Goal: Obtain resource: Download file/media

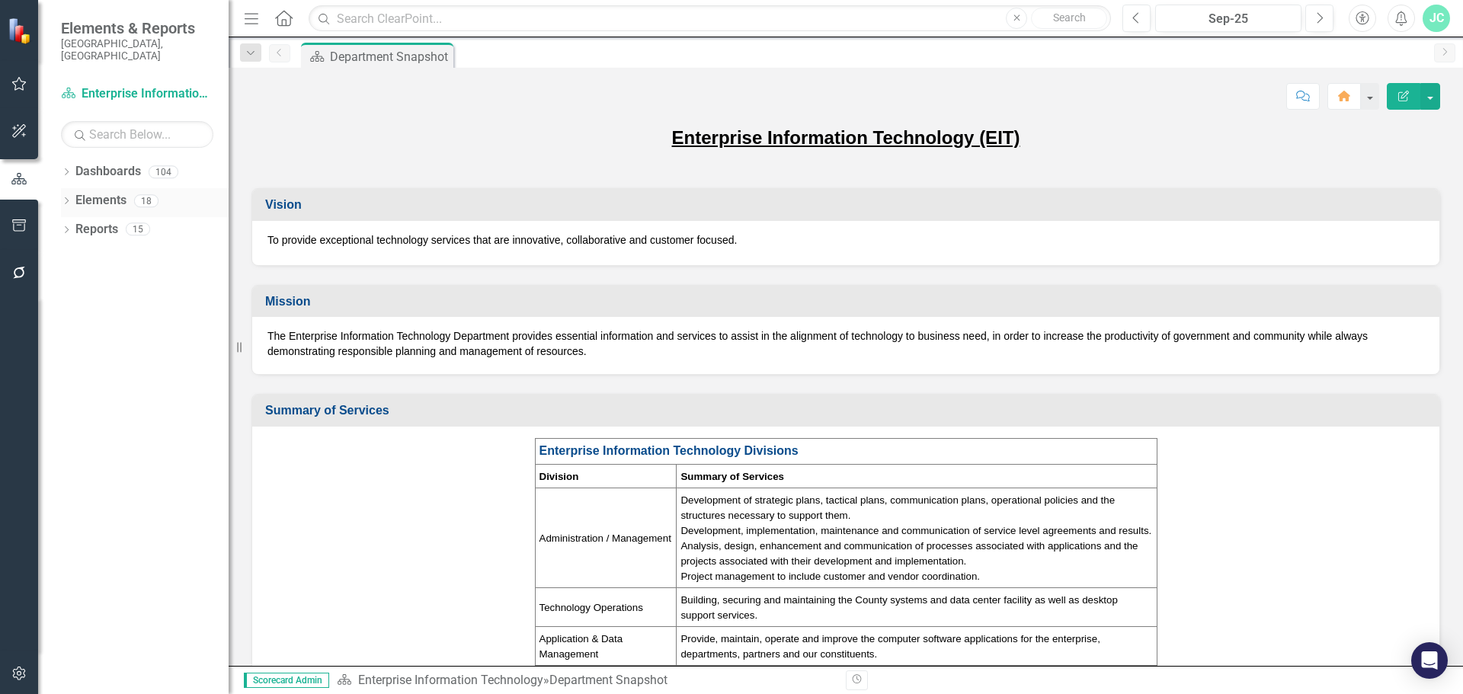
click at [68, 198] on icon "Dropdown" at bounding box center [66, 202] width 11 height 8
click at [67, 272] on div "Dropdown Goals Goals 5 Customer-Focused in All We Do Maintain and Enhance Techn…" at bounding box center [145, 260] width 168 height 87
click at [76, 284] on icon "Dropdown" at bounding box center [74, 288] width 11 height 8
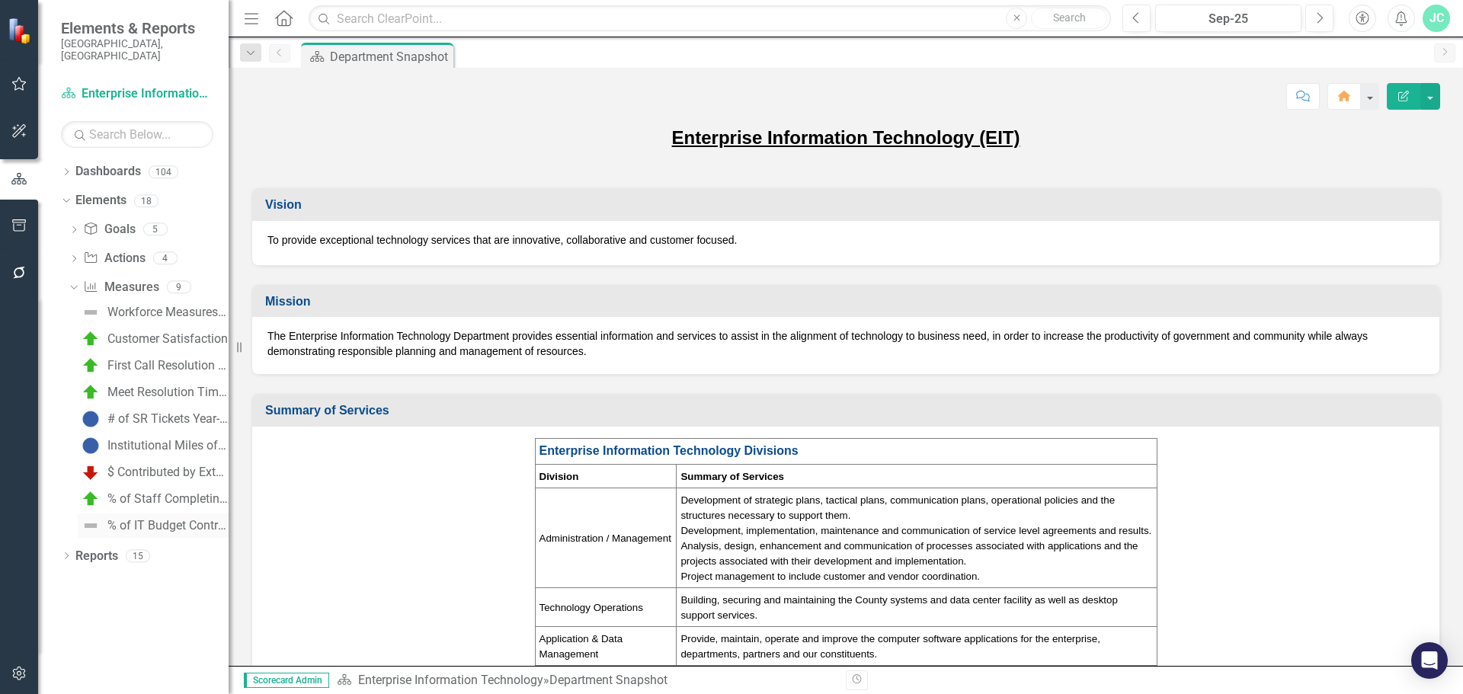
click at [138, 519] on div "% of IT Budget Contributed by External Entities" at bounding box center [167, 526] width 121 height 14
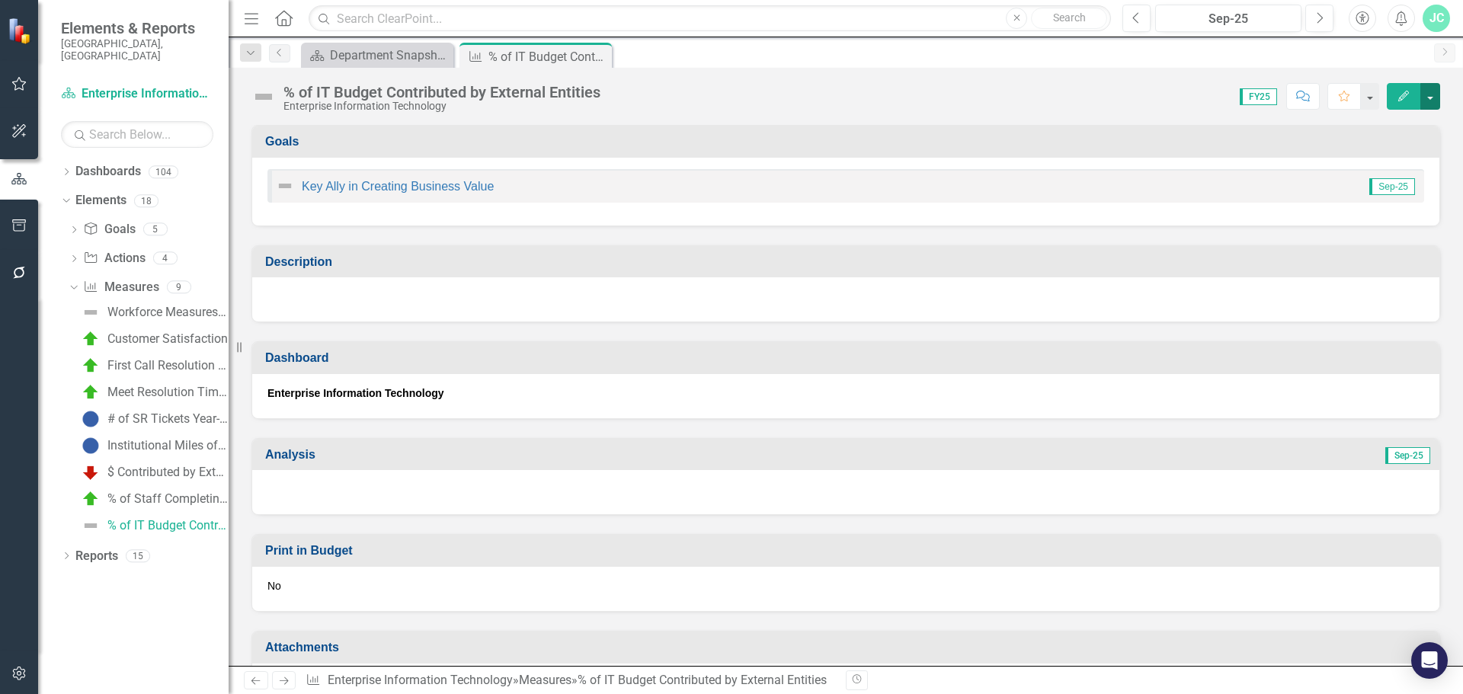
click at [1431, 91] on button "button" at bounding box center [1431, 96] width 20 height 27
drag, startPoint x: 1344, startPoint y: 120, endPoint x: 1331, endPoint y: 125, distance: 13.7
click at [1341, 120] on link "Edit Edit Measure" at bounding box center [1365, 125] width 149 height 28
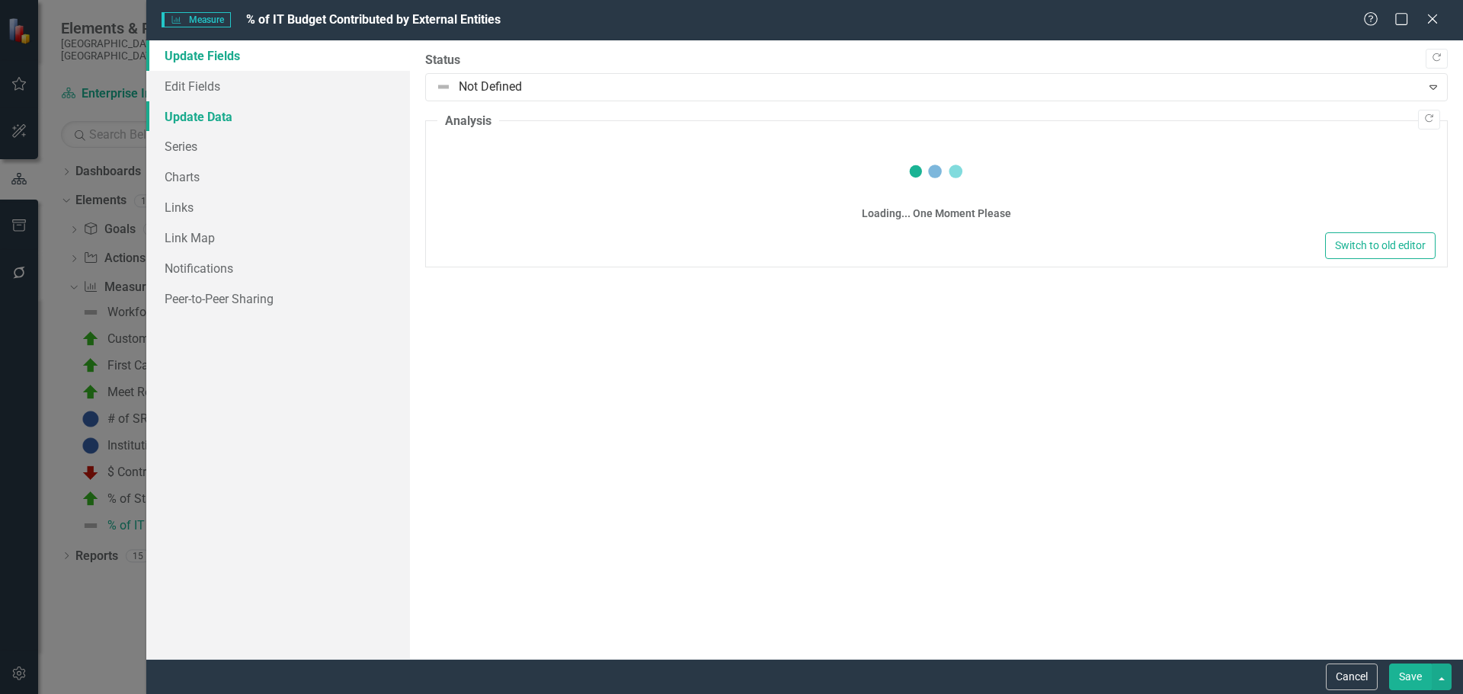
click at [211, 118] on link "Update Data" at bounding box center [278, 116] width 264 height 30
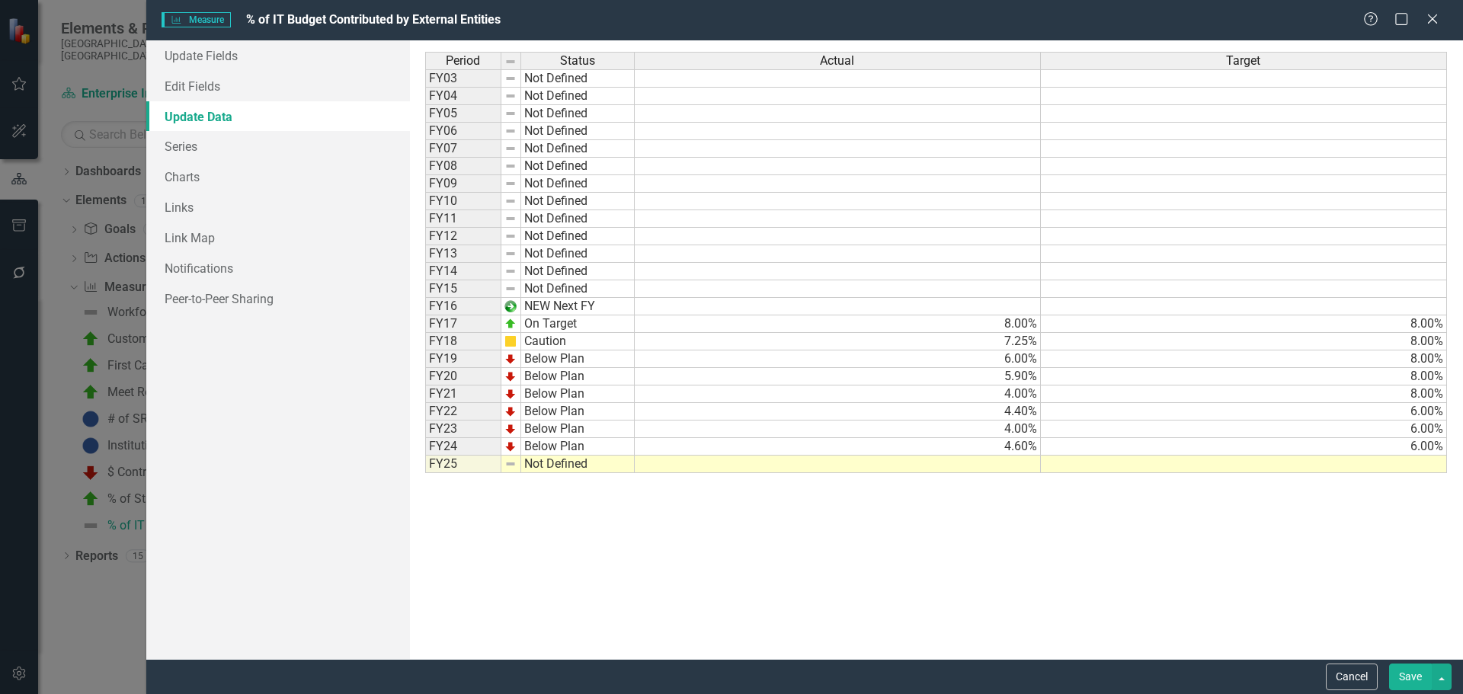
click at [550, 462] on td "Not Defined" at bounding box center [578, 465] width 114 height 18
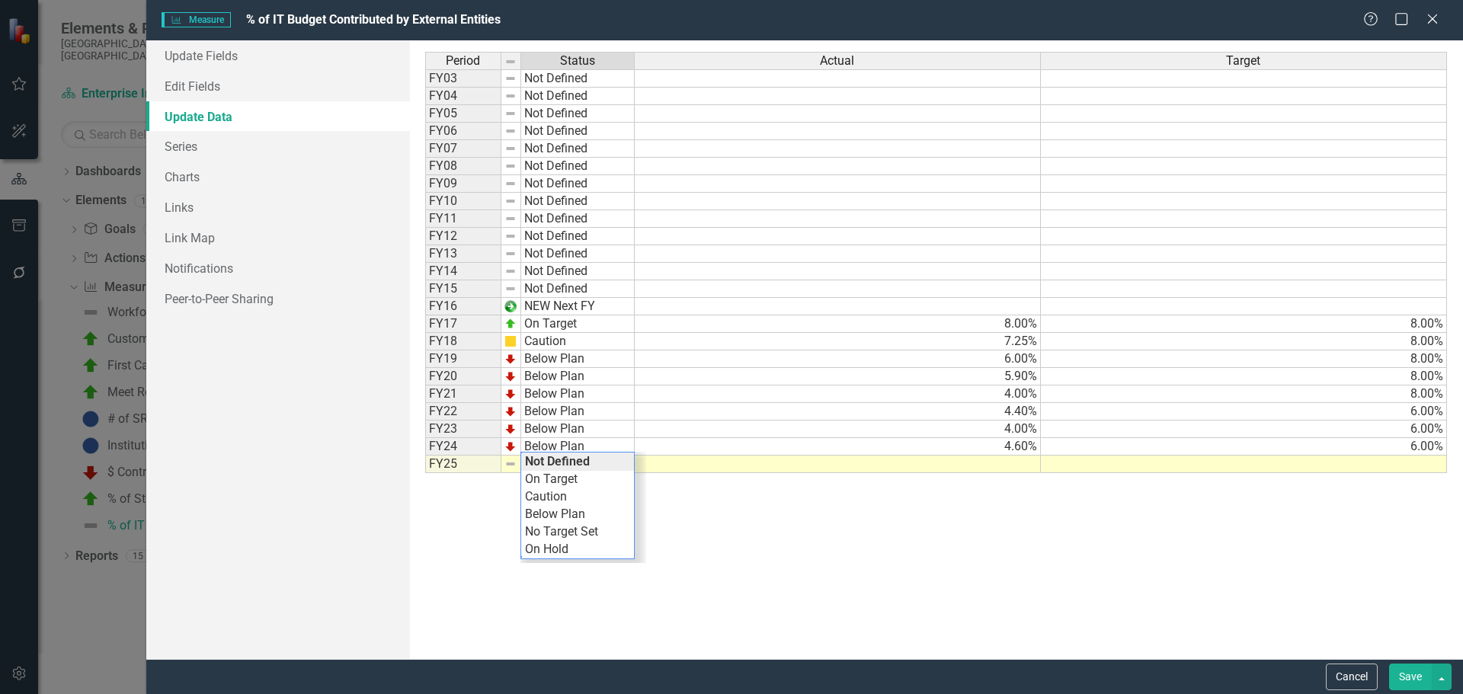
type textarea "Below Plan"
click at [595, 517] on div "Period Status Actual Target FY03 Not Defined FY04 Not Defined FY05 Not Defined …" at bounding box center [936, 350] width 1023 height 596
click at [967, 469] on td at bounding box center [838, 465] width 406 height 18
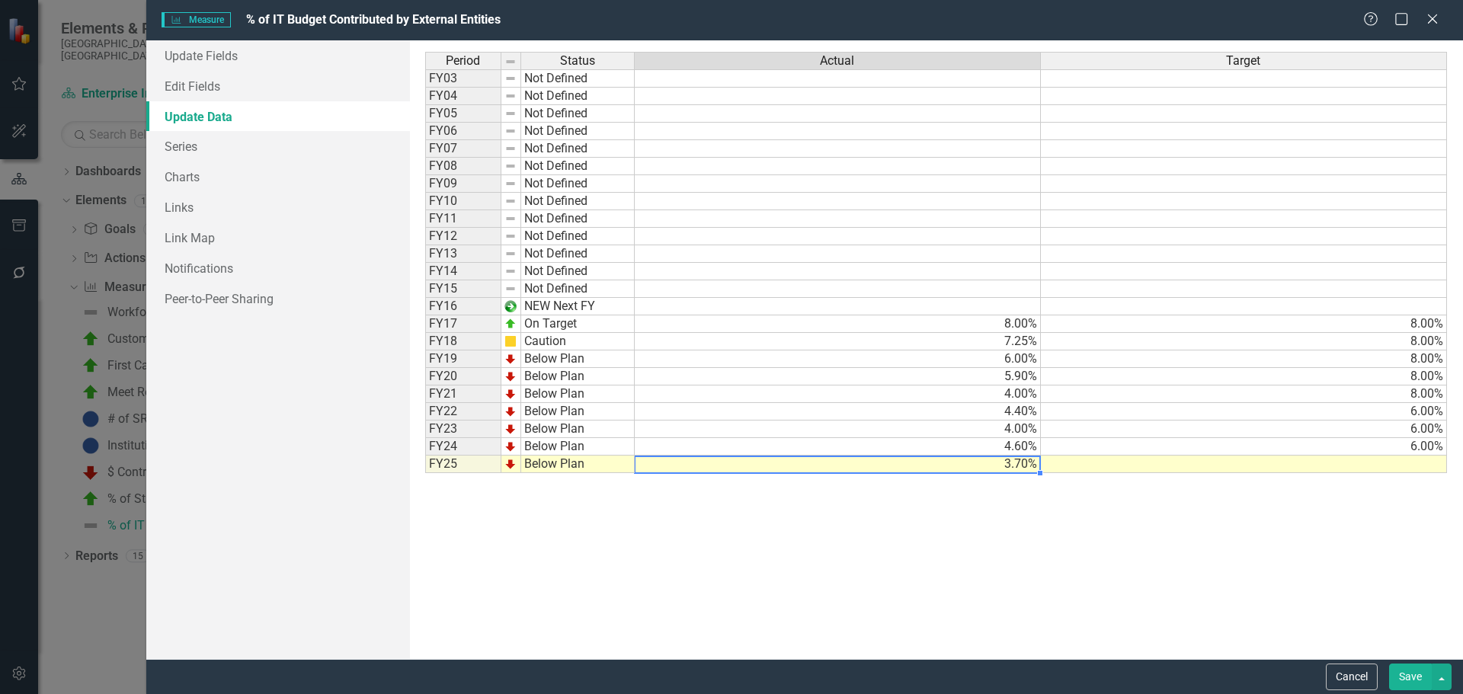
click at [1373, 463] on td at bounding box center [1244, 465] width 406 height 18
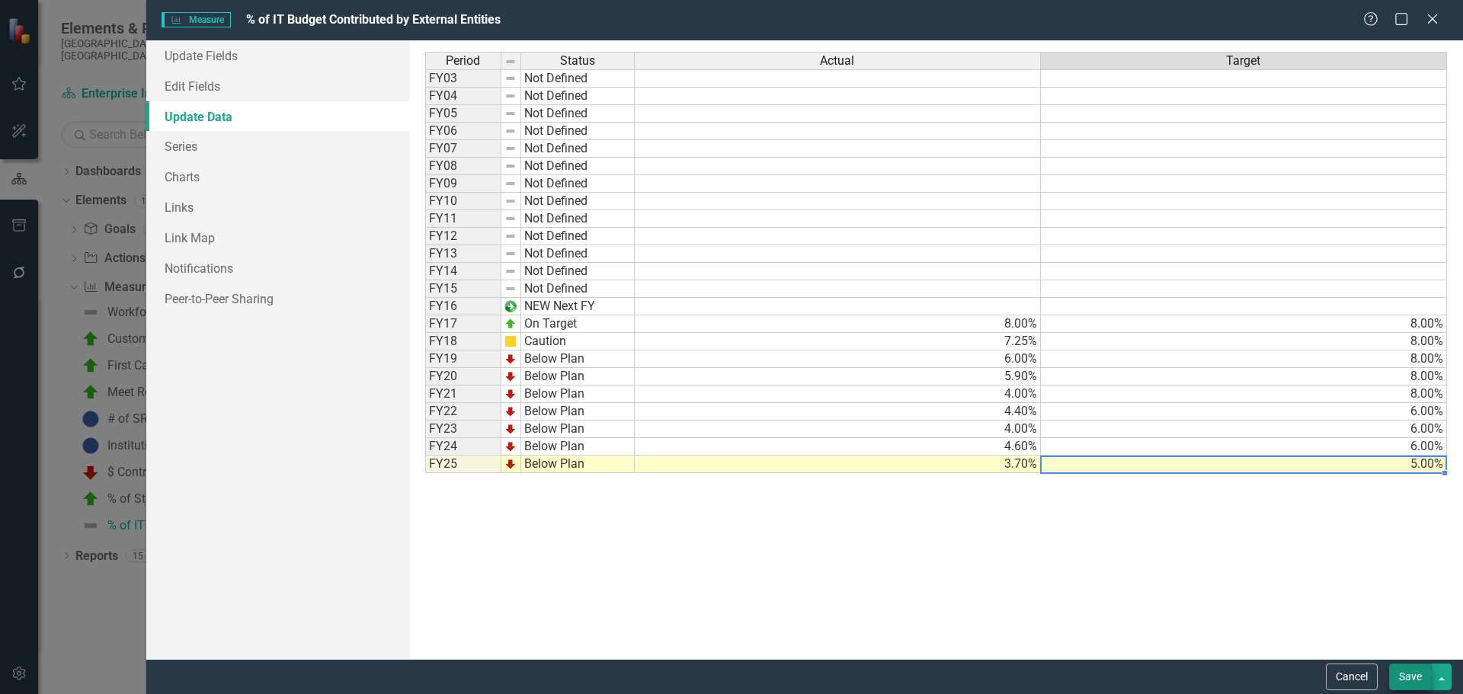
type textarea "5"
click at [1415, 678] on button "Save" at bounding box center [1410, 677] width 43 height 27
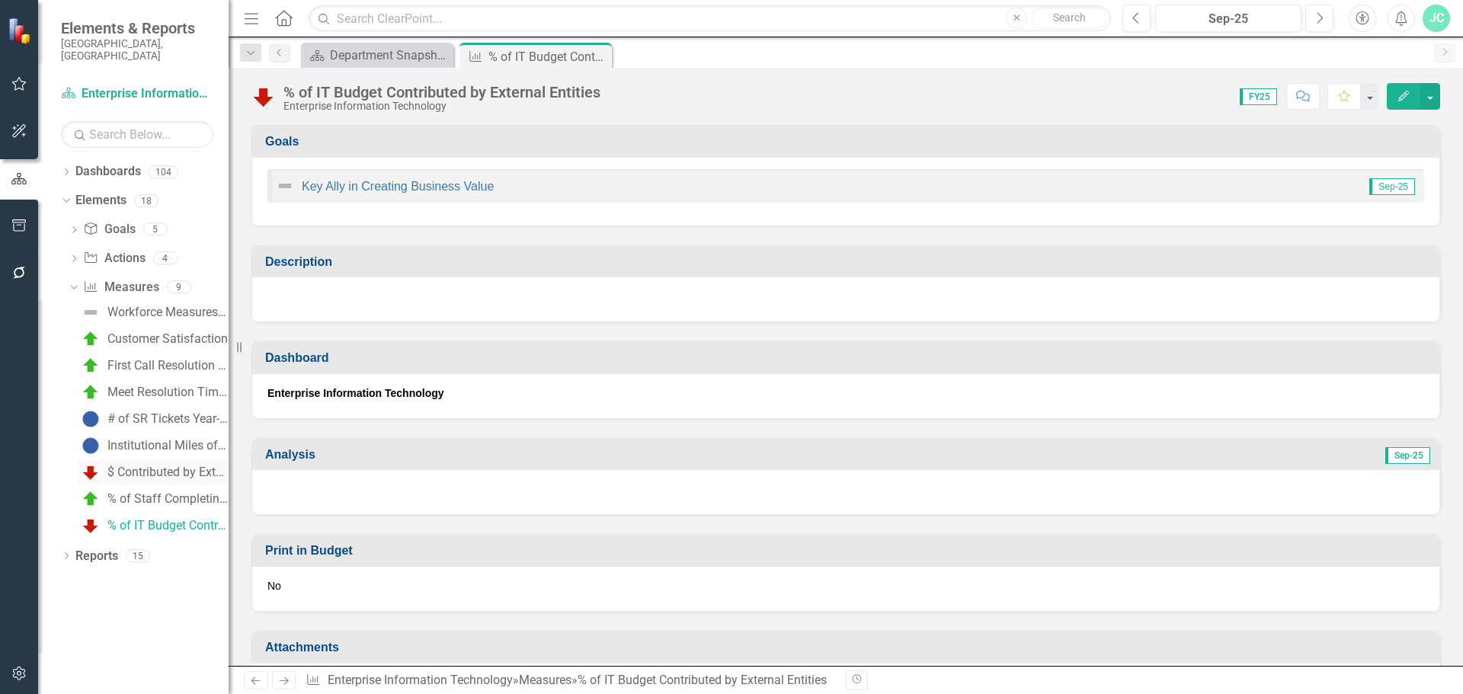
click at [139, 466] on div "$ Contributed by External Entities" at bounding box center [167, 473] width 121 height 14
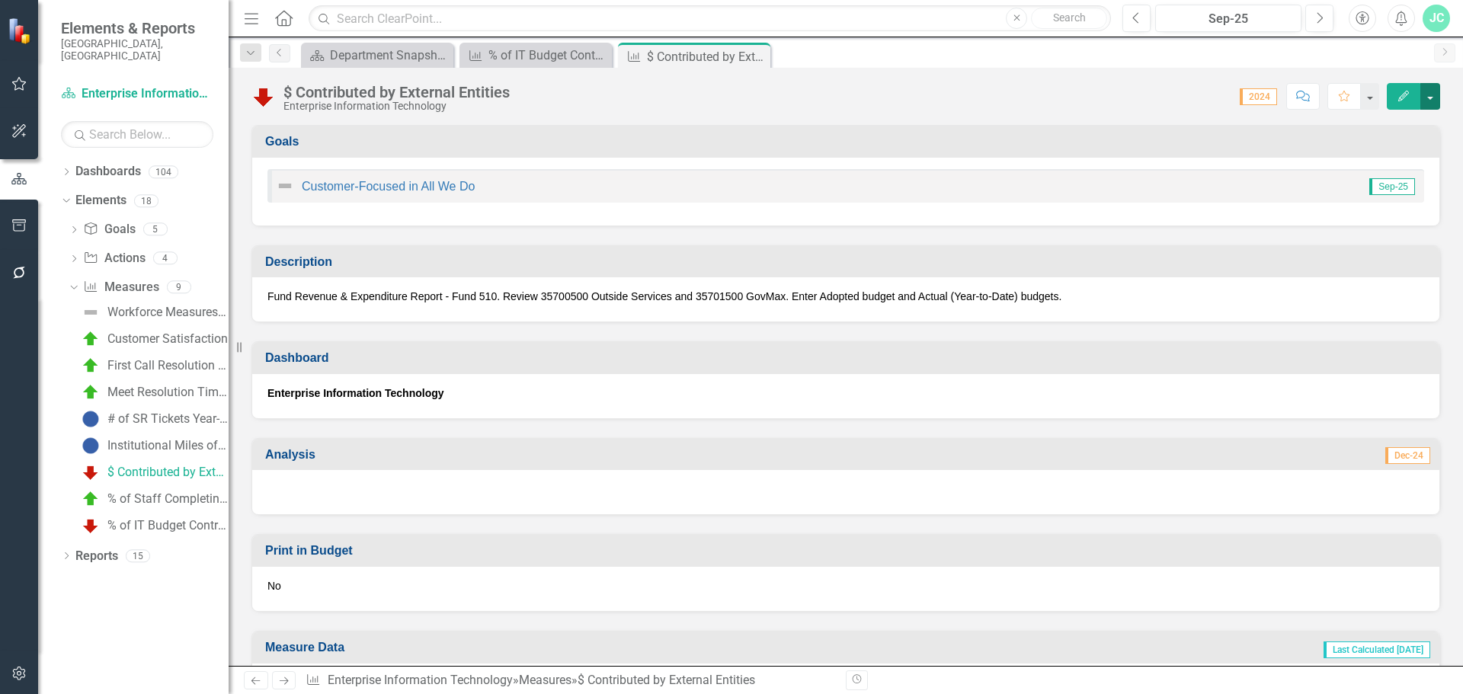
click at [1433, 96] on button "button" at bounding box center [1431, 96] width 20 height 27
click at [1339, 123] on link "Edit Edit Measure" at bounding box center [1365, 125] width 149 height 28
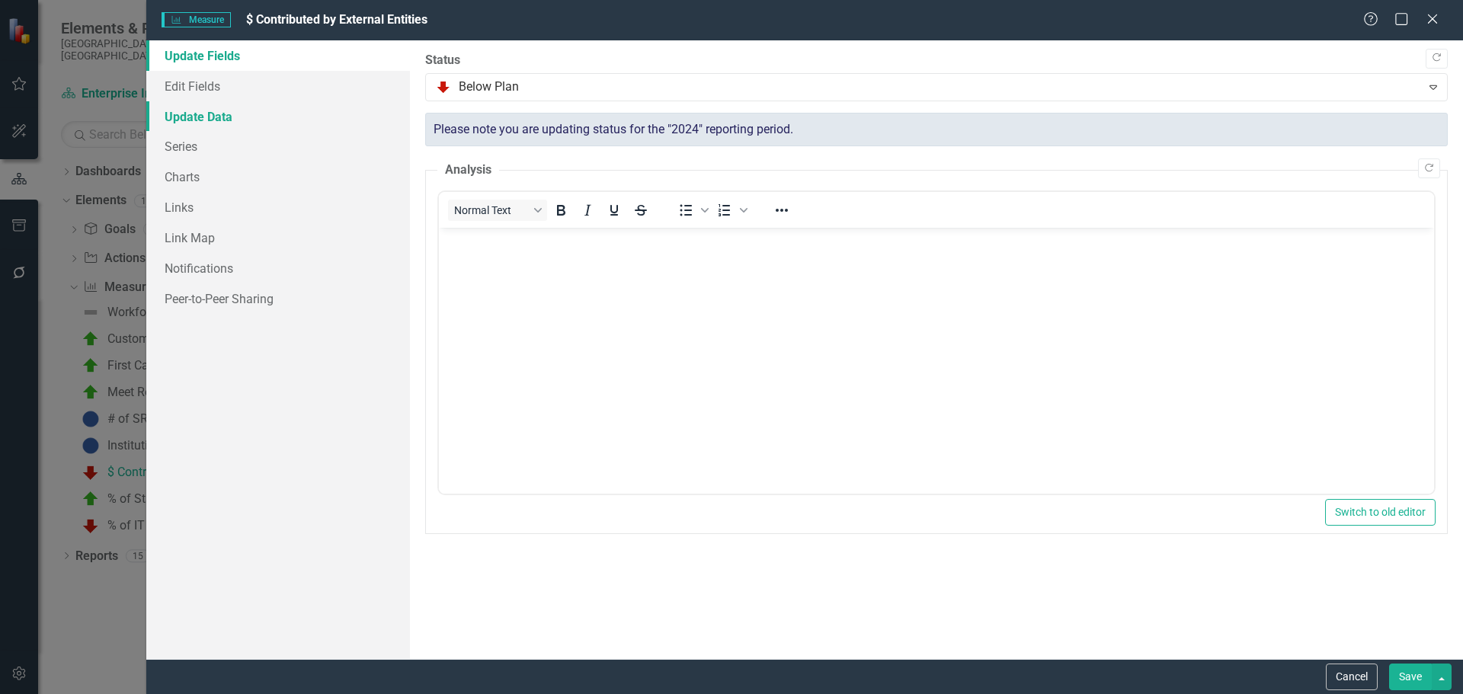
click at [211, 118] on link "Update Data" at bounding box center [278, 116] width 264 height 30
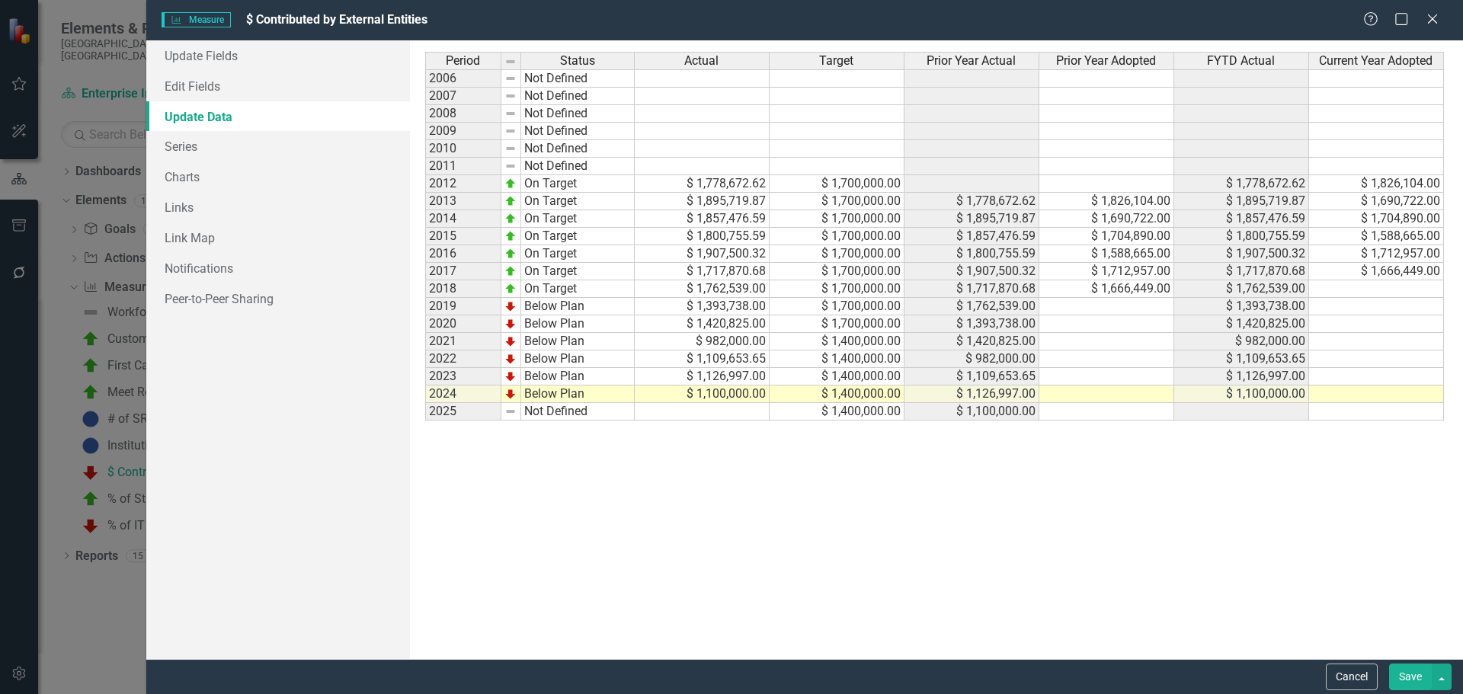
click at [571, 411] on td "Not Defined" at bounding box center [578, 412] width 114 height 18
type textarea "Not Defined"
click at [873, 411] on td "$ 1,400,000.00" at bounding box center [837, 412] width 135 height 18
type textarea "12000000"
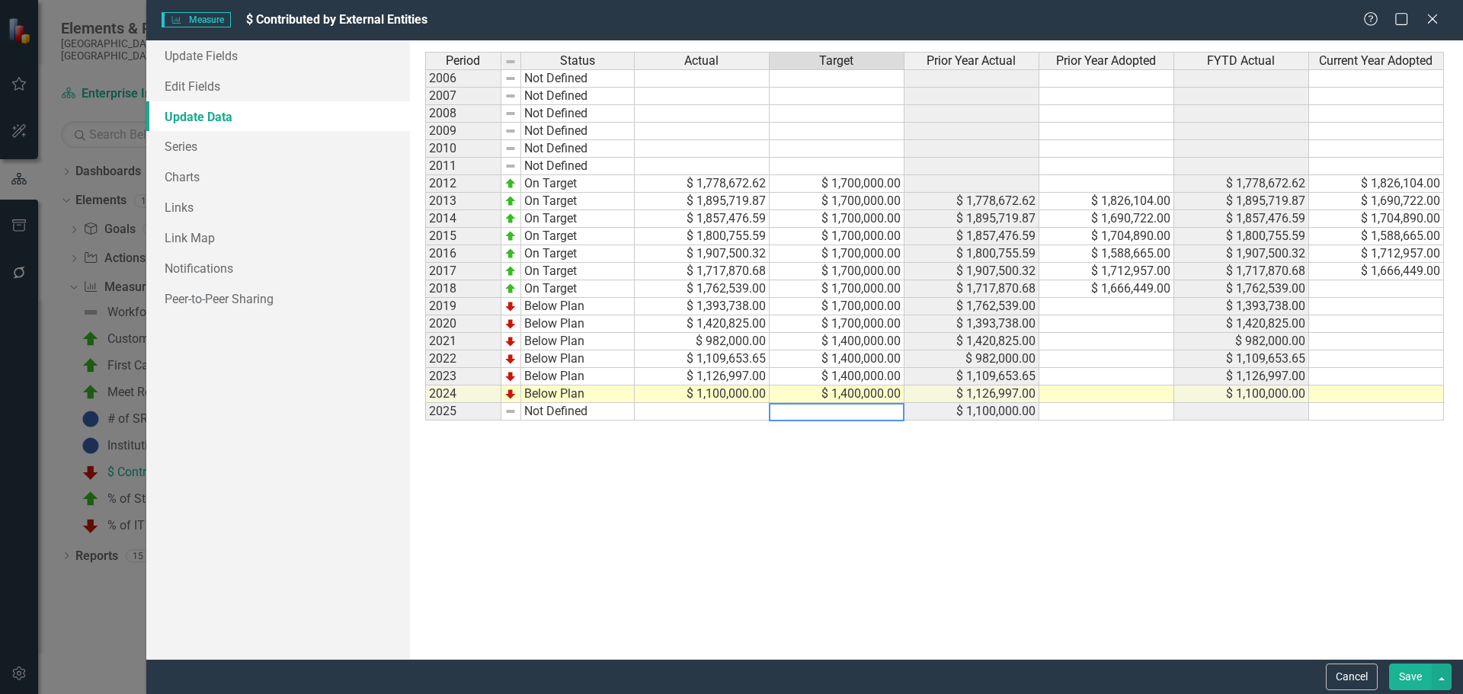
click at [713, 417] on td at bounding box center [702, 412] width 135 height 18
click at [860, 411] on td "$ 12,000,000.00" at bounding box center [837, 412] width 135 height 18
click at [739, 411] on td at bounding box center [702, 412] width 135 height 18
type textarea "1200000"
click at [561, 414] on td "Not Defined" at bounding box center [578, 412] width 114 height 18
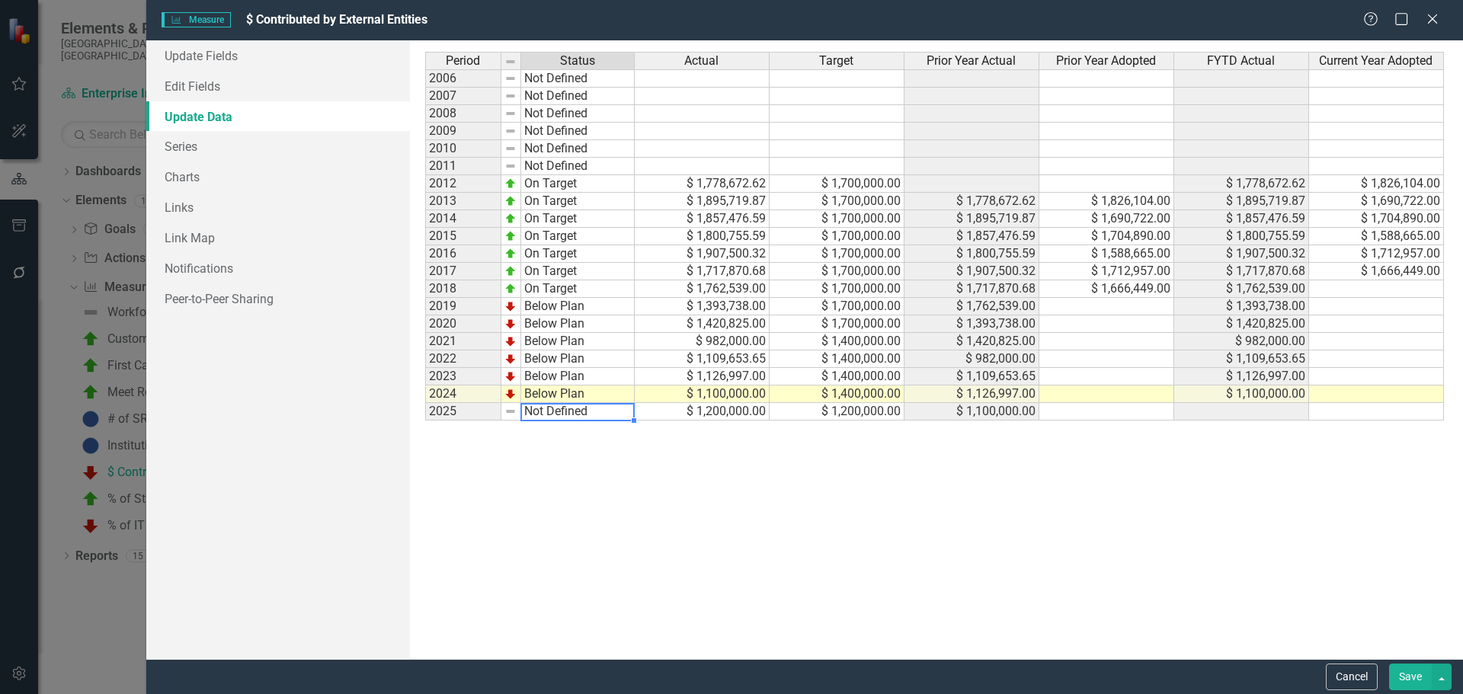
click at [561, 414] on td "Not Defined" at bounding box center [578, 412] width 114 height 18
type textarea "On Target"
click at [563, 431] on div "Period Status Actual Target Prior Year Actual Prior Year Adopted FYTD Actual Cu…" at bounding box center [936, 350] width 1023 height 596
click at [1408, 668] on button "Save" at bounding box center [1410, 677] width 43 height 27
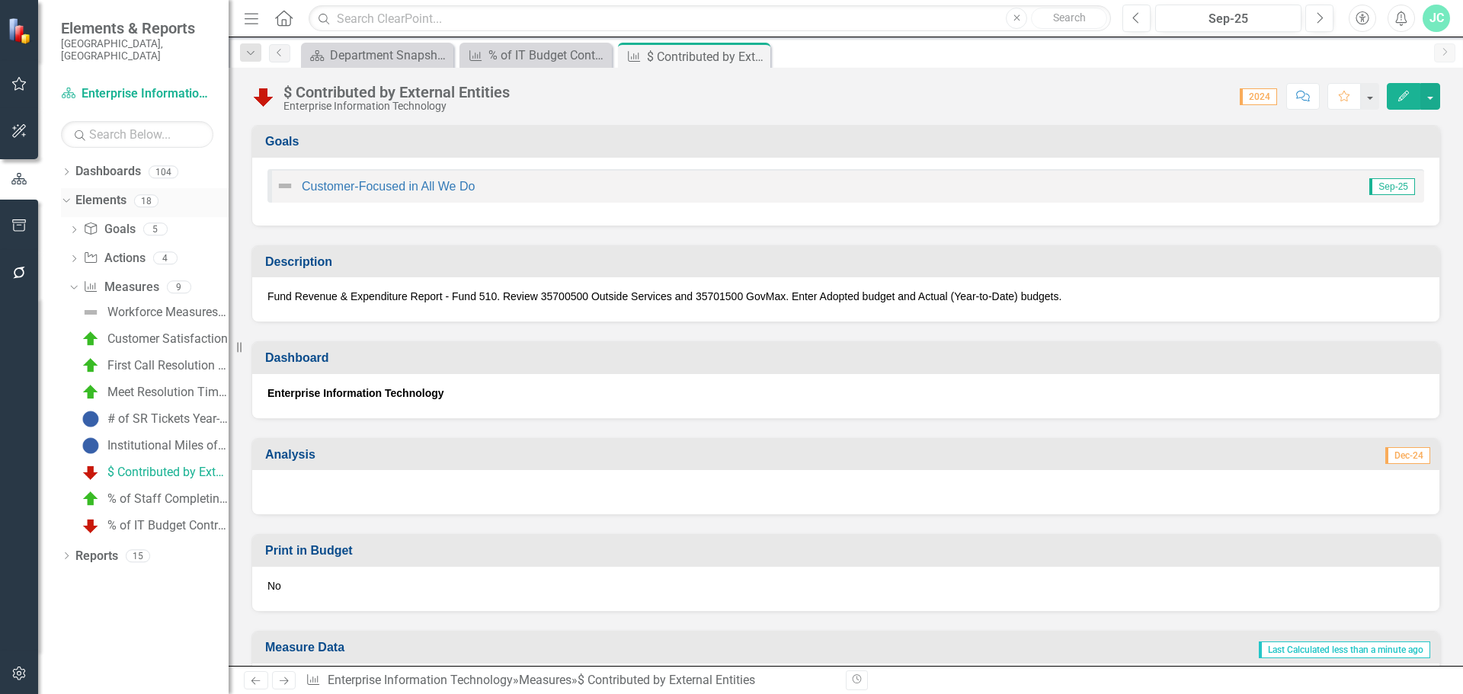
click at [68, 195] on icon "Dropdown" at bounding box center [64, 200] width 8 height 11
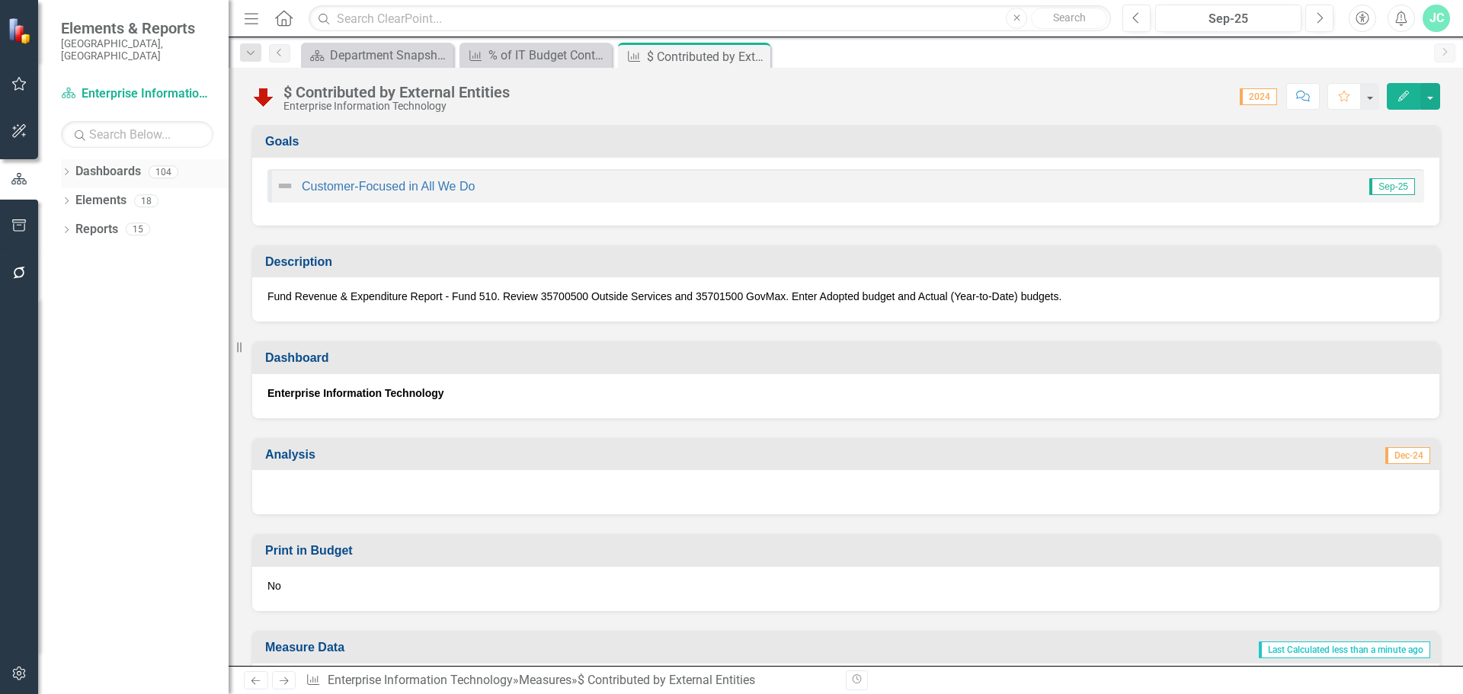
click at [69, 169] on icon "Dropdown" at bounding box center [66, 173] width 11 height 8
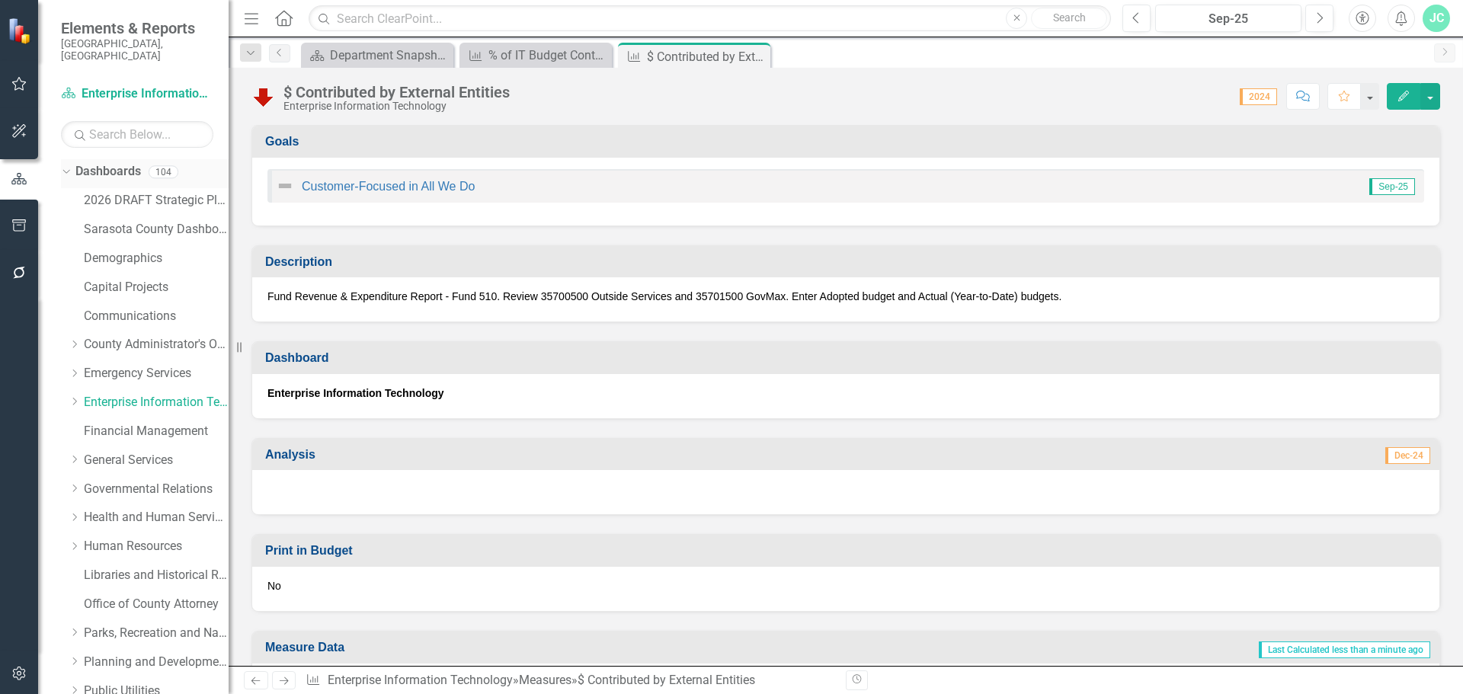
click at [68, 166] on icon "Dropdown" at bounding box center [64, 171] width 8 height 11
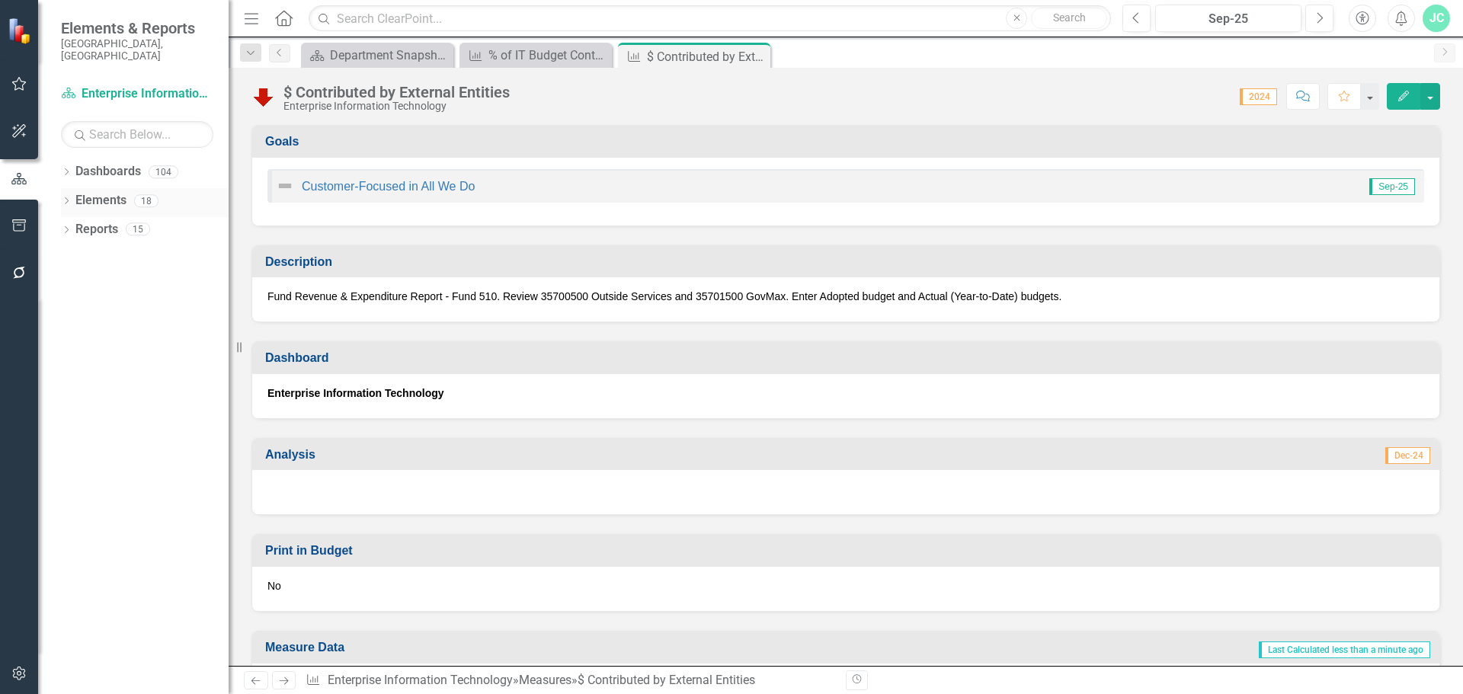
click at [67, 198] on icon "Dropdown" at bounding box center [66, 202] width 11 height 8
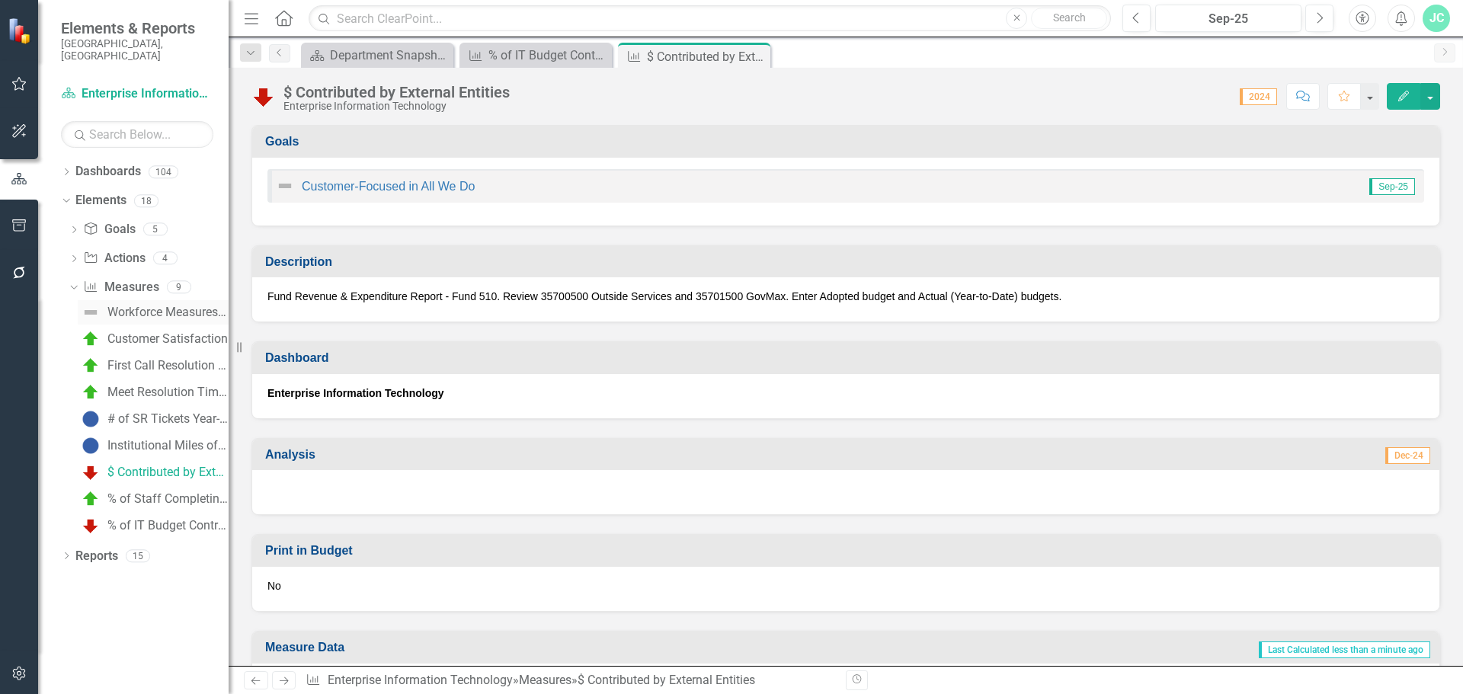
click at [175, 306] on div "Workforce Measures - EIT" at bounding box center [167, 313] width 121 height 14
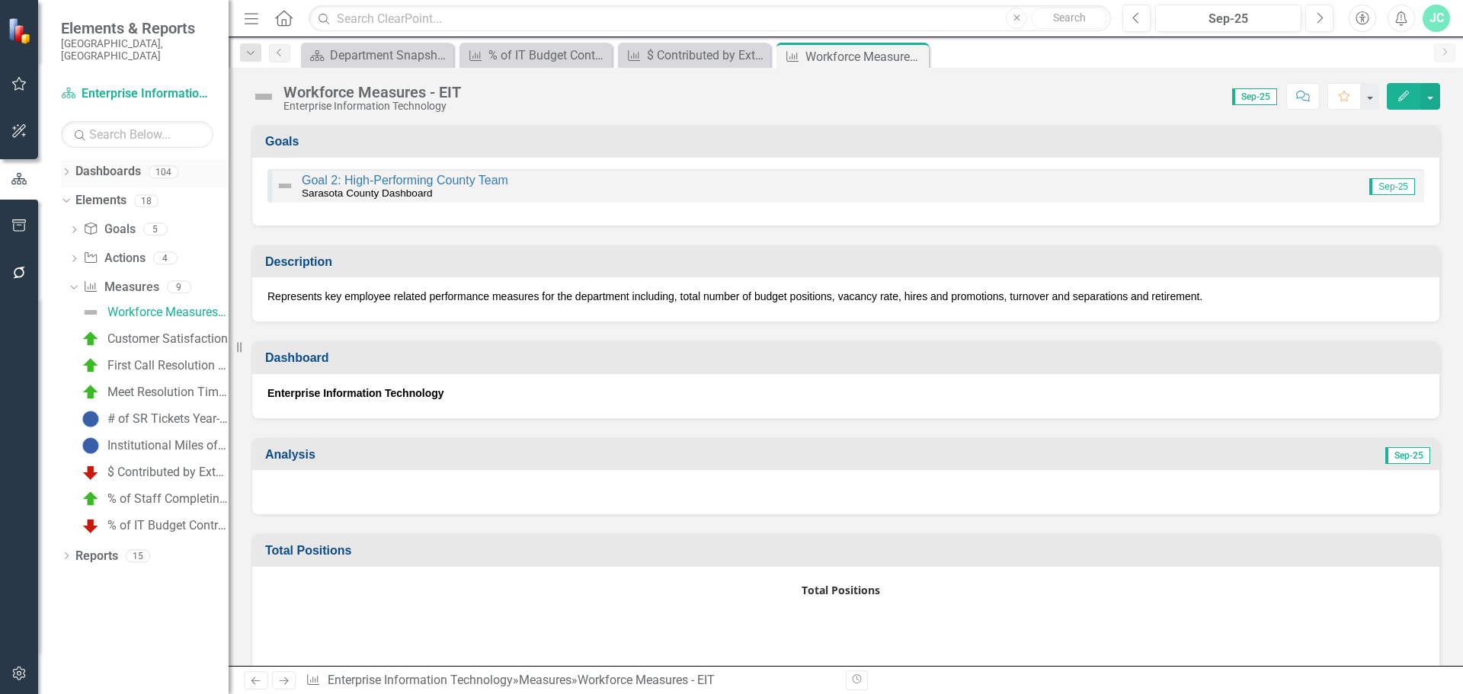
click at [99, 163] on link "Dashboards" at bounding box center [108, 172] width 66 height 18
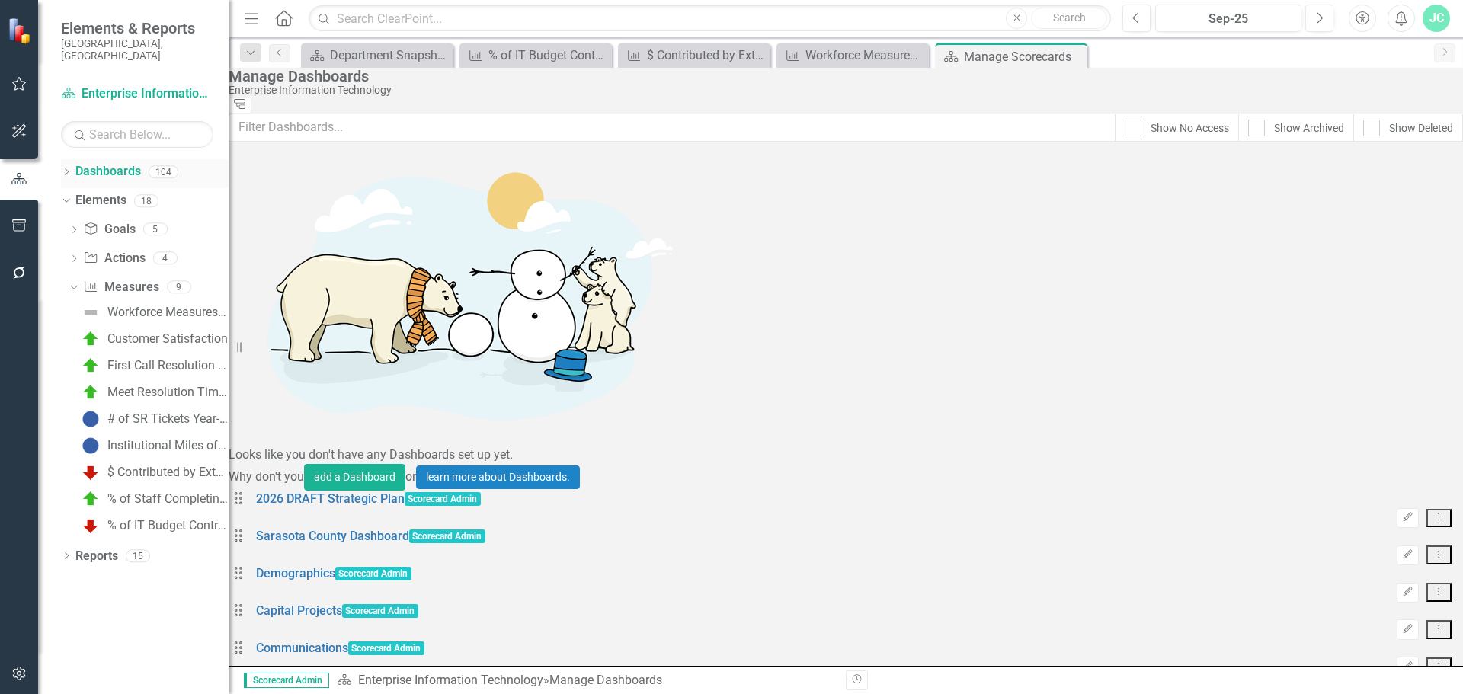
click at [63, 169] on icon "Dropdown" at bounding box center [66, 173] width 11 height 8
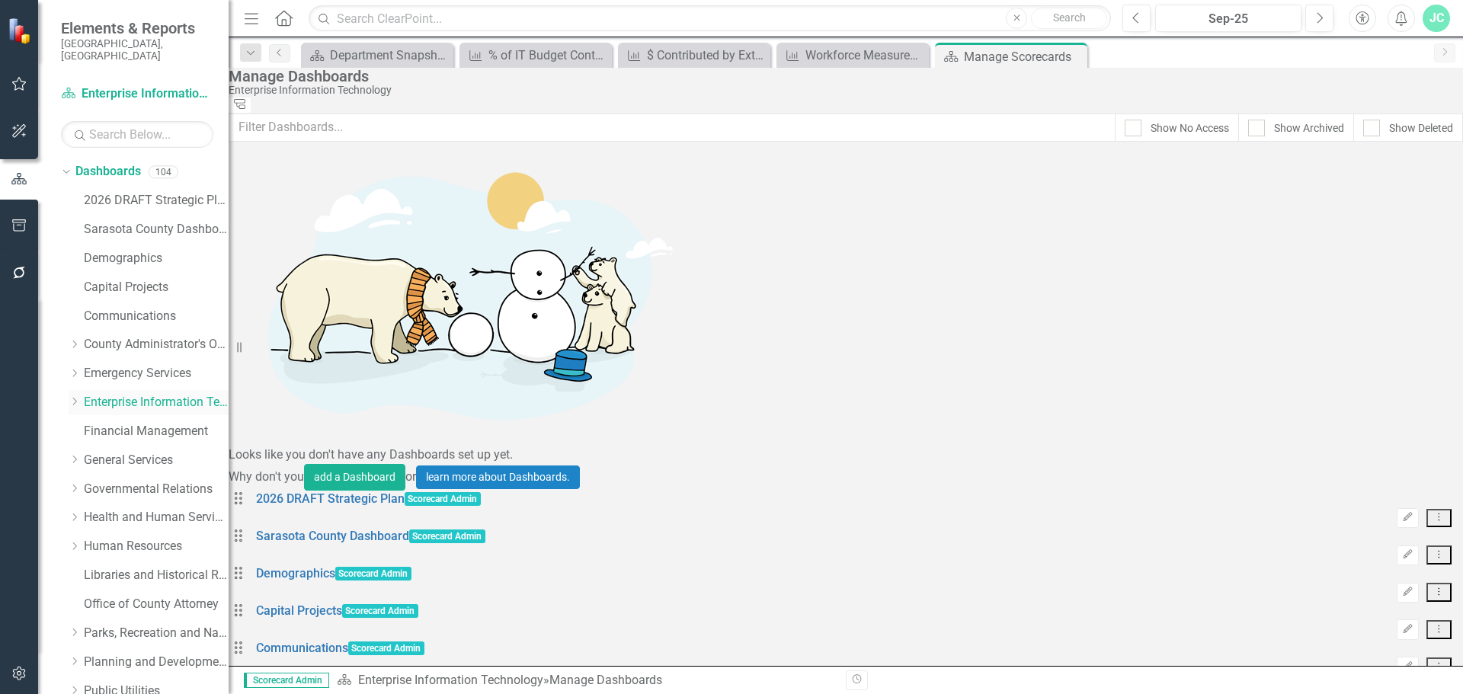
click at [120, 394] on link "Enterprise Information Technology" at bounding box center [156, 403] width 145 height 18
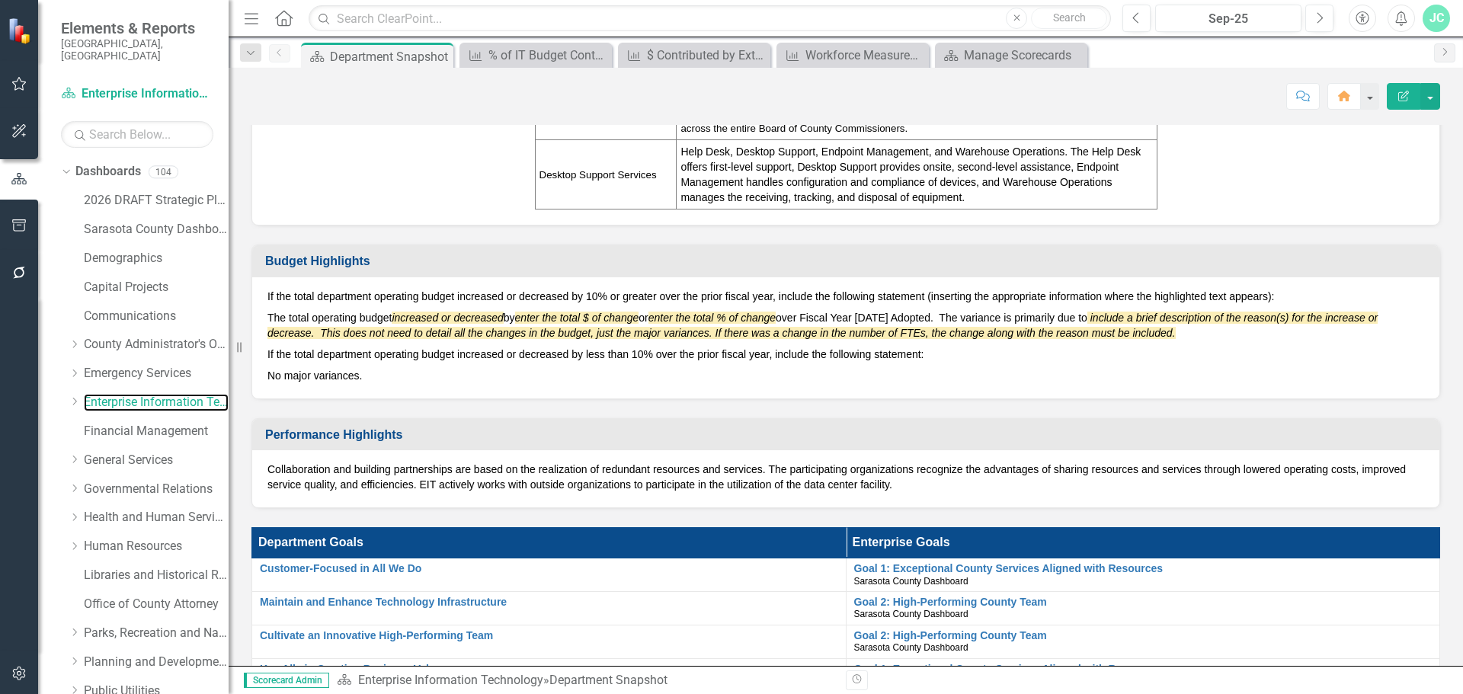
scroll to position [717, 0]
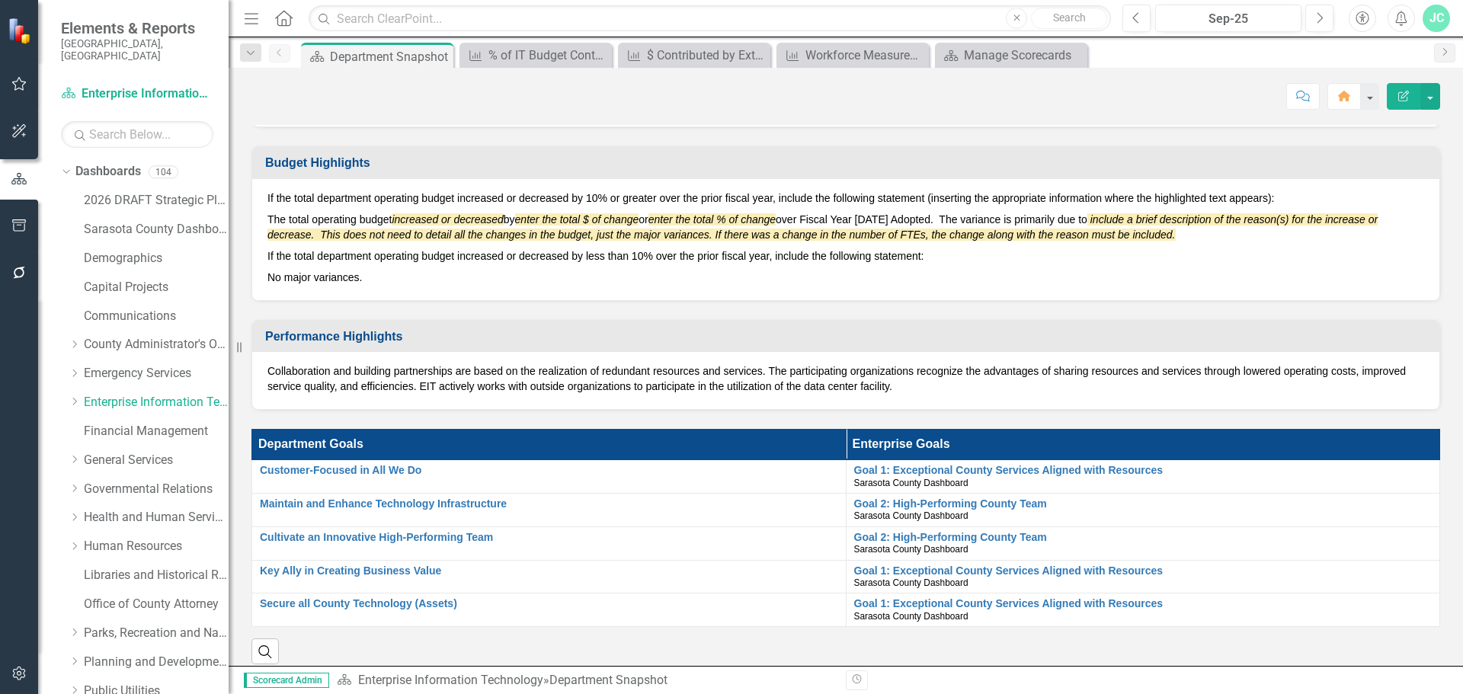
click at [332, 199] on p "If the total department operating budget increased or decreased by 10% or great…" at bounding box center [846, 200] width 1157 height 18
drag, startPoint x: 271, startPoint y: 193, endPoint x: 302, endPoint y: 196, distance: 31.4
click at [287, 193] on p "If the total department operating budget increased or decreased by 10% or great…" at bounding box center [846, 200] width 1157 height 18
click at [1426, 89] on button "button" at bounding box center [1431, 96] width 20 height 27
click at [1382, 126] on link "Edit Edit Dashboard" at bounding box center [1377, 125] width 123 height 28
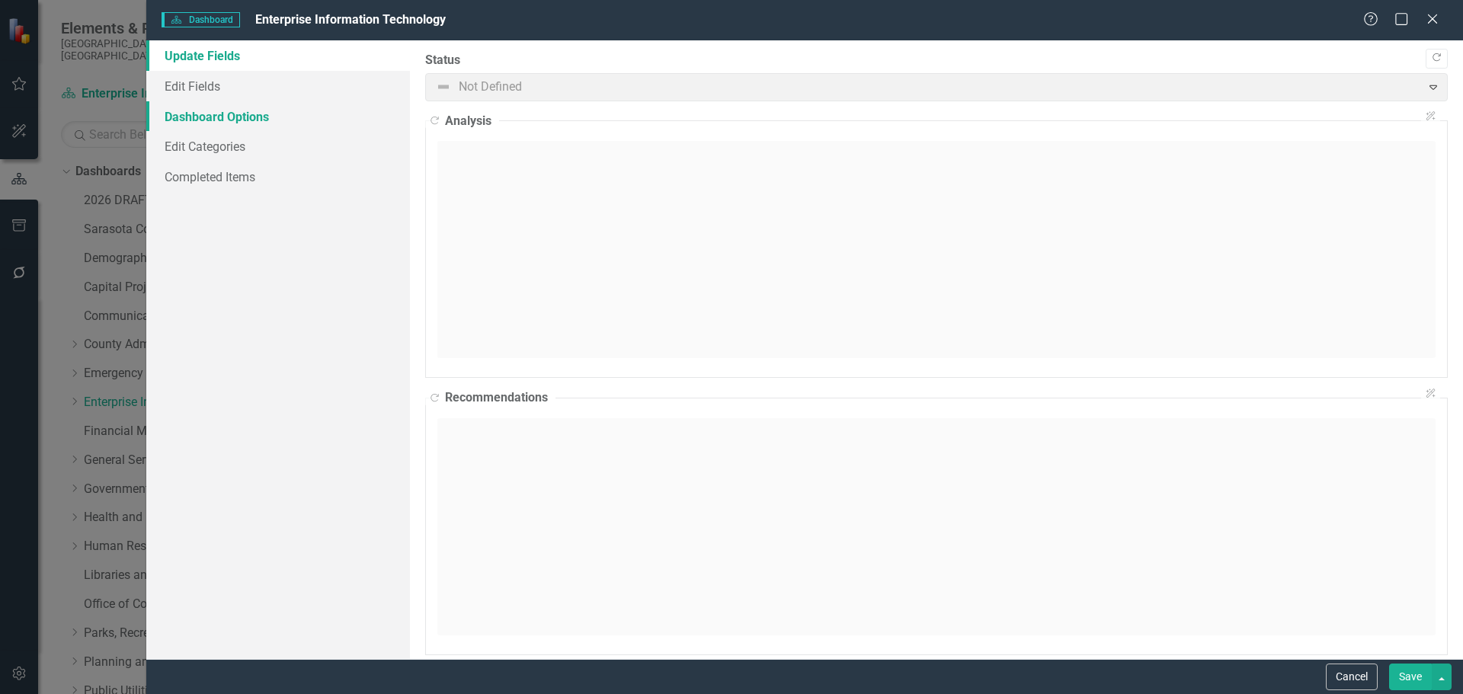
click at [216, 113] on link "Dashboard Options" at bounding box center [278, 116] width 264 height 30
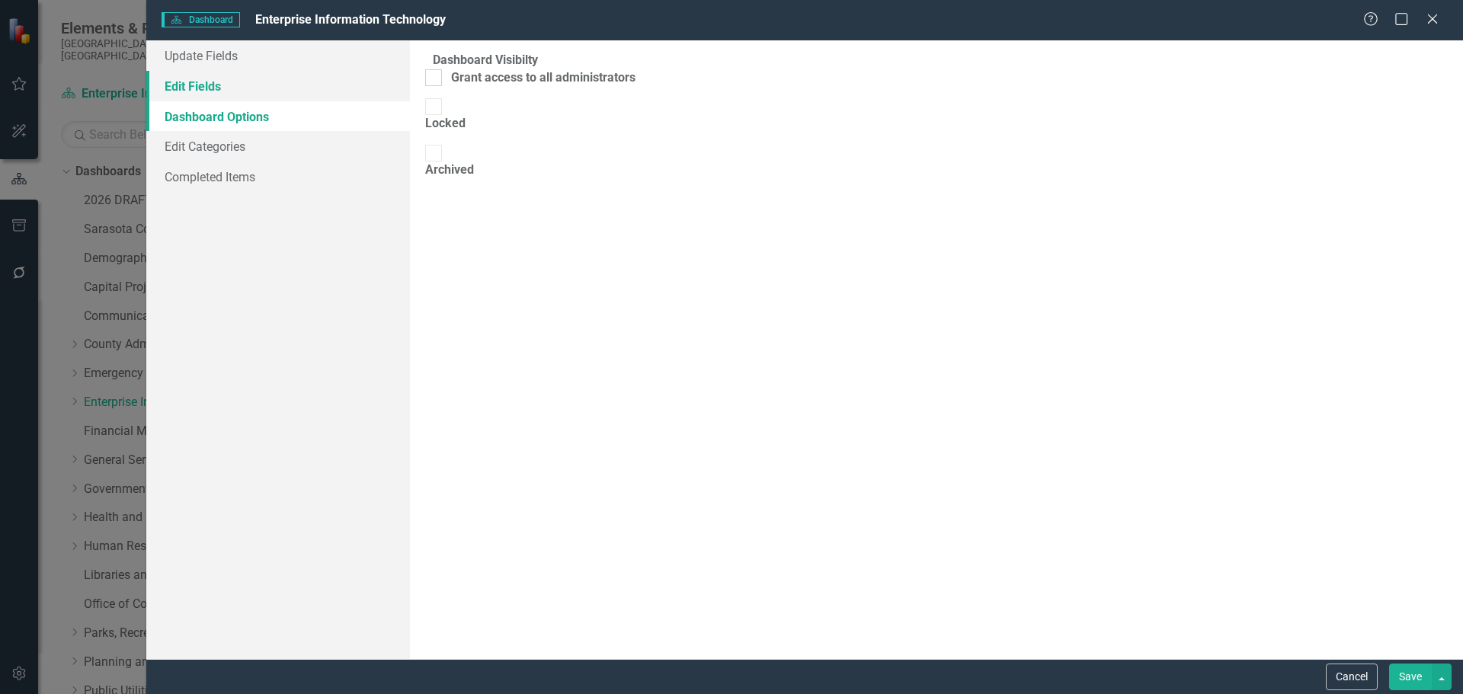
click at [216, 85] on link "Edit Fields" at bounding box center [278, 86] width 264 height 30
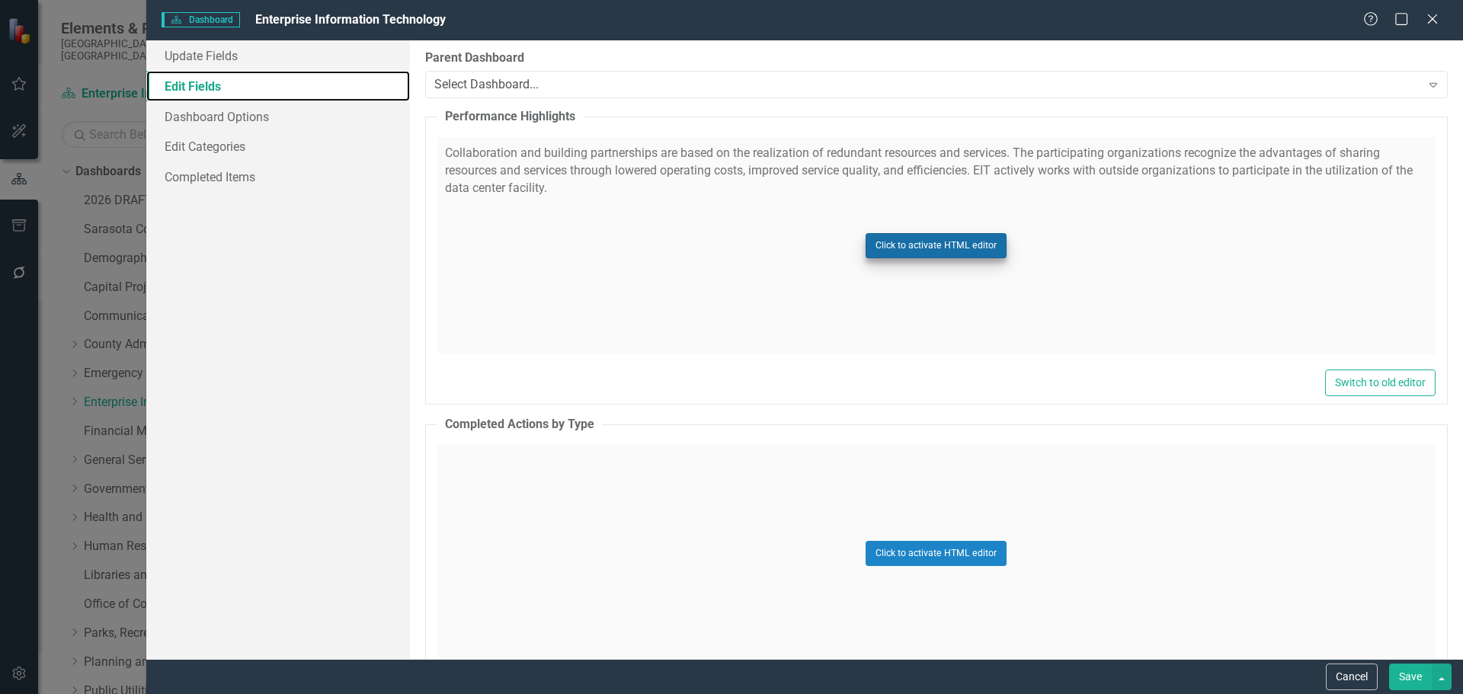
scroll to position [0, 0]
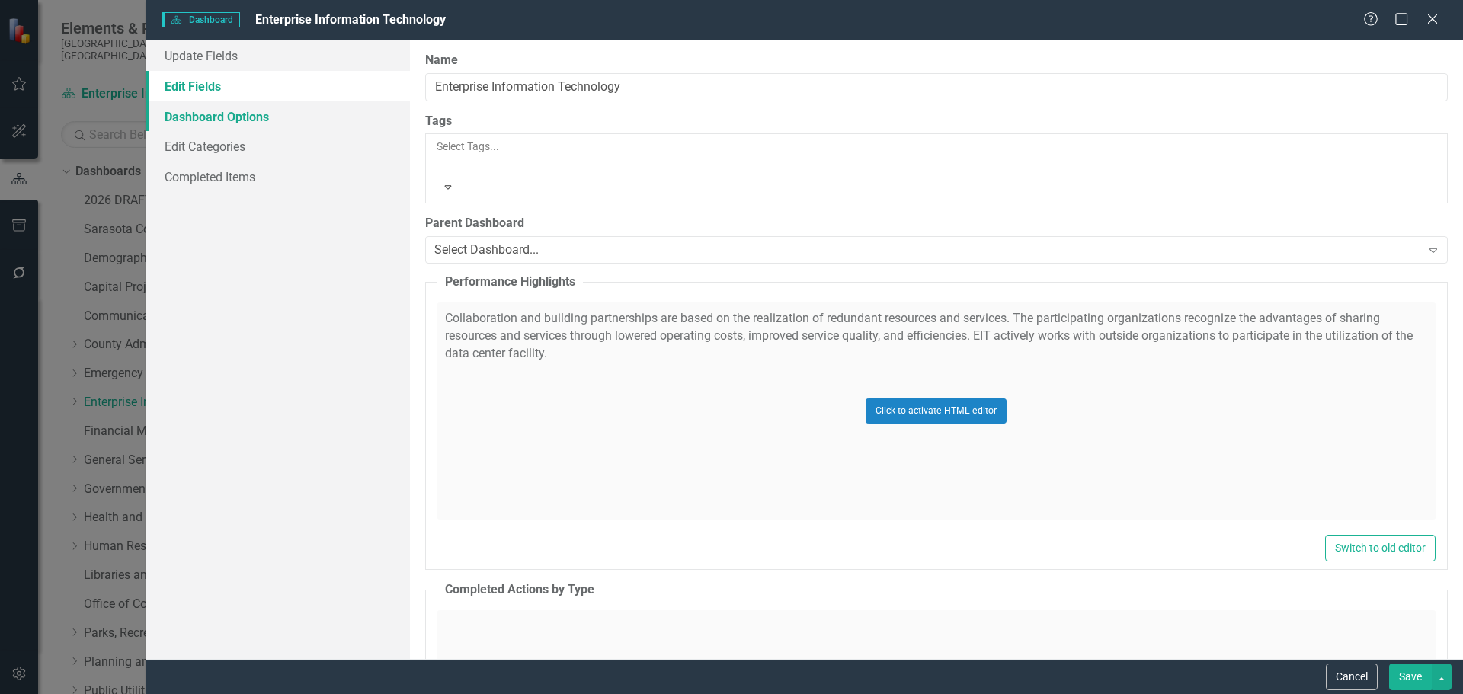
click at [200, 122] on link "Dashboard Options" at bounding box center [278, 116] width 264 height 30
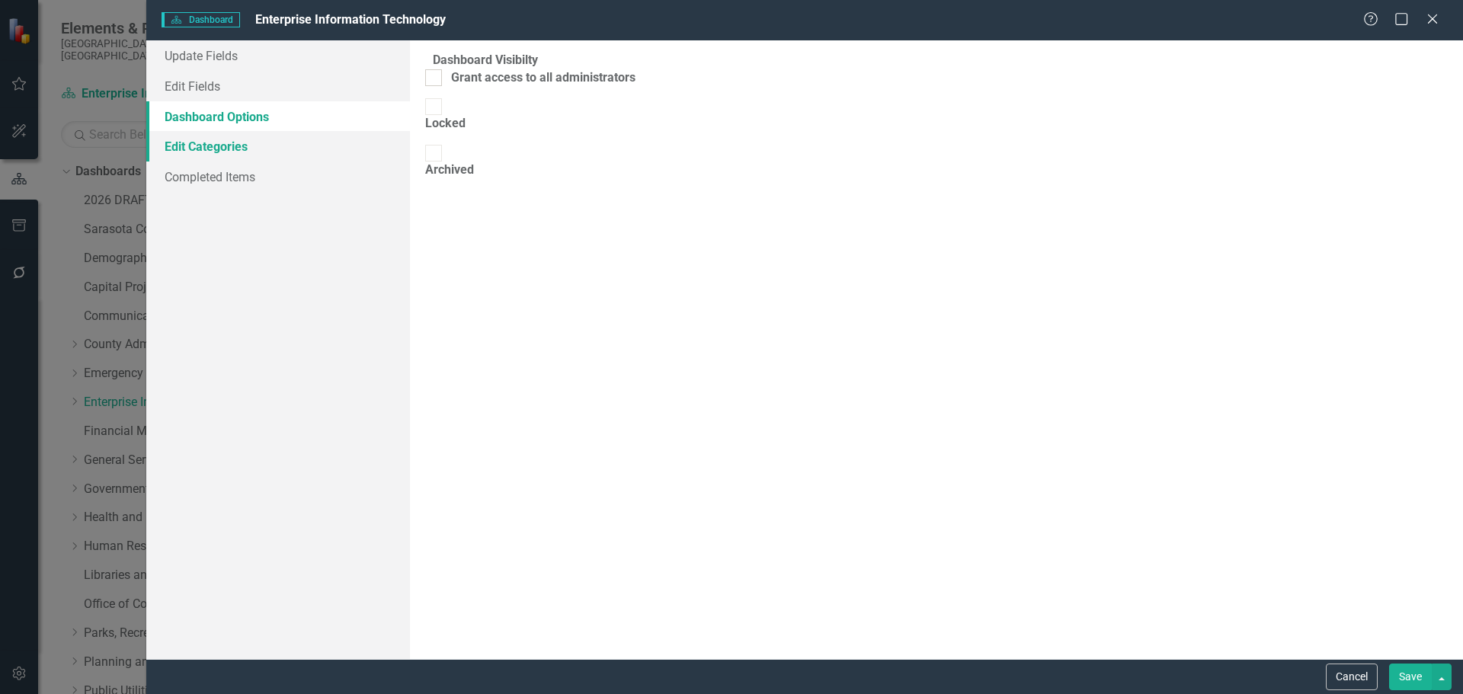
click at [221, 146] on link "Edit Categories" at bounding box center [278, 146] width 264 height 30
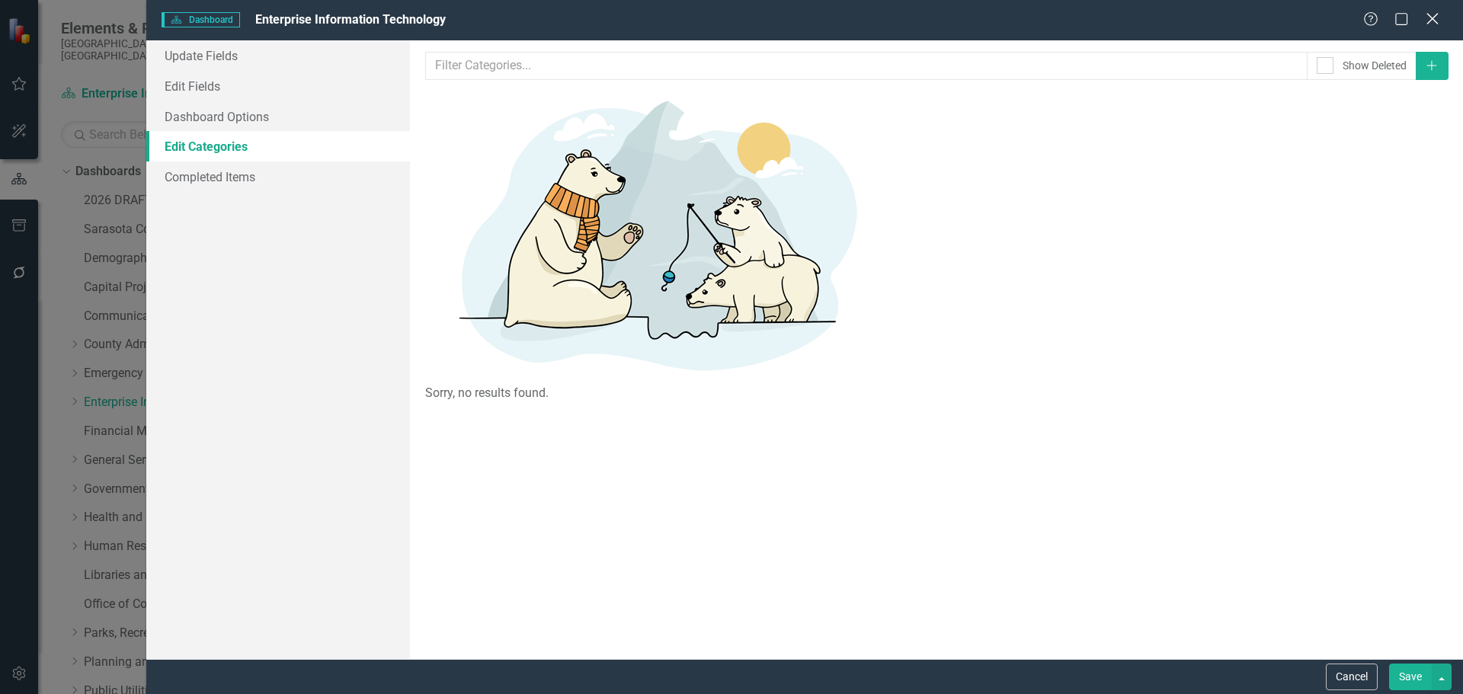
click at [1438, 11] on icon "Close" at bounding box center [1432, 18] width 19 height 14
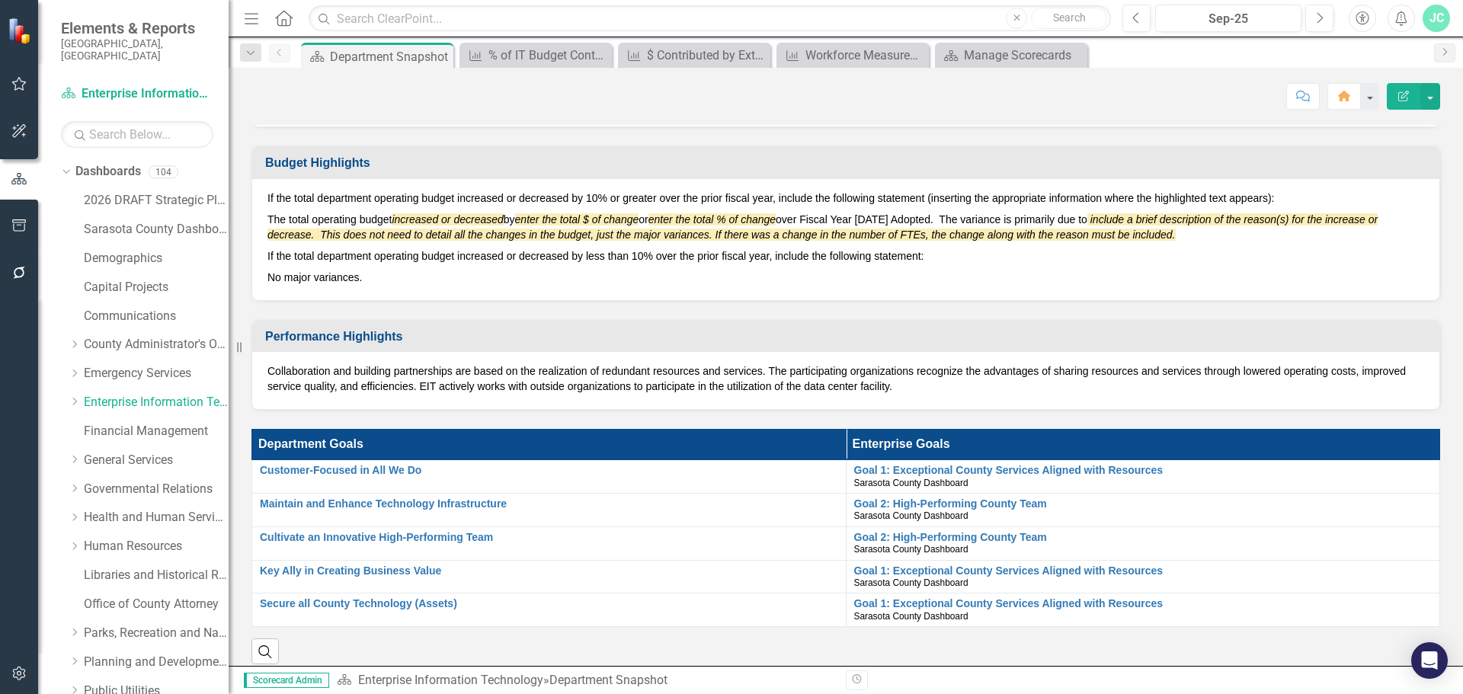
click at [1117, 216] on em "include a brief description of the reason(s) for the increase or decrease. This…" at bounding box center [823, 226] width 1110 height 27
click at [1363, 96] on button "button" at bounding box center [1370, 96] width 20 height 27
click at [1270, 244] on p "The total operating budget increased or decreased by enter the total $ of chang…" at bounding box center [846, 227] width 1157 height 37
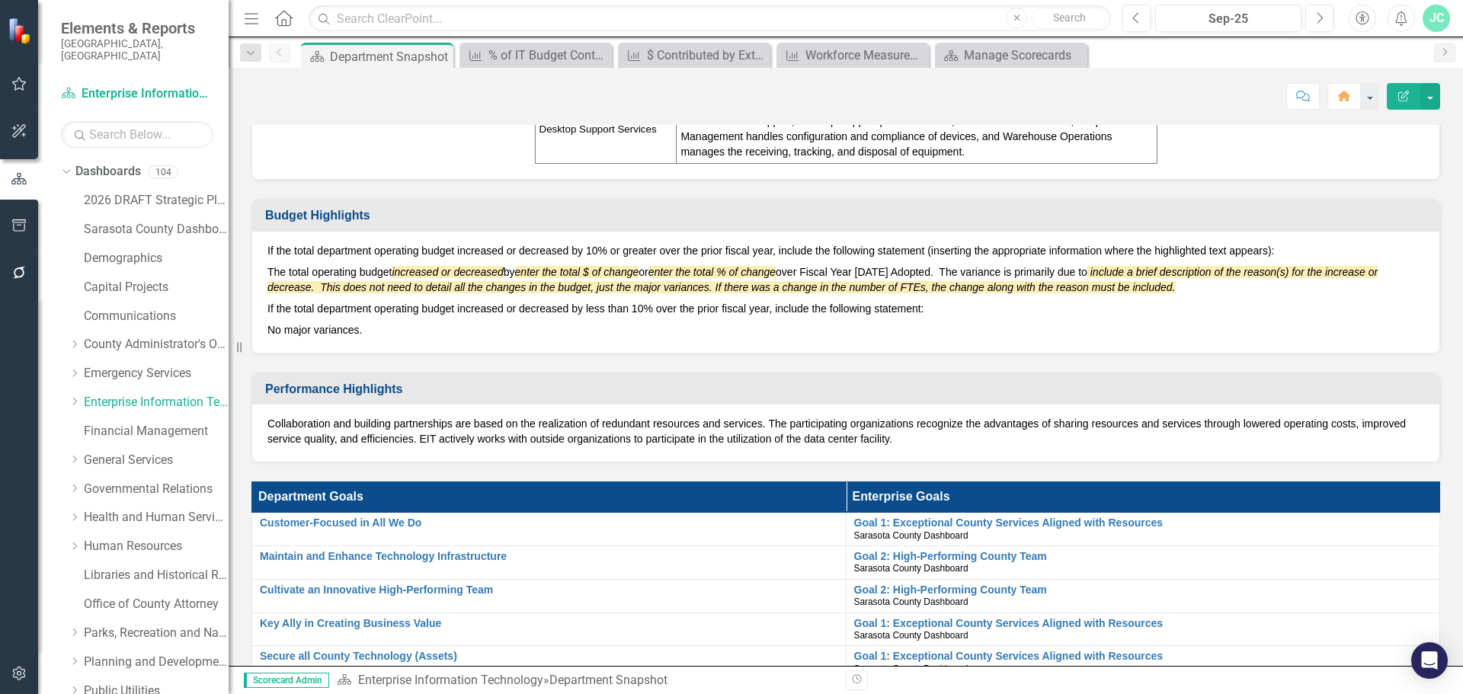
scroll to position [641, 0]
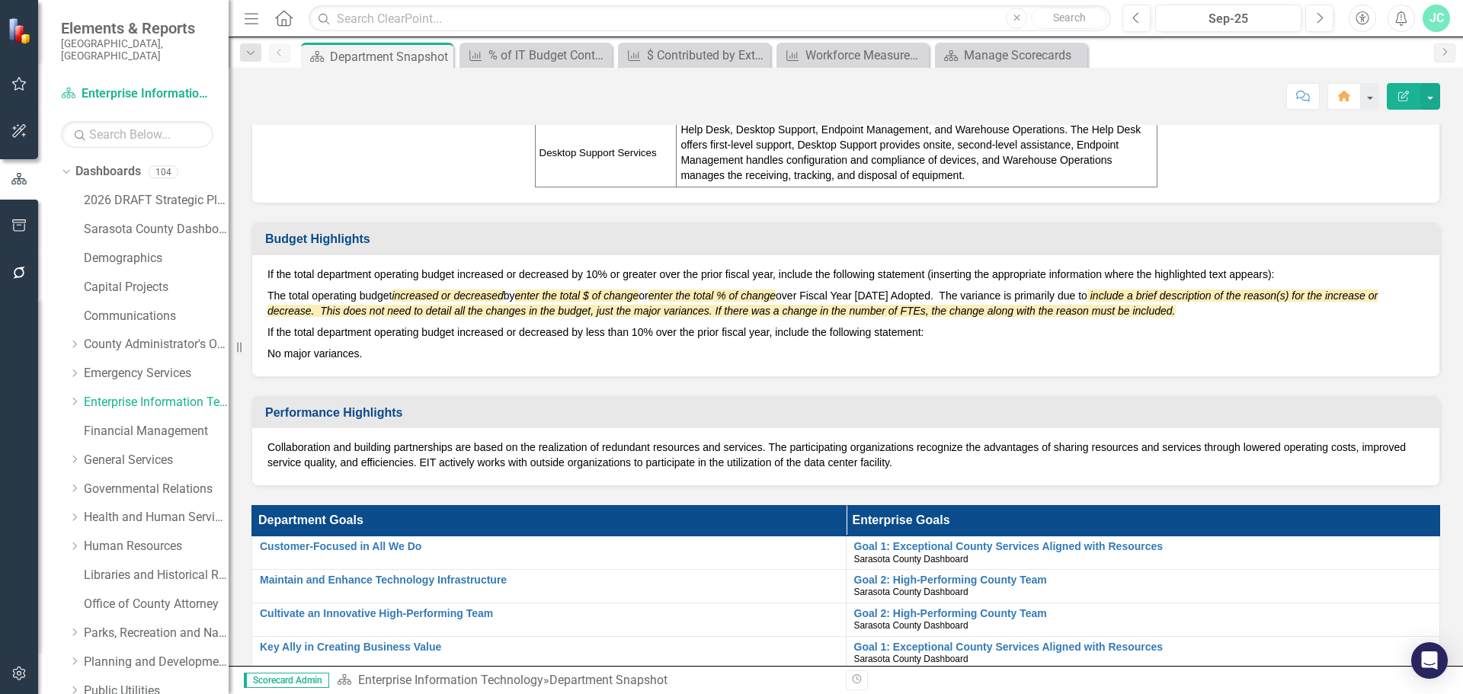
click at [1291, 331] on p "If the total department operating budget increased or decreased by less than 10…" at bounding box center [846, 332] width 1157 height 21
click at [1427, 97] on button "button" at bounding box center [1431, 96] width 20 height 27
click at [1383, 124] on link "Edit Edit Dashboard" at bounding box center [1377, 125] width 123 height 28
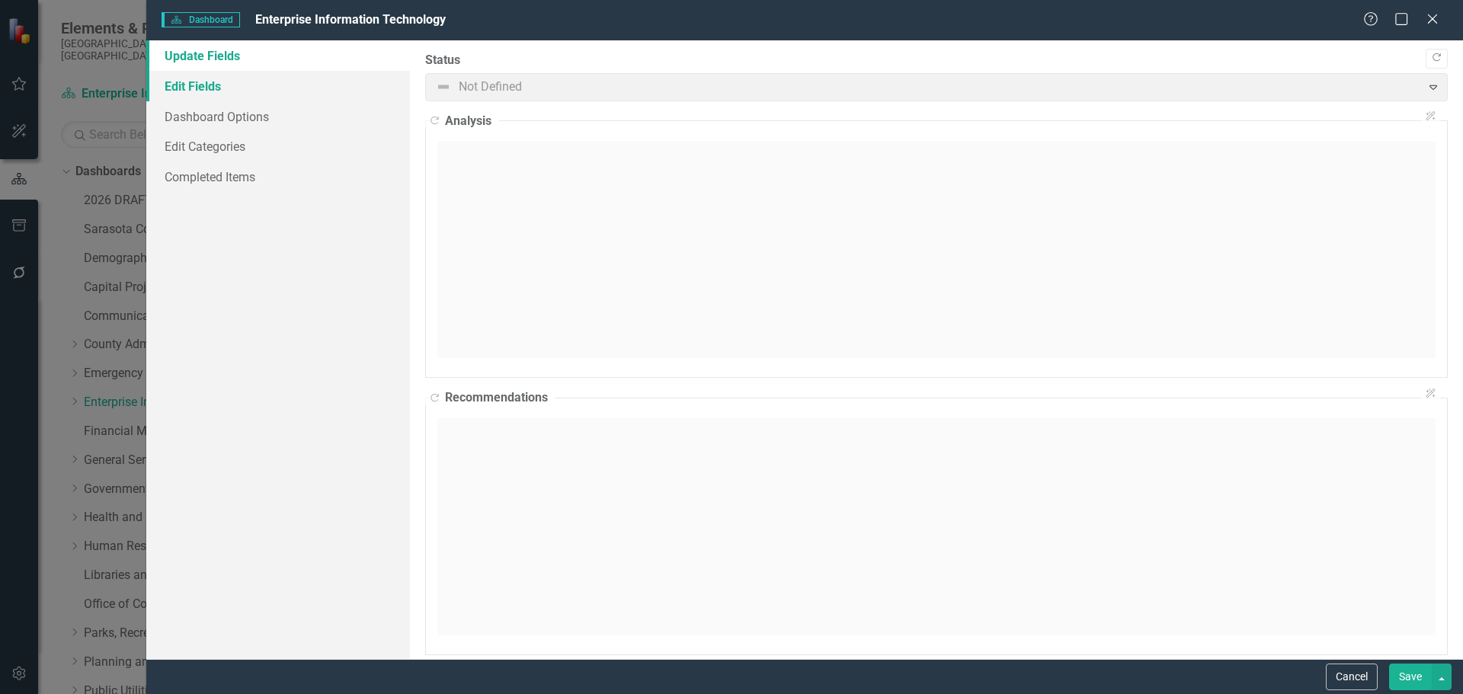
click at [220, 79] on link "Edit Fields" at bounding box center [278, 86] width 264 height 30
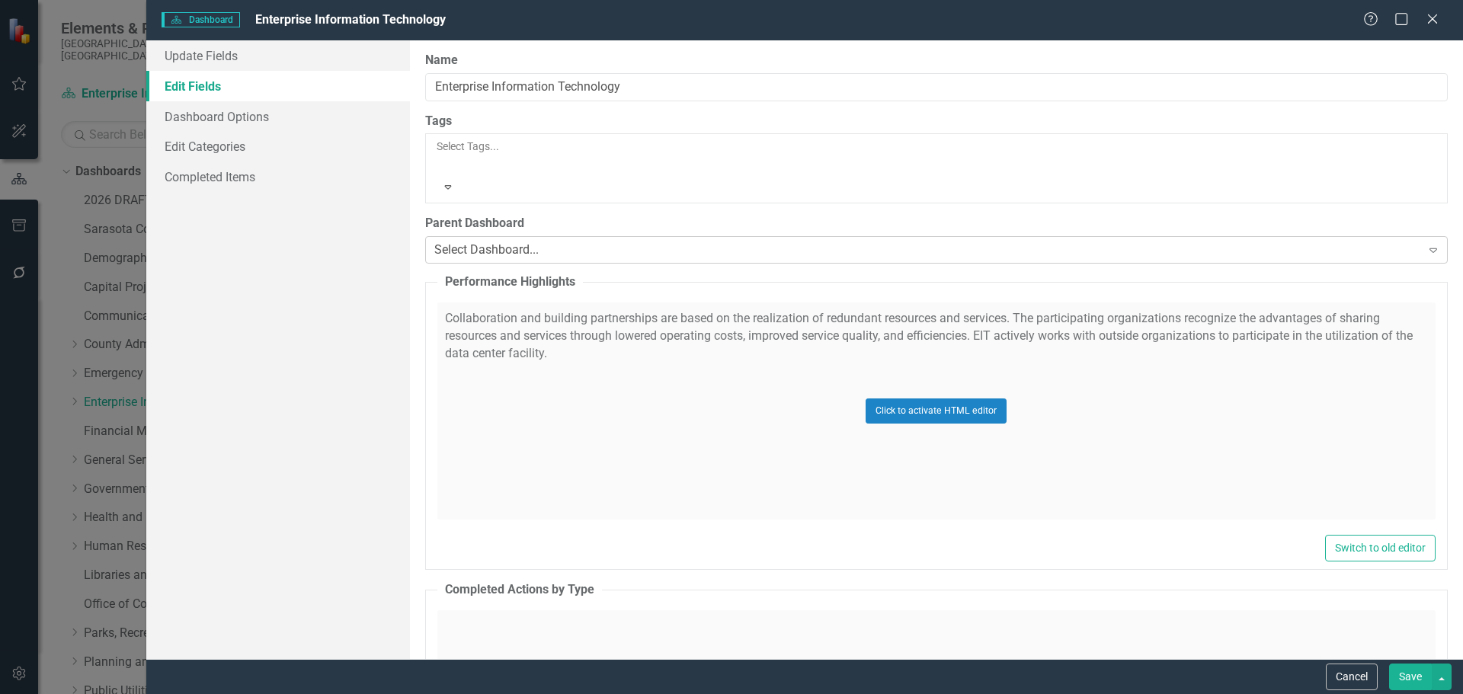
click at [1426, 244] on icon "Expand" at bounding box center [1433, 250] width 15 height 12
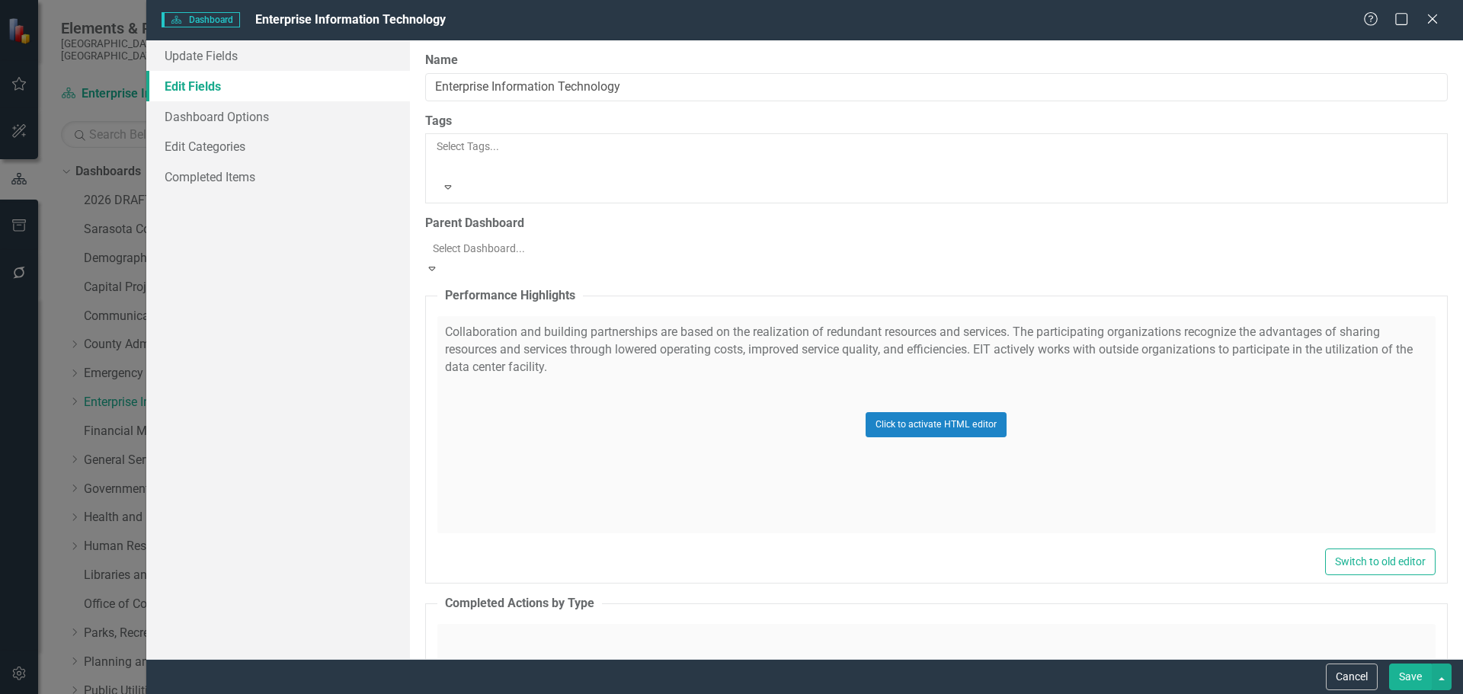
scroll to position [0, 0]
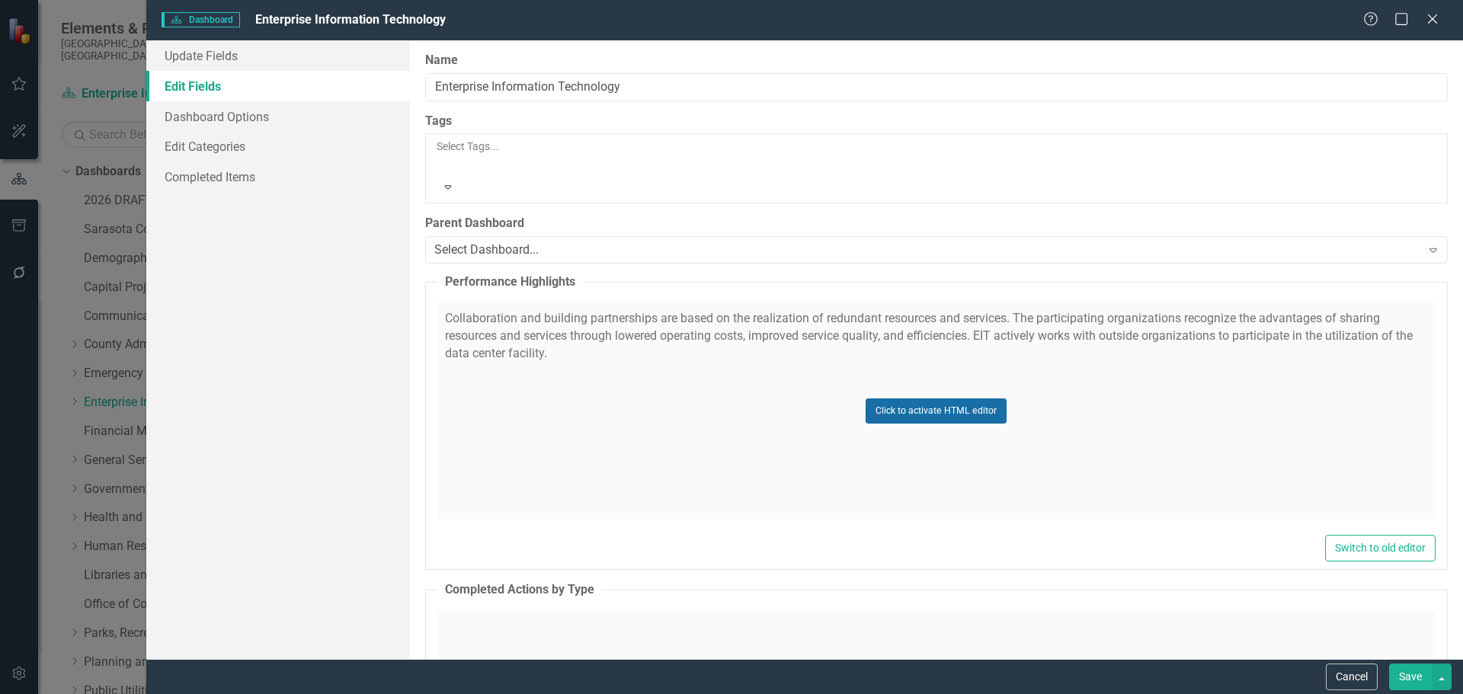
click at [925, 399] on button "Click to activate HTML editor" at bounding box center [936, 411] width 141 height 24
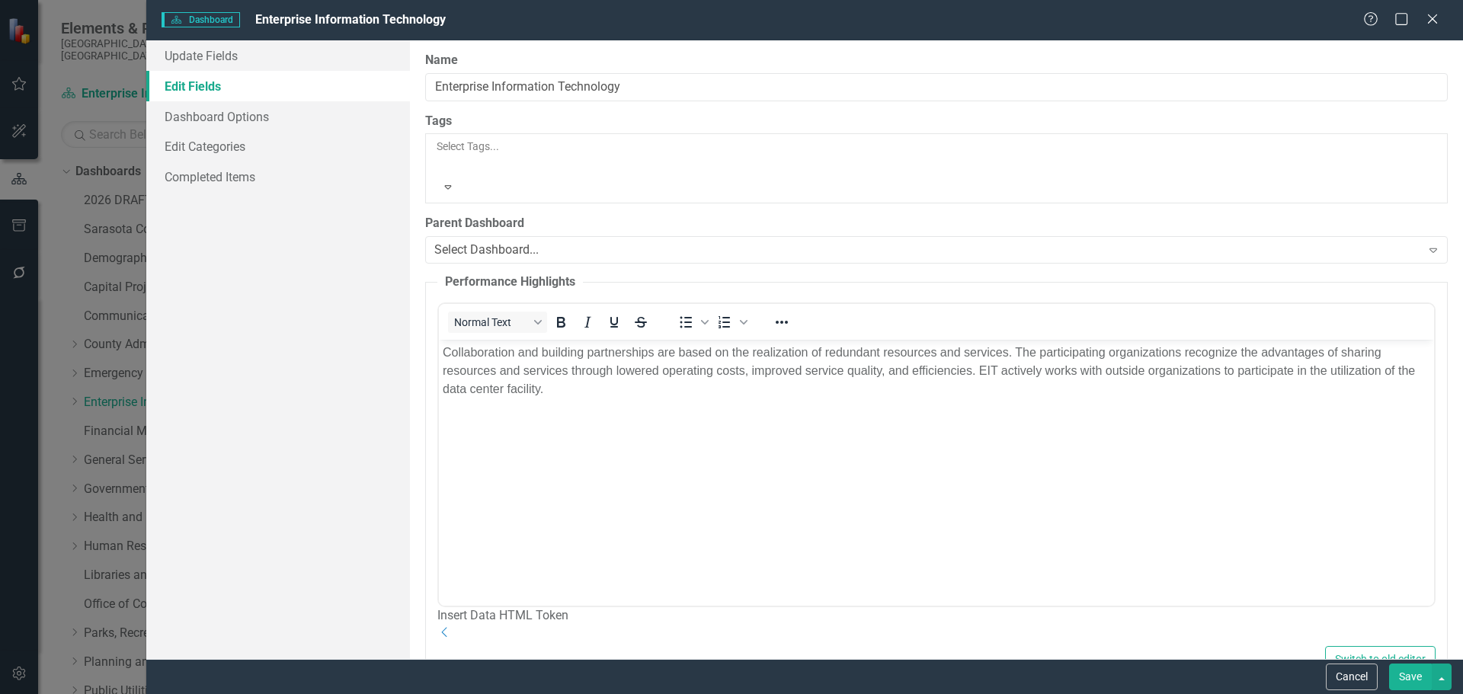
click at [455, 181] on icon "Expand" at bounding box center [448, 186] width 14 height 11
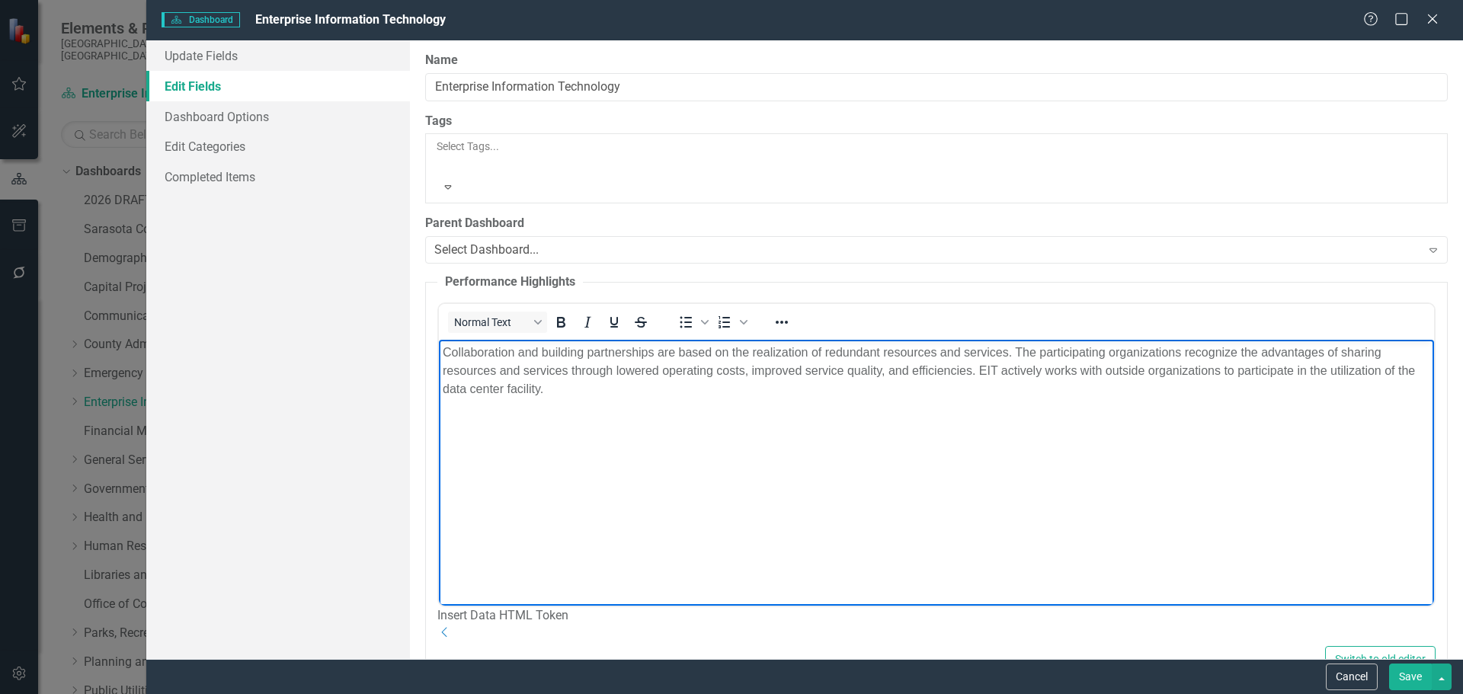
click at [963, 554] on body "Collaboration and building partnerships are based on the realization of redunda…" at bounding box center [935, 454] width 995 height 229
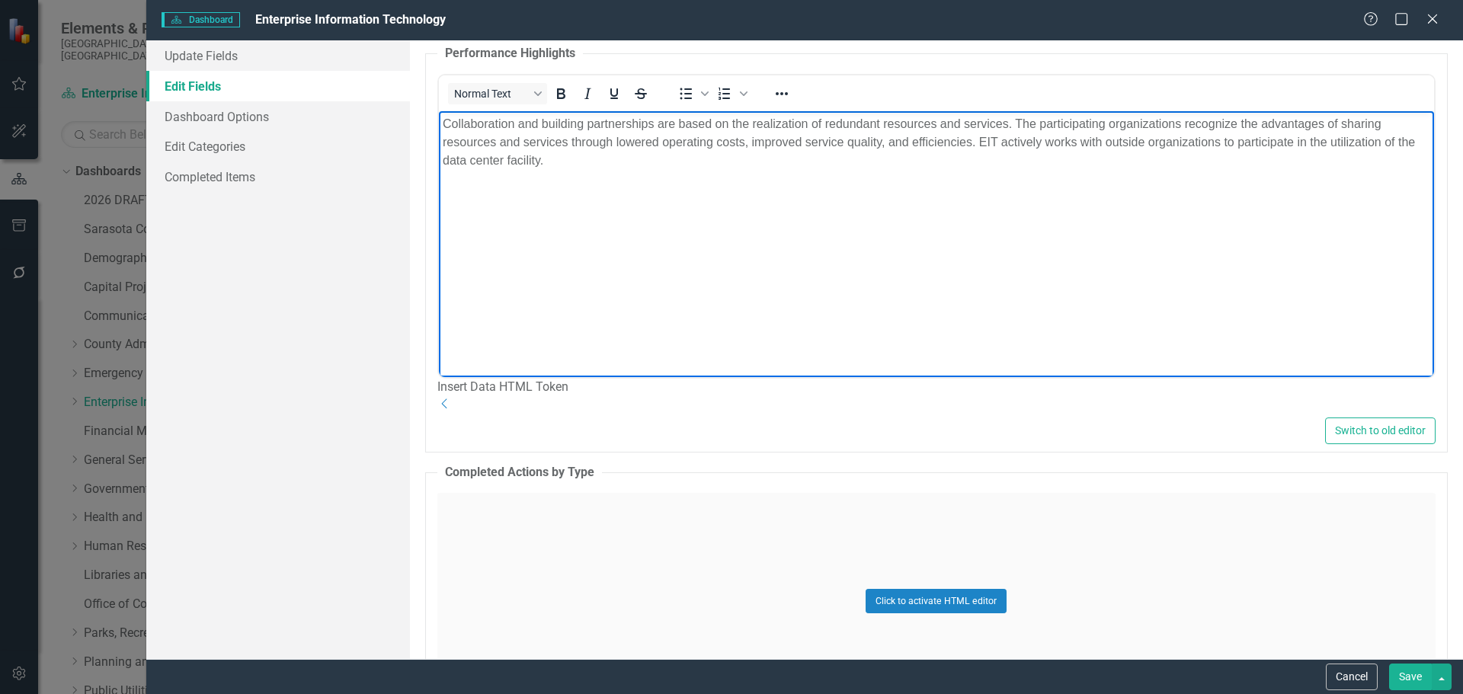
scroll to position [305, 0]
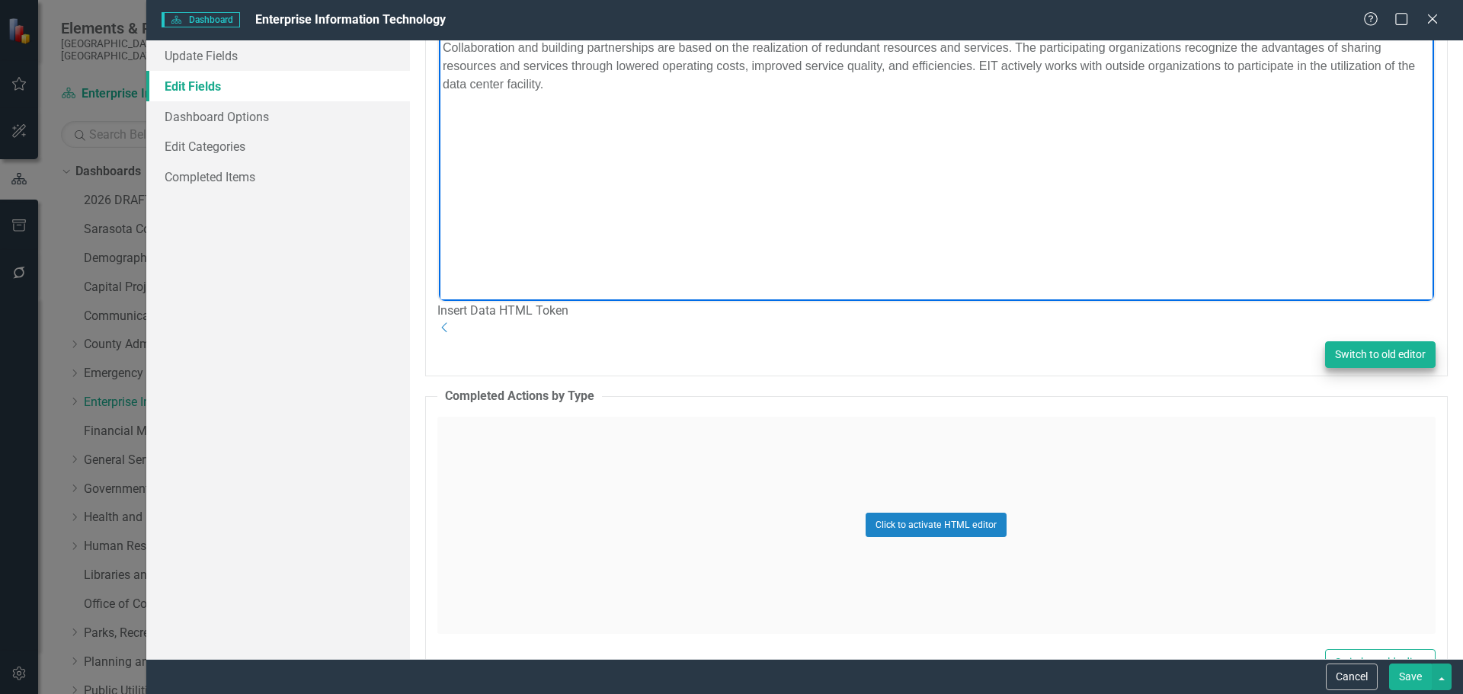
click at [1363, 341] on button "Switch to old editor" at bounding box center [1380, 354] width 111 height 27
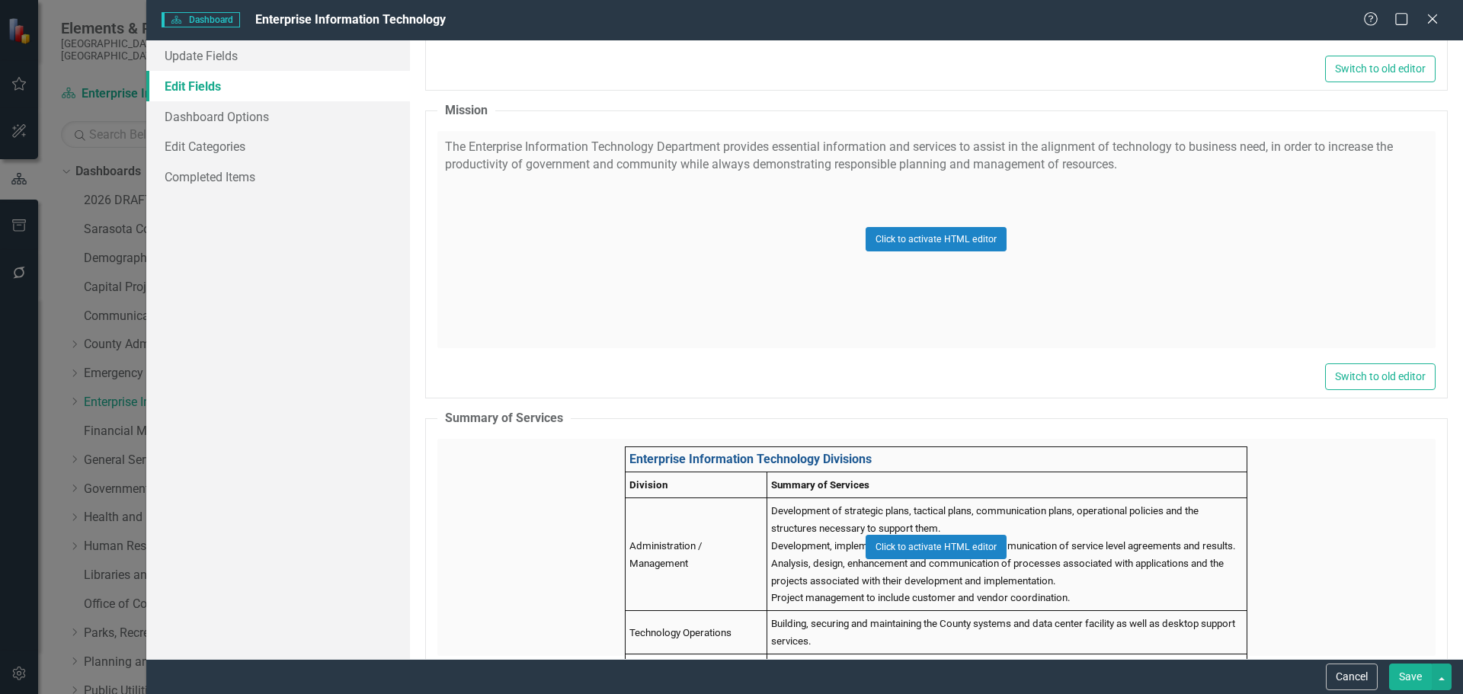
scroll to position [2424, 0]
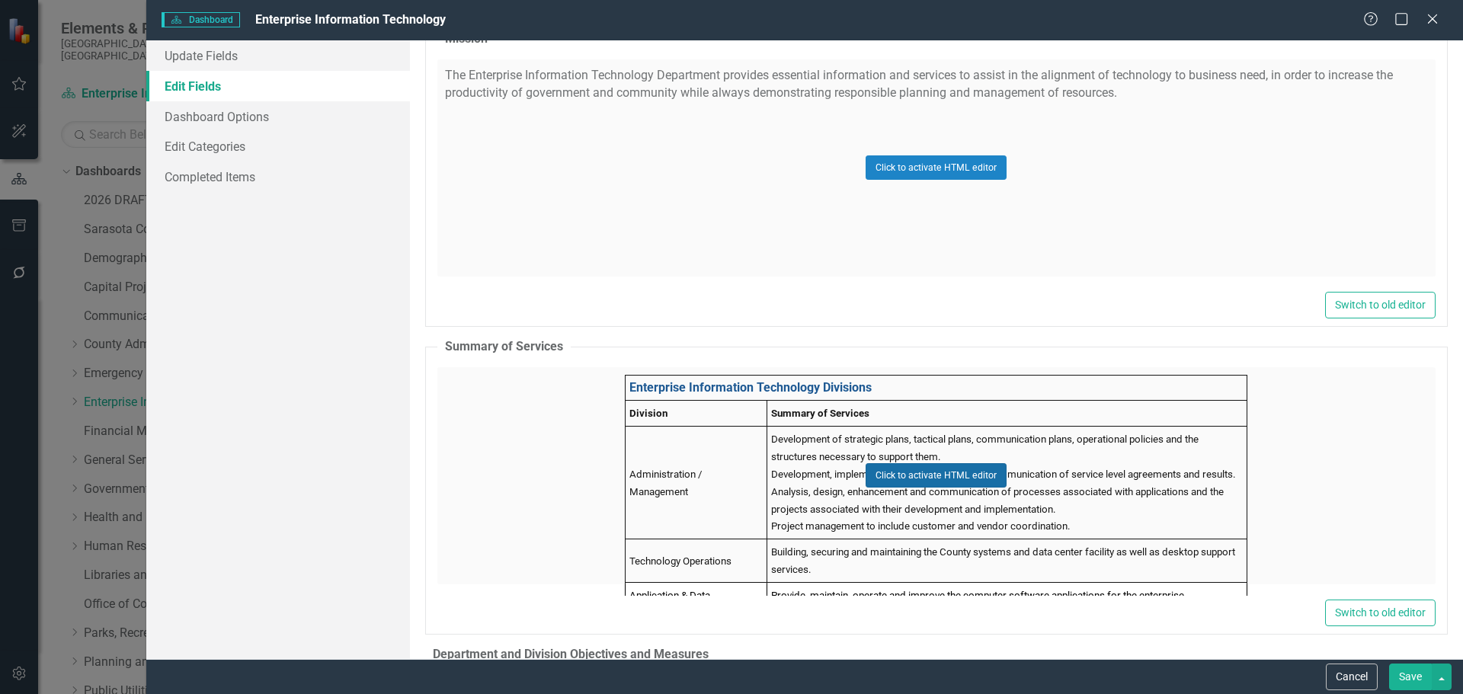
click at [888, 463] on button "Click to activate HTML editor" at bounding box center [936, 475] width 141 height 24
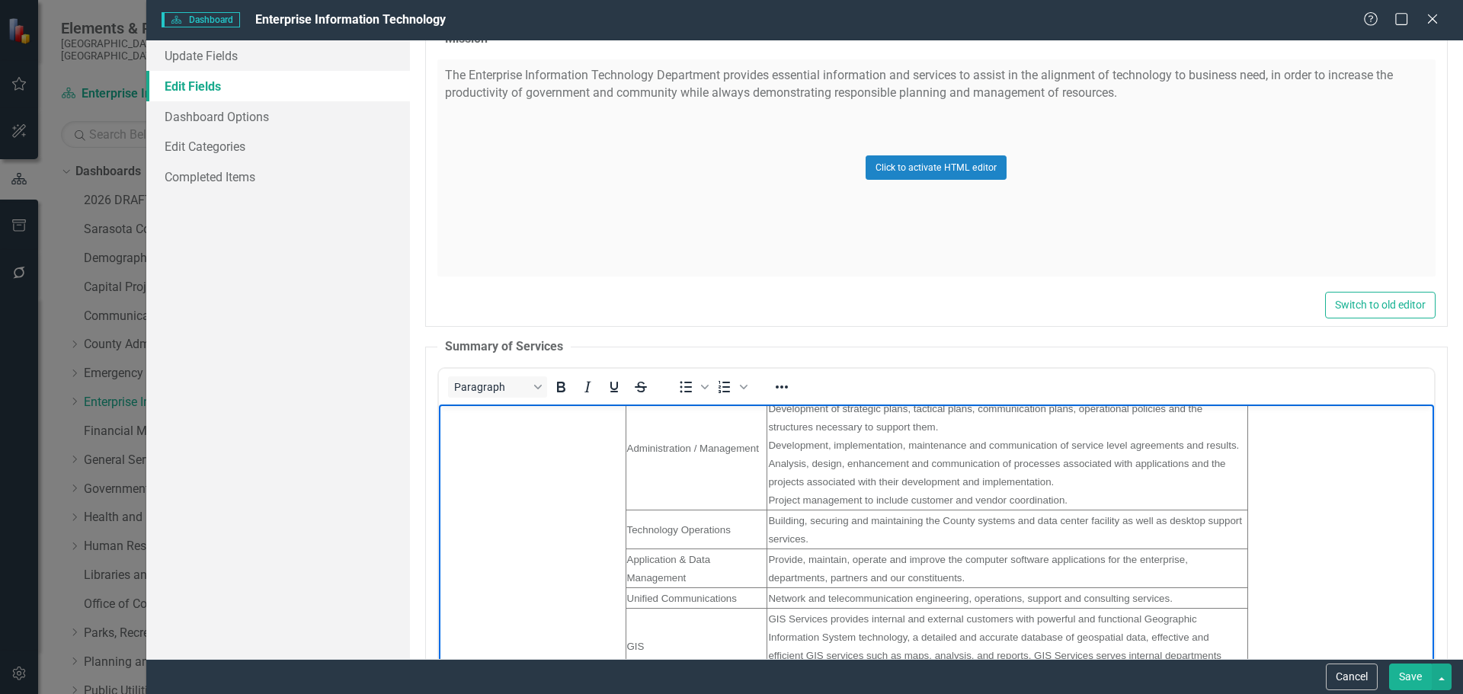
scroll to position [145, 0]
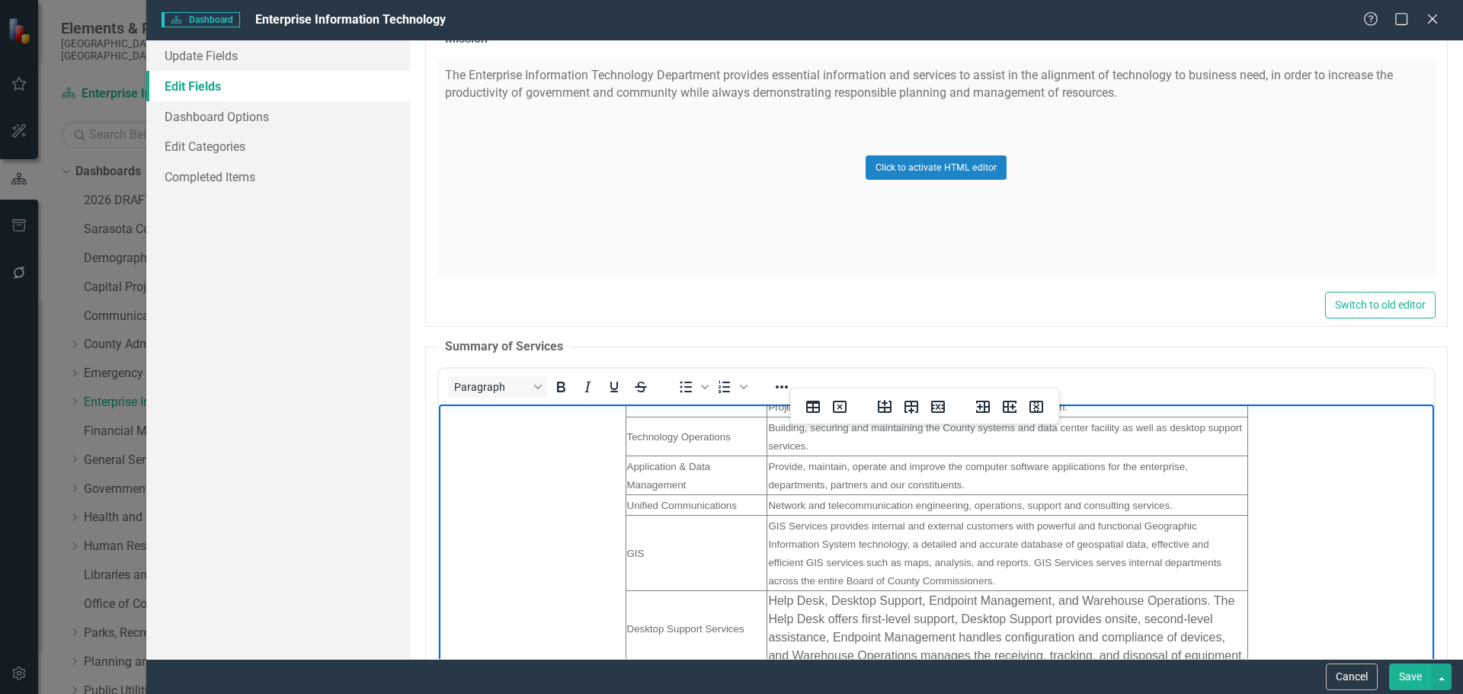
click at [927, 557] on span "GIS Services provides internal and external customers with powerful and functio…" at bounding box center [993, 553] width 453 height 66
click at [803, 540] on span "GIS Services provides internal and external customers with powerful and functio…" at bounding box center [993, 553] width 453 height 66
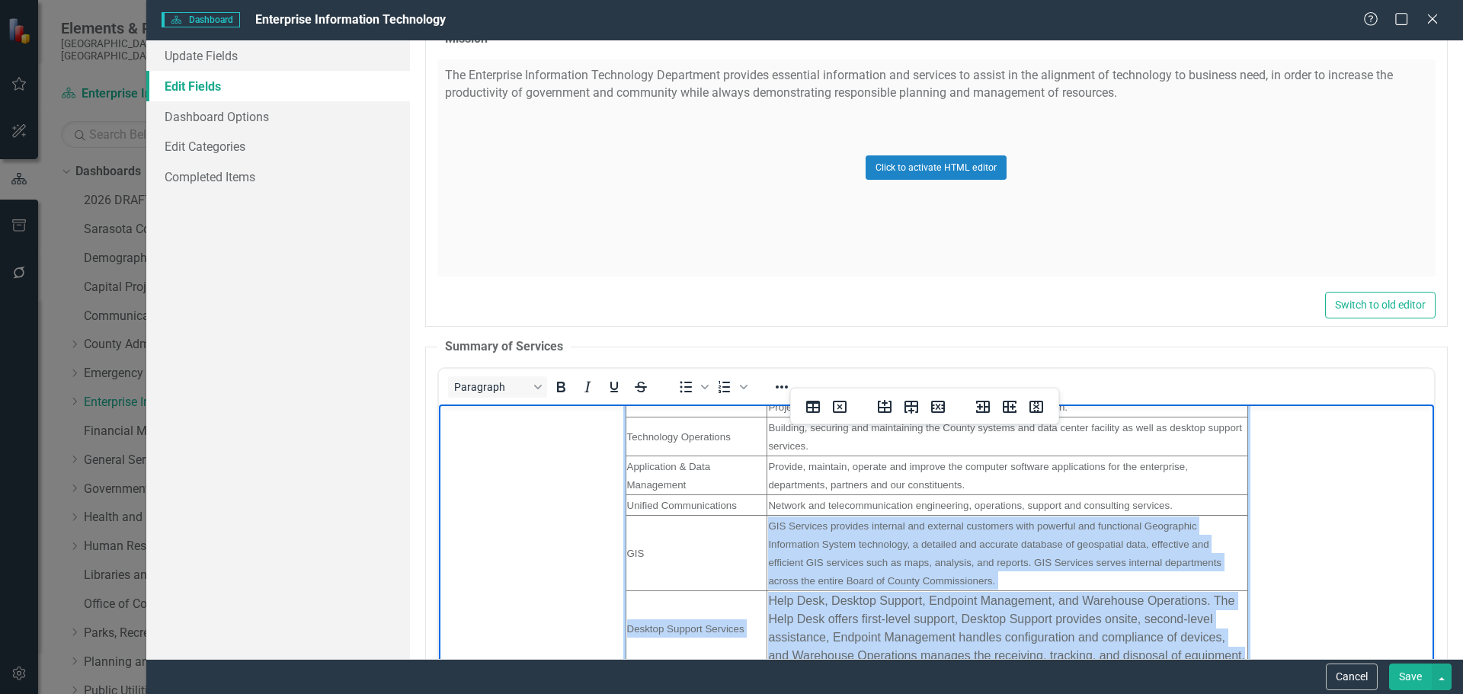
drag, startPoint x: 759, startPoint y: 598, endPoint x: 1232, endPoint y: 658, distance: 477.2
click at [1232, 658] on html "Enterprise Information Technology Divisions Division Summary of Services Admini…" at bounding box center [935, 464] width 995 height 411
click at [1004, 631] on td "Help Desk, Desktop Support, Endpoint Management, and Warehouse Operations. The …" at bounding box center [1007, 628] width 480 height 75
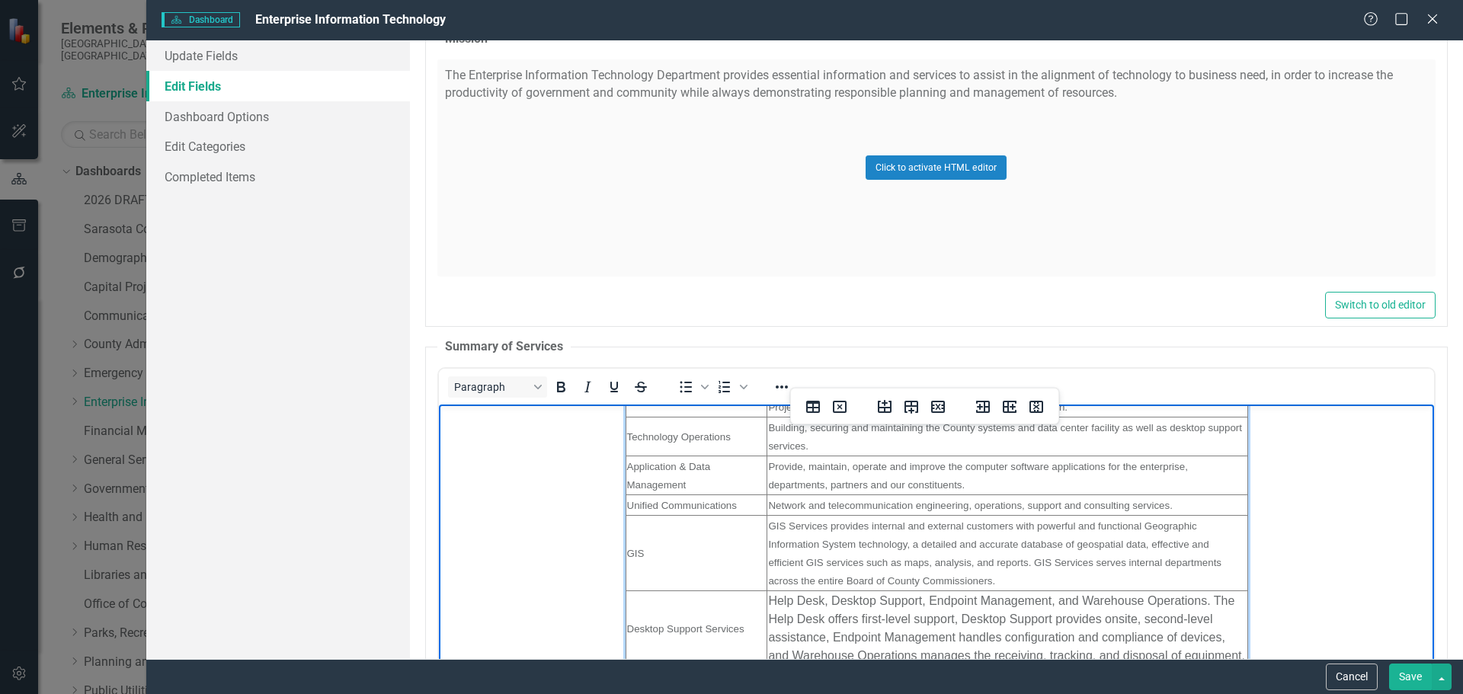
click at [857, 541] on span "GIS Services provides internal and external customers with powerful and functio…" at bounding box center [993, 553] width 453 height 66
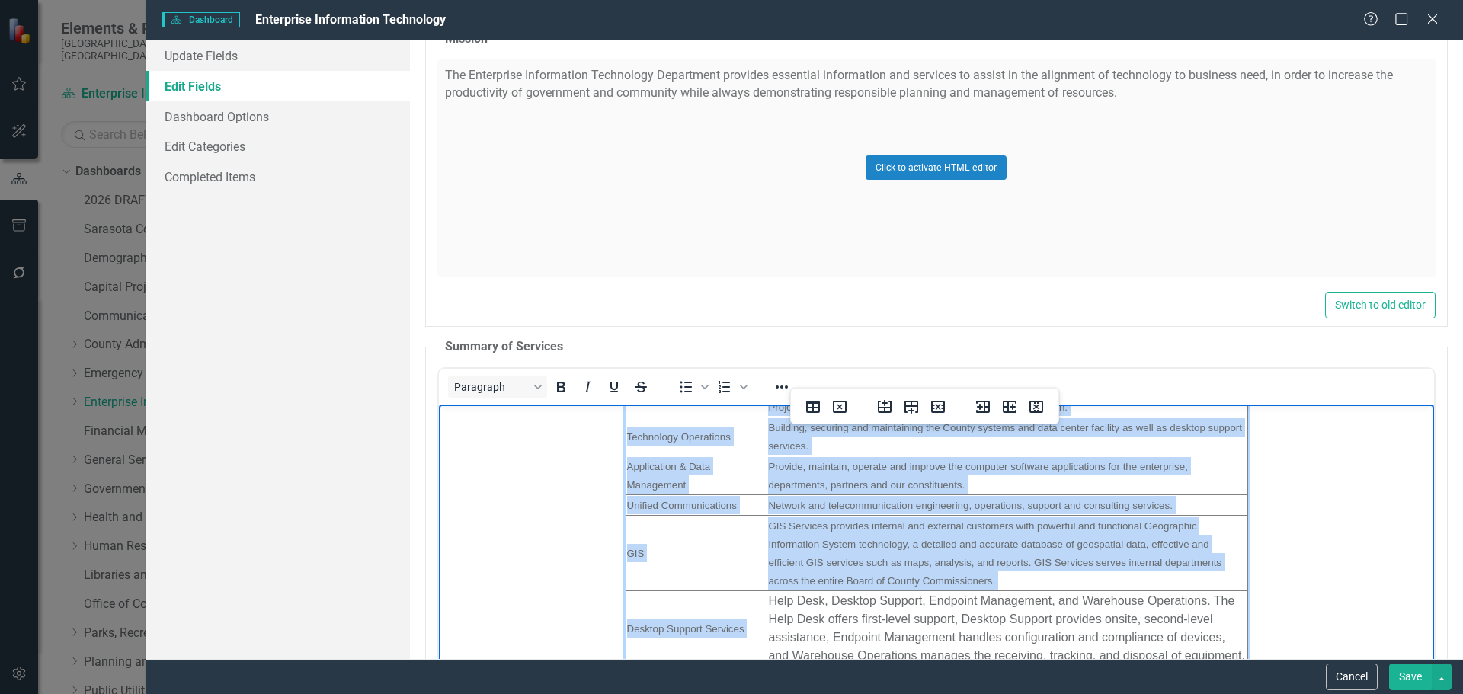
drag, startPoint x: 760, startPoint y: 600, endPoint x: 1253, endPoint y: 648, distance: 495.4
click at [1253, 648] on body "Enterprise Information Technology Divisions Division Summary of Services Admini…" at bounding box center [935, 464] width 995 height 411
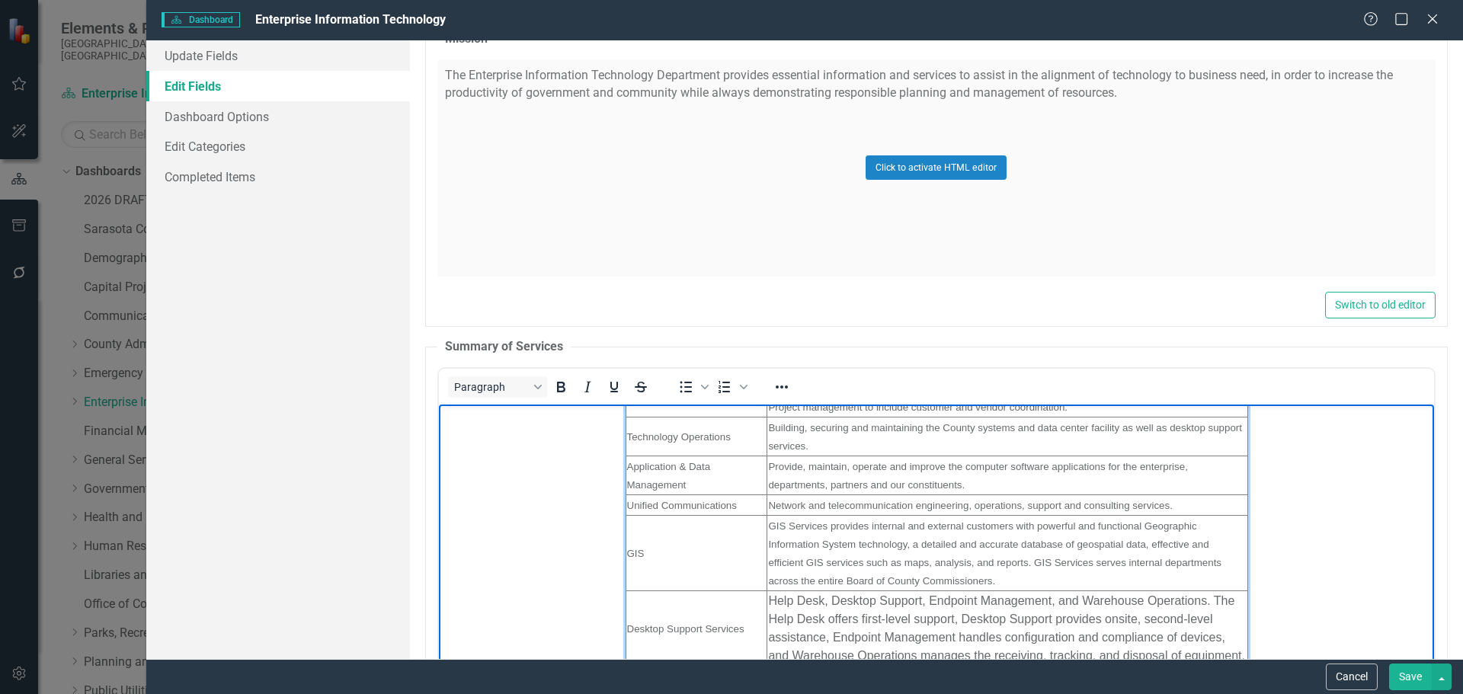
click at [849, 555] on td "GIS Services provides internal and external customers with powerful and functio…" at bounding box center [1007, 552] width 480 height 75
click at [788, 378] on icon "Reveal or hide additional toolbar items" at bounding box center [782, 387] width 18 height 18
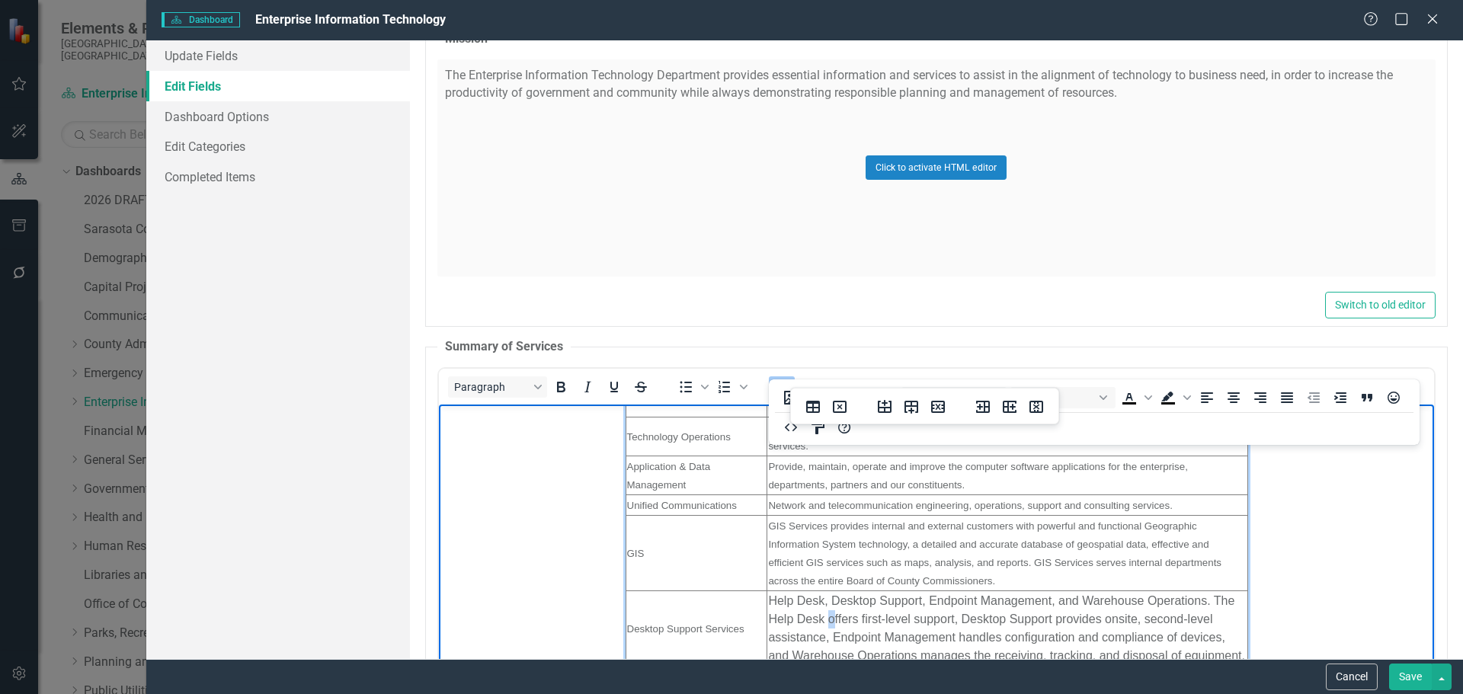
click at [822, 624] on td "Help Desk, Desktop Support, Endpoint Management, and Warehouse Operations. The …" at bounding box center [1007, 628] width 480 height 75
drag, startPoint x: 756, startPoint y: 599, endPoint x: 988, endPoint y: 604, distance: 232.5
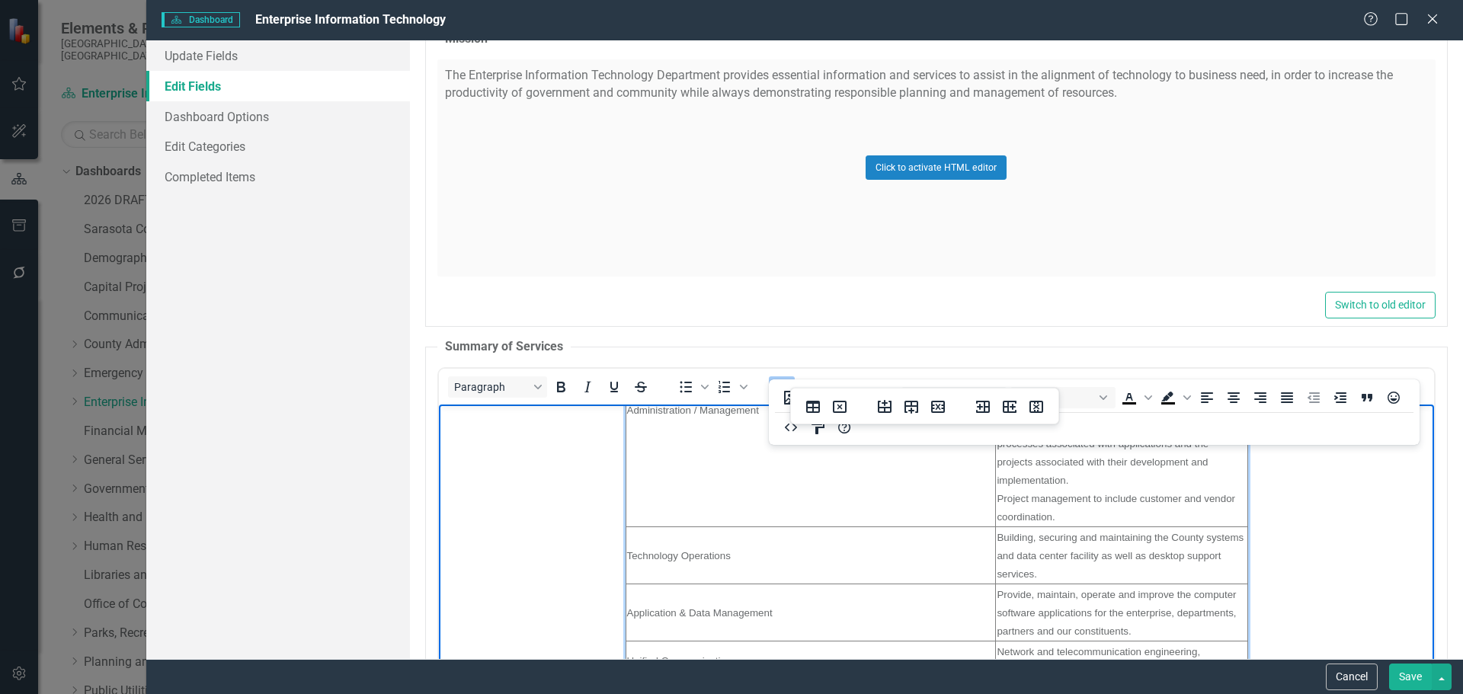
click at [957, 616] on td "Application & Data Management" at bounding box center [810, 612] width 370 height 57
click at [1344, 687] on button "Cancel" at bounding box center [1352, 677] width 52 height 27
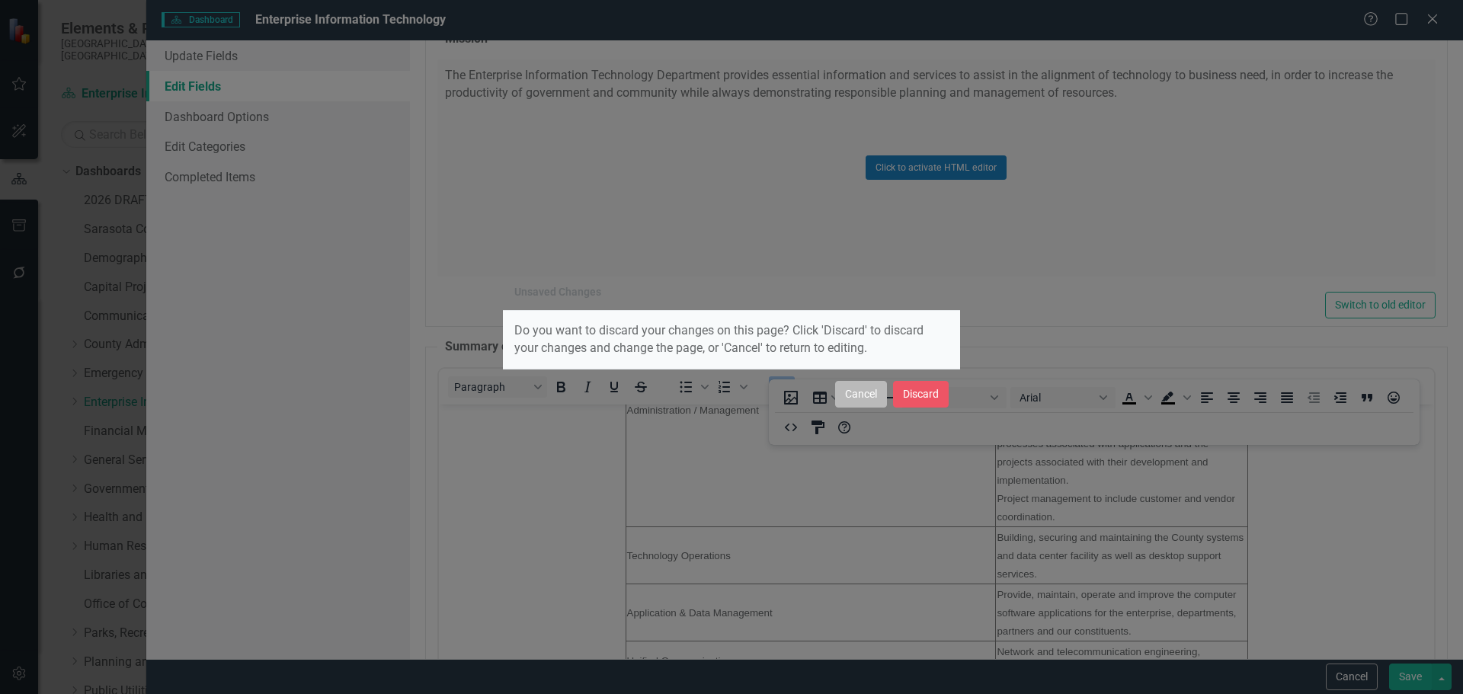
click at [847, 396] on button "Cancel" at bounding box center [861, 394] width 52 height 27
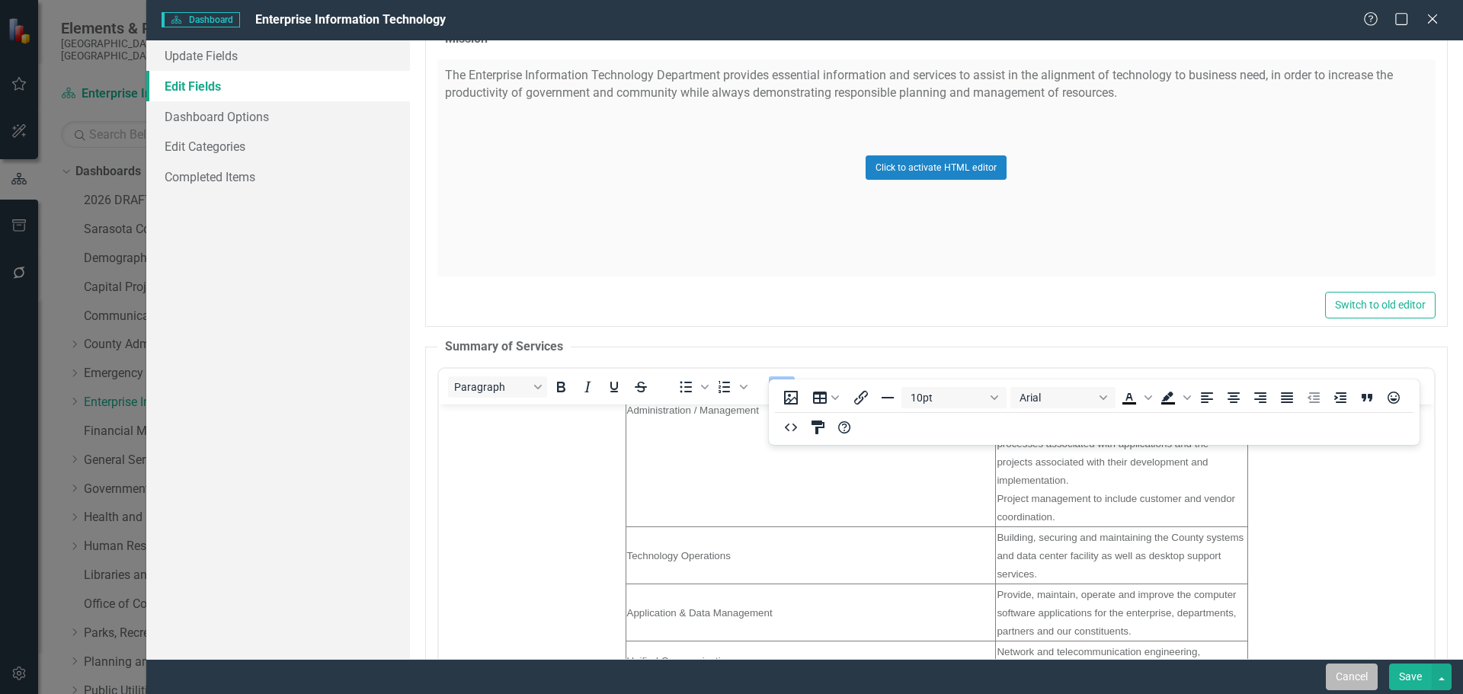
click at [1341, 677] on button "Cancel" at bounding box center [1352, 677] width 52 height 27
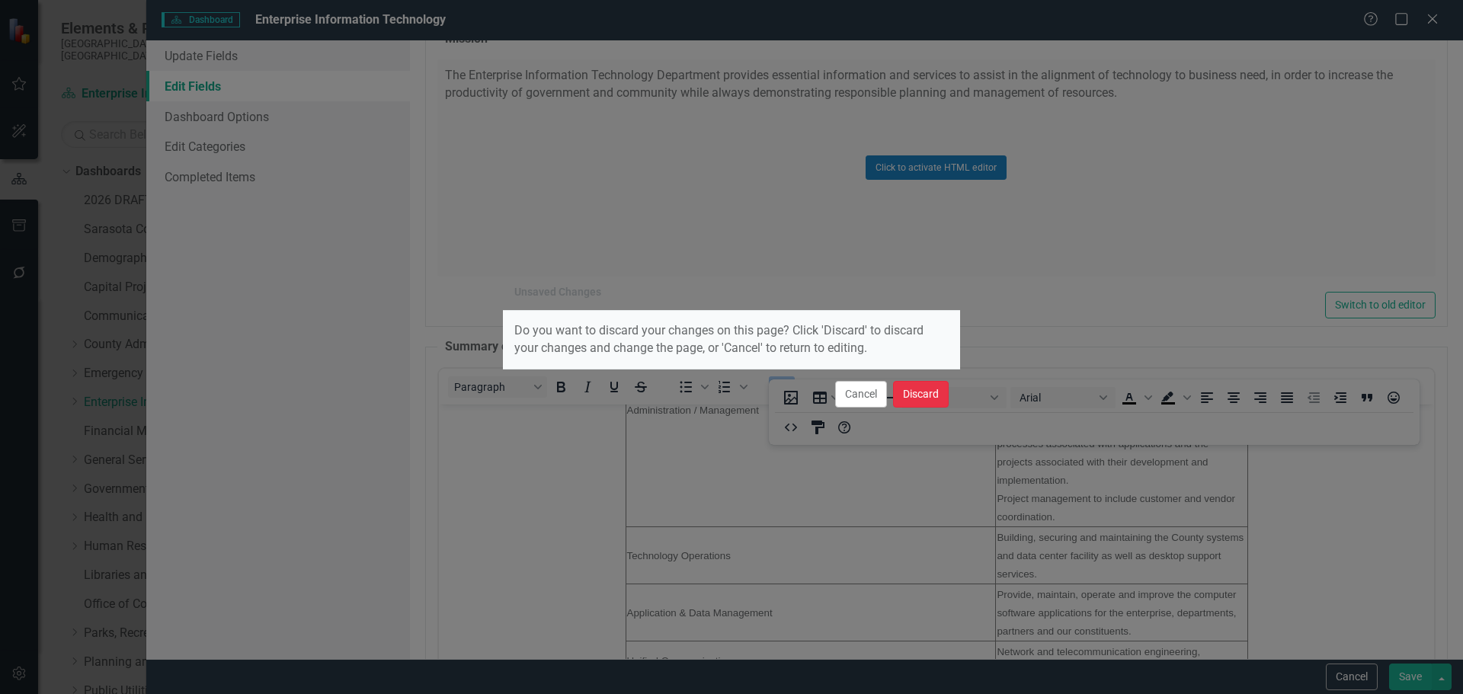
click at [922, 382] on button "Discard" at bounding box center [921, 394] width 56 height 27
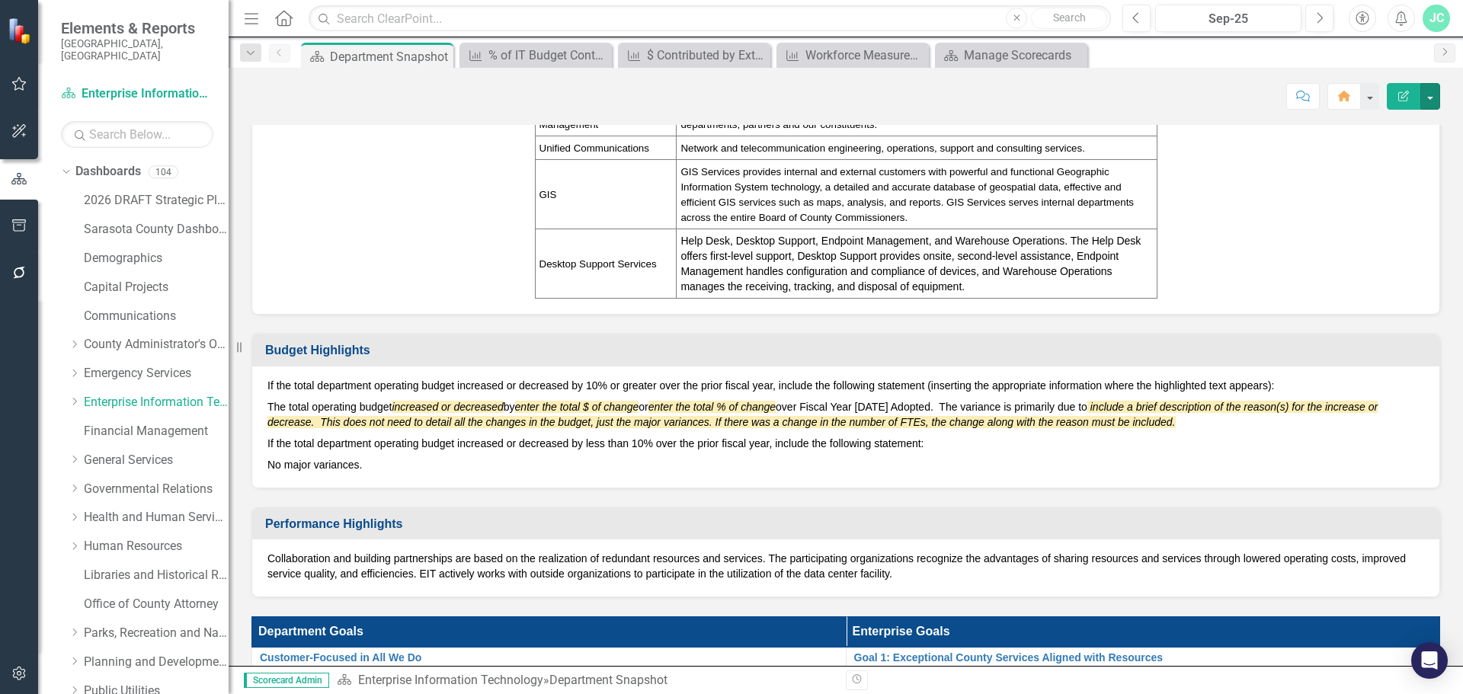
scroll to position [565, 0]
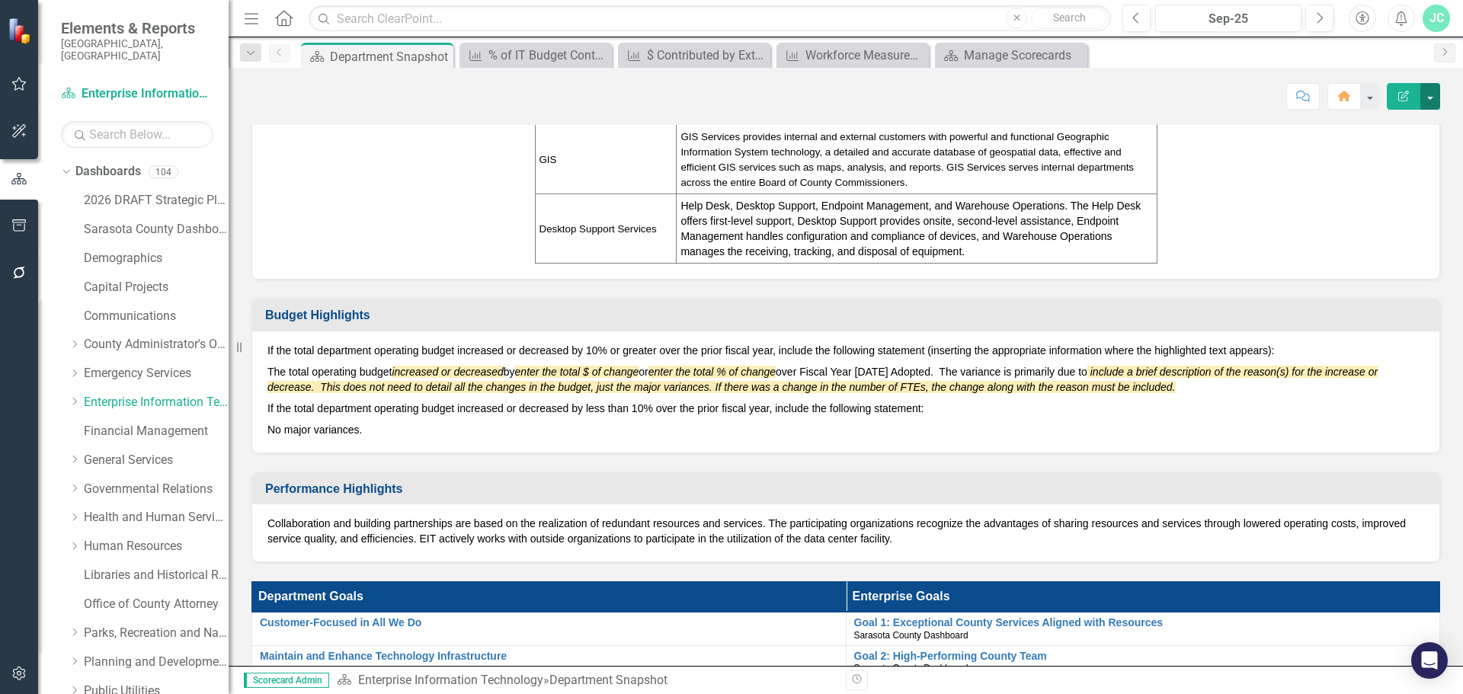
click at [1434, 89] on button "button" at bounding box center [1431, 96] width 20 height 27
click at [1396, 126] on link "Edit Edit Dashboard" at bounding box center [1377, 125] width 123 height 28
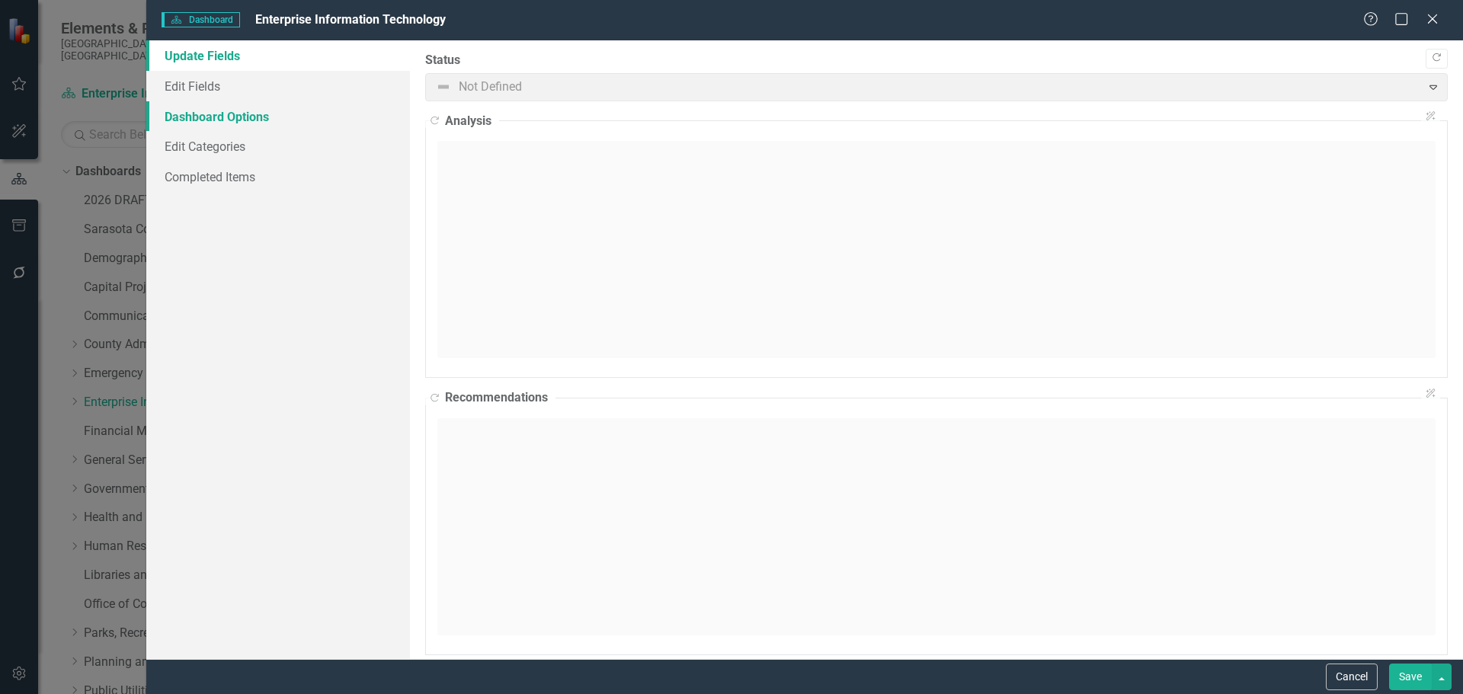
click at [229, 111] on link "Dashboard Options" at bounding box center [278, 116] width 264 height 30
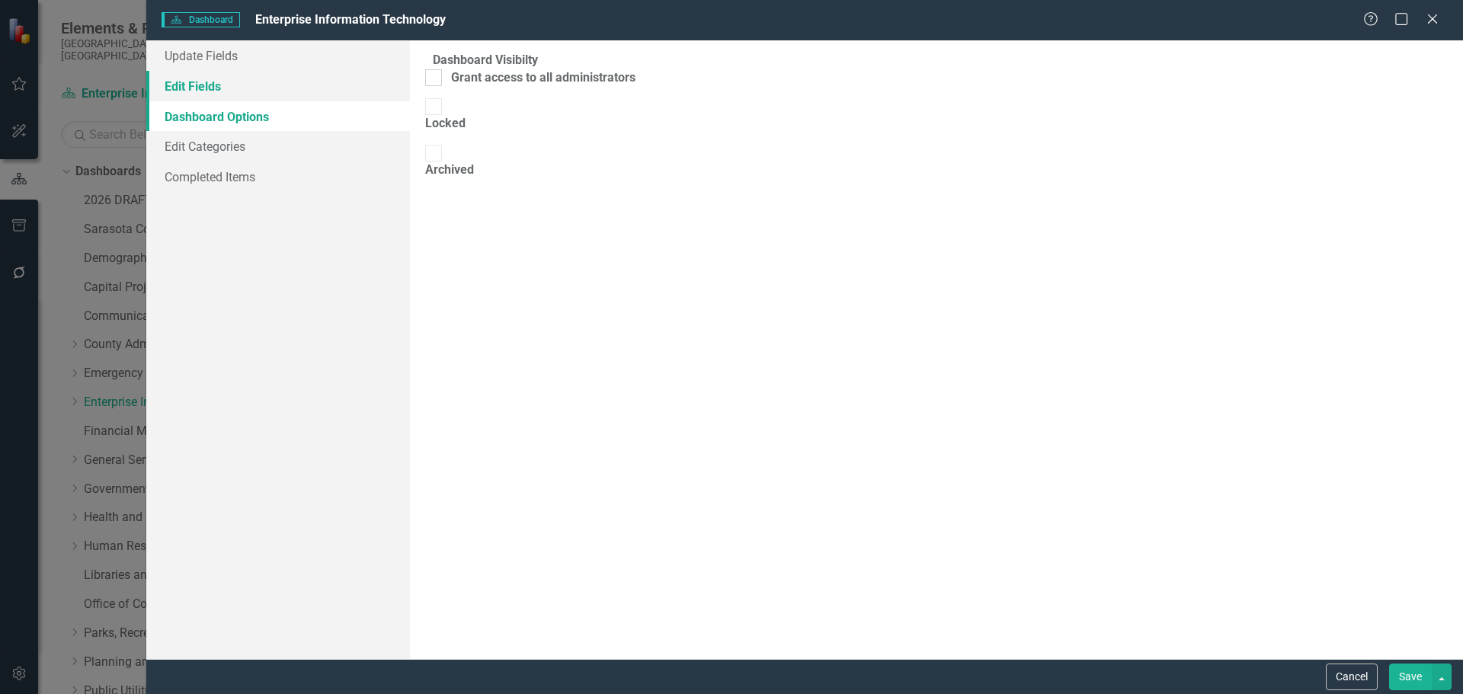
click at [211, 91] on link "Edit Fields" at bounding box center [278, 86] width 264 height 30
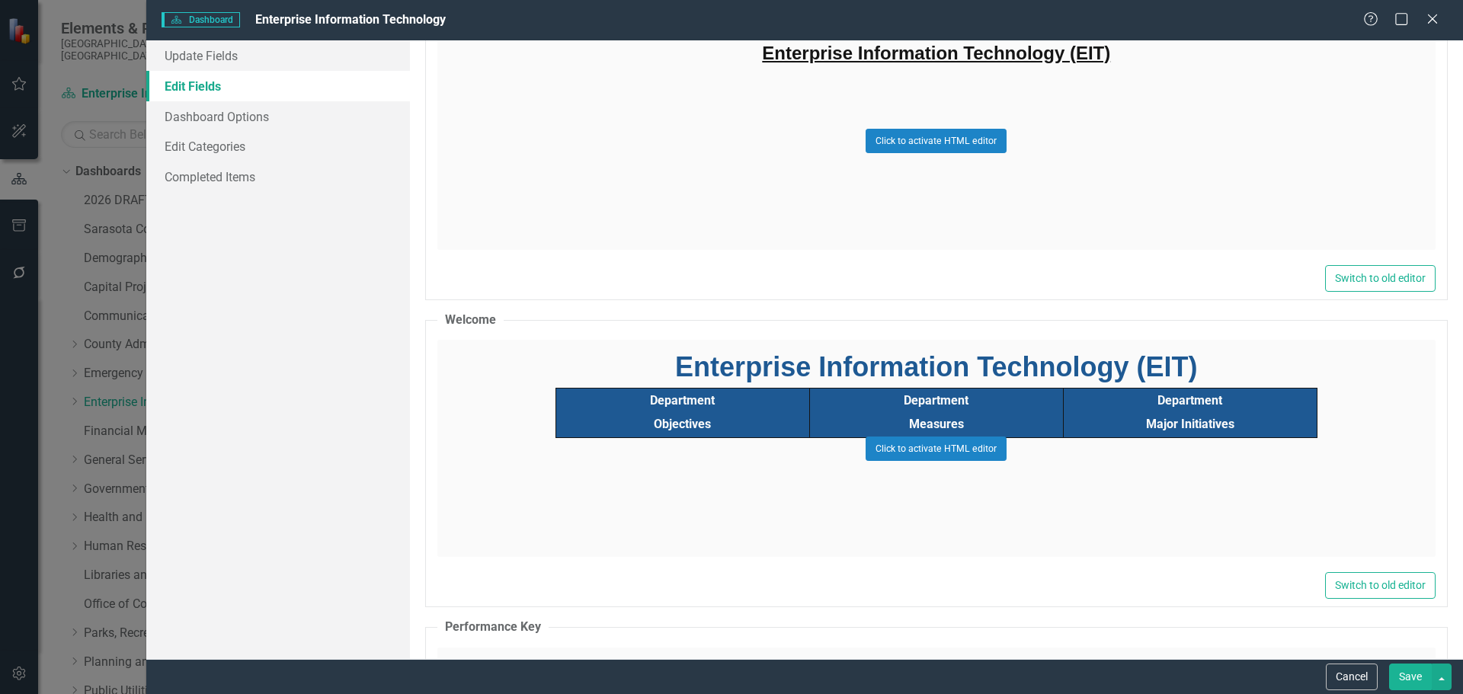
scroll to position [1123, 0]
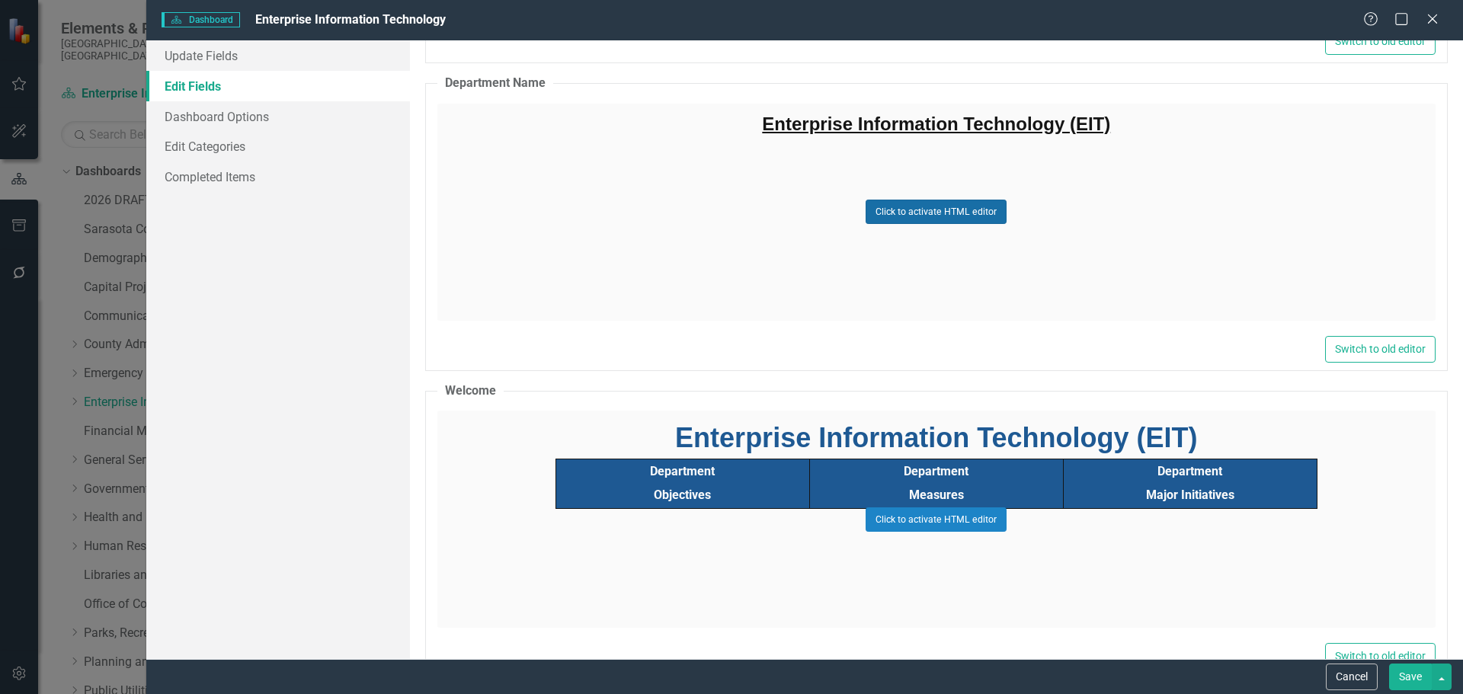
click at [915, 200] on button "Click to activate HTML editor" at bounding box center [936, 212] width 141 height 24
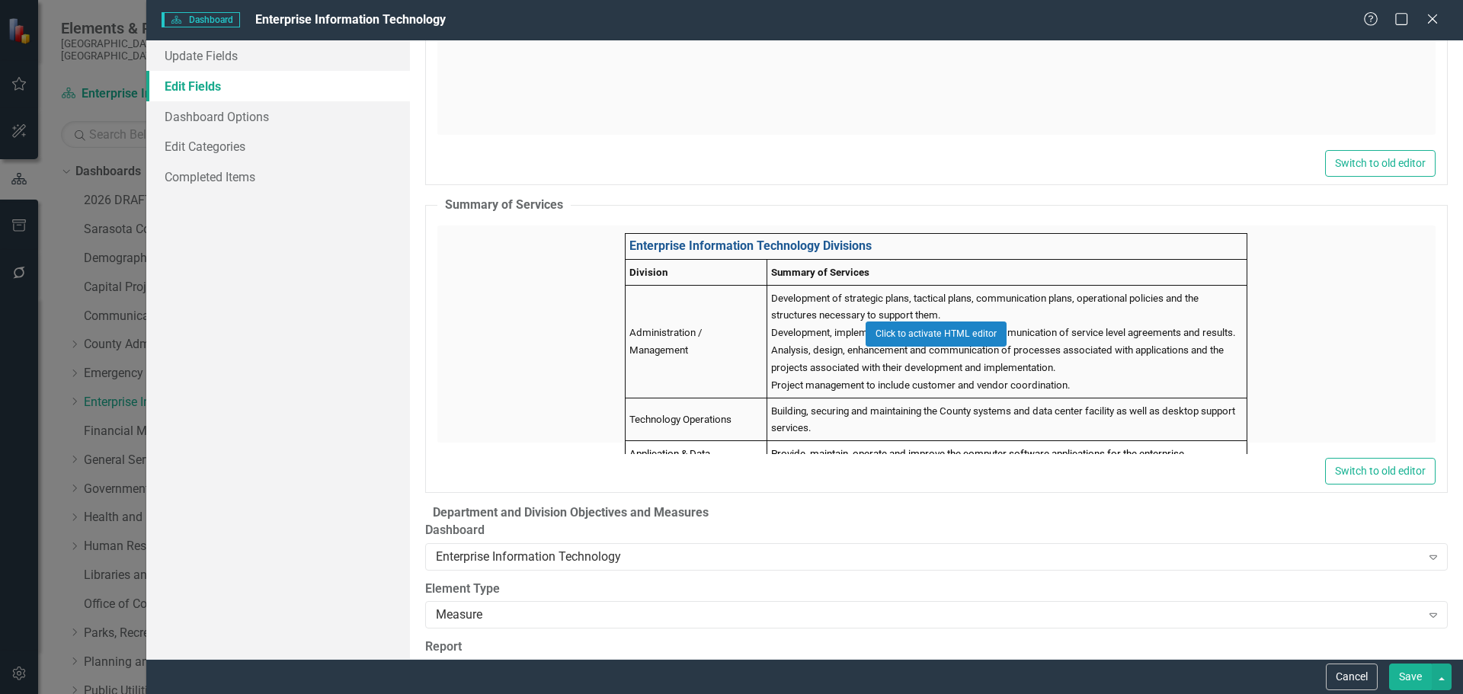
scroll to position [2625, 0]
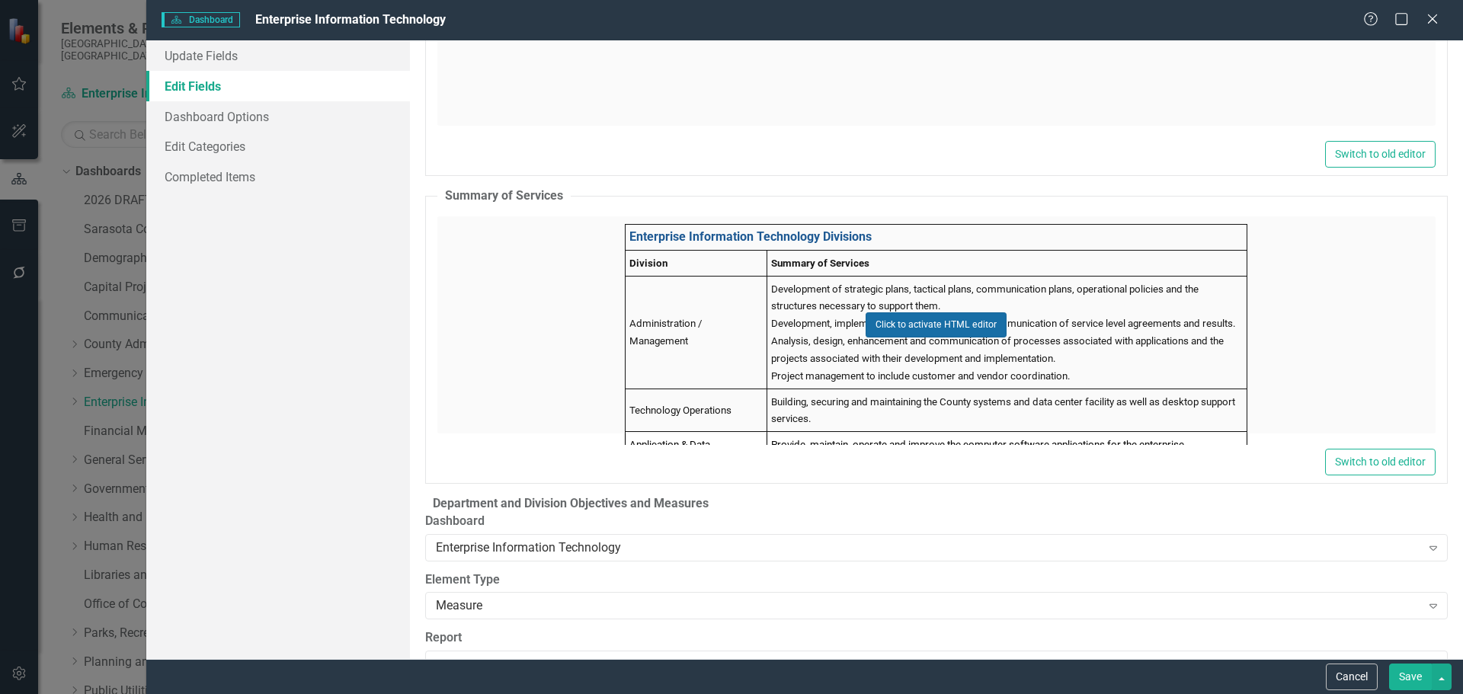
click at [911, 312] on button "Click to activate HTML editor" at bounding box center [936, 324] width 141 height 24
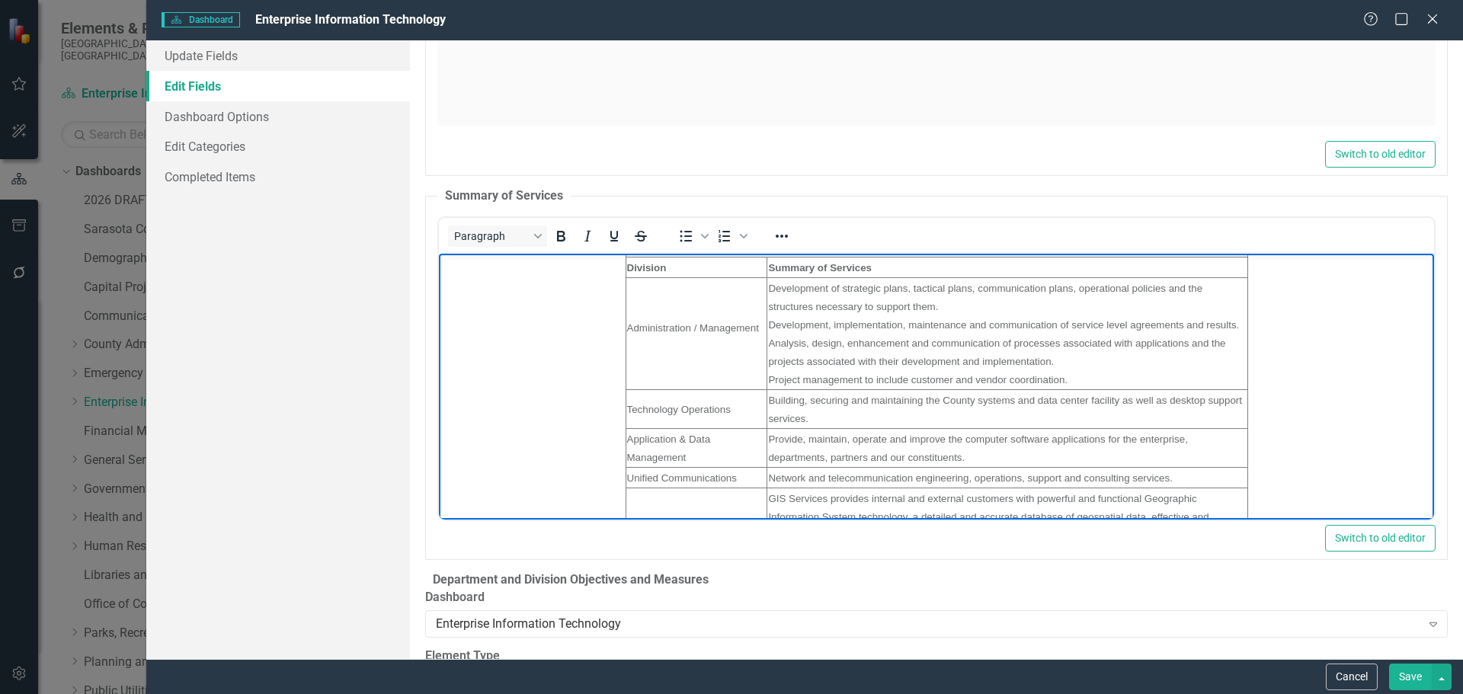
scroll to position [145, 0]
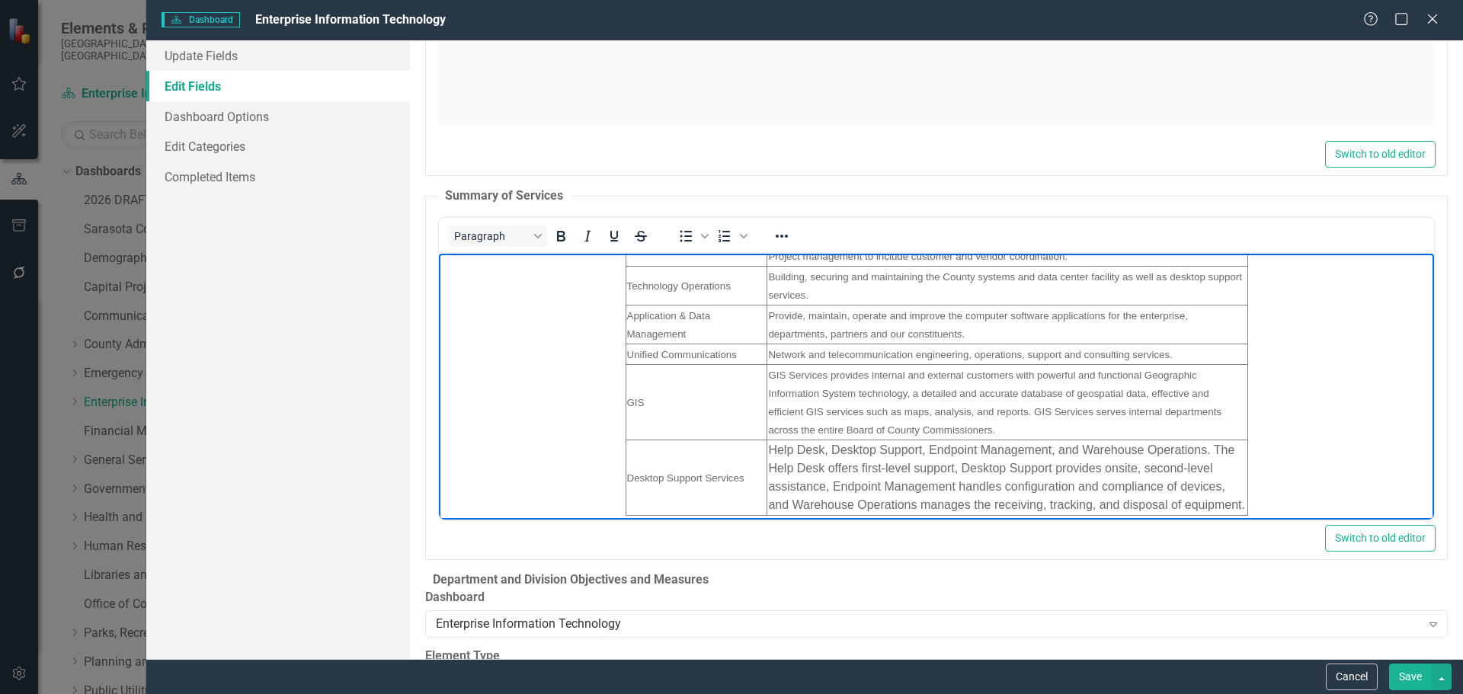
drag, startPoint x: 1419, startPoint y: 292, endPoint x: 1466, endPoint y: 769, distance: 479.4
click at [932, 483] on td "Help Desk, Desktop Support, Endpoint Management, and Warehouse Operations. The …" at bounding box center [1007, 477] width 480 height 75
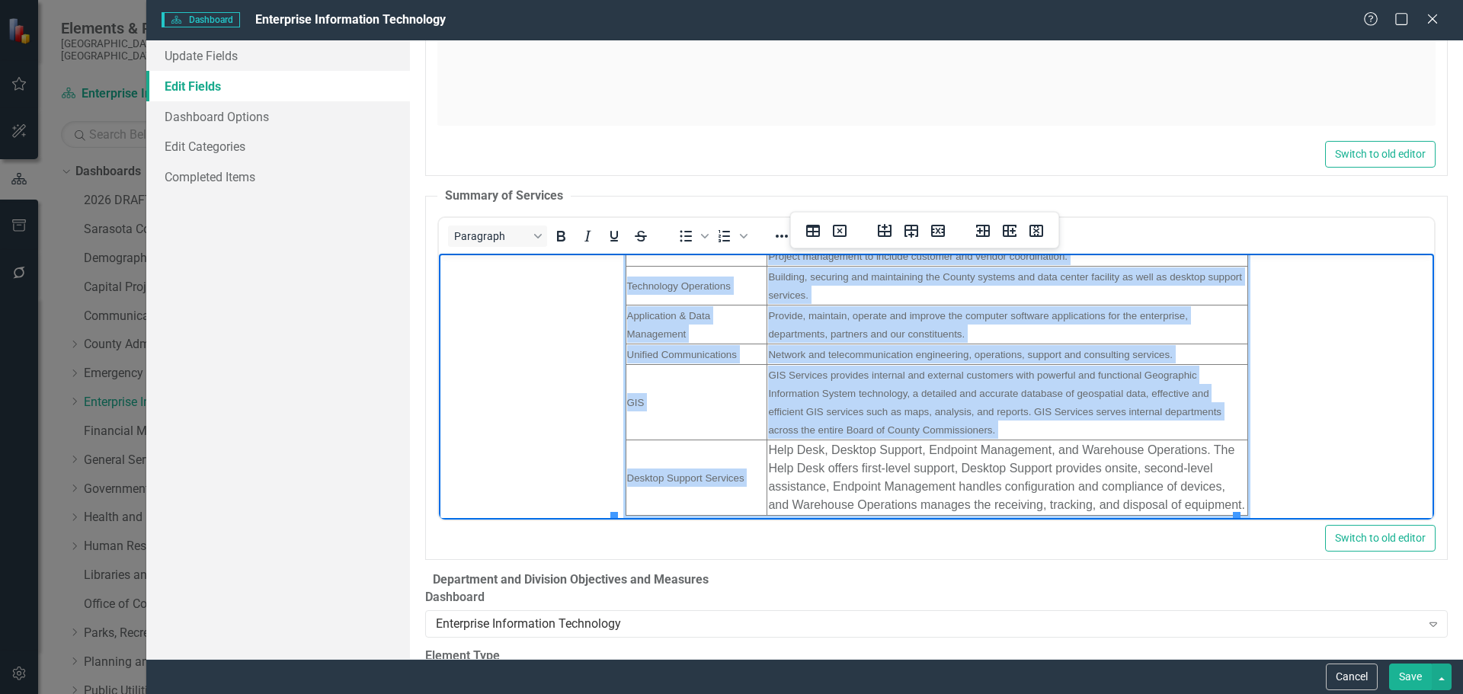
drag, startPoint x: 758, startPoint y: 450, endPoint x: 1065, endPoint y: 296, distance: 342.9
click at [1244, 506] on body "Enterprise Information Technology Divisions Division Summary of Services Admini…" at bounding box center [935, 313] width 995 height 411
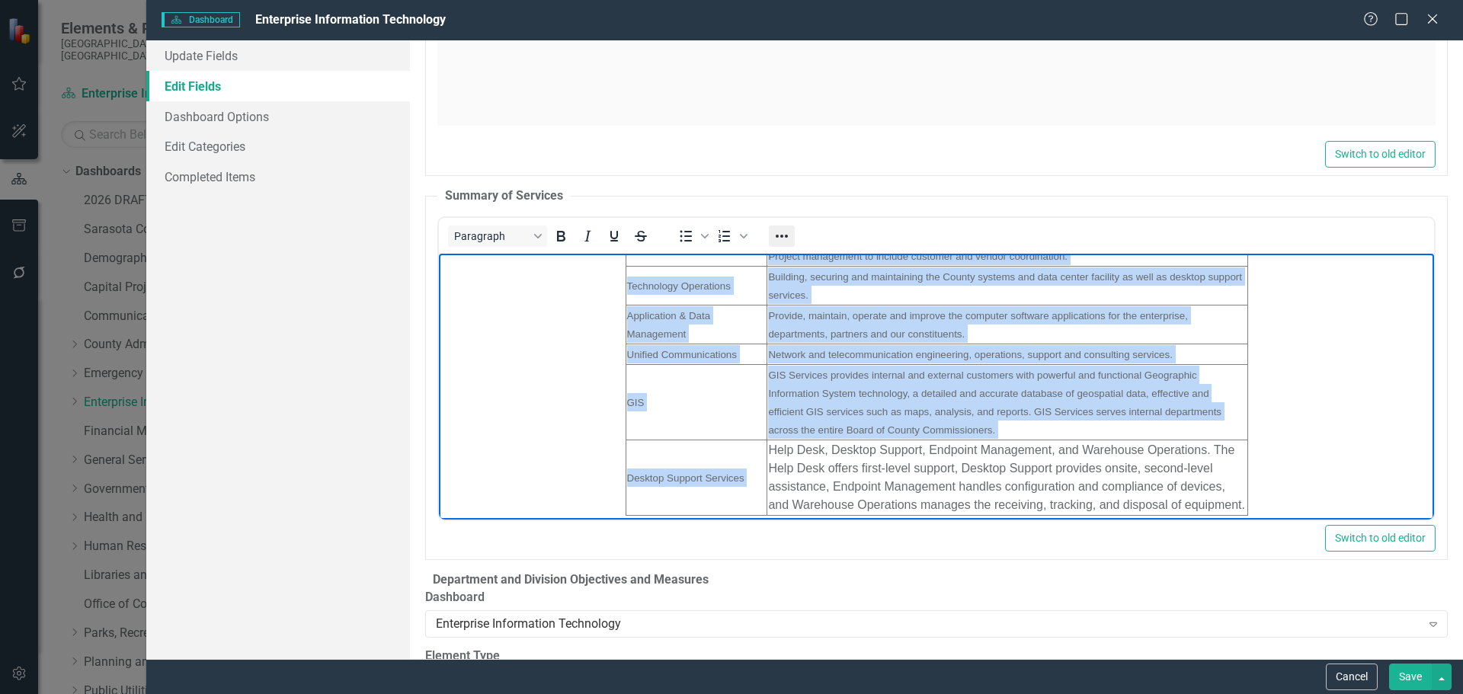
click at [786, 235] on icon "Reveal or hide additional toolbar items" at bounding box center [782, 236] width 12 height 3
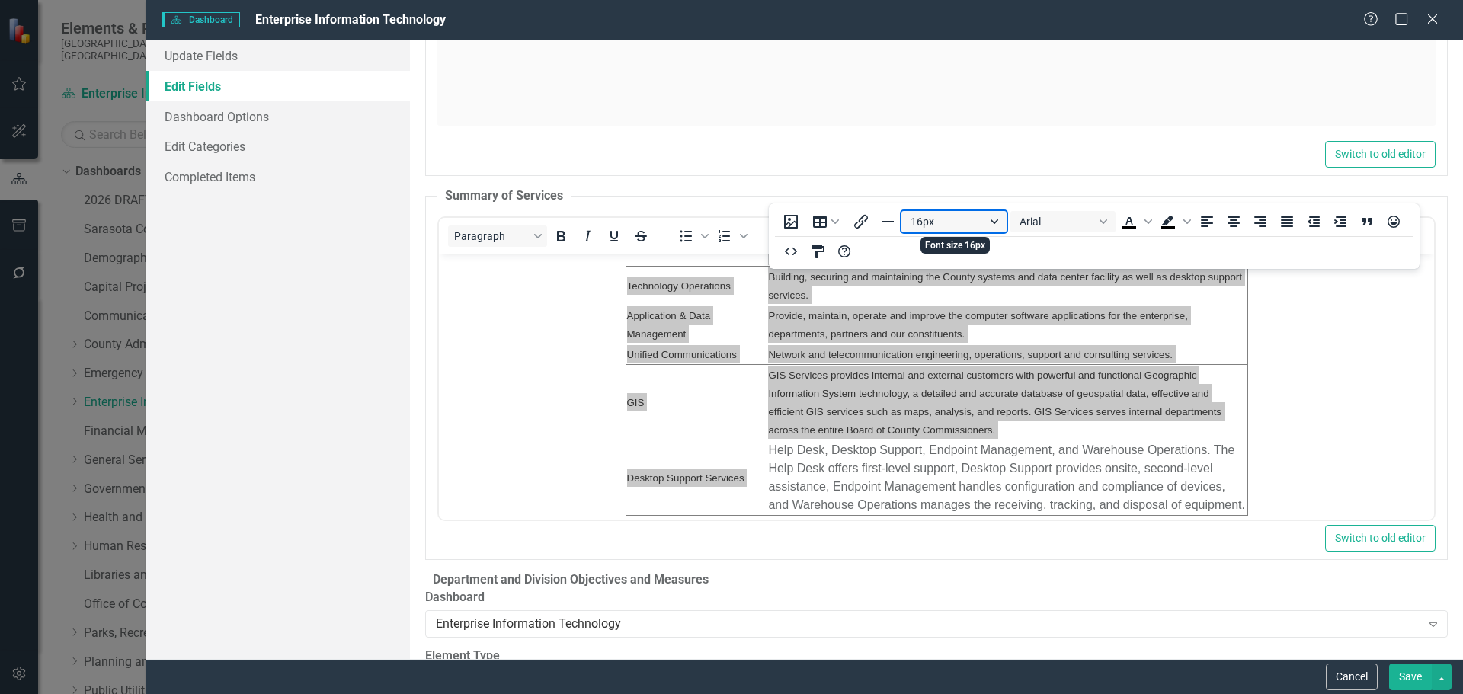
click at [996, 220] on button "16px" at bounding box center [954, 221] width 105 height 21
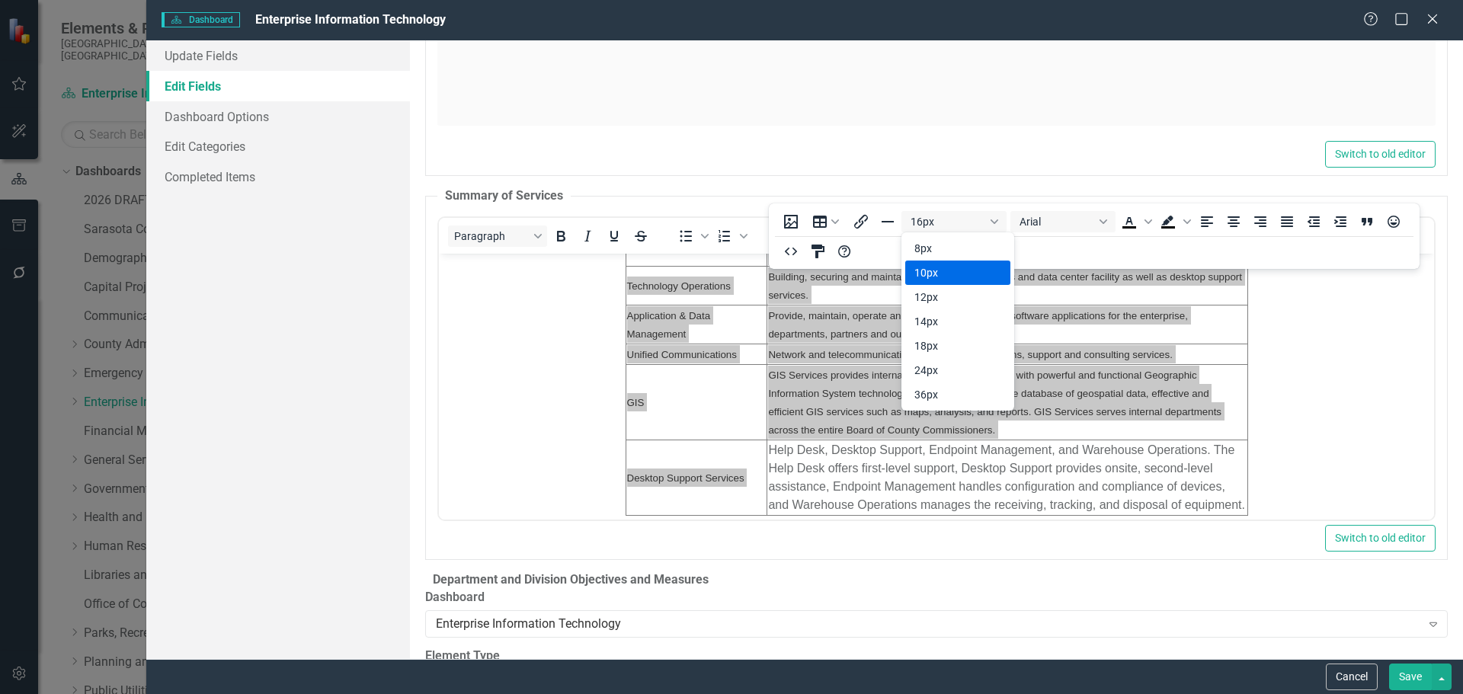
click at [970, 273] on div "10px" at bounding box center [948, 273] width 66 height 18
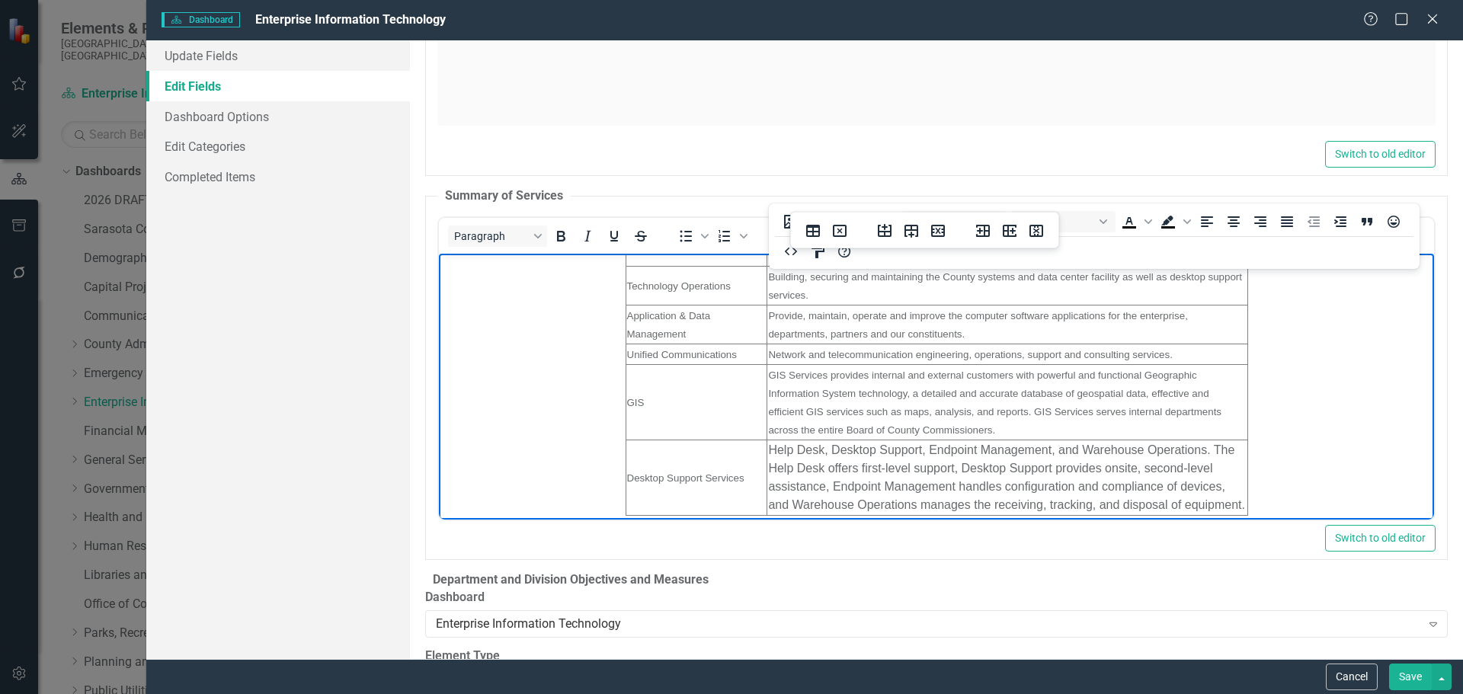
scroll to position [127, 0]
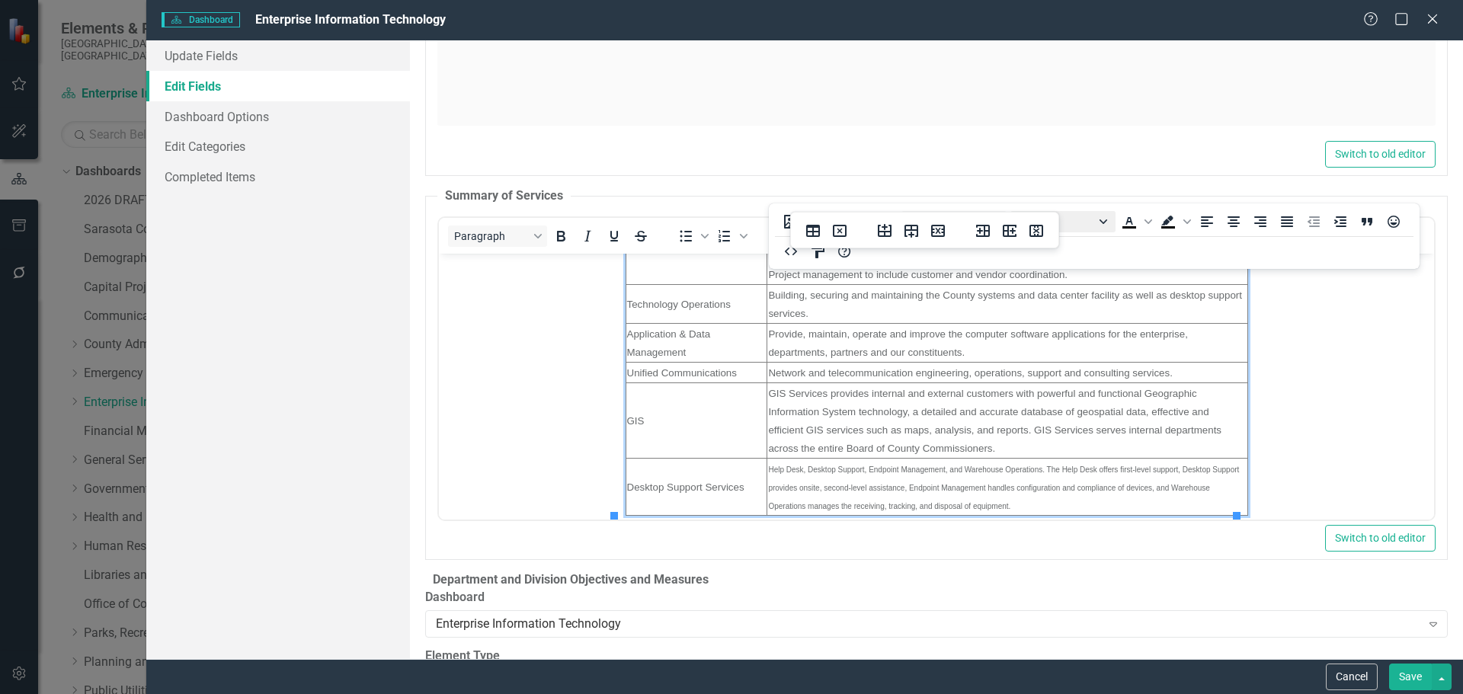
click at [1104, 219] on button "Arial" at bounding box center [1063, 221] width 105 height 21
click at [785, 227] on icon "Reveal or hide additional toolbar items" at bounding box center [782, 236] width 18 height 18
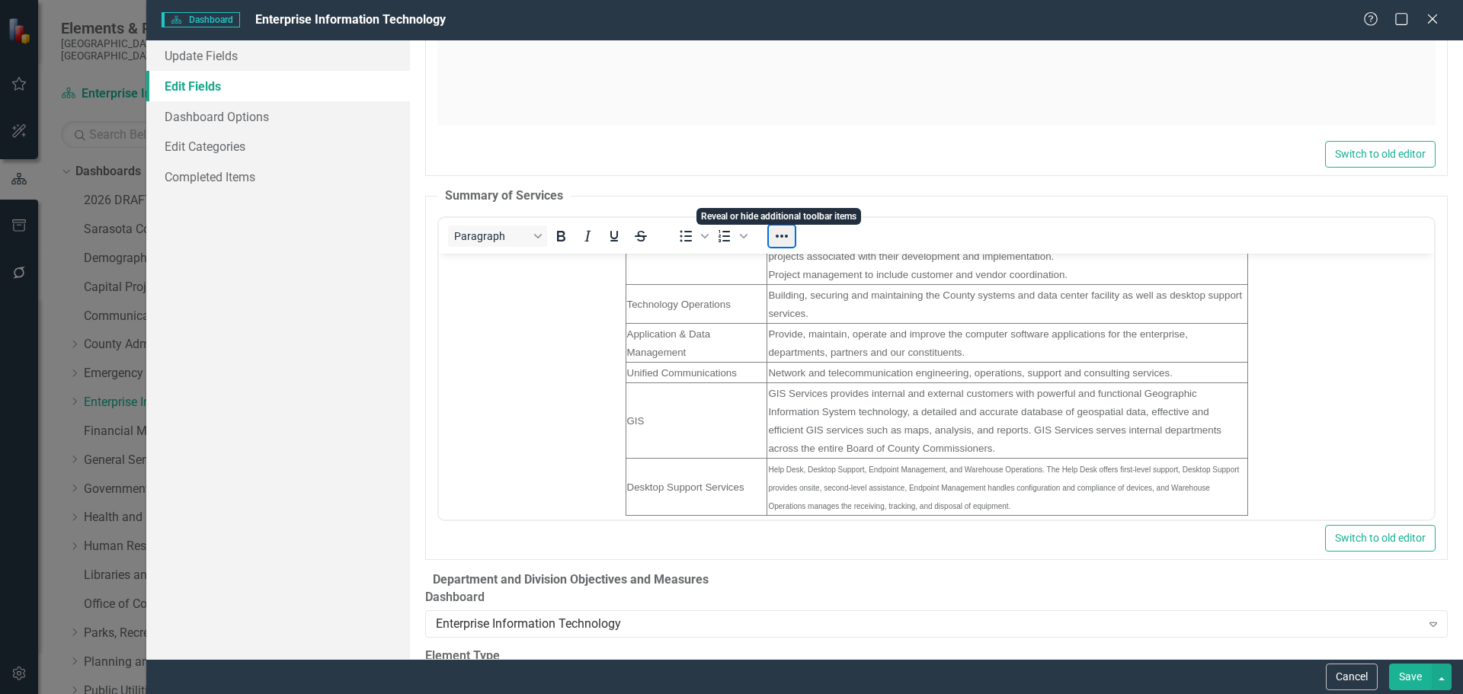
click at [785, 226] on button "Reveal or hide additional toolbar items" at bounding box center [782, 236] width 26 height 21
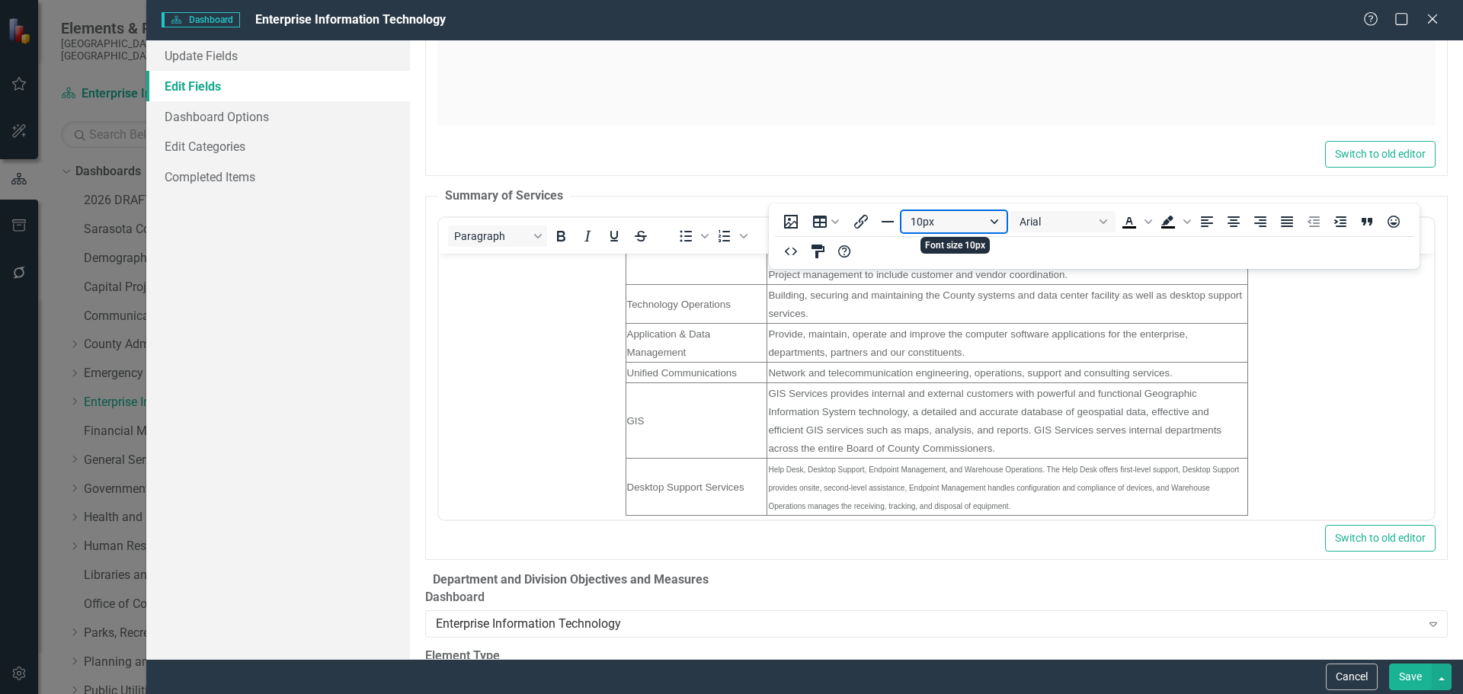
click at [999, 219] on button "10px" at bounding box center [954, 221] width 105 height 21
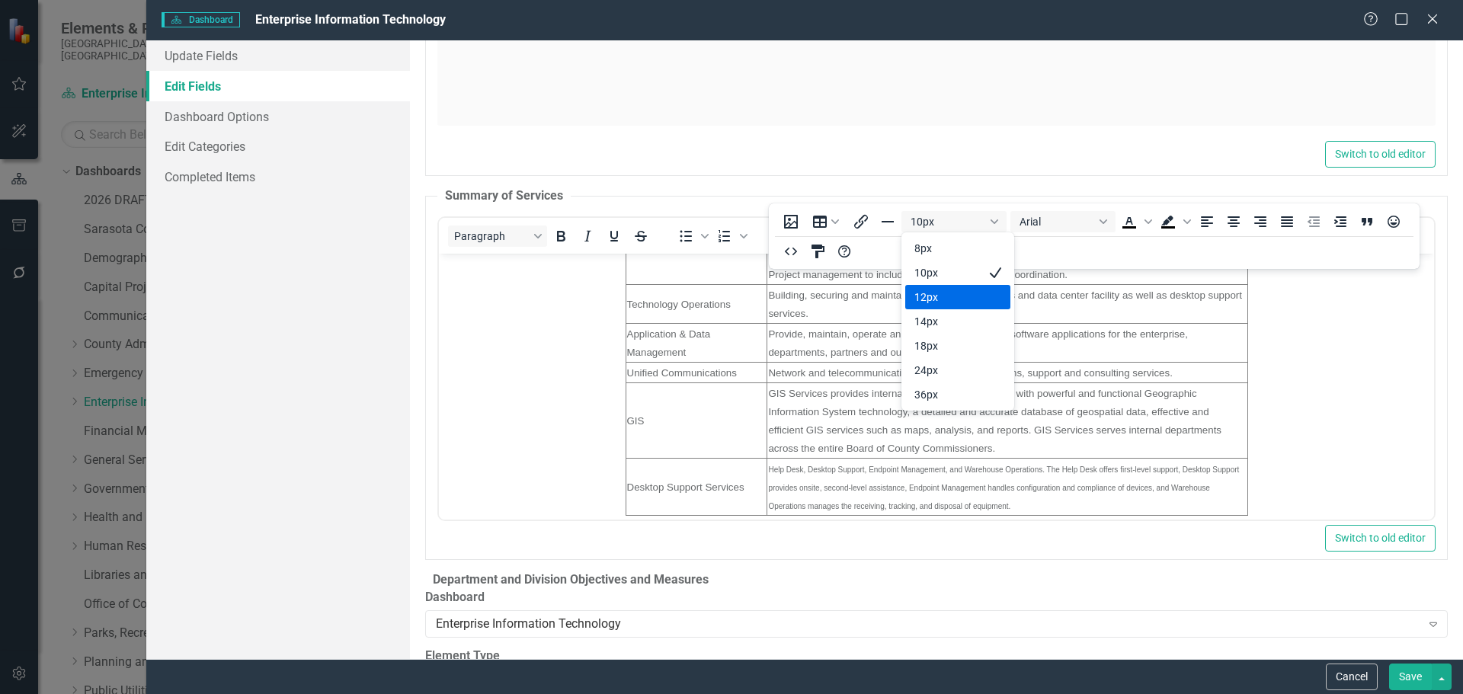
click at [938, 296] on div "12px" at bounding box center [948, 297] width 66 height 18
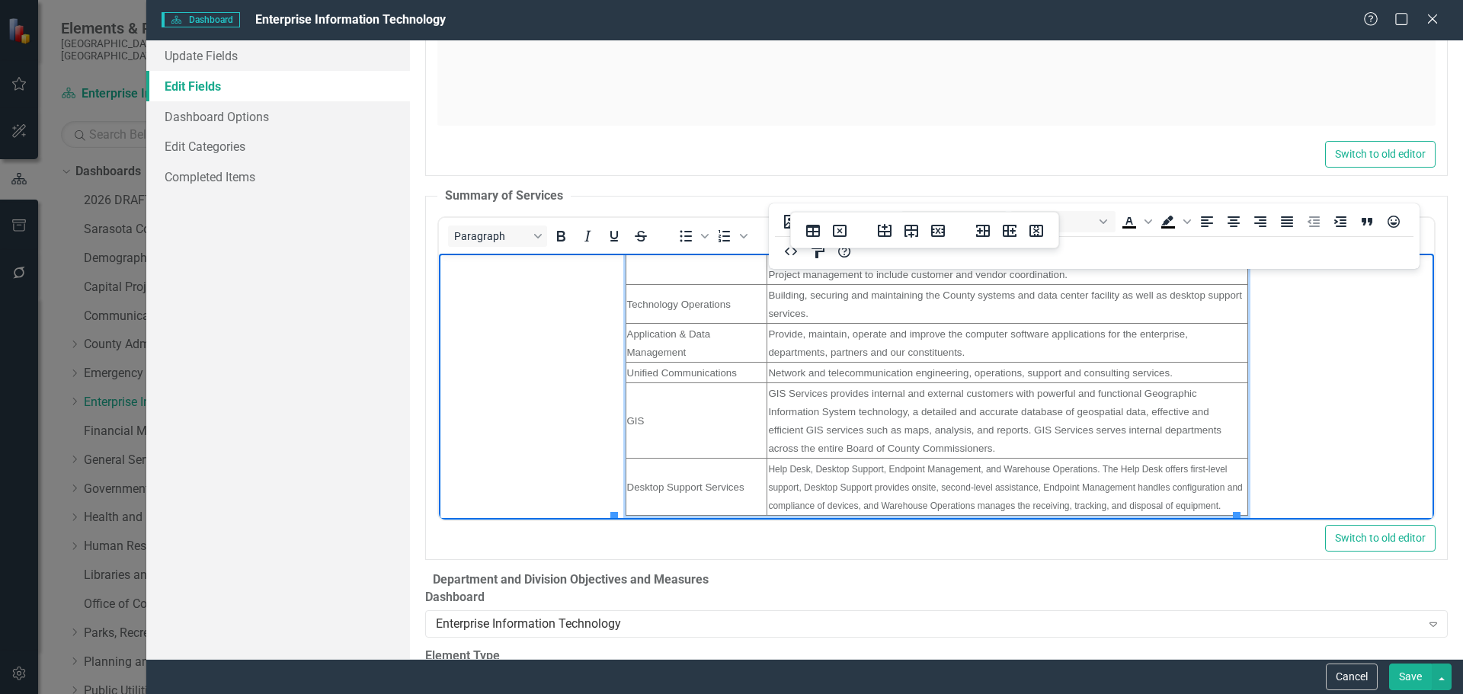
click at [852, 412] on span "GIS Services provides internal and external customers with powerful and functio…" at bounding box center [993, 420] width 453 height 66
click at [775, 227] on icon "Reveal or hide additional toolbar items" at bounding box center [782, 236] width 18 height 18
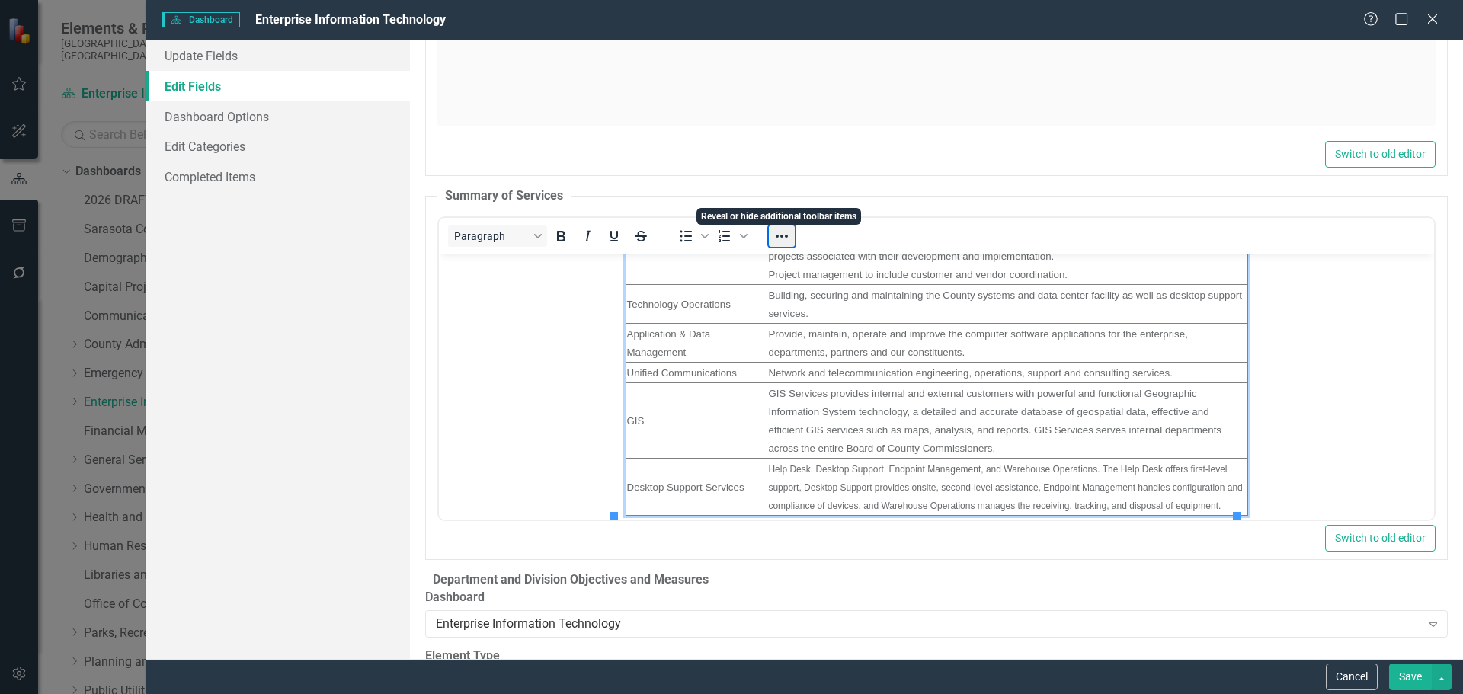
click at [775, 226] on button "Reveal or hide additional toolbar items" at bounding box center [782, 236] width 26 height 21
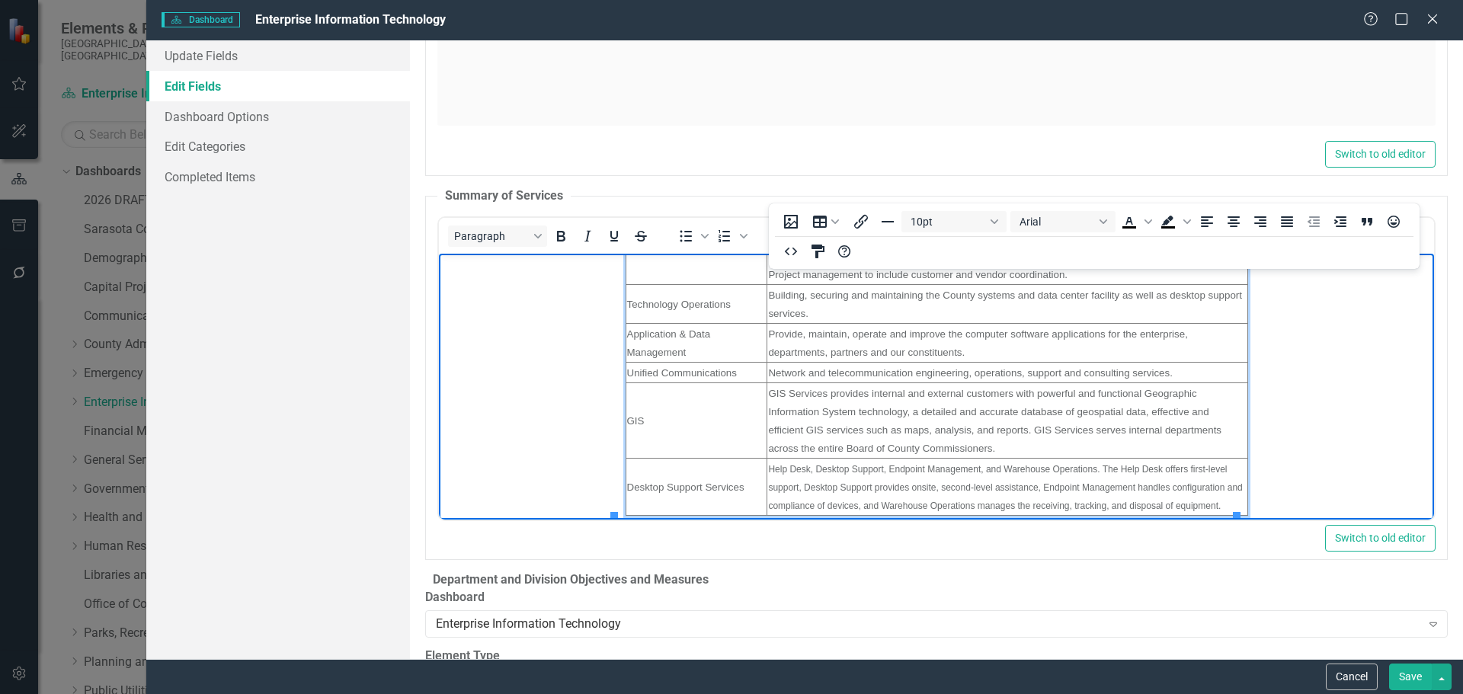
click at [833, 409] on span "GIS Services provides internal and external customers with powerful and functio…" at bounding box center [993, 420] width 453 height 66
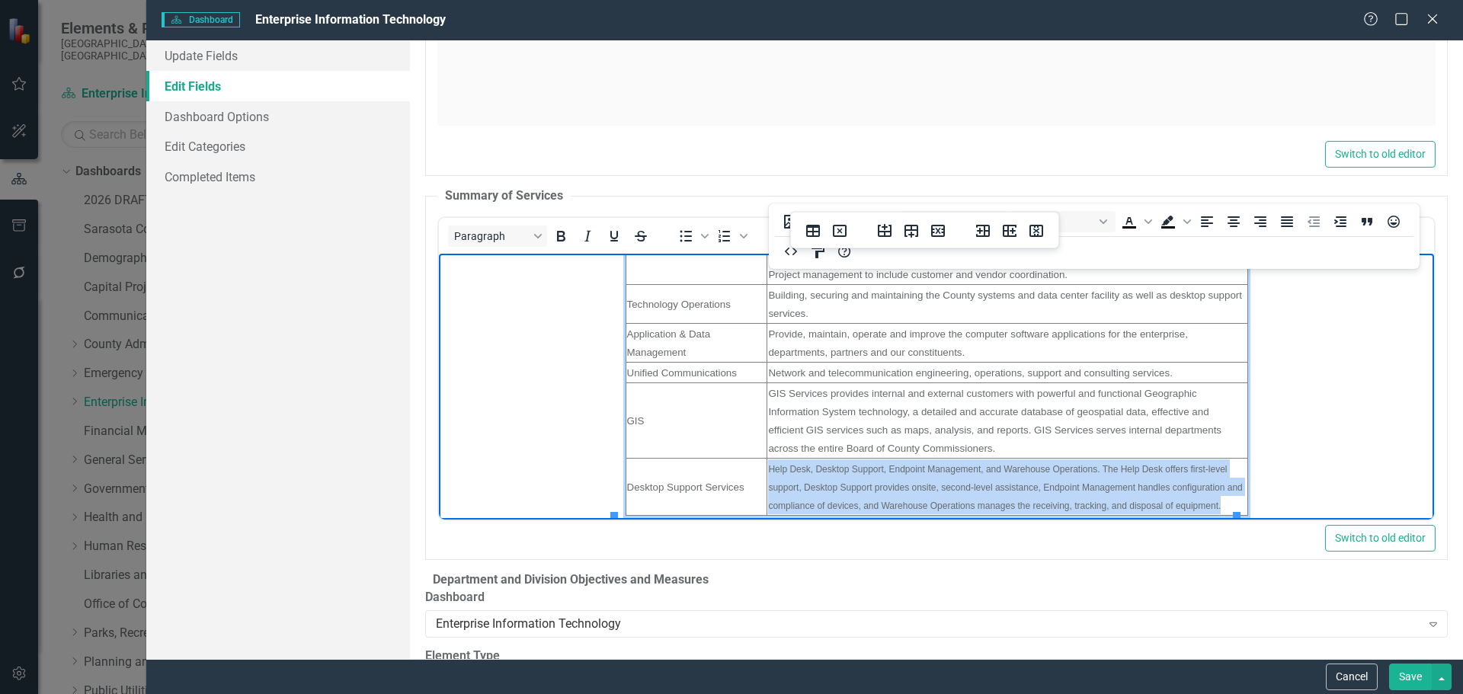
drag, startPoint x: 758, startPoint y: 468, endPoint x: 1232, endPoint y: 512, distance: 476.9
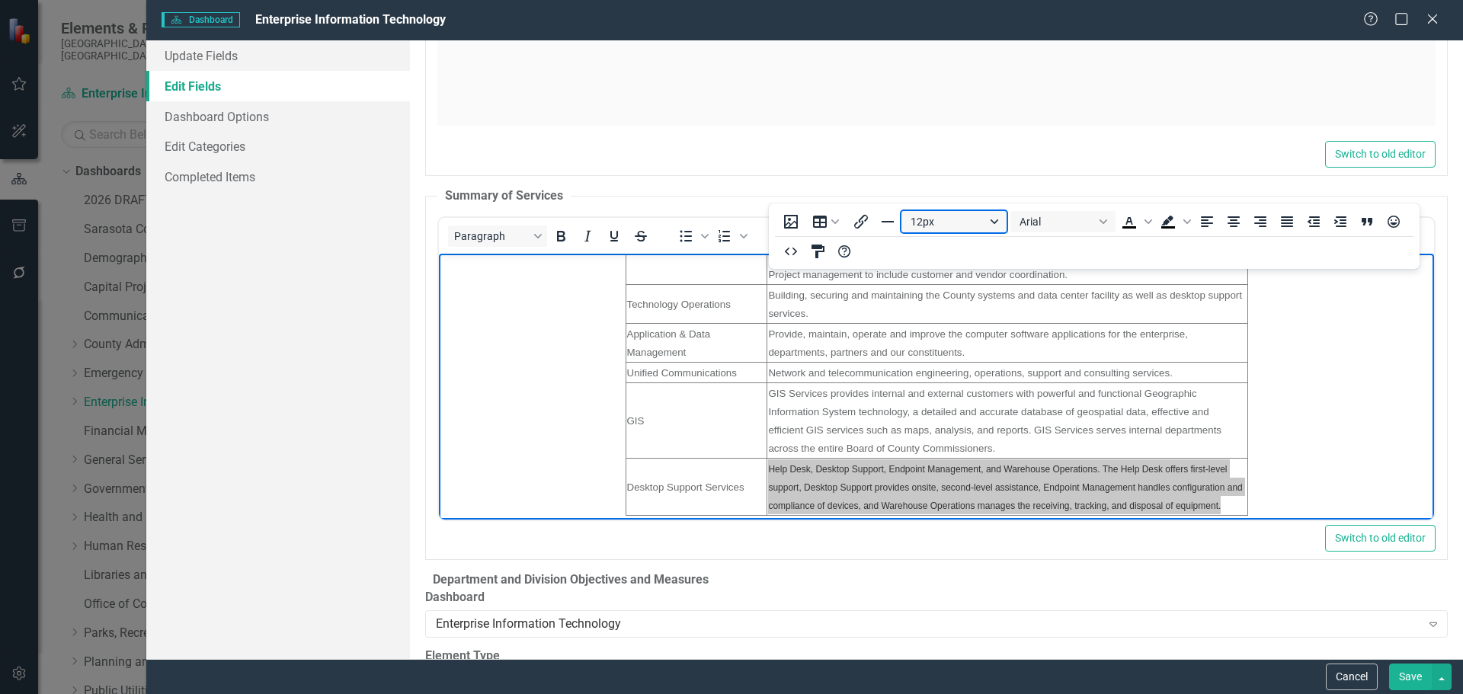
click at [996, 217] on button "12px" at bounding box center [954, 221] width 105 height 21
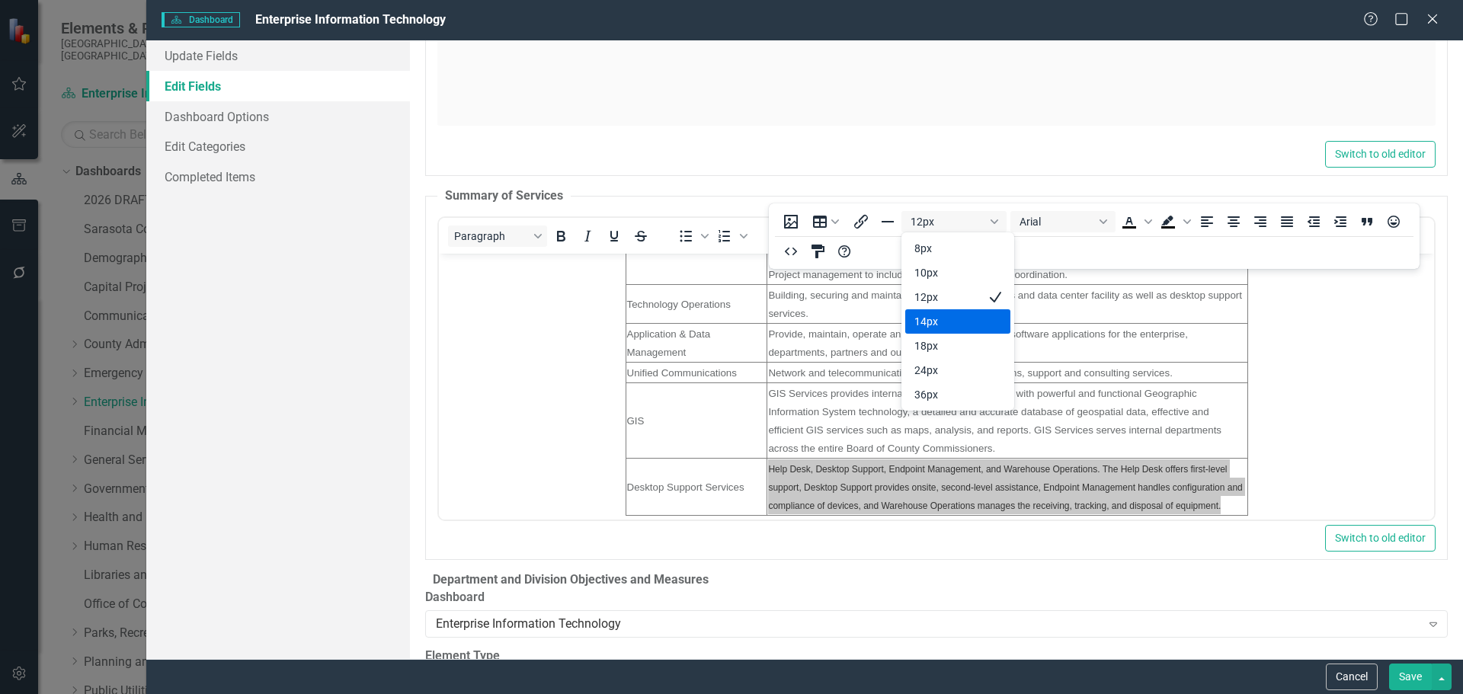
drag, startPoint x: 937, startPoint y: 316, endPoint x: 458, endPoint y: 135, distance: 511.6
click at [937, 316] on div "14px" at bounding box center [948, 321] width 66 height 18
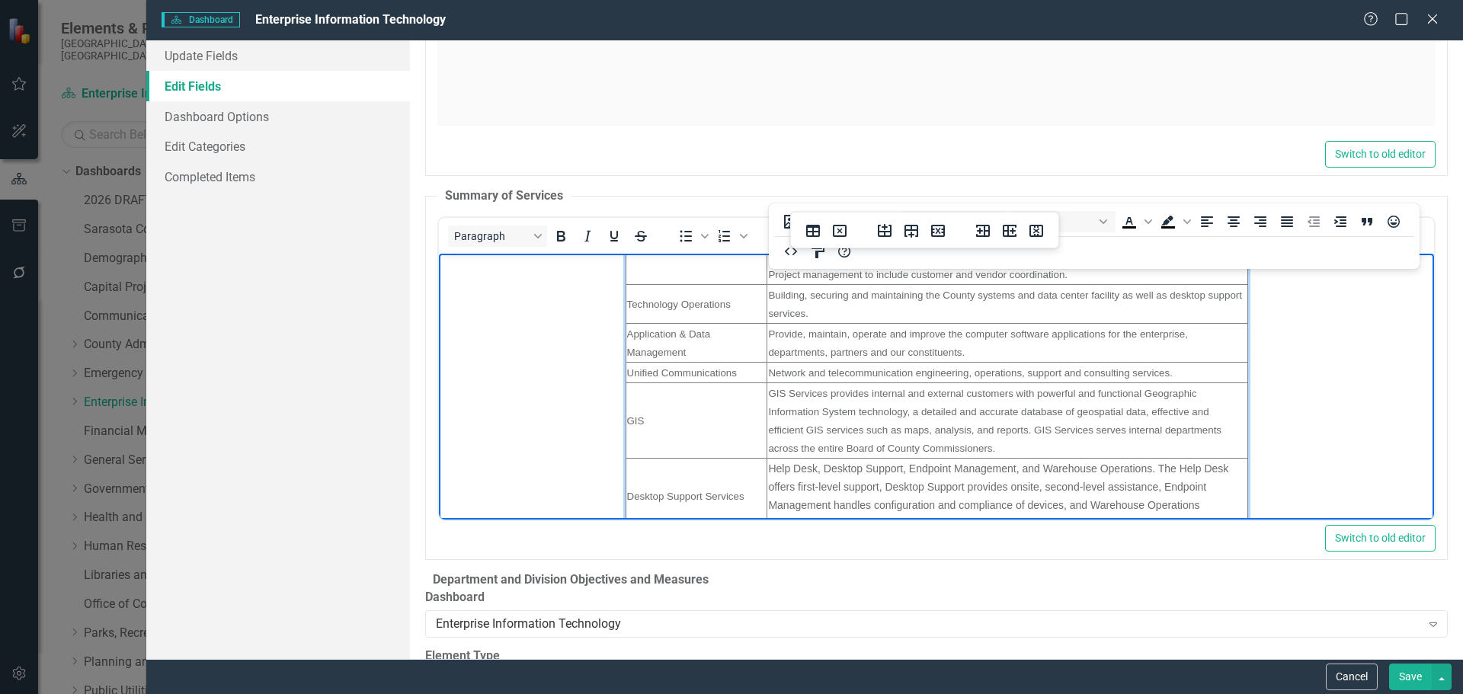
click at [854, 409] on span "GIS Services provides internal and external customers with powerful and functio…" at bounding box center [993, 420] width 453 height 66
click at [784, 424] on span "GIS Services provides internal and external customers with powerful and functio…" at bounding box center [993, 420] width 453 height 66
drag, startPoint x: 761, startPoint y: 391, endPoint x: 797, endPoint y: 389, distance: 35.9
click at [797, 389] on span "GIS Services provides internal and external customers with powerful and functio…" at bounding box center [993, 420] width 453 height 66
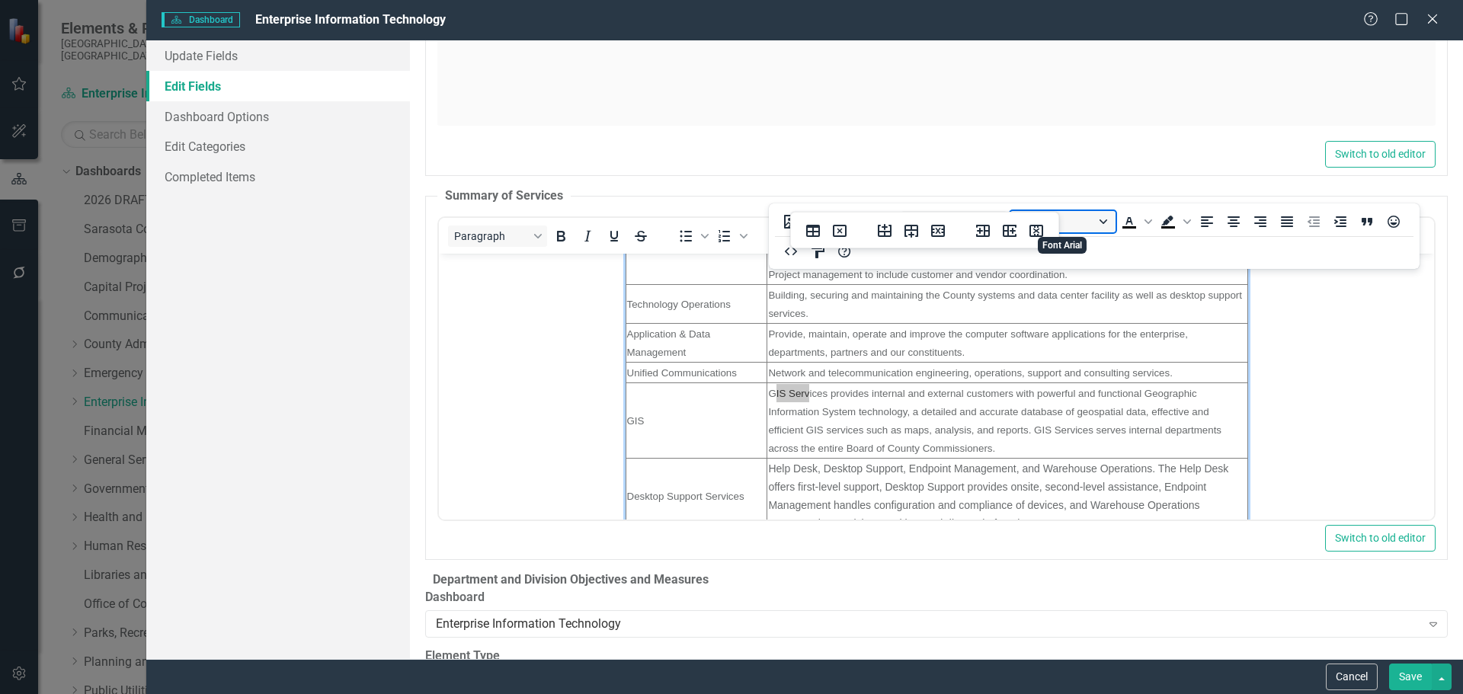
click at [1103, 216] on button "Arial" at bounding box center [1063, 221] width 105 height 21
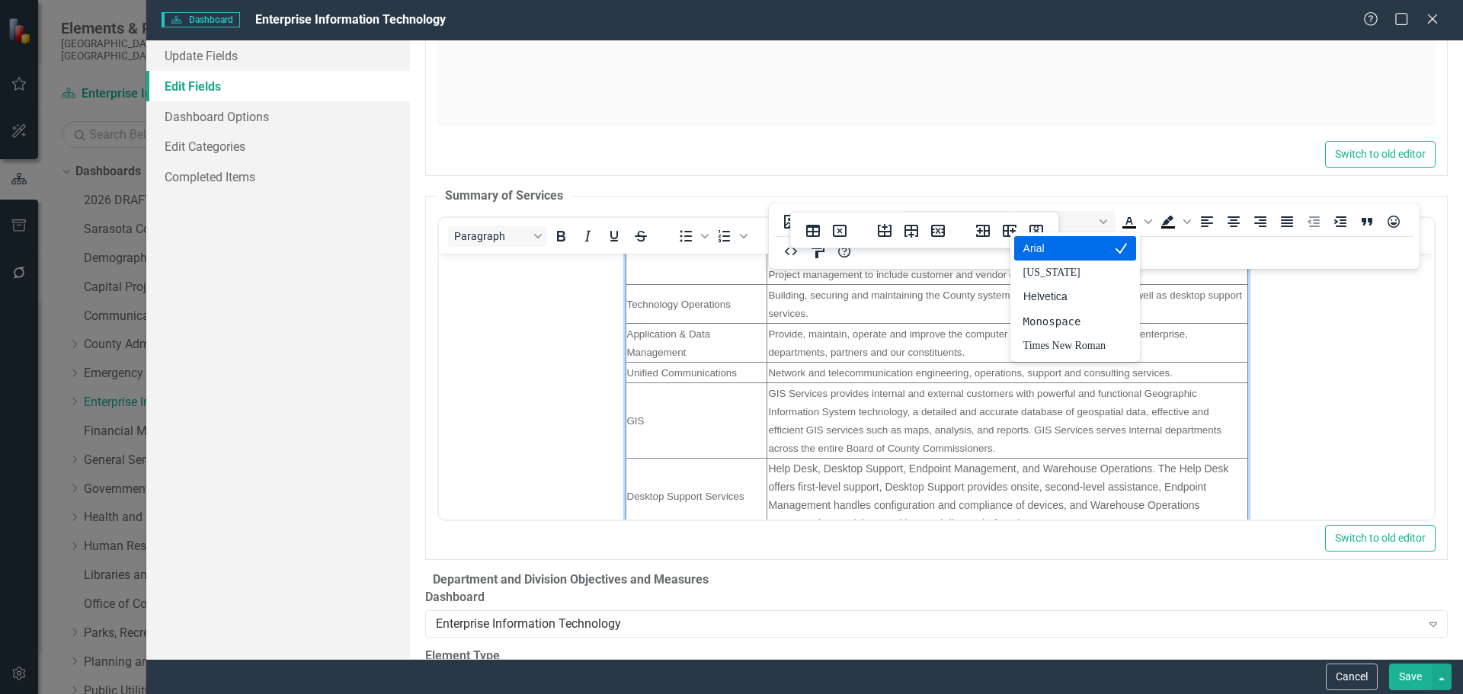
click at [916, 354] on span "Provide, maintain, operate and improve the computer software applications for t…" at bounding box center [976, 343] width 419 height 30
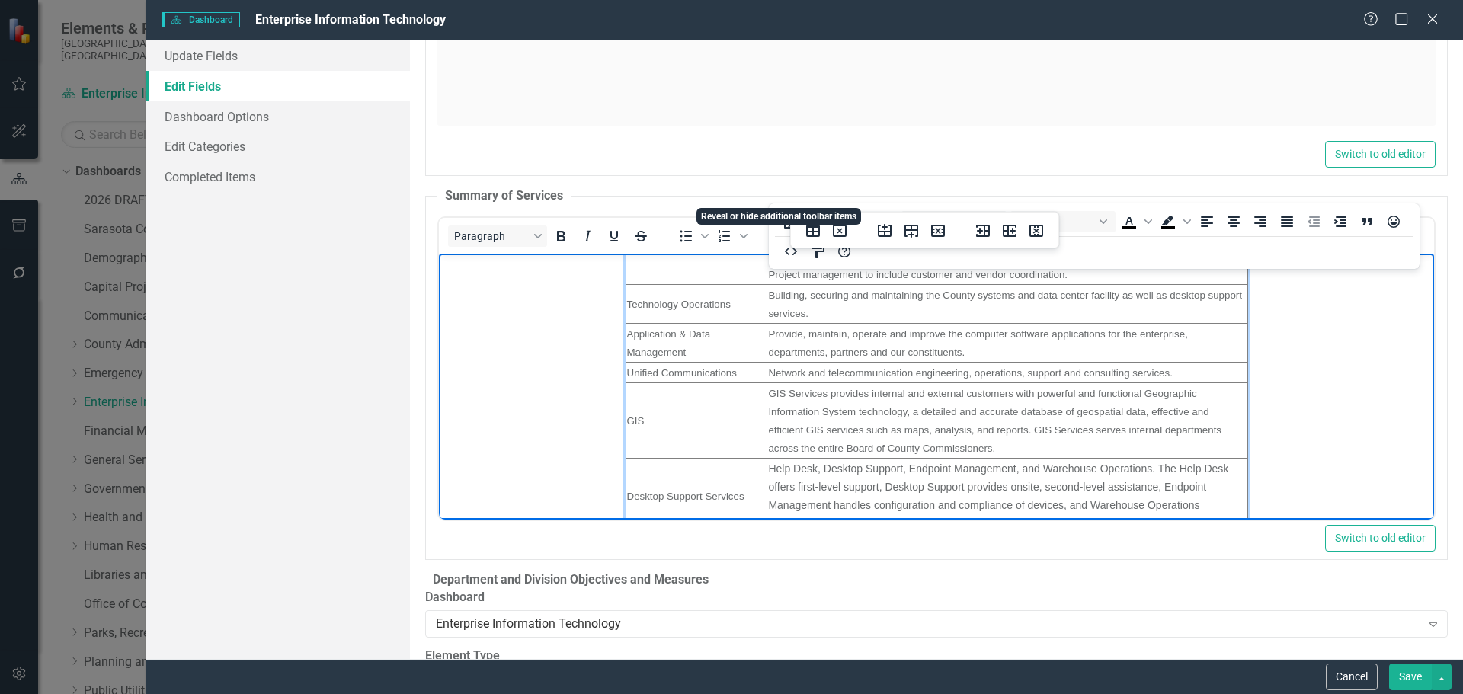
click at [782, 227] on icon "Reveal or hide additional toolbar items" at bounding box center [782, 236] width 18 height 18
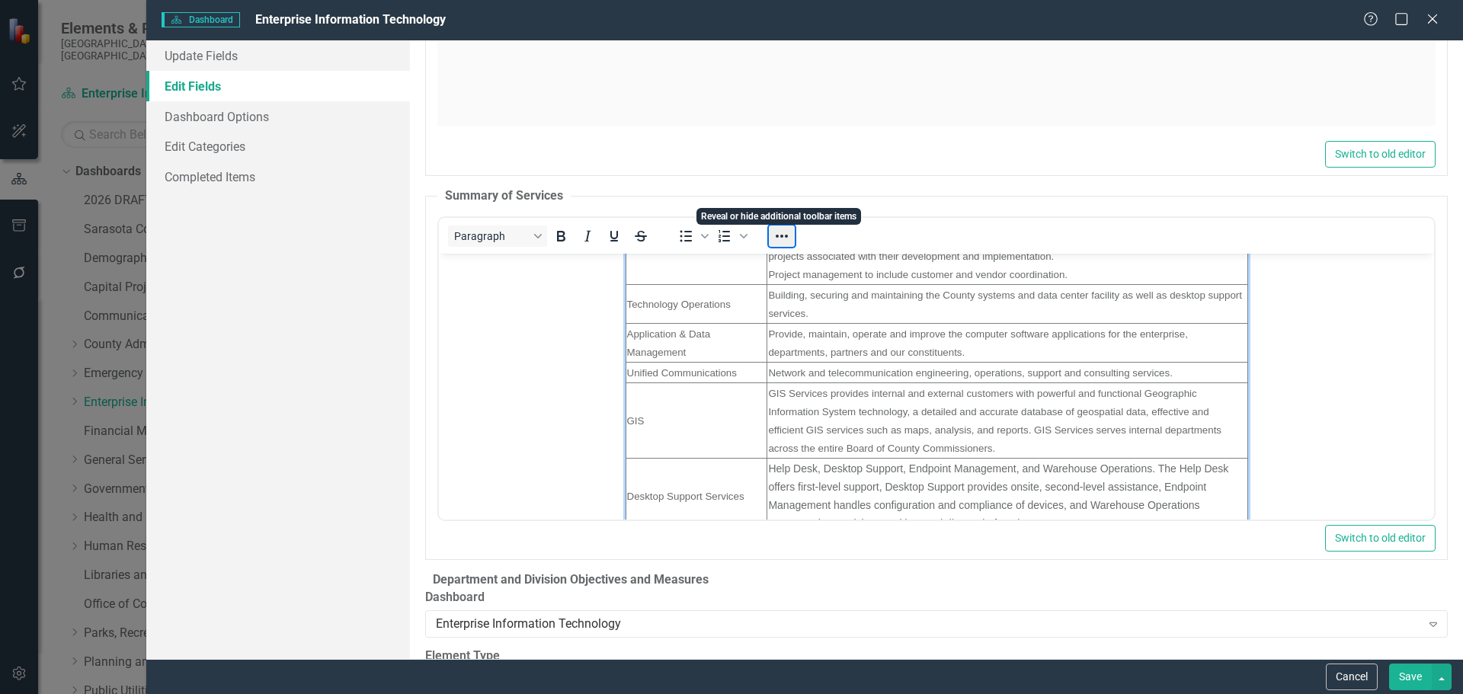
click at [783, 226] on button "Reveal or hide additional toolbar items" at bounding box center [782, 236] width 26 height 21
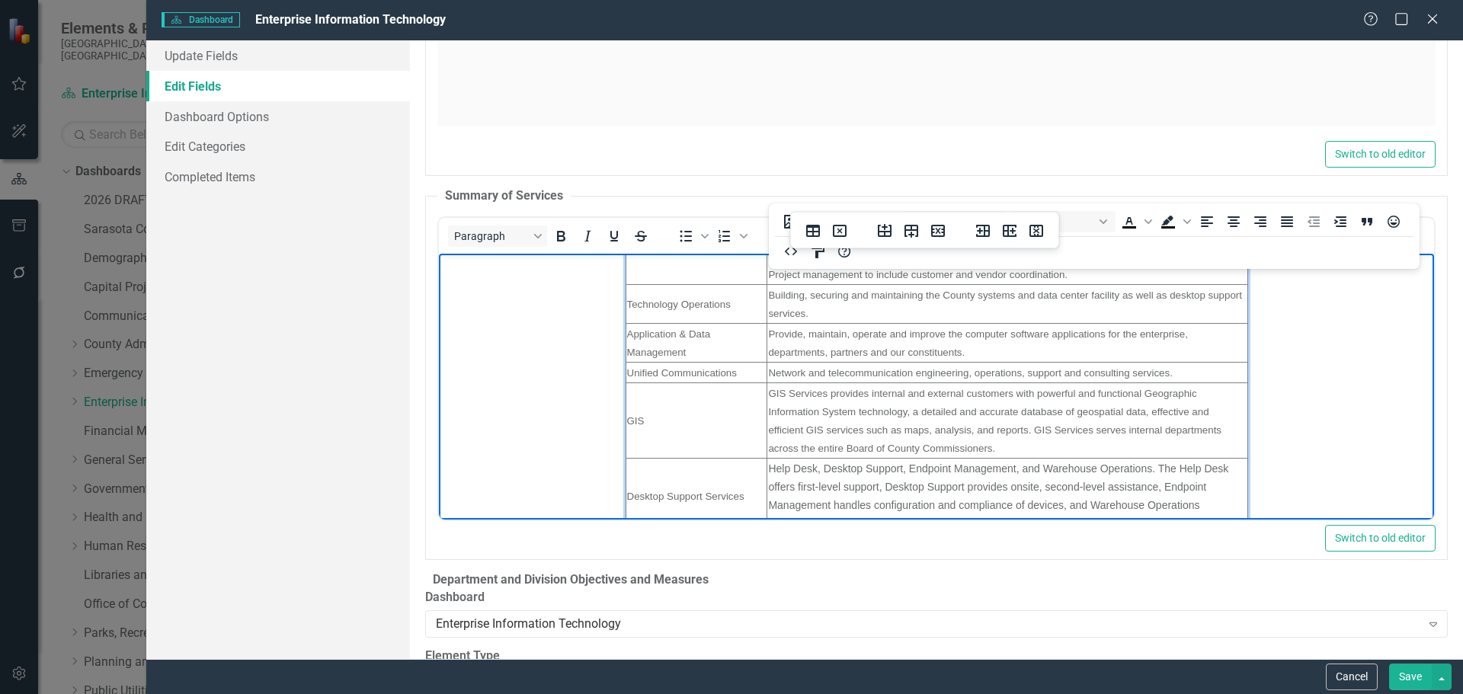
click at [892, 416] on span "GIS Services provides internal and external customers with powerful and functio…" at bounding box center [993, 420] width 453 height 66
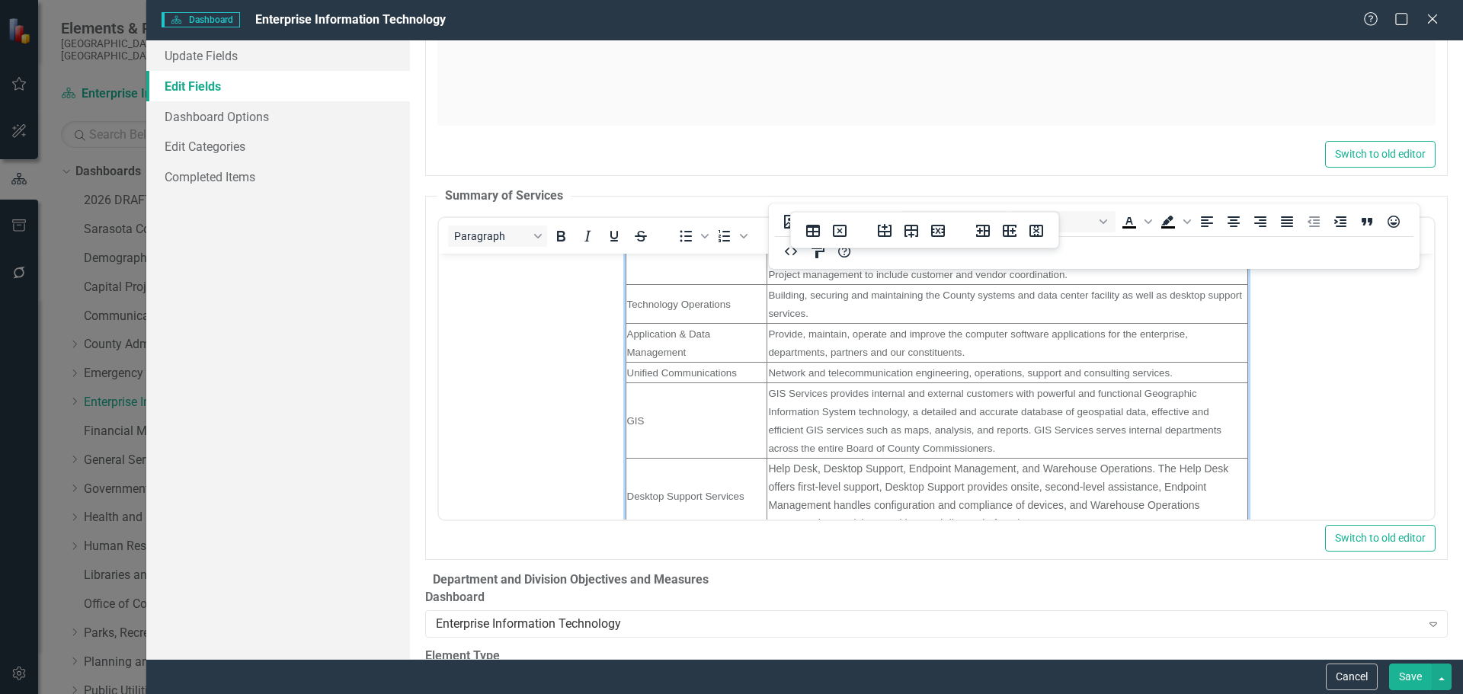
drag, startPoint x: 1296, startPoint y: 476, endPoint x: 844, endPoint y: 318, distance: 478.7
click at [887, 367] on span "Network and telecommunication engineering, operations, support and consulting s…" at bounding box center [969, 372] width 404 height 11
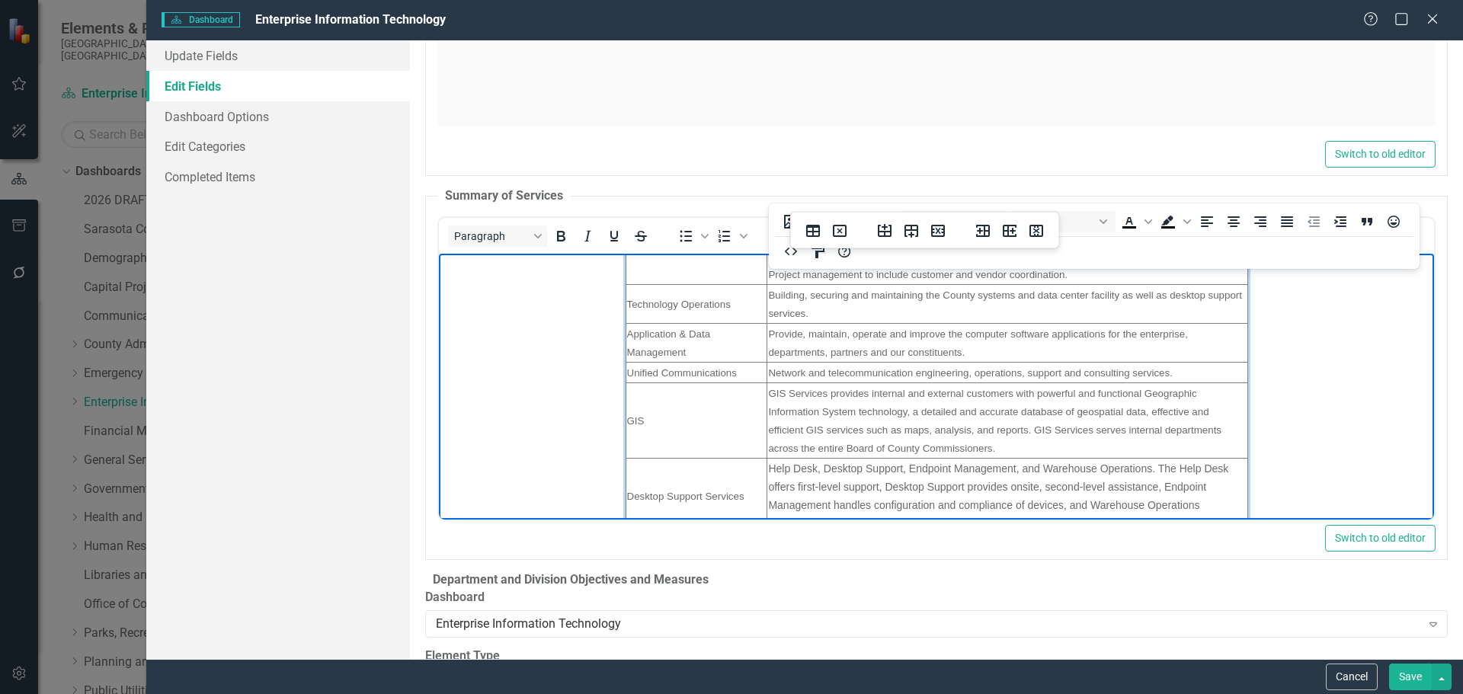
click at [779, 227] on icon "Reveal or hide additional toolbar items" at bounding box center [782, 236] width 18 height 18
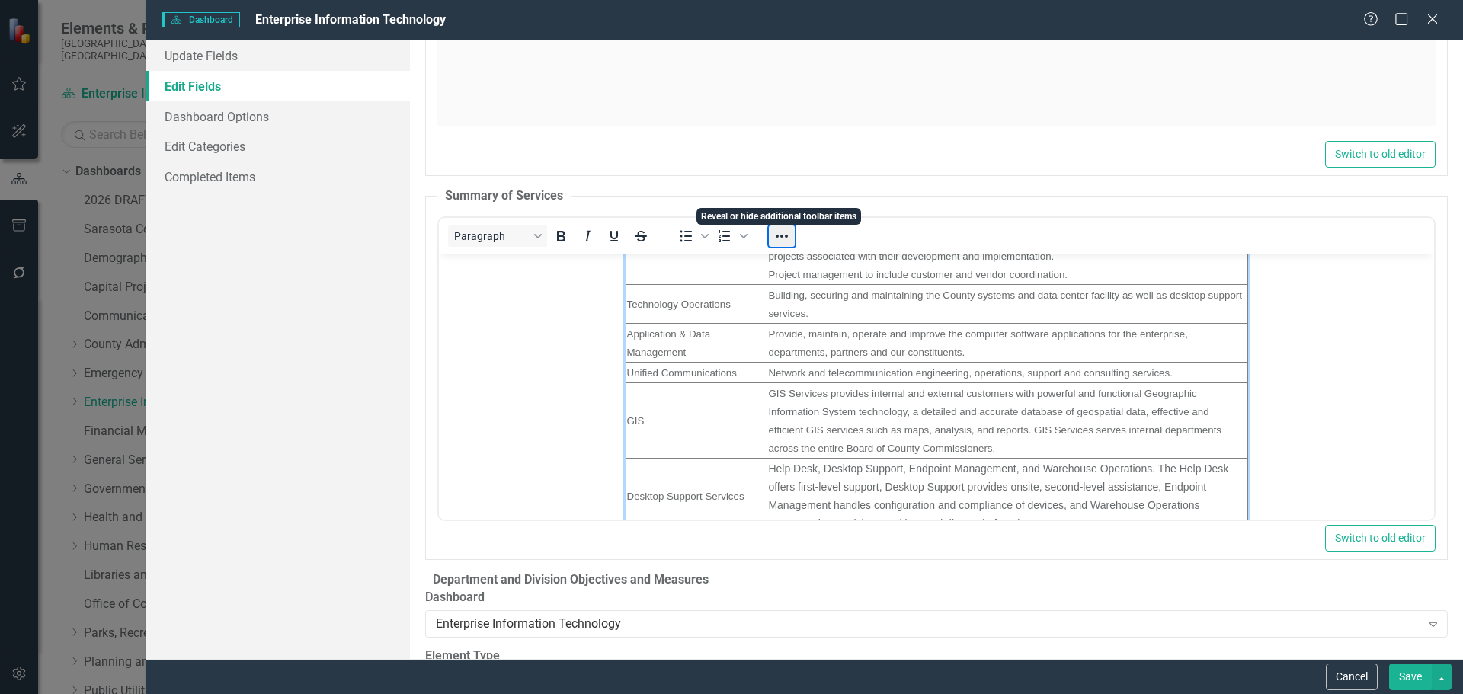
click at [779, 226] on button "Reveal or hide additional toolbar items" at bounding box center [782, 236] width 26 height 21
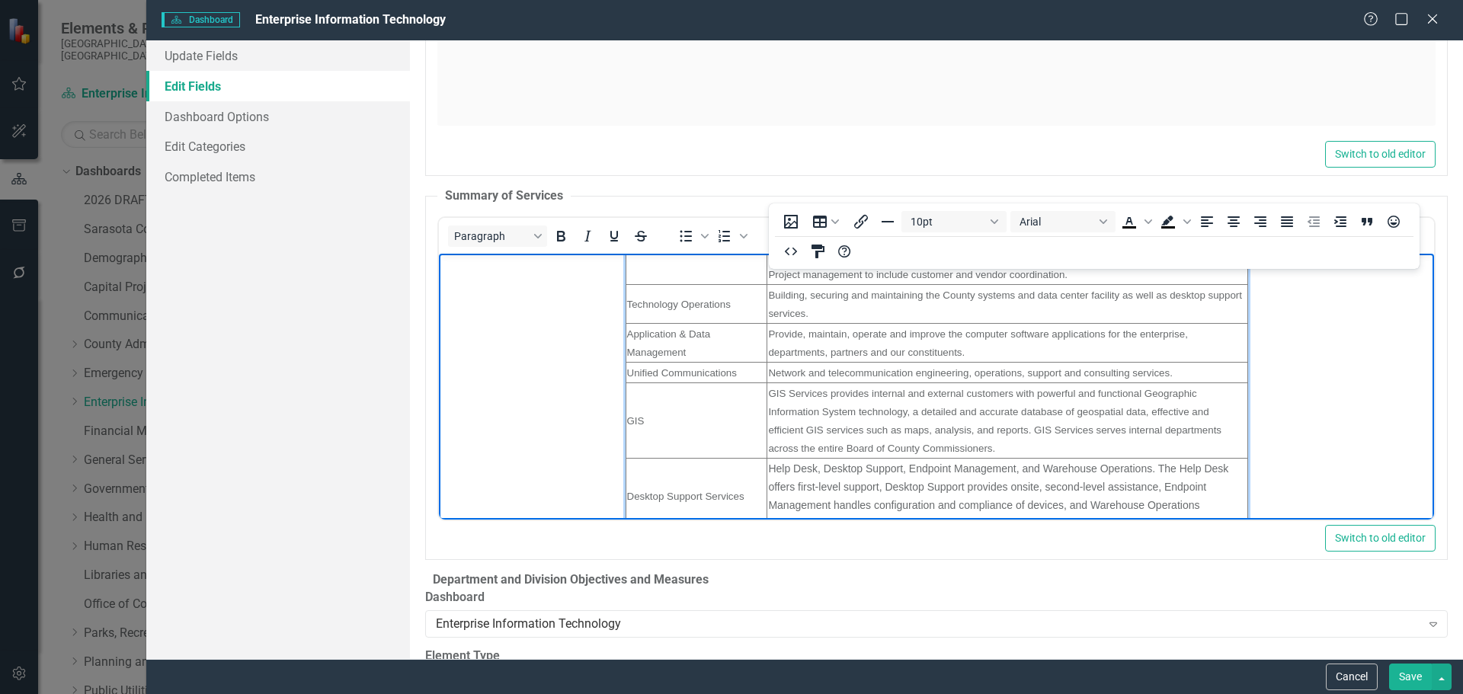
click at [767, 356] on span "Provide, maintain, operate and improve the computer software applications for t…" at bounding box center [976, 343] width 419 height 30
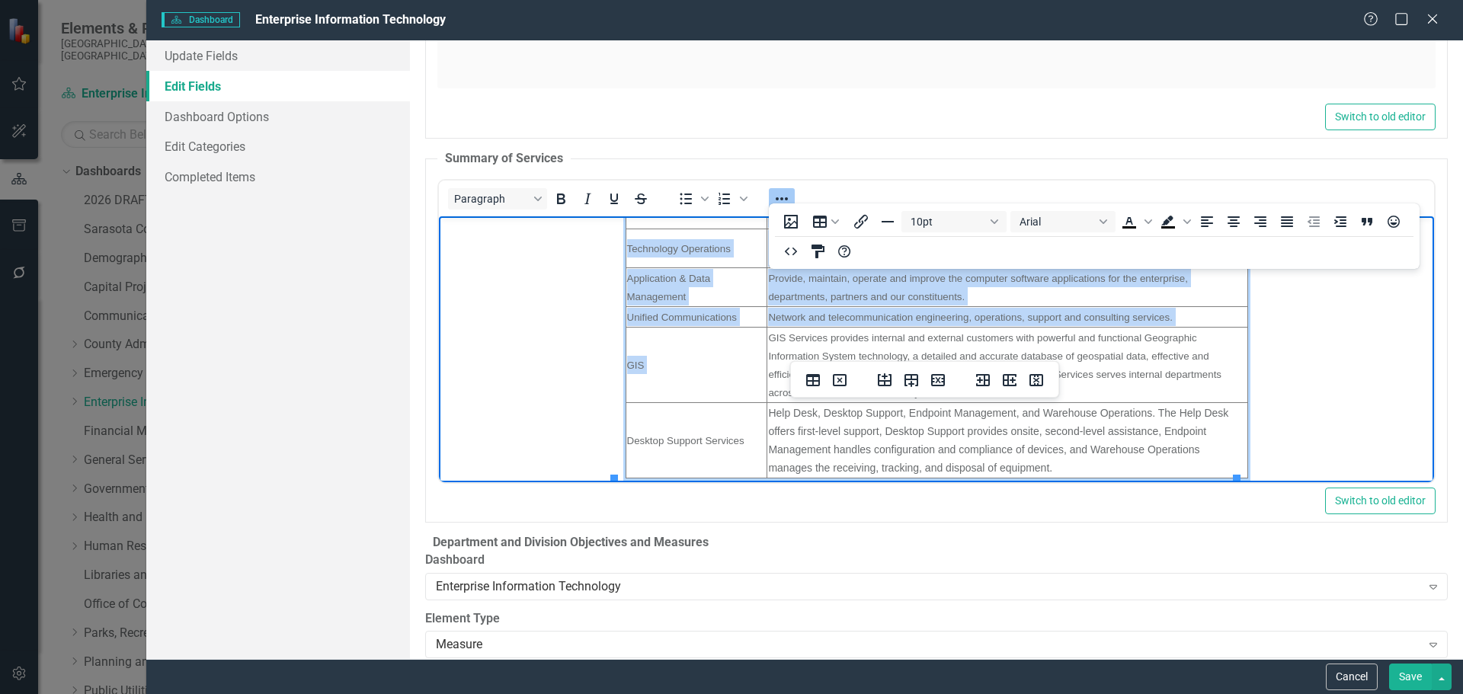
scroll to position [2679, 0]
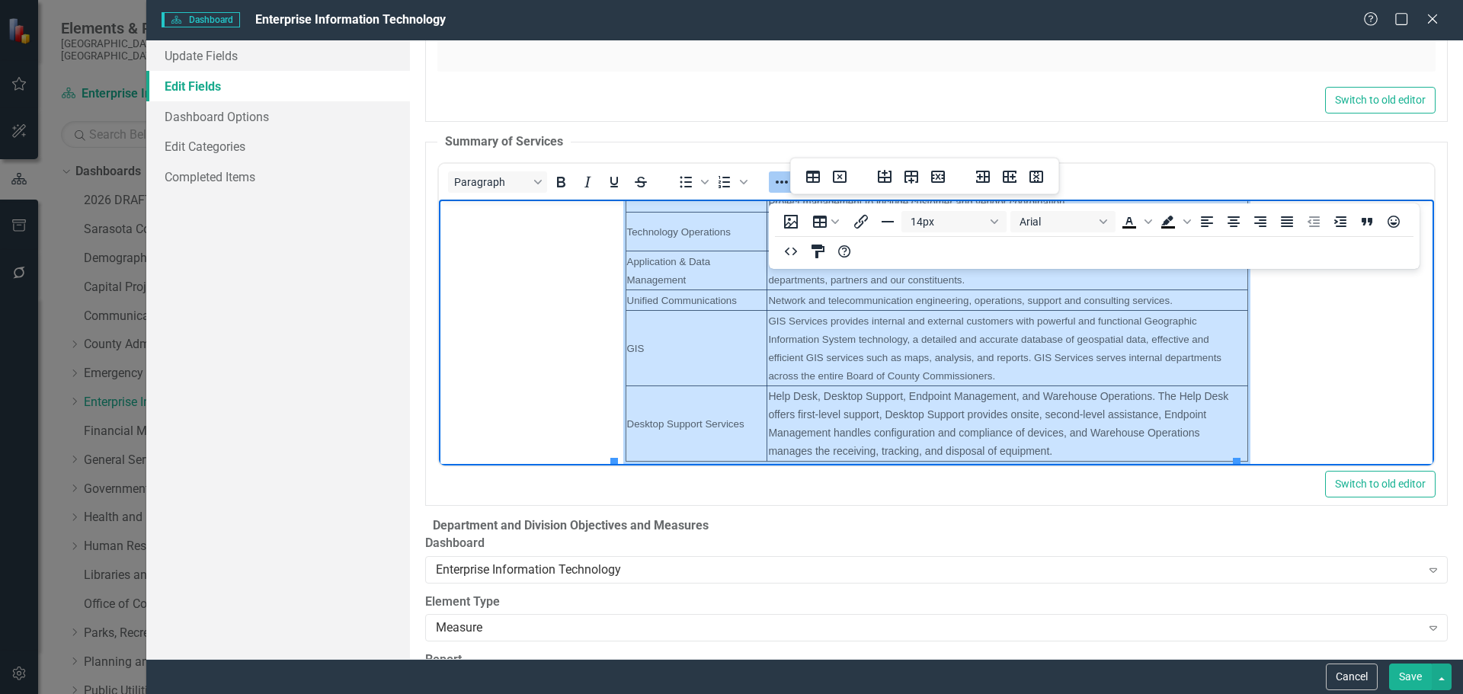
drag, startPoint x: 646, startPoint y: 258, endPoint x: 1137, endPoint y: 416, distance: 515.8
click at [1137, 416] on tbody "Enterprise Information Technology Divisions Division Summary of Services Admini…" at bounding box center [936, 260] width 622 height 402
click at [995, 217] on button "14px" at bounding box center [954, 221] width 105 height 21
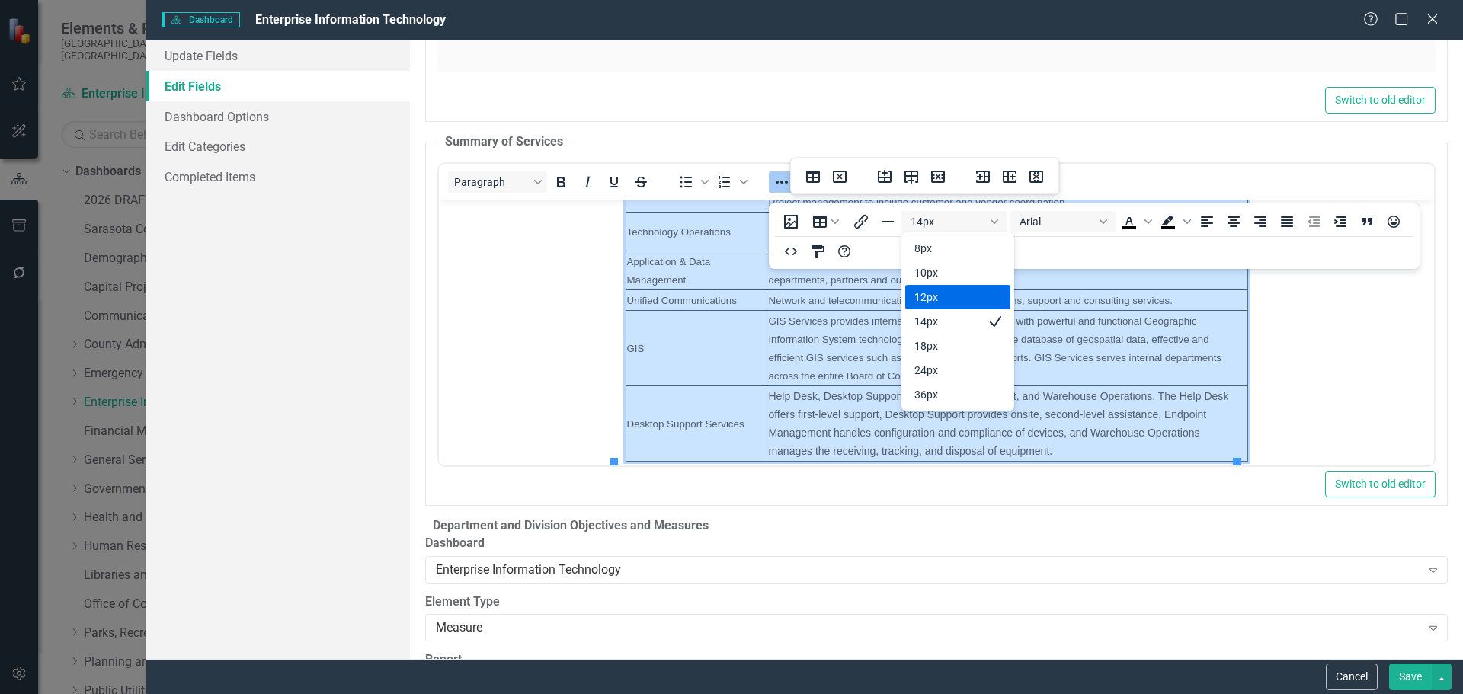
click at [945, 292] on div "12px" at bounding box center [948, 297] width 66 height 18
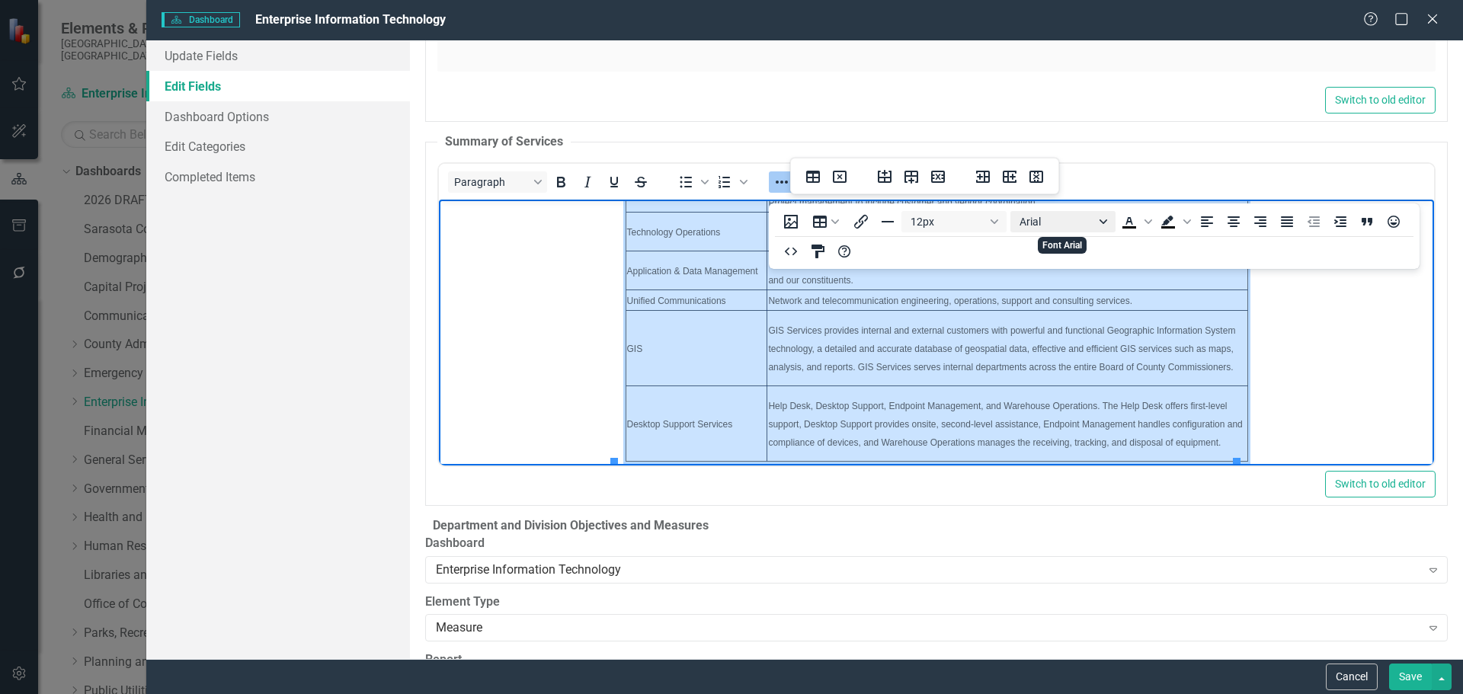
click at [1106, 219] on button "Arial" at bounding box center [1063, 221] width 105 height 21
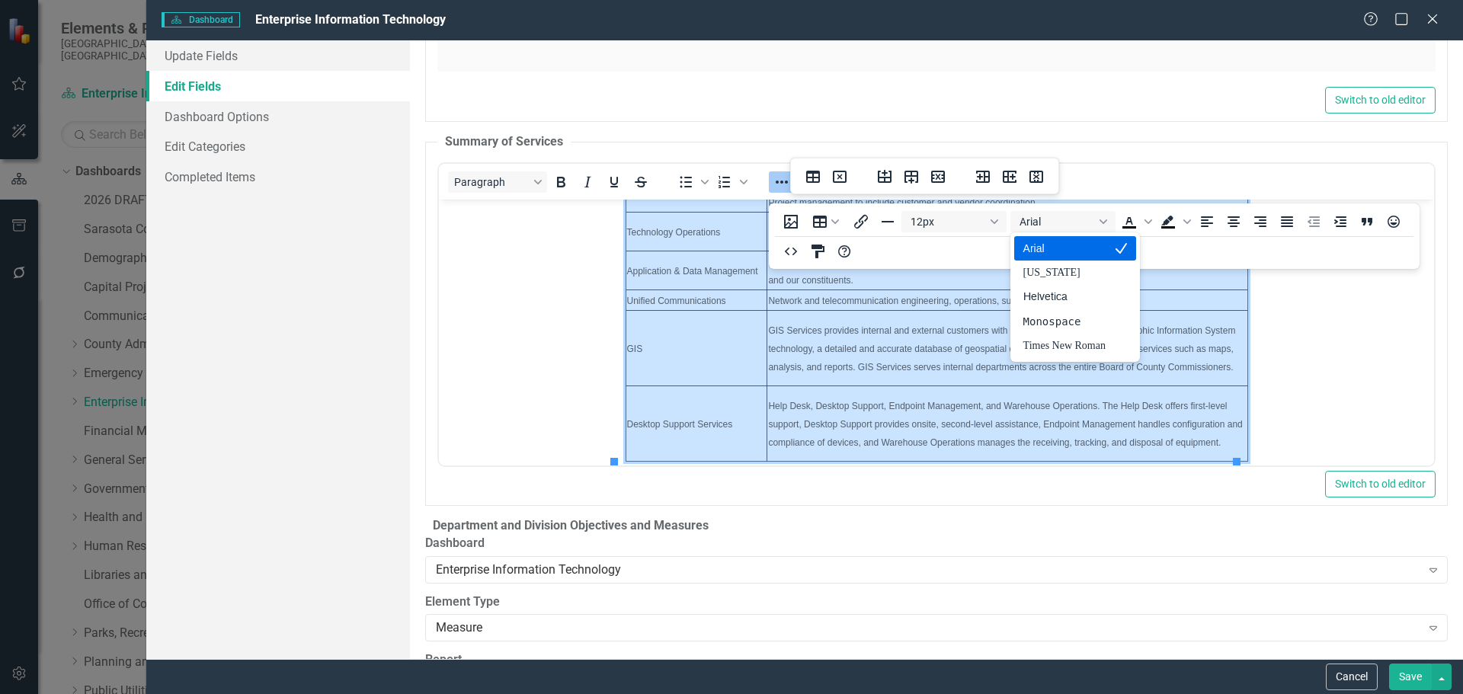
click at [1086, 246] on div "Arial" at bounding box center [1065, 248] width 82 height 18
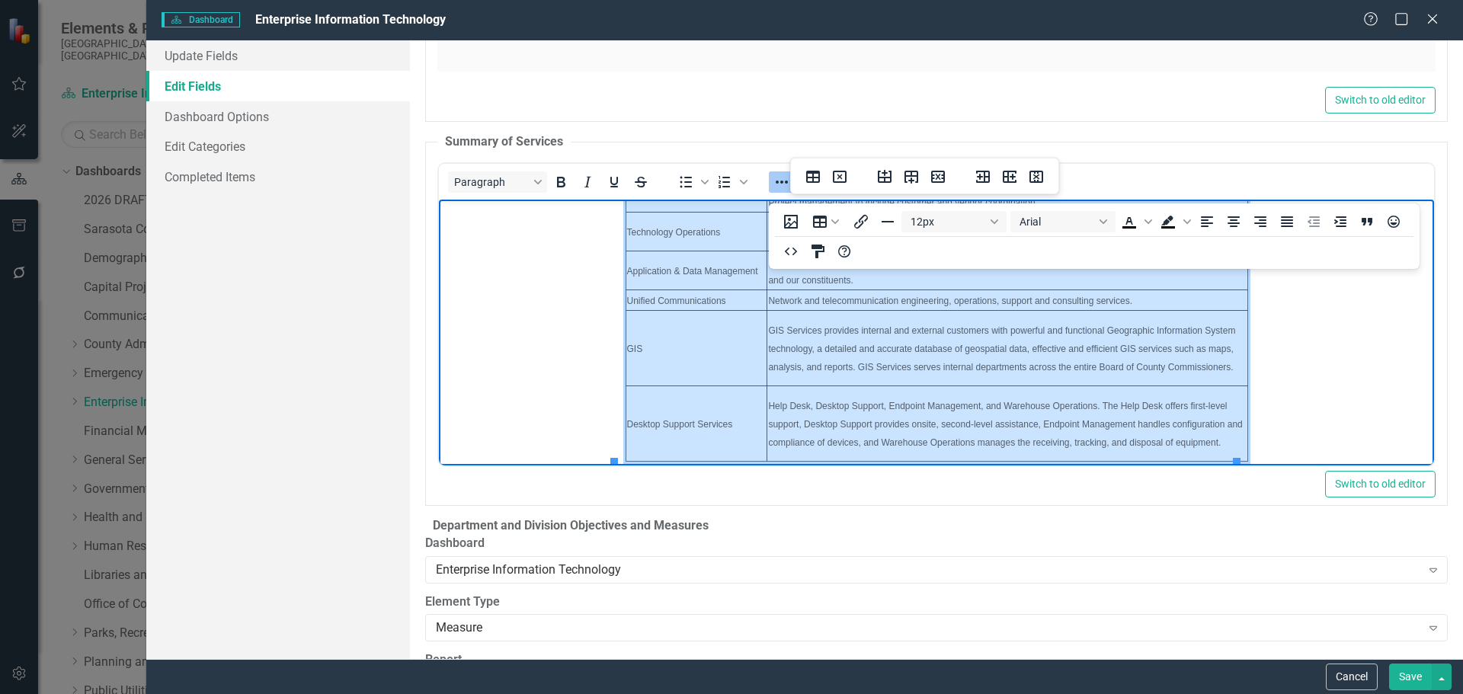
click at [1002, 397] on td "Help Desk, Desktop Support, Endpoint Management, and Warehouse Operations. The …" at bounding box center [1007, 423] width 480 height 75
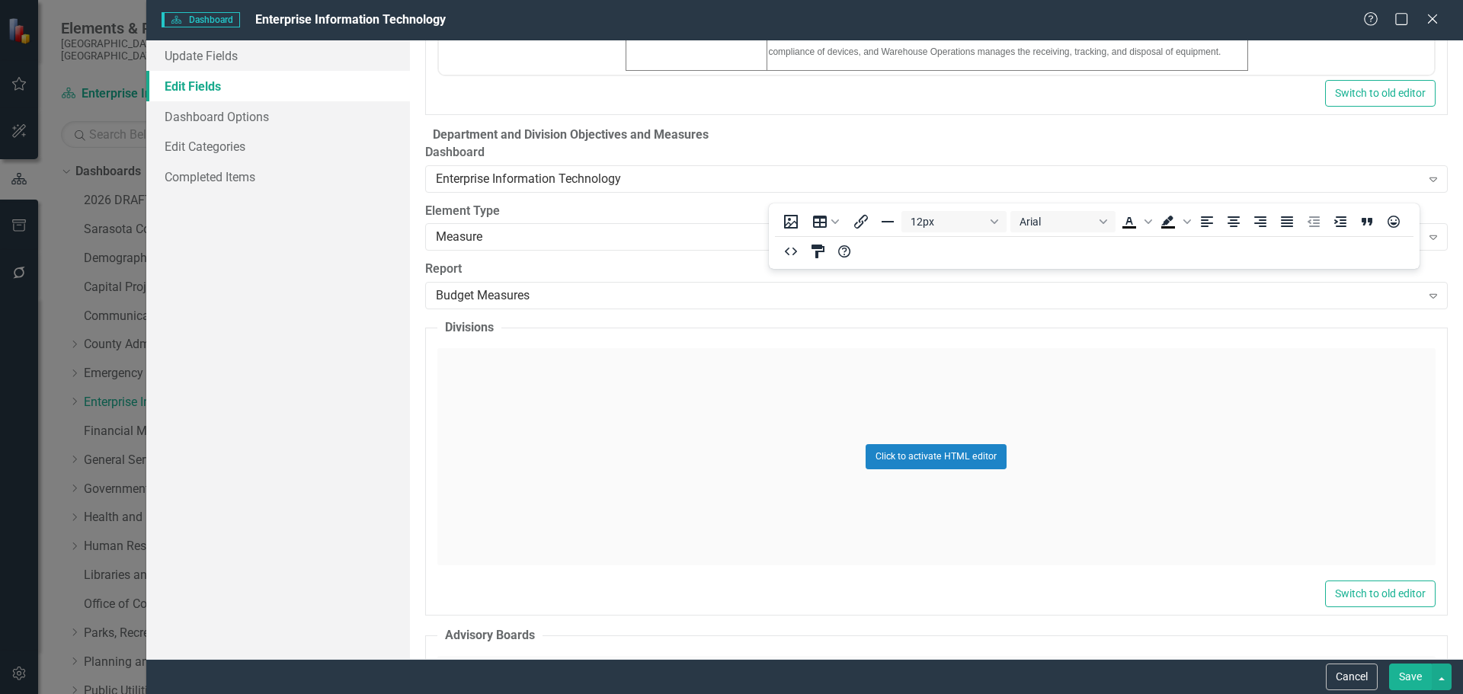
scroll to position [3081, 0]
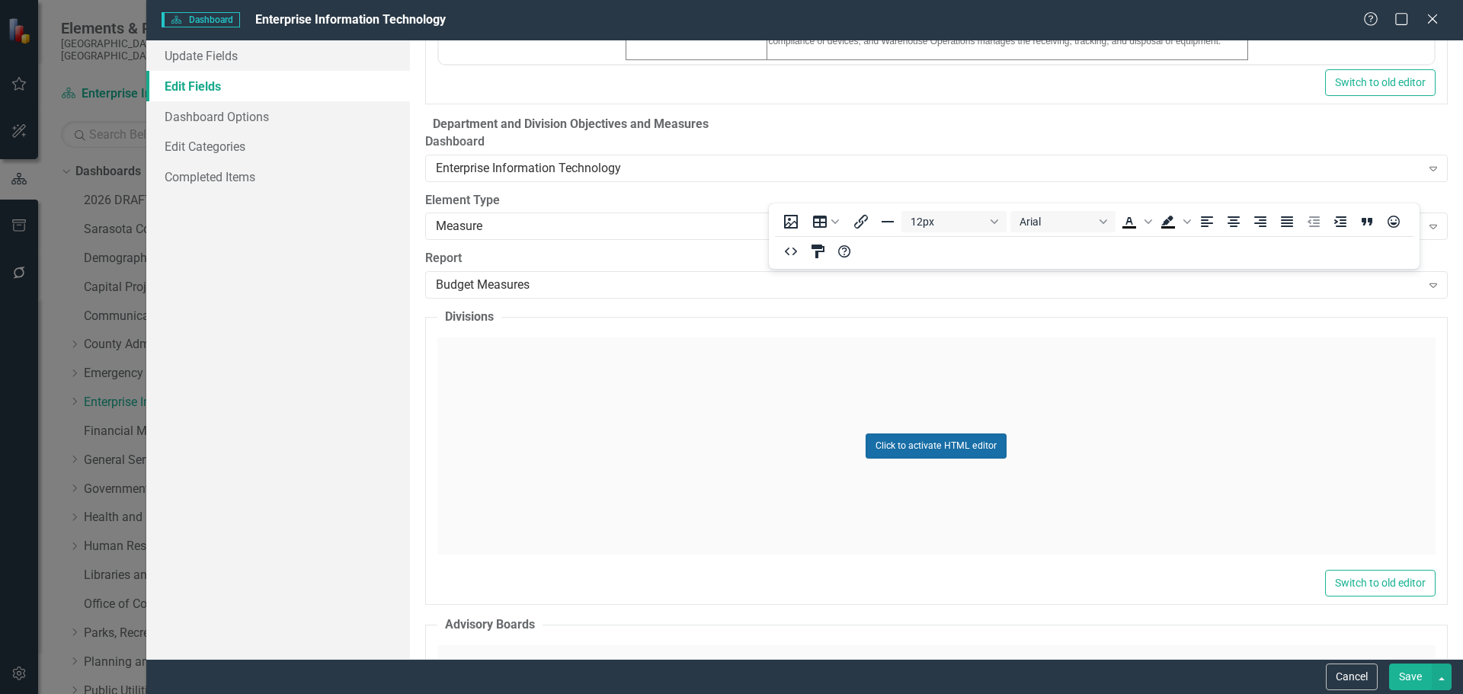
click at [912, 434] on button "Click to activate HTML editor" at bounding box center [936, 446] width 141 height 24
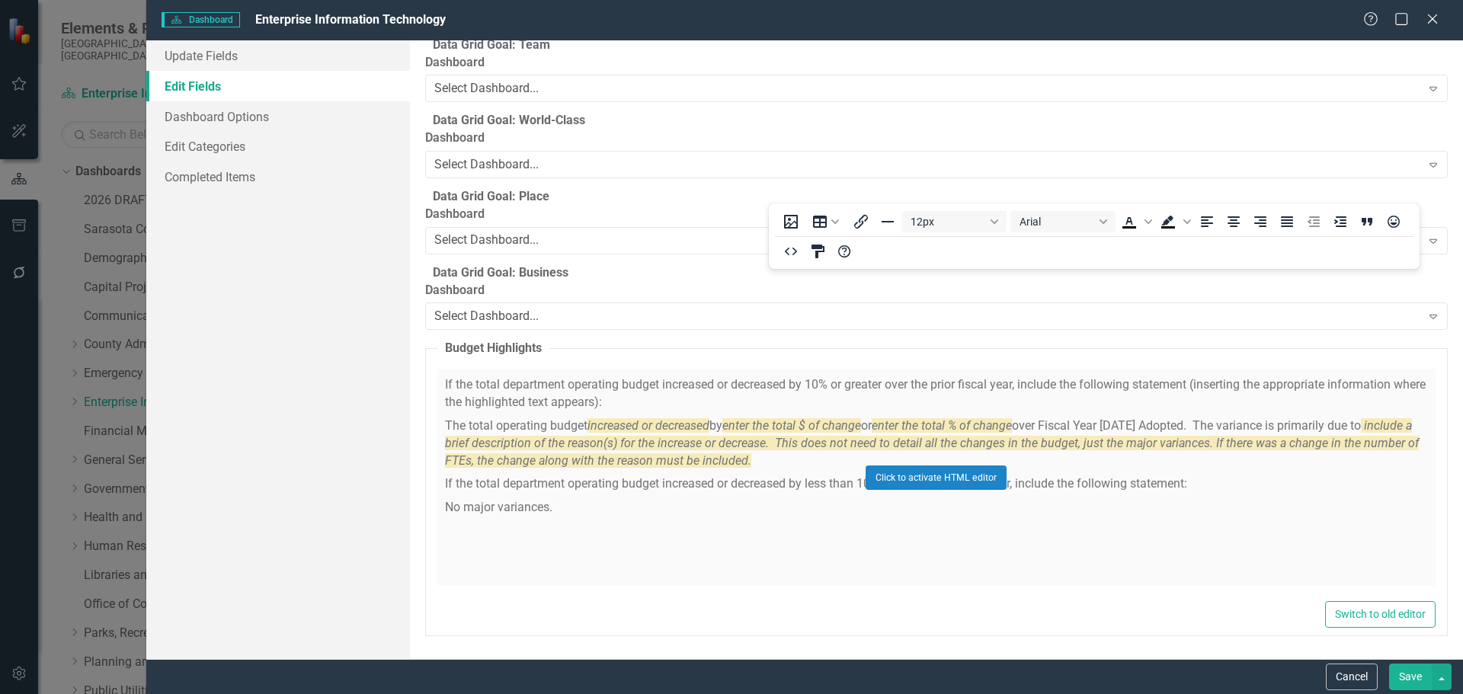
scroll to position [7824, 0]
click at [778, 476] on div "Click to activate HTML editor" at bounding box center [936, 477] width 998 height 217
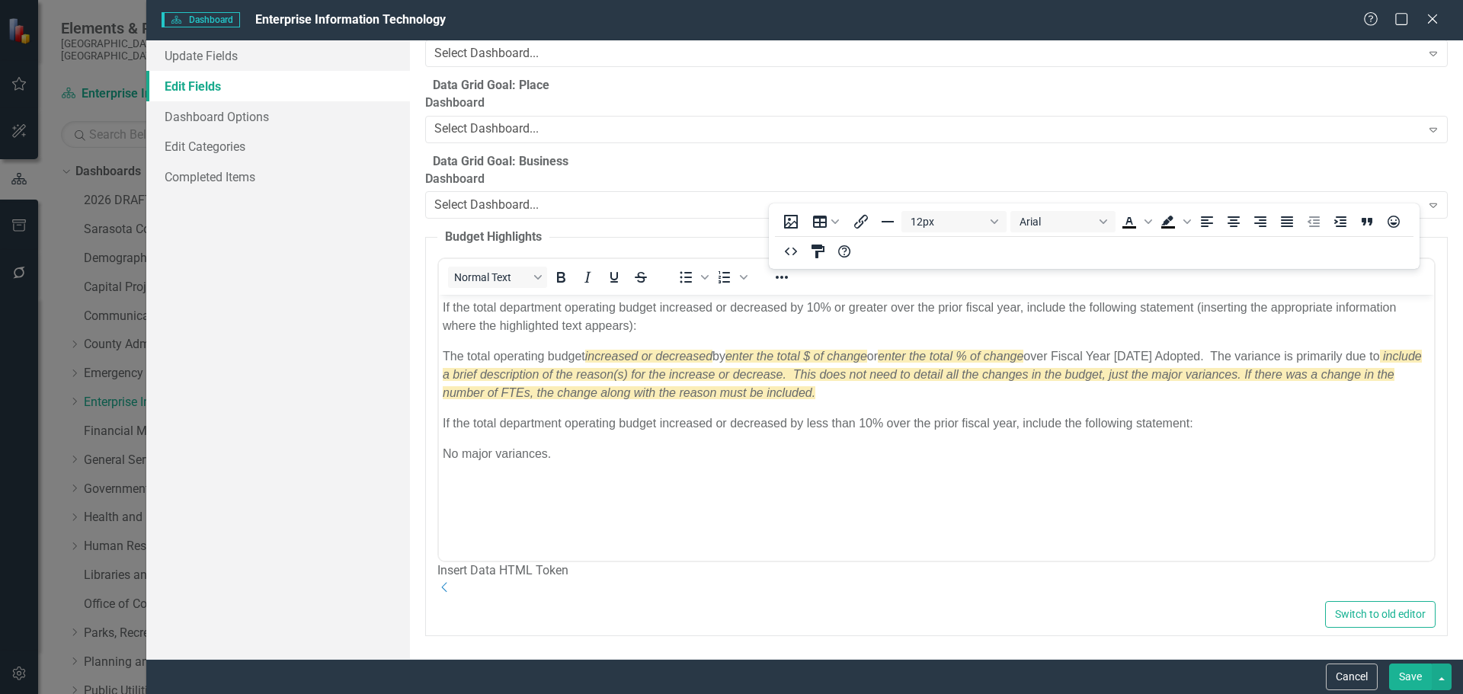
scroll to position [0, 0]
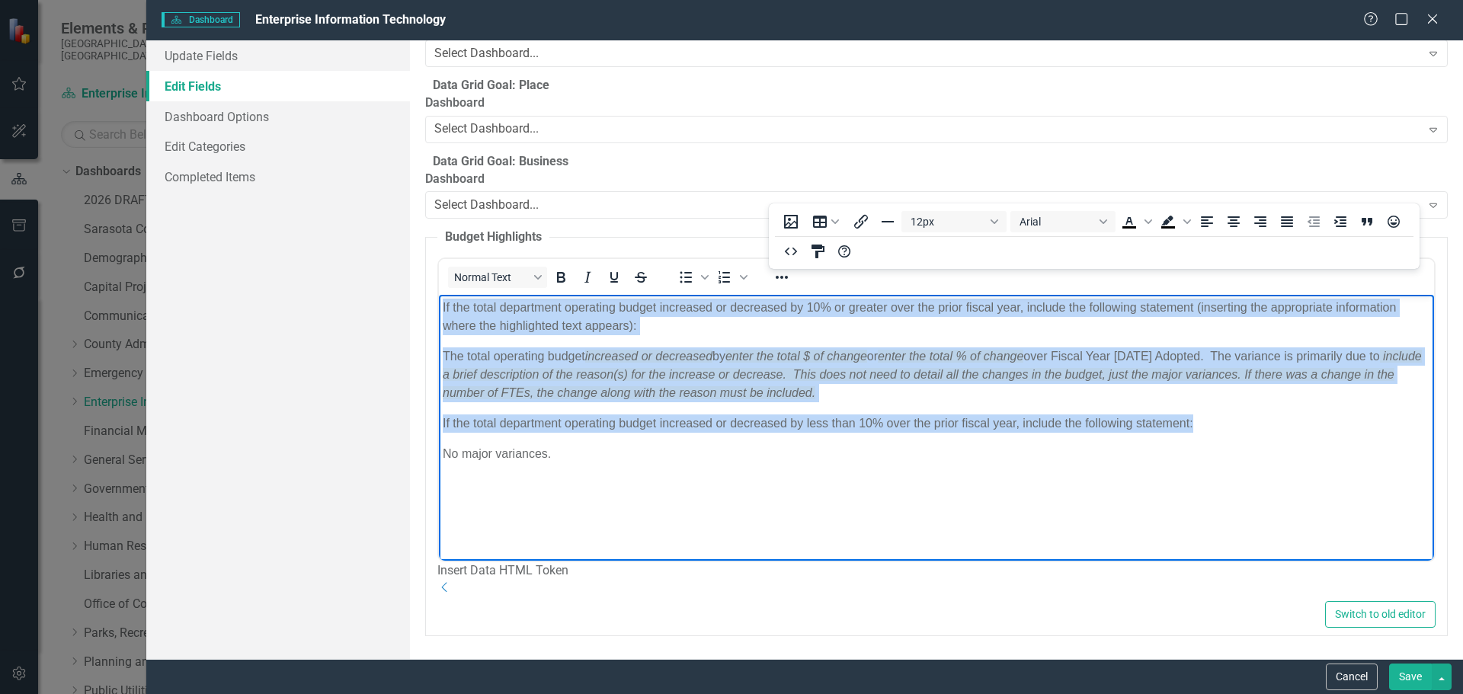
drag, startPoint x: 442, startPoint y: 307, endPoint x: 1308, endPoint y: 409, distance: 871.8
click at [1308, 410] on body "If the total department operating budget increased or decreased by 10% or great…" at bounding box center [935, 409] width 995 height 229
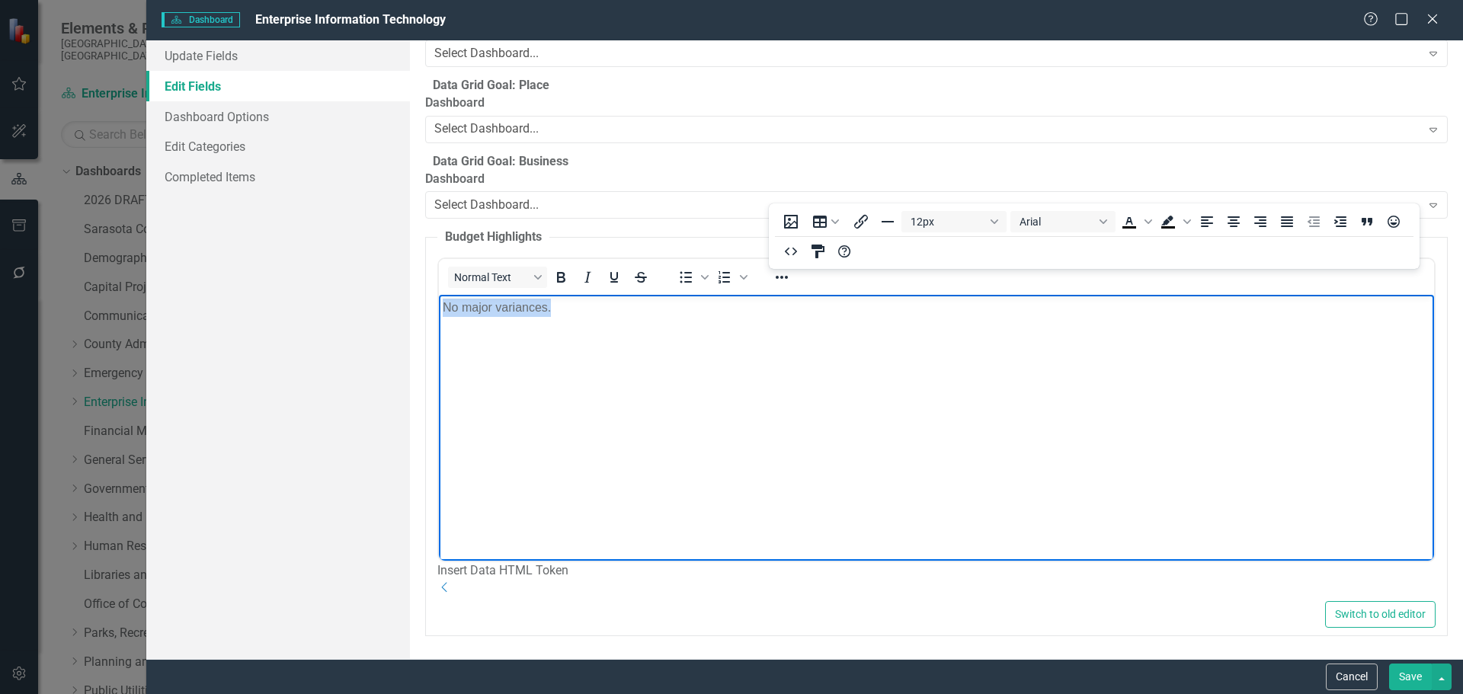
drag, startPoint x: 569, startPoint y: 314, endPoint x: 877, endPoint y: 695, distance: 490.4
click at [438, 295] on html "No major variances." at bounding box center [935, 409] width 995 height 229
click at [786, 287] on icon "Reveal or hide additional toolbar items" at bounding box center [782, 277] width 18 height 18
click at [702, 373] on body "No major variances." at bounding box center [935, 409] width 995 height 229
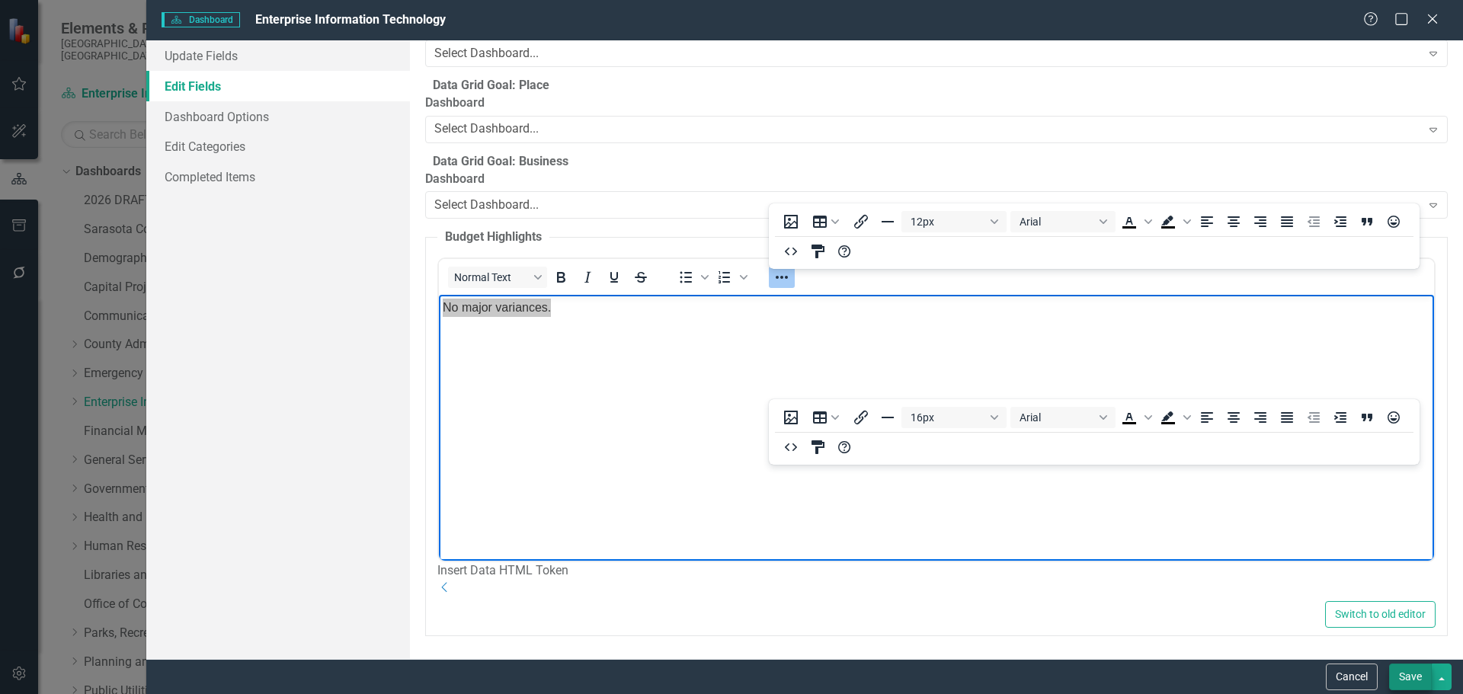
click at [1413, 671] on button "Save" at bounding box center [1410, 677] width 43 height 27
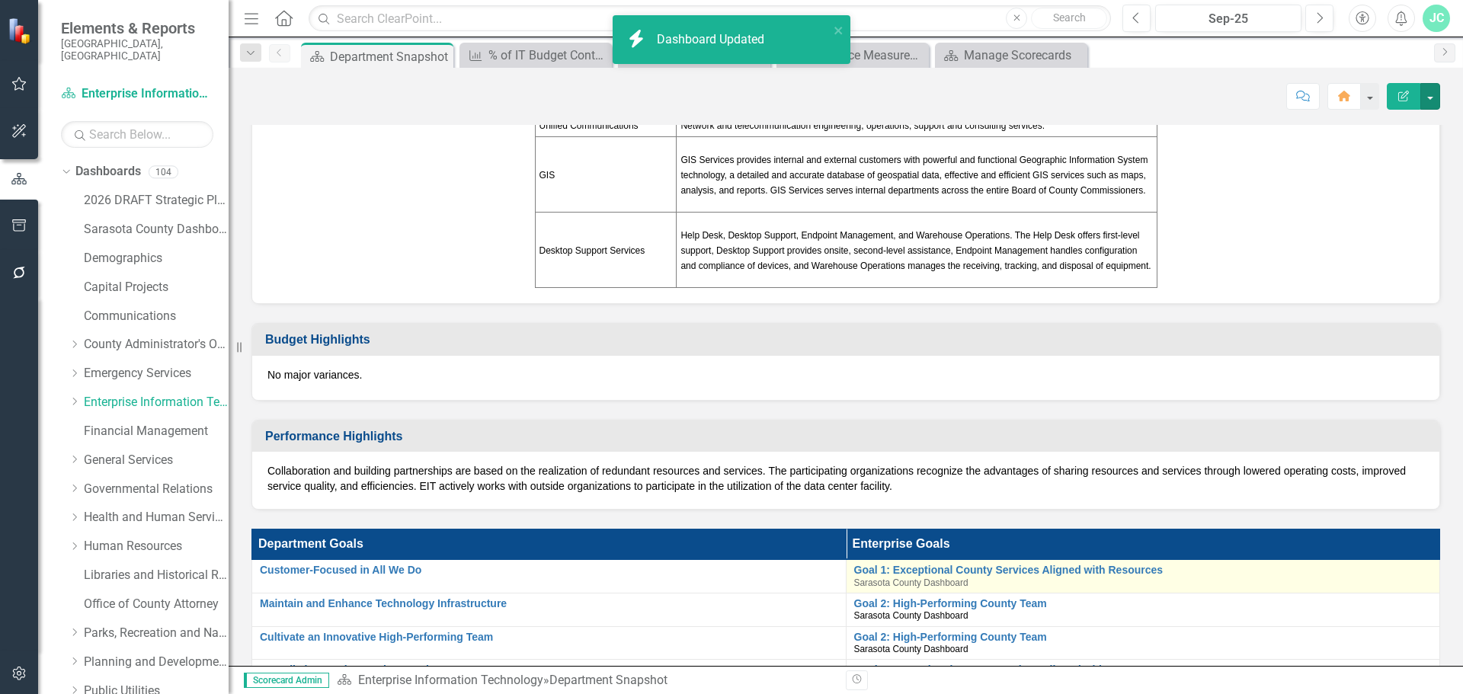
scroll to position [260, 0]
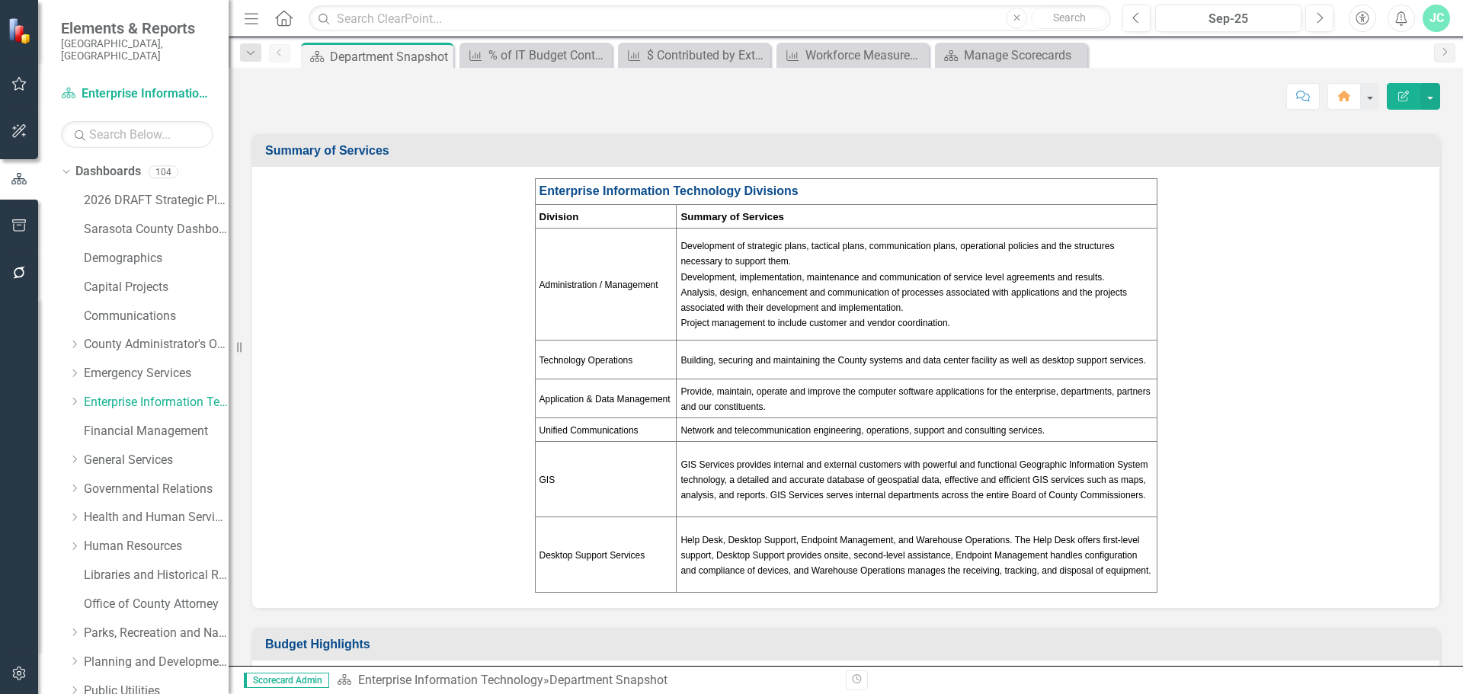
click at [1097, 294] on span "Analysis, design, enhancement and communication of processes associated with ap…" at bounding box center [904, 300] width 447 height 26
click at [975, 303] on td "Development of strategic plans, tactical plans, communication plans, operationa…" at bounding box center [917, 284] width 480 height 112
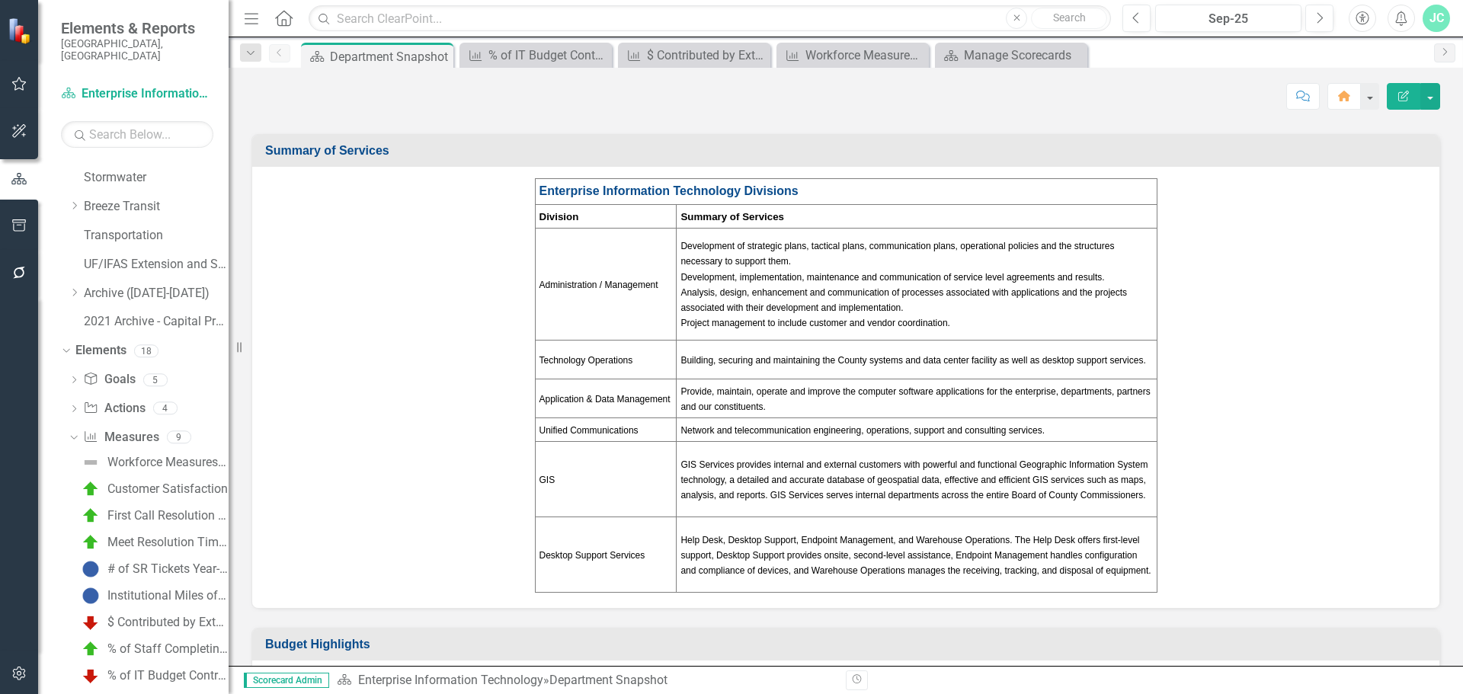
scroll to position [587, 0]
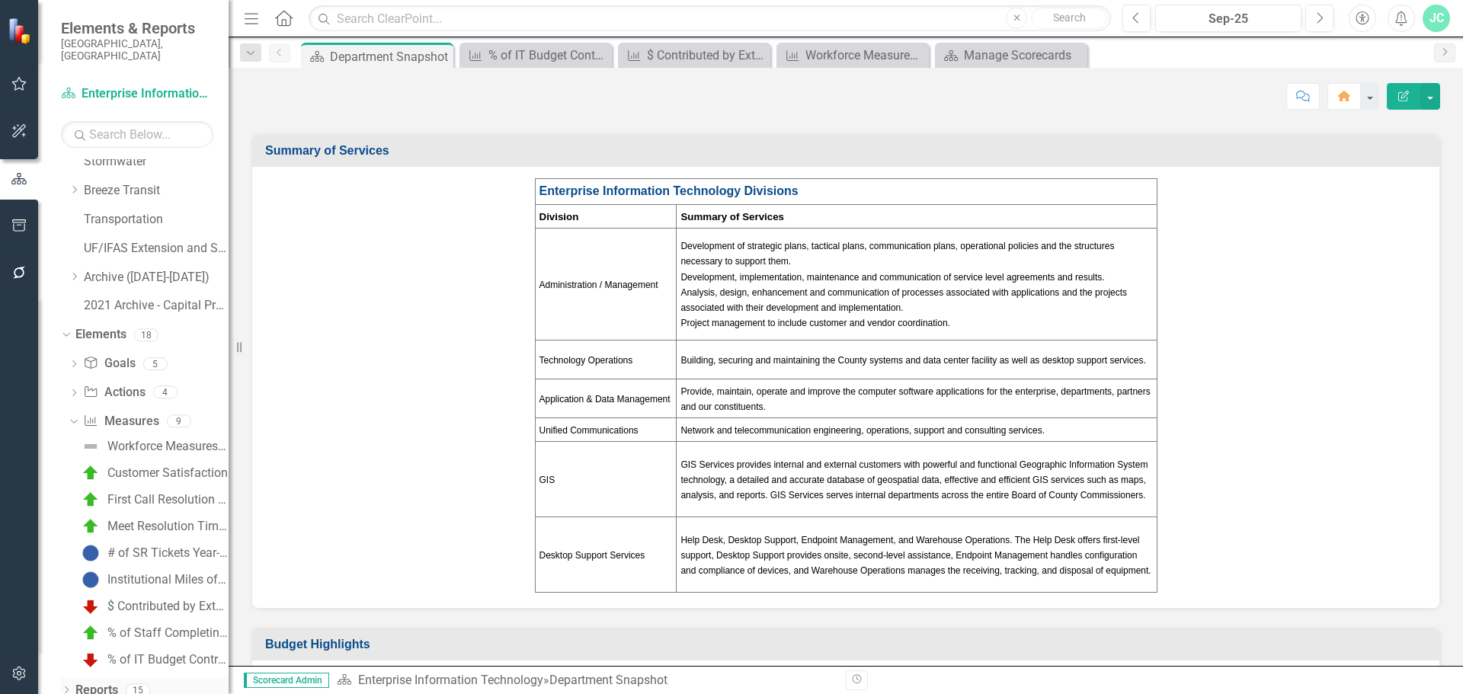
click at [66, 687] on icon at bounding box center [67, 690] width 4 height 7
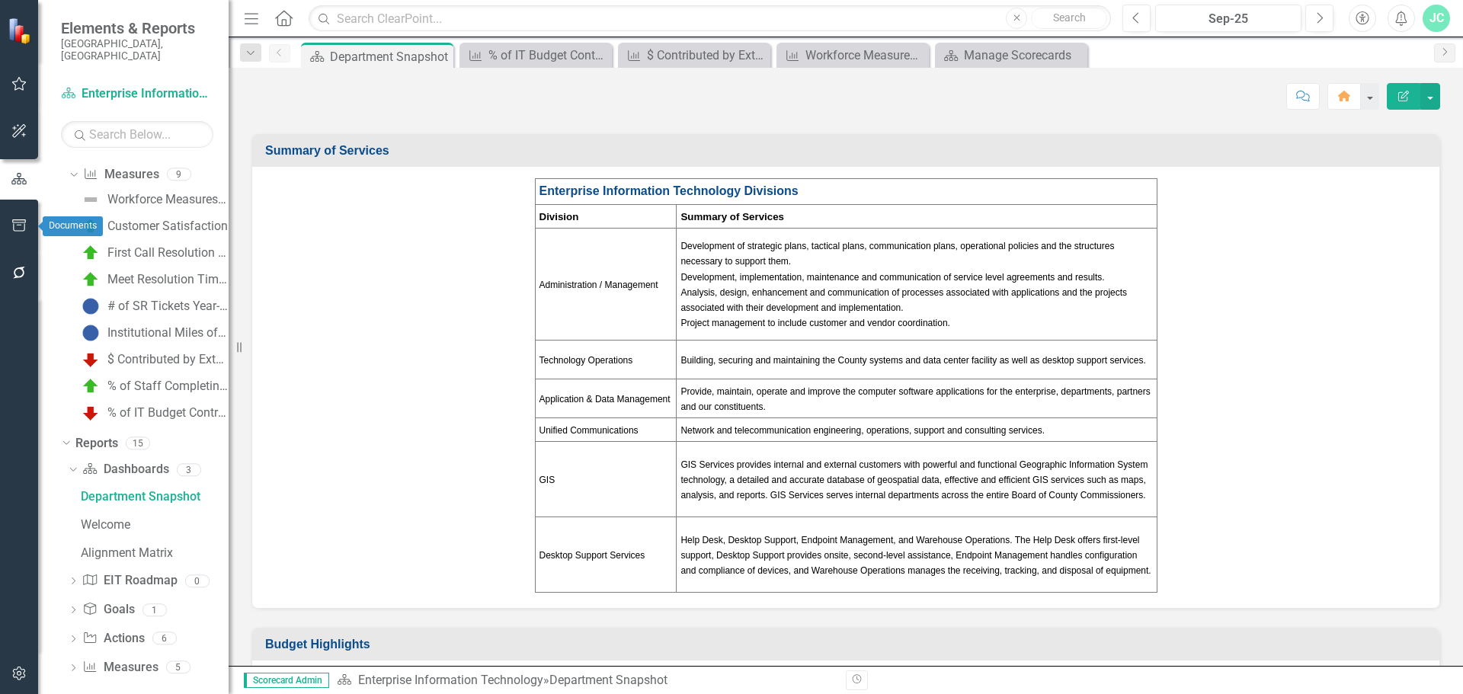
click at [14, 225] on icon "button" at bounding box center [19, 225] width 14 height 12
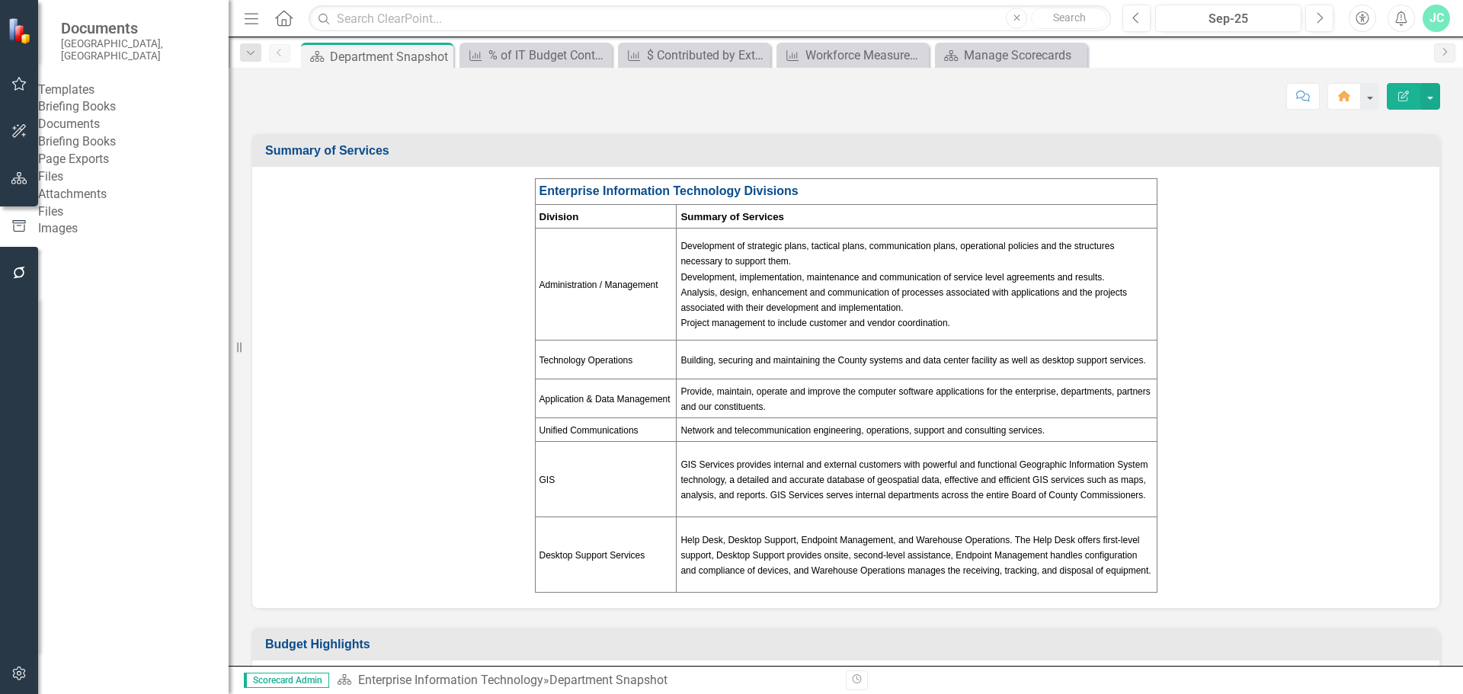
click at [113, 151] on link "Briefing Books" at bounding box center [133, 142] width 191 height 18
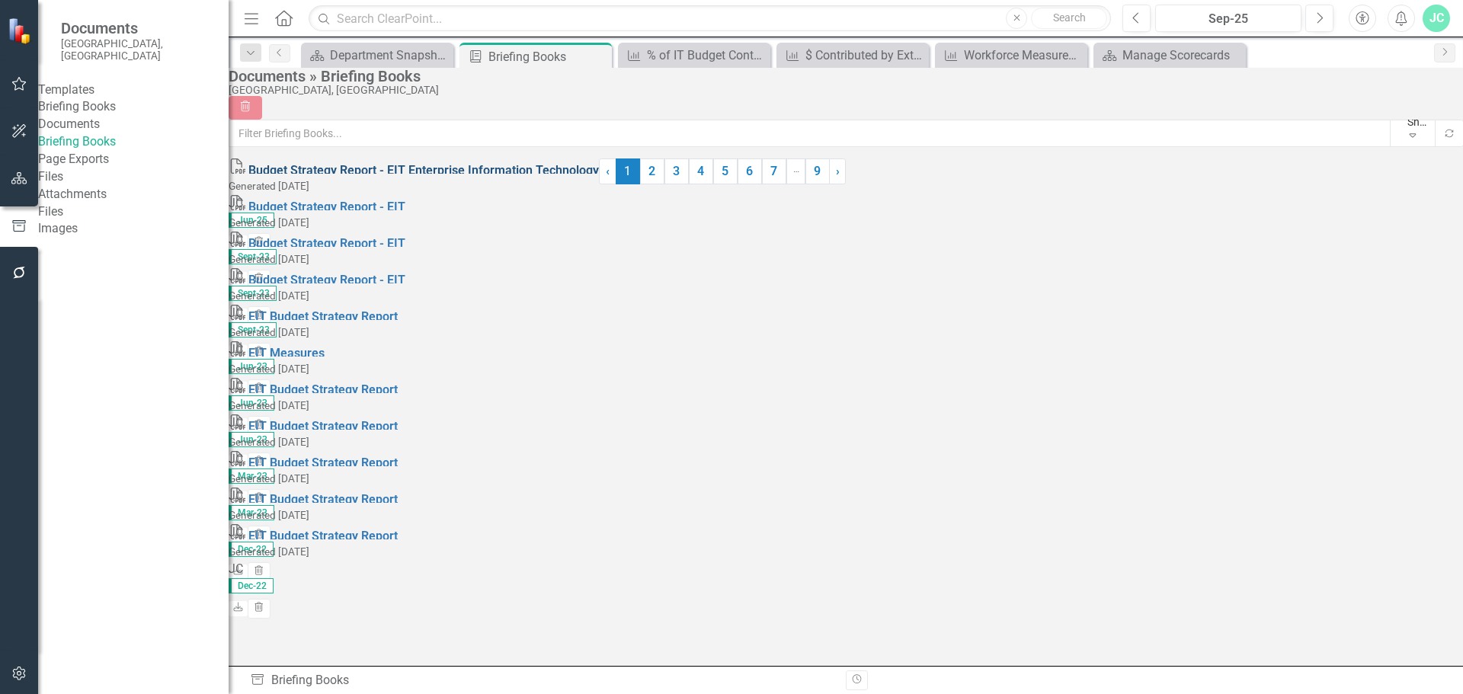
click at [433, 178] on link "Budget Strategy Report - EIT Enterprise Information Technology" at bounding box center [423, 170] width 351 height 14
click at [101, 104] on link "Briefing Books" at bounding box center [133, 107] width 191 height 18
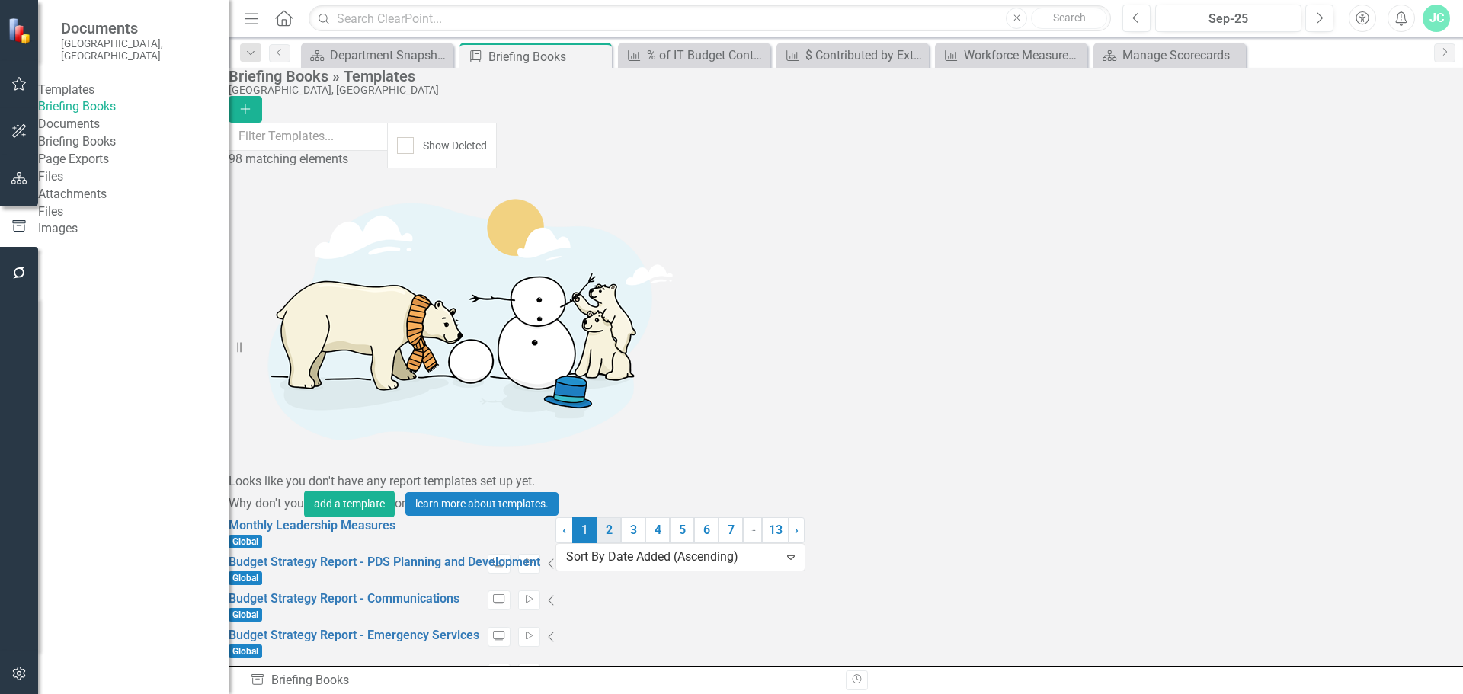
click at [621, 543] on link "2" at bounding box center [609, 530] width 24 height 26
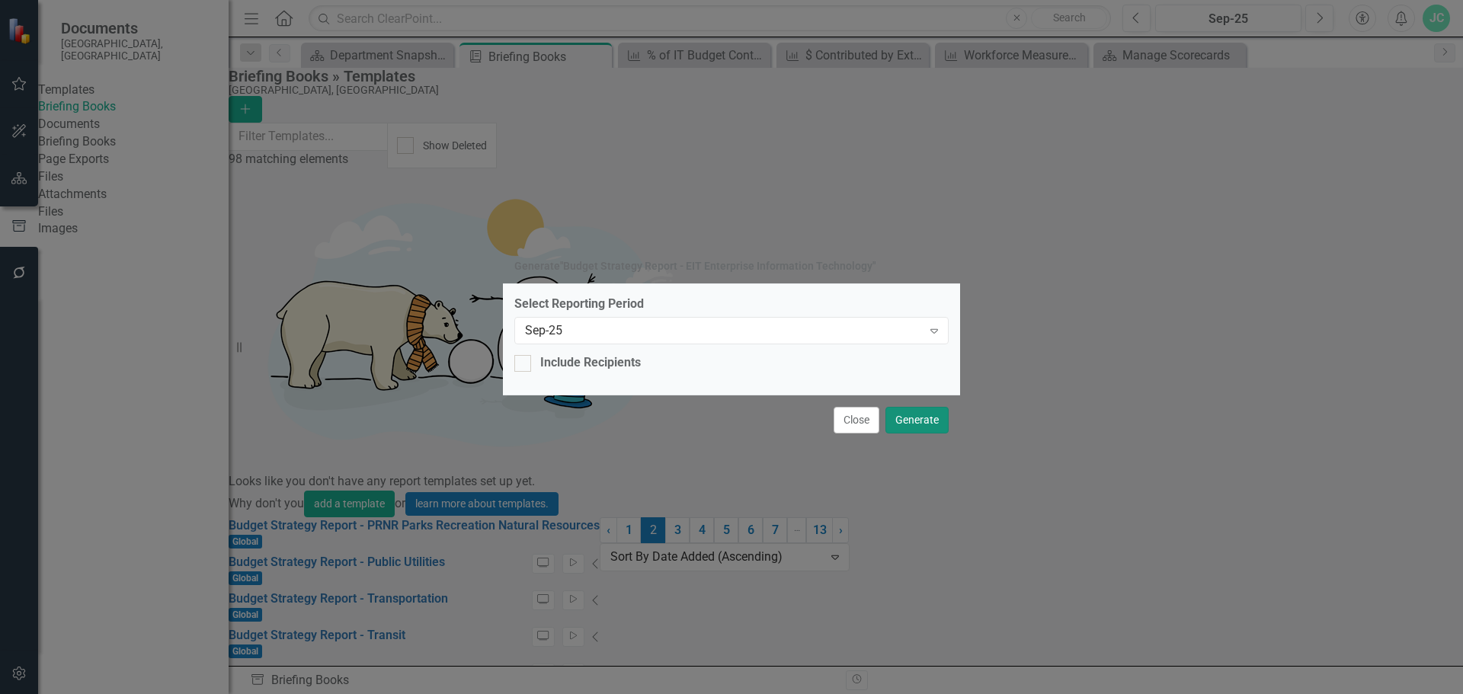
click at [917, 423] on button "Generate" at bounding box center [917, 420] width 63 height 27
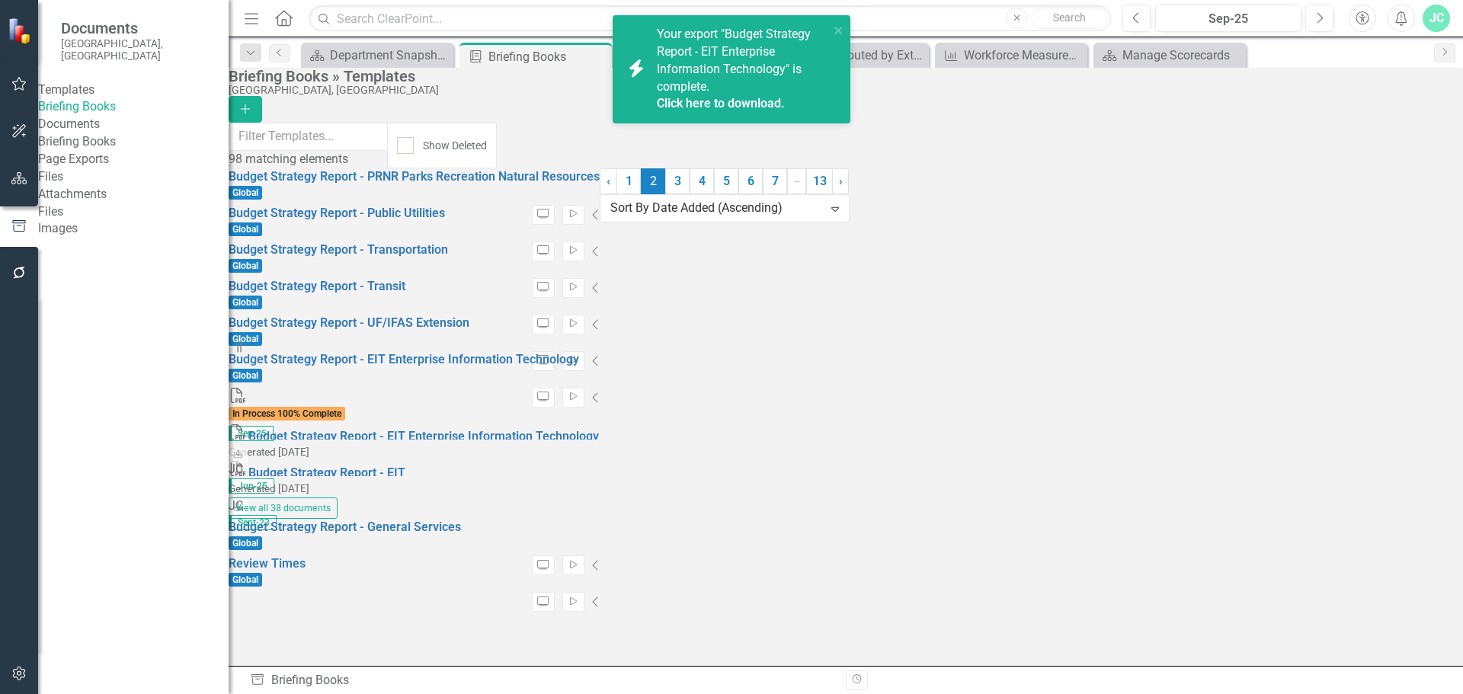
click at [770, 70] on span "Your export "Budget Strategy Report - EIT Enterprise Information Technology" is…" at bounding box center [741, 70] width 168 height 86
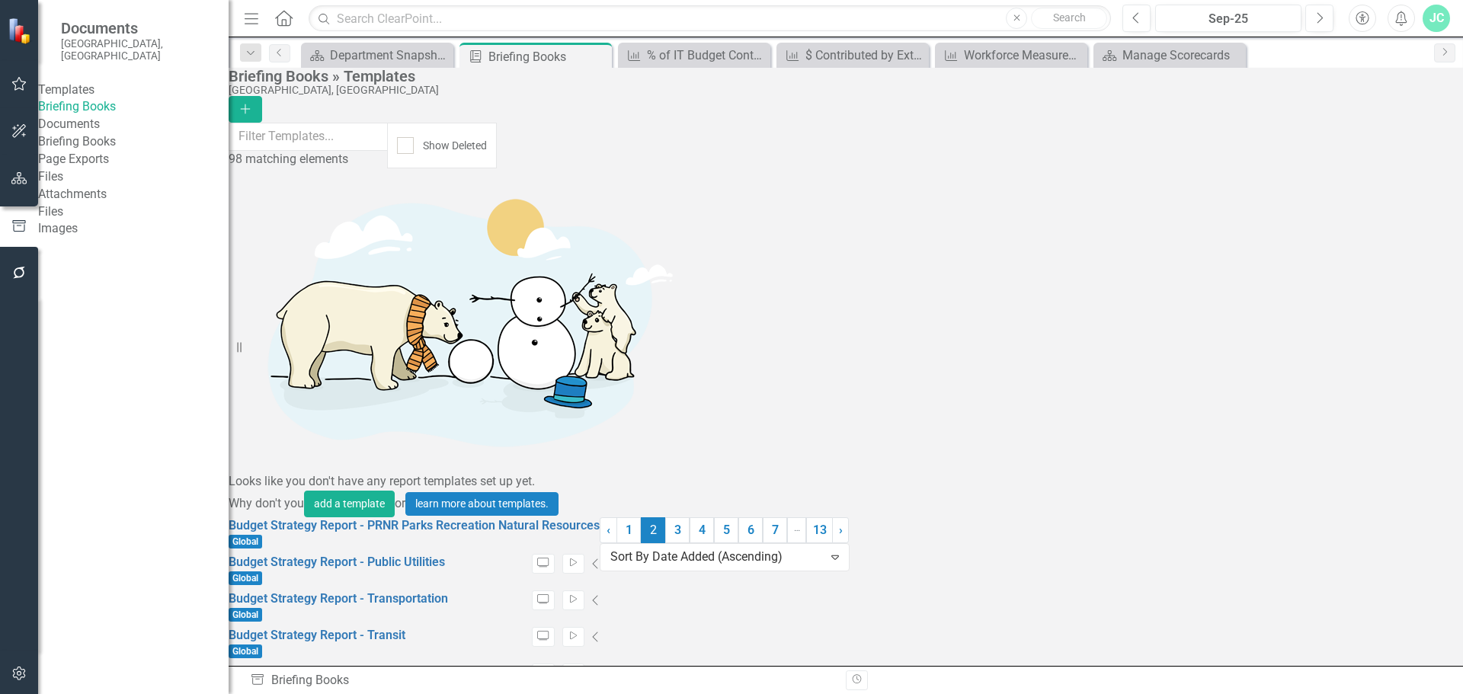
click at [101, 151] on link "Briefing Books" at bounding box center [133, 142] width 191 height 18
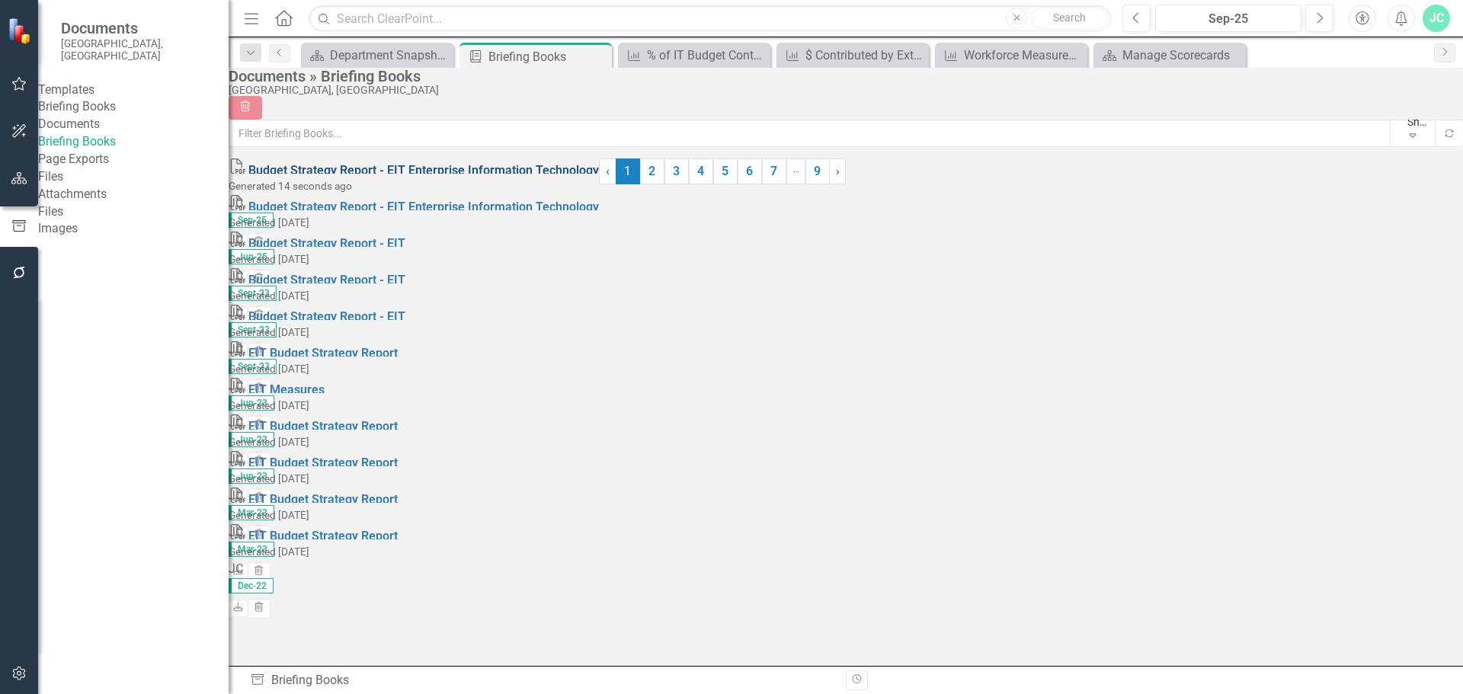
click at [535, 178] on link "Budget Strategy Report - EIT Enterprise Information Technology" at bounding box center [423, 170] width 351 height 14
click at [509, 178] on link "Budget Strategy Report - EIT Enterprise Information Technology" at bounding box center [423, 170] width 351 height 14
click at [599, 305] on div "PDF Budget Strategy Report - EIT Generated [DATE] JC Sept-23 Download Trash" at bounding box center [414, 286] width 370 height 37
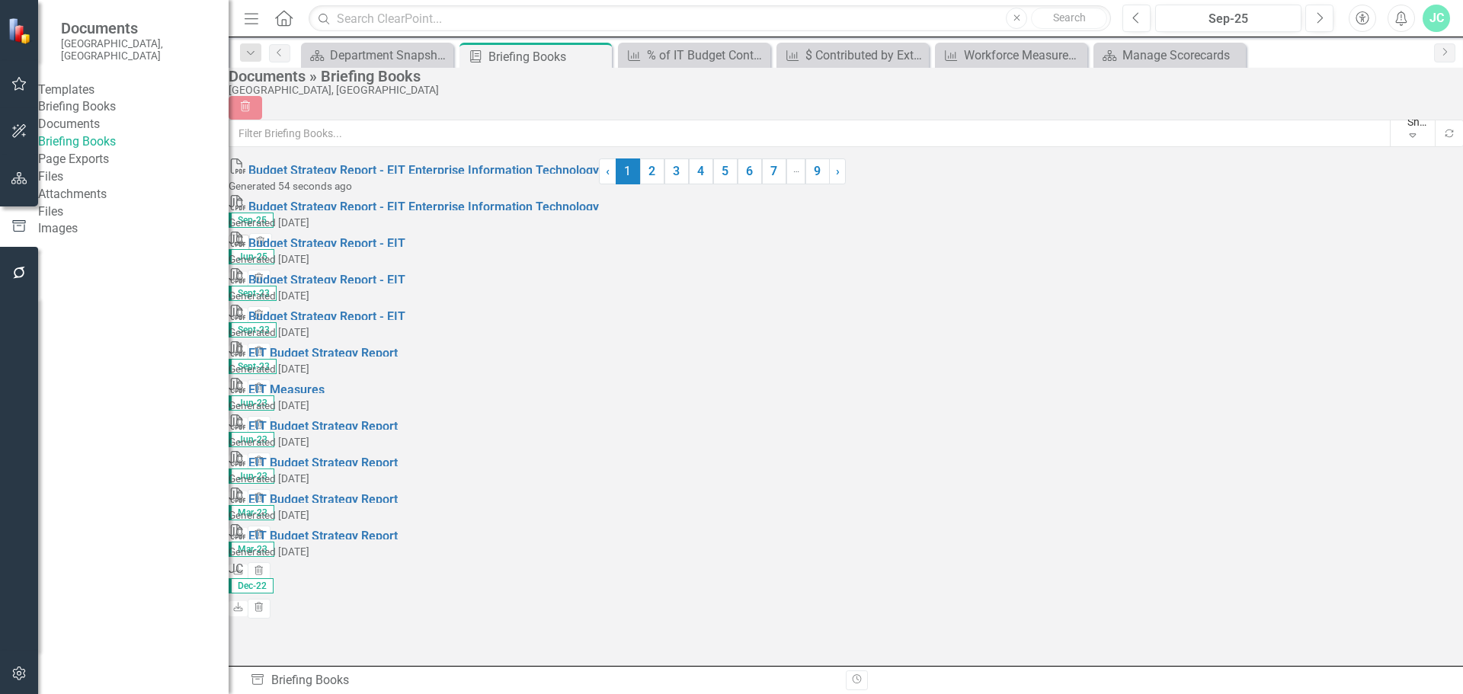
click at [244, 237] on icon at bounding box center [239, 241] width 9 height 9
click at [89, 109] on link "Briefing Books" at bounding box center [133, 107] width 191 height 18
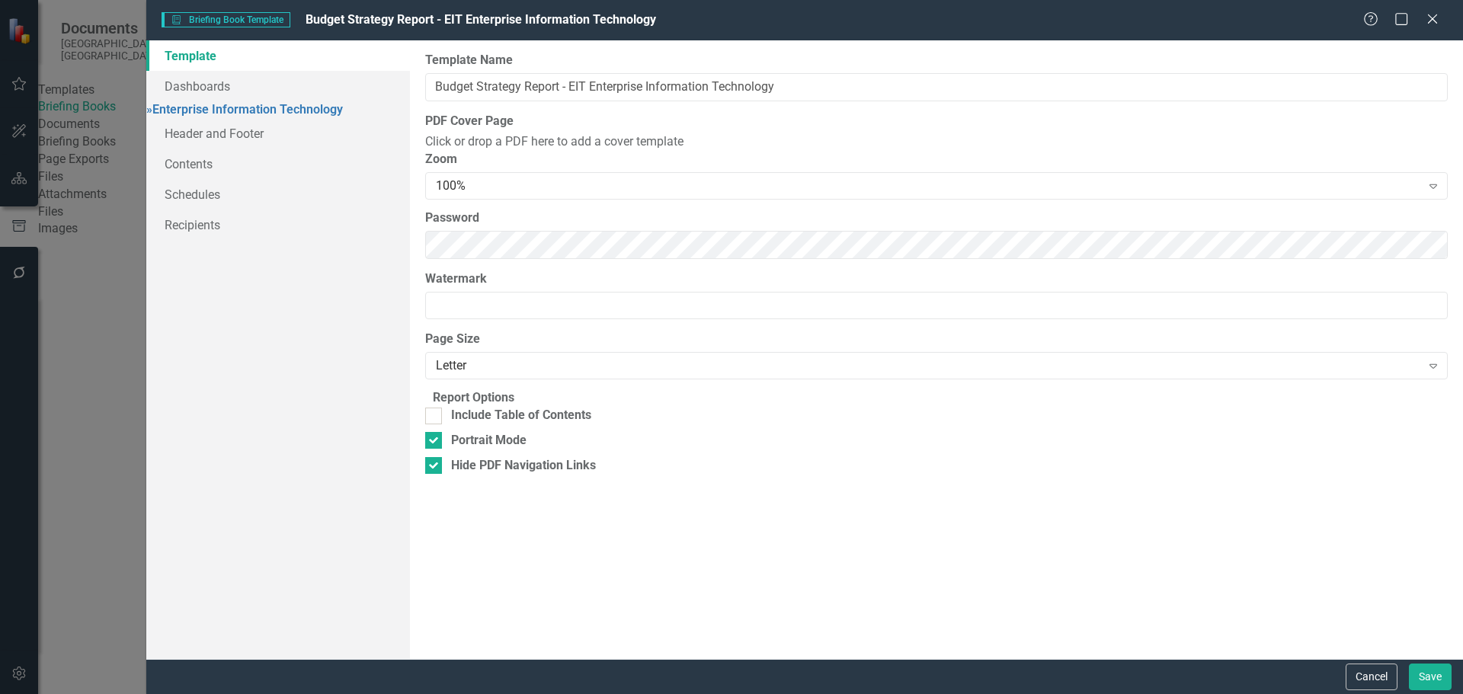
click at [1434, 11] on div "Briefing Book Template Briefing Book Template Budget Strategy Report - EIT Ente…" at bounding box center [804, 20] width 1317 height 40
click at [1433, 23] on icon "Close" at bounding box center [1432, 18] width 19 height 14
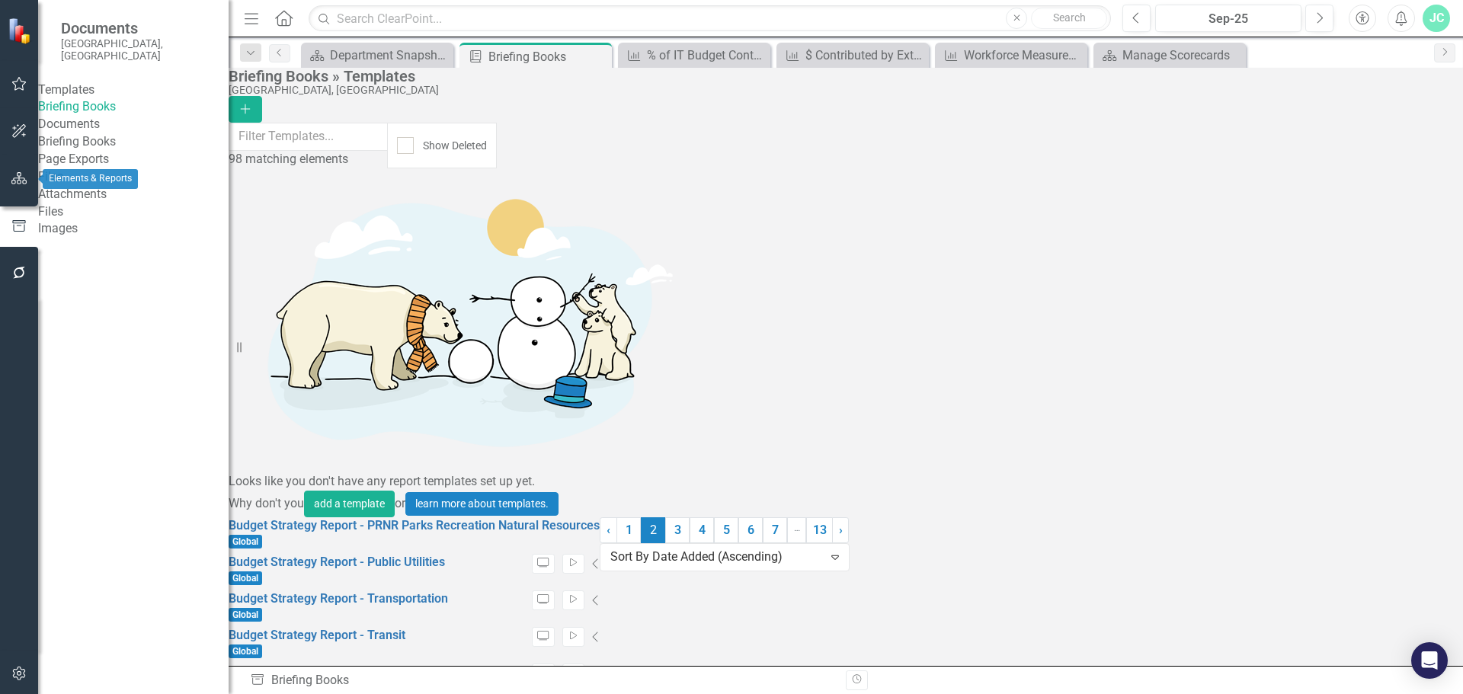
click at [16, 178] on icon "button" at bounding box center [19, 178] width 16 height 12
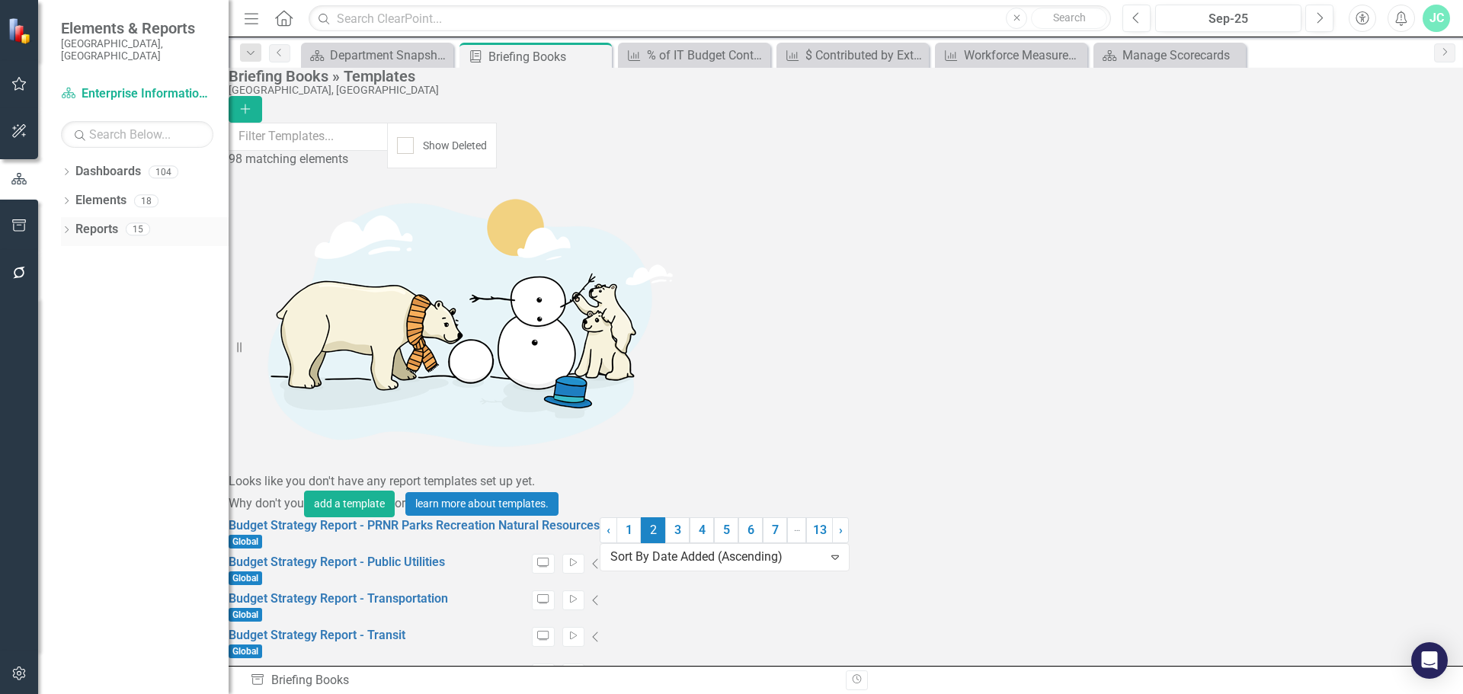
click at [62, 227] on icon "Dropdown" at bounding box center [66, 231] width 11 height 8
click at [72, 254] on icon "Dropdown" at bounding box center [73, 258] width 11 height 8
click at [133, 276] on div "Department Snapshot" at bounding box center [155, 283] width 148 height 14
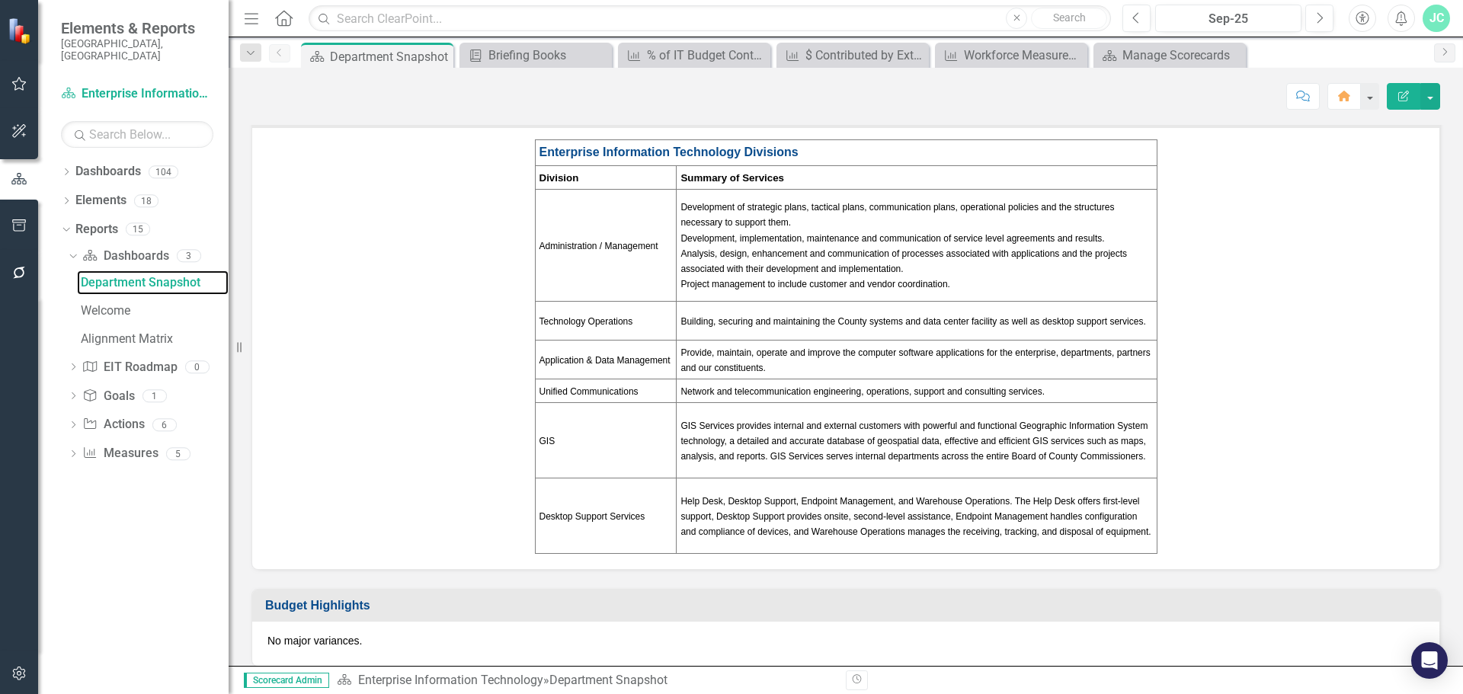
scroll to position [305, 0]
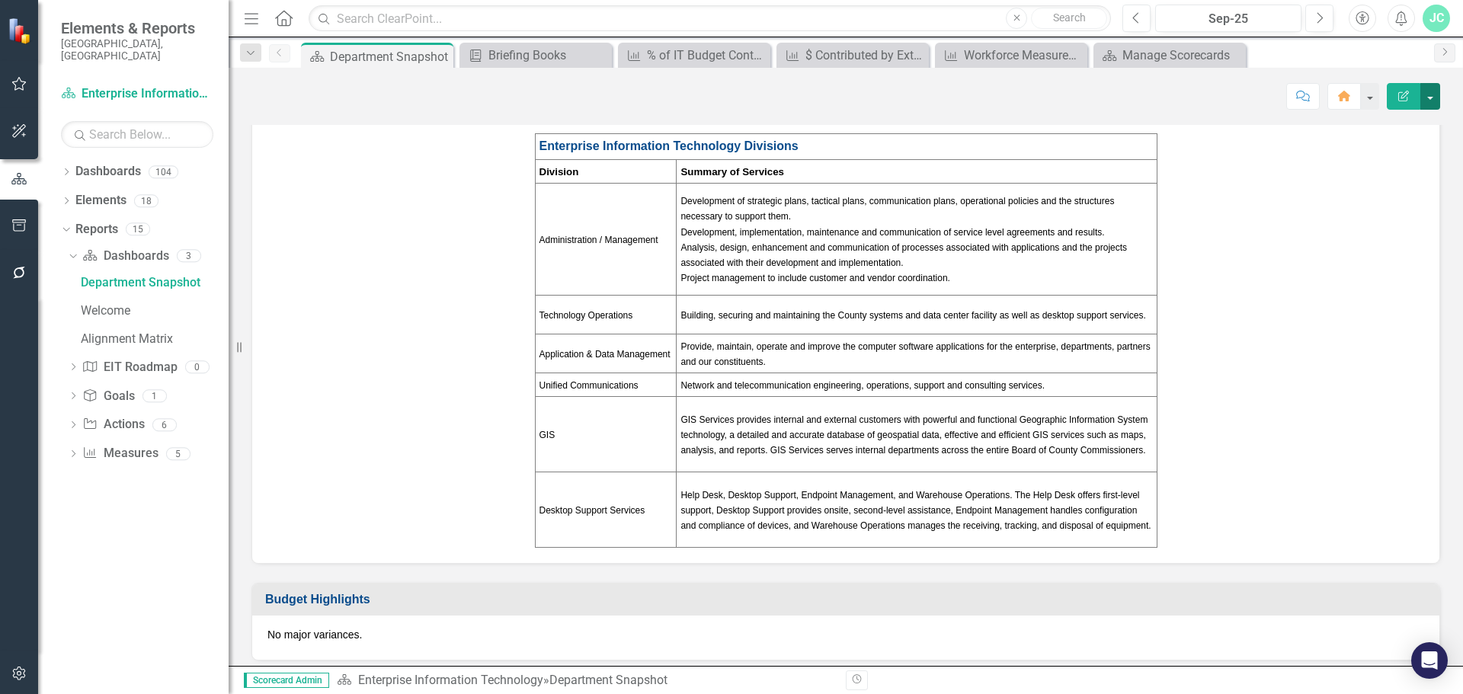
click at [1432, 85] on button "button" at bounding box center [1431, 96] width 20 height 27
click at [1384, 123] on link "Edit Edit Dashboard" at bounding box center [1377, 125] width 123 height 28
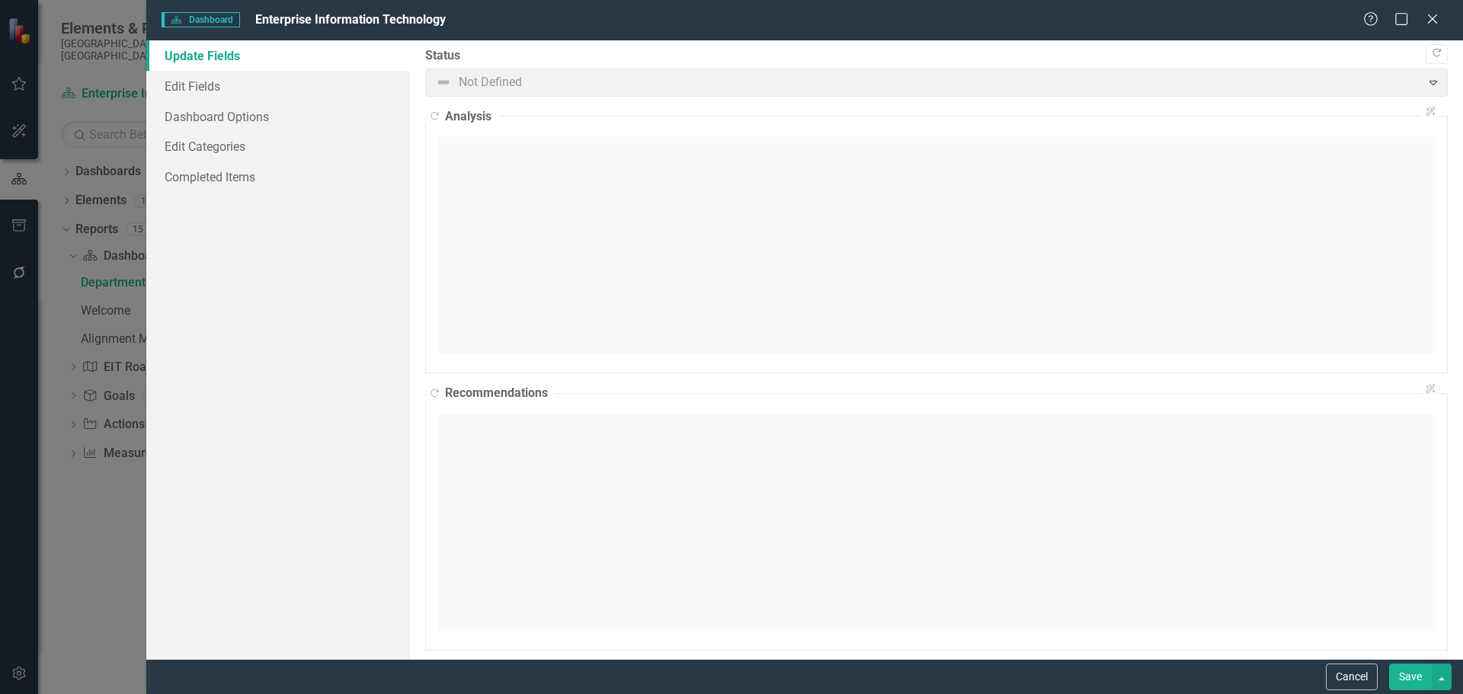
scroll to position [0, 0]
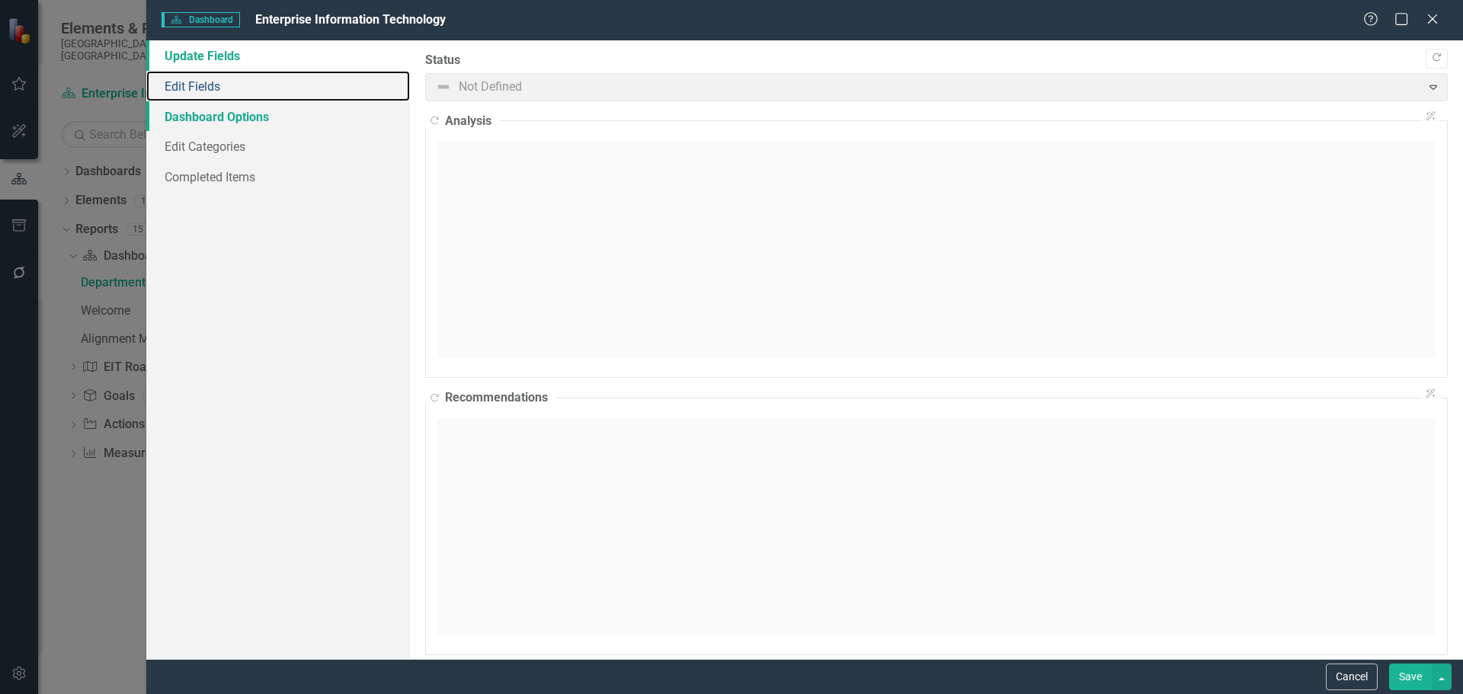
drag, startPoint x: 202, startPoint y: 81, endPoint x: 306, endPoint y: 120, distance: 110.7
click at [202, 82] on link "Edit Fields" at bounding box center [278, 86] width 264 height 30
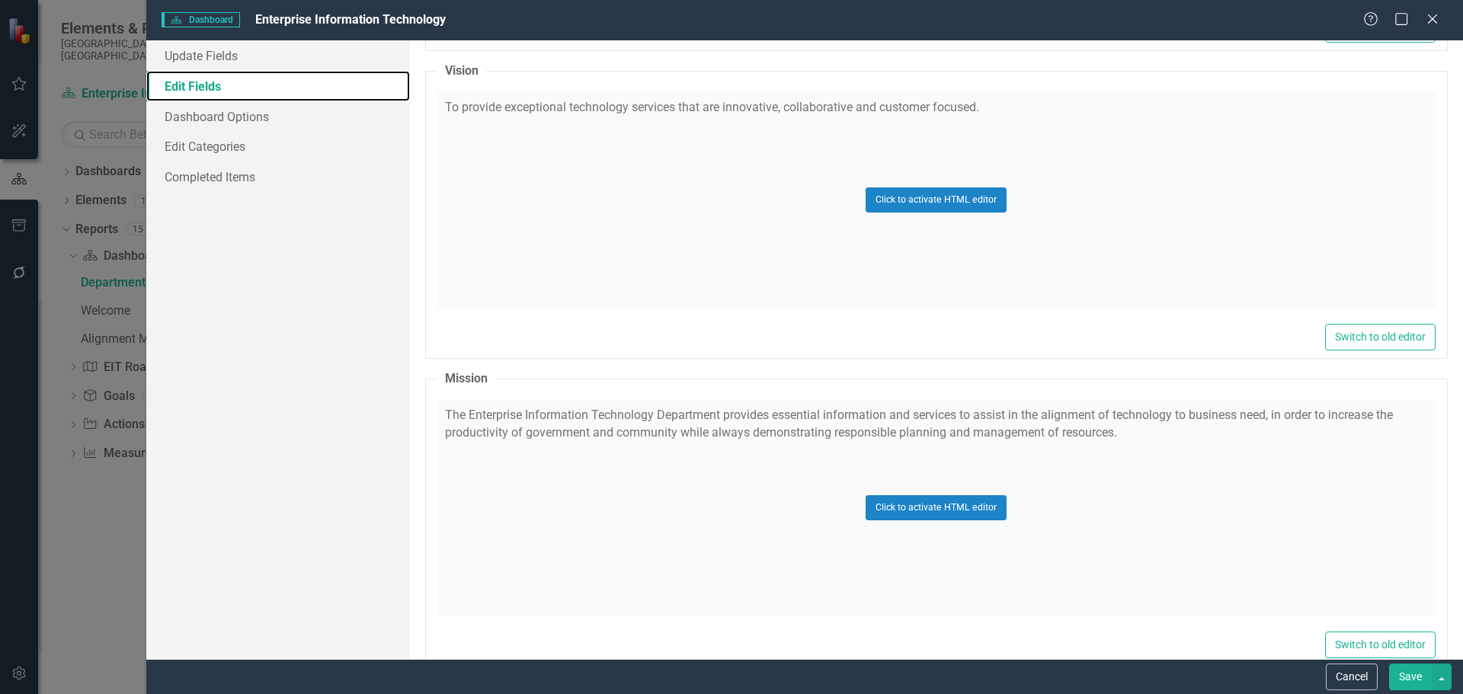
scroll to position [2591, 0]
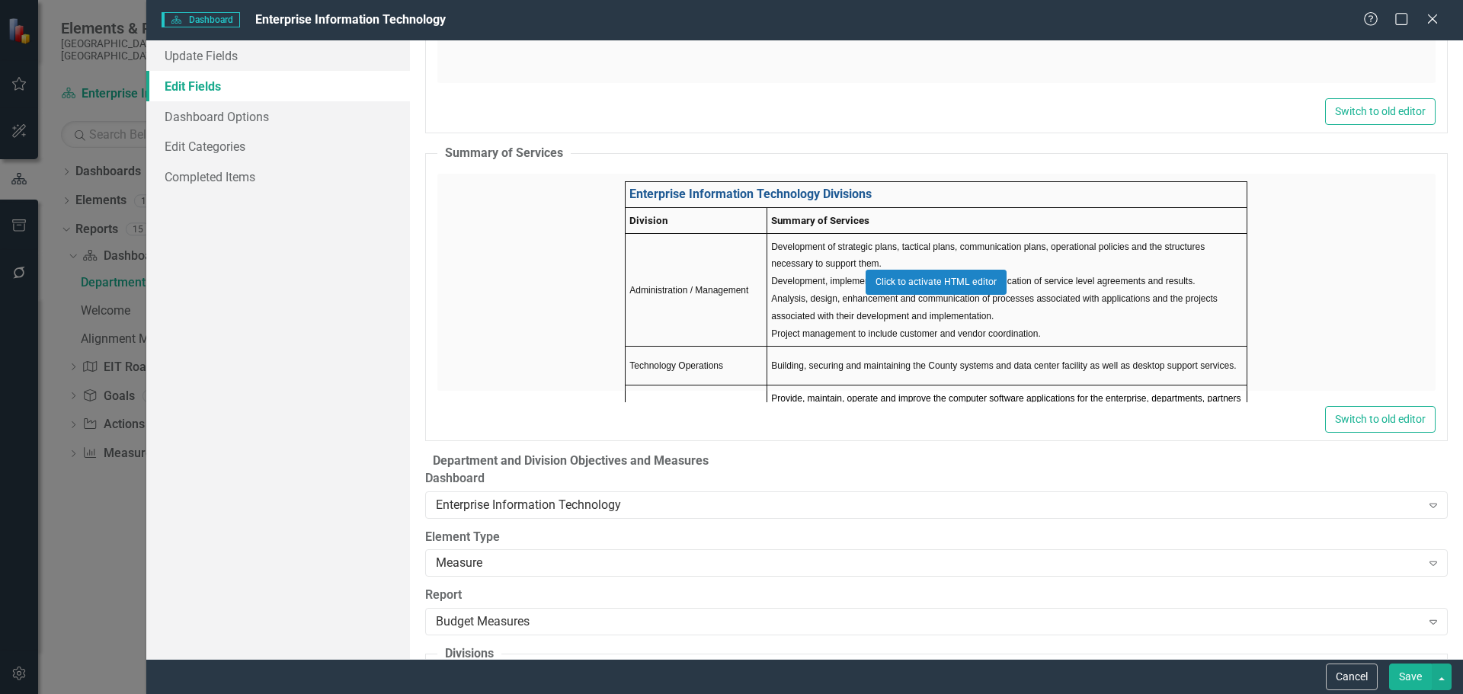
click at [690, 225] on div "Click to activate HTML editor" at bounding box center [936, 282] width 998 height 217
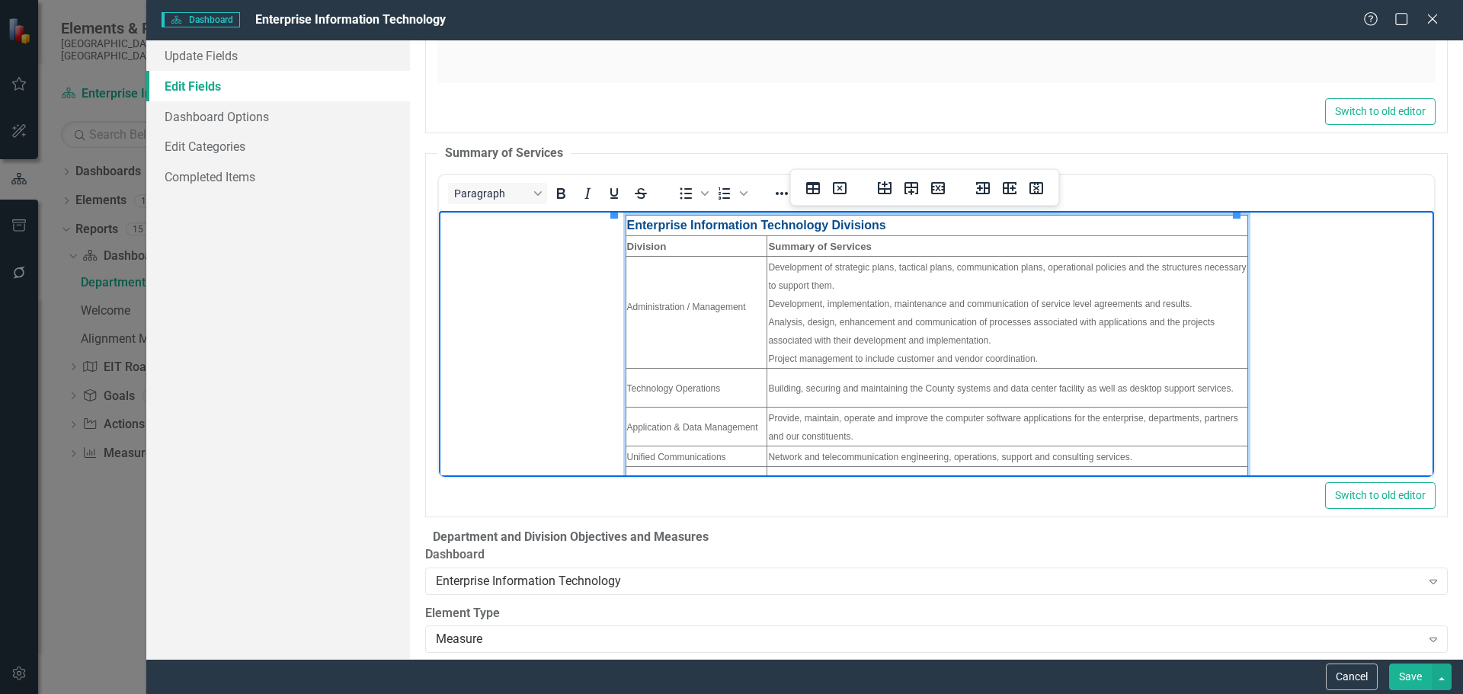
scroll to position [145, 0]
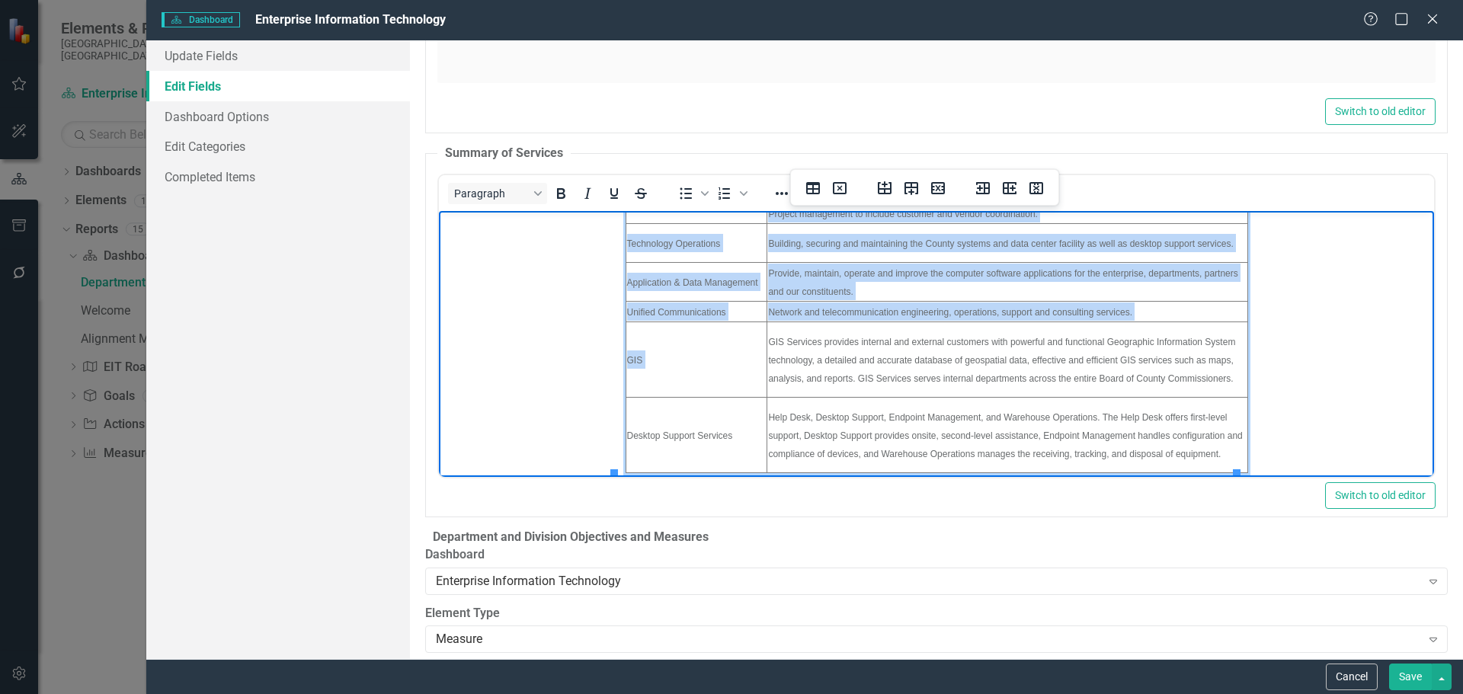
drag, startPoint x: 624, startPoint y: 275, endPoint x: 1508, endPoint y: 649, distance: 959.7
click at [1068, 476] on html "Enterprise Information Technology Divisions Division Summary of Services Admini…" at bounding box center [935, 271] width 995 height 411
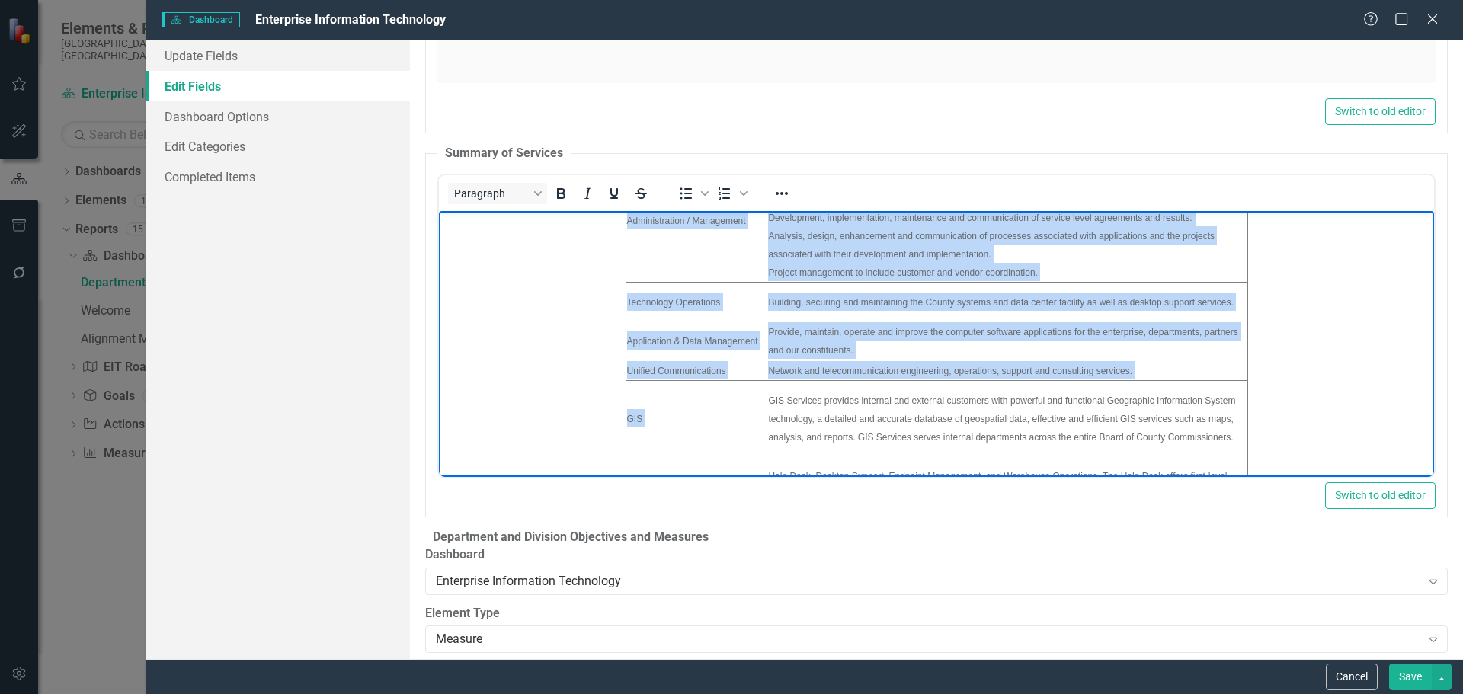
scroll to position [0, 0]
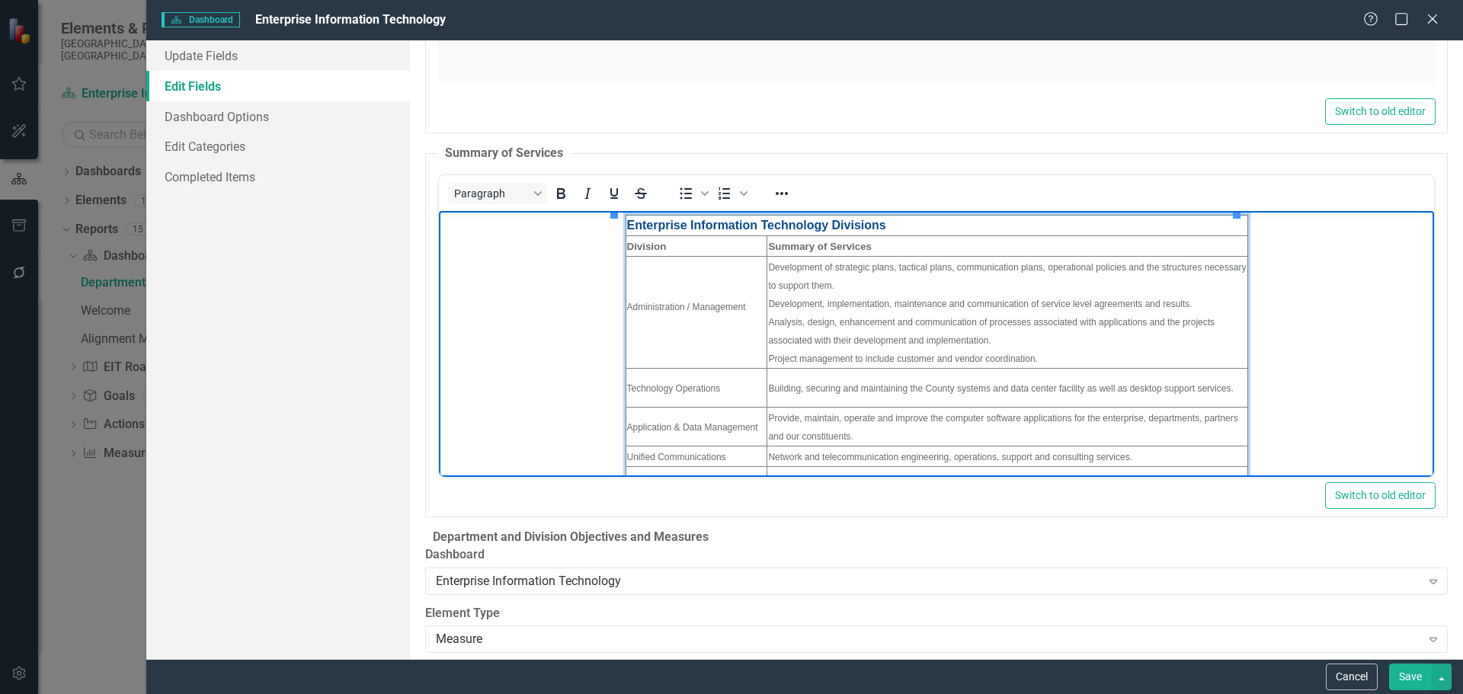
click at [904, 309] on td "Development of strategic plans, tactical plans, communication plans, operationa…" at bounding box center [1007, 312] width 480 height 112
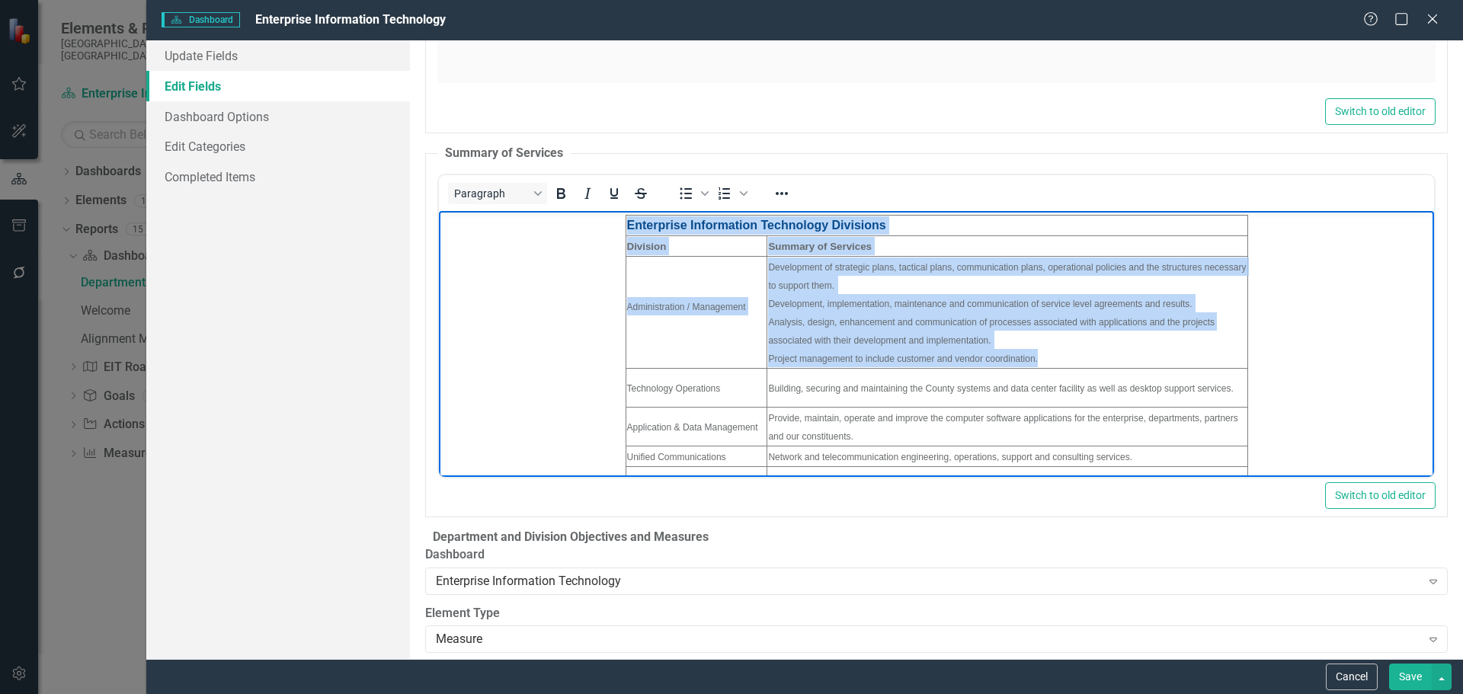
drag, startPoint x: 612, startPoint y: 308, endPoint x: 1153, endPoint y: 352, distance: 542.9
click at [1153, 352] on body "Enterprise Information Technology Divisions Division Summary of Services Admini…" at bounding box center [935, 415] width 995 height 411
click at [1155, 352] on td "Development of strategic plans, tactical plans, communication plans, operationa…" at bounding box center [1007, 312] width 480 height 112
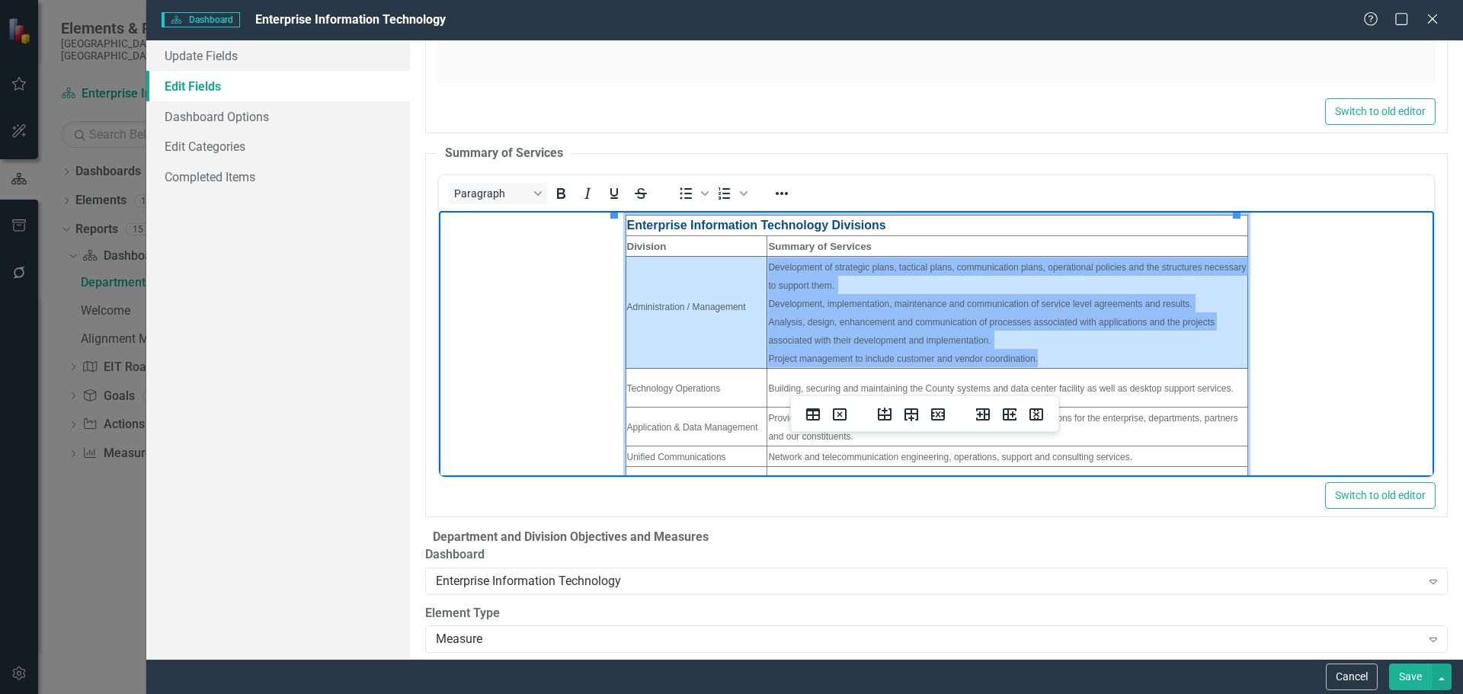
drag, startPoint x: 645, startPoint y: 303, endPoint x: 788, endPoint y: 296, distance: 143.4
click at [788, 296] on tr "Administration / Management Development of strategic plans, tactical plans, com…" at bounding box center [936, 312] width 622 height 112
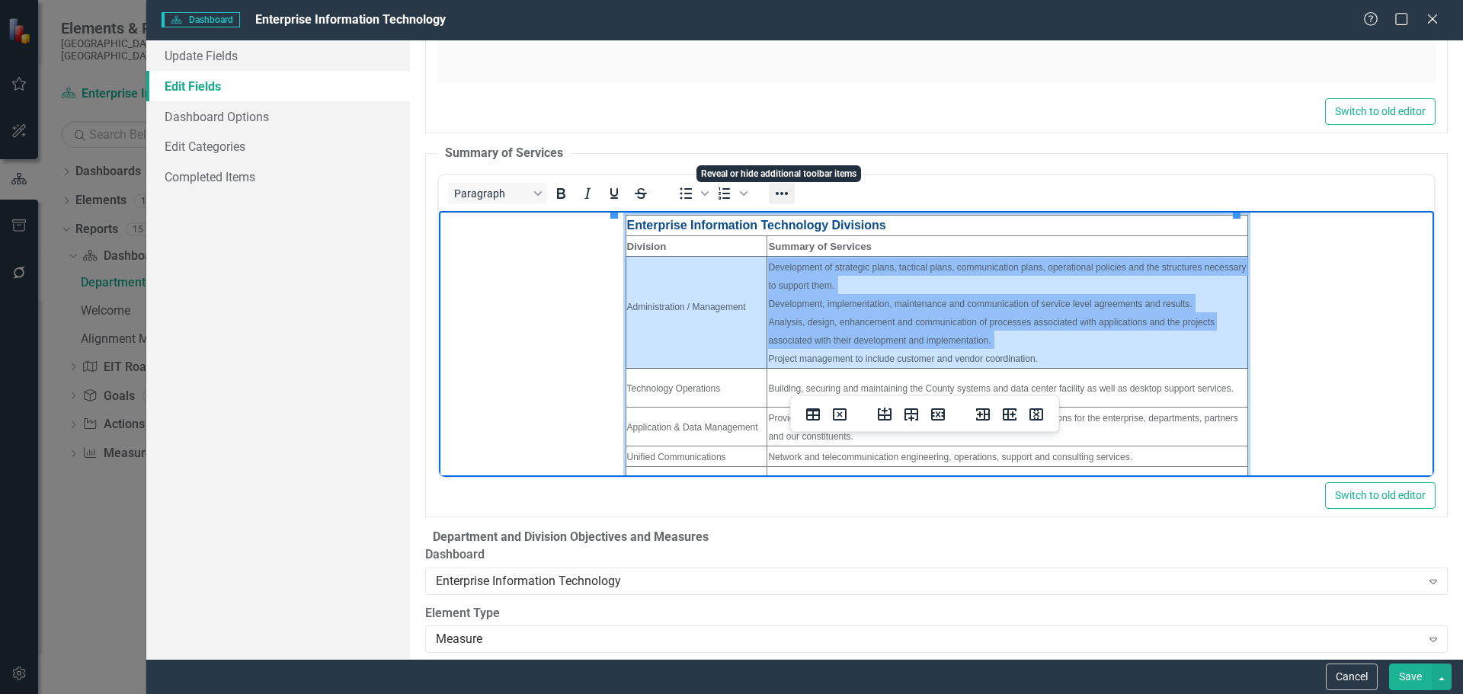
click at [777, 184] on icon "Reveal or hide additional toolbar items" at bounding box center [782, 193] width 18 height 18
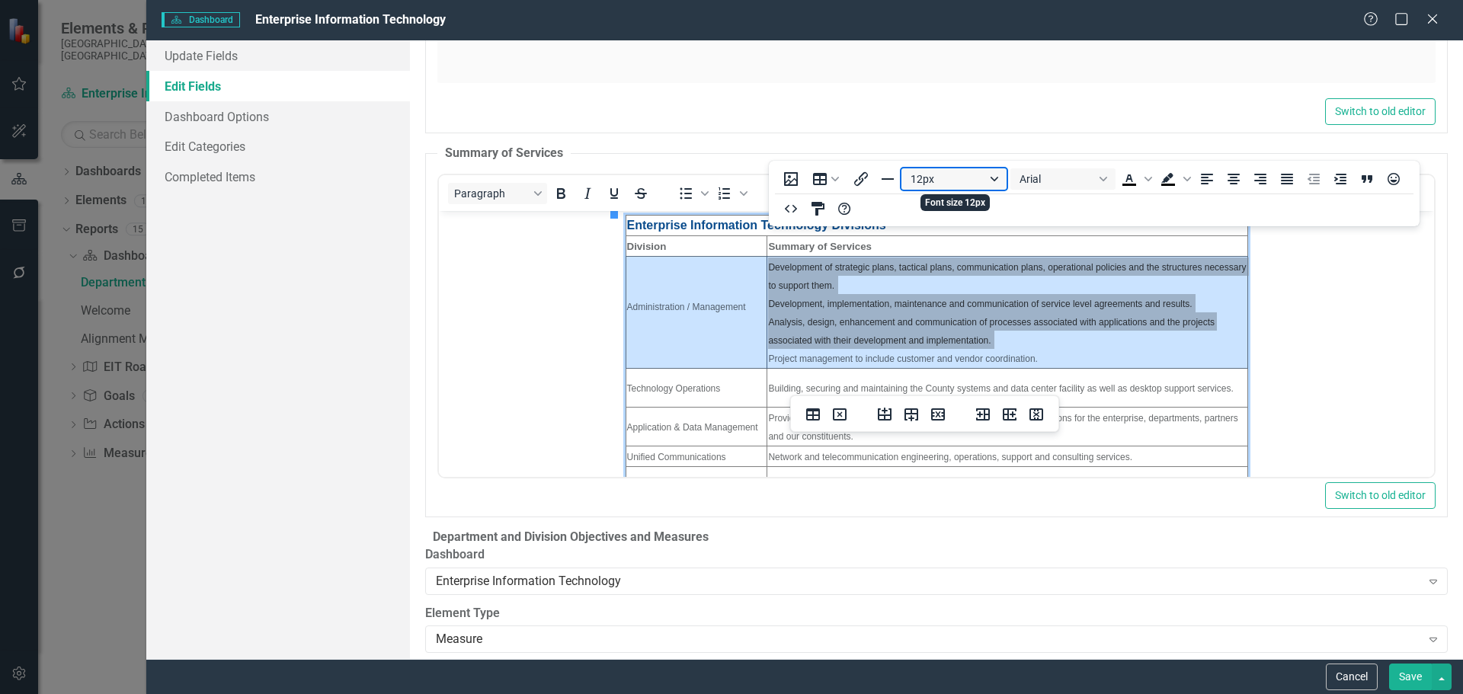
click at [996, 175] on button "12px" at bounding box center [954, 178] width 105 height 21
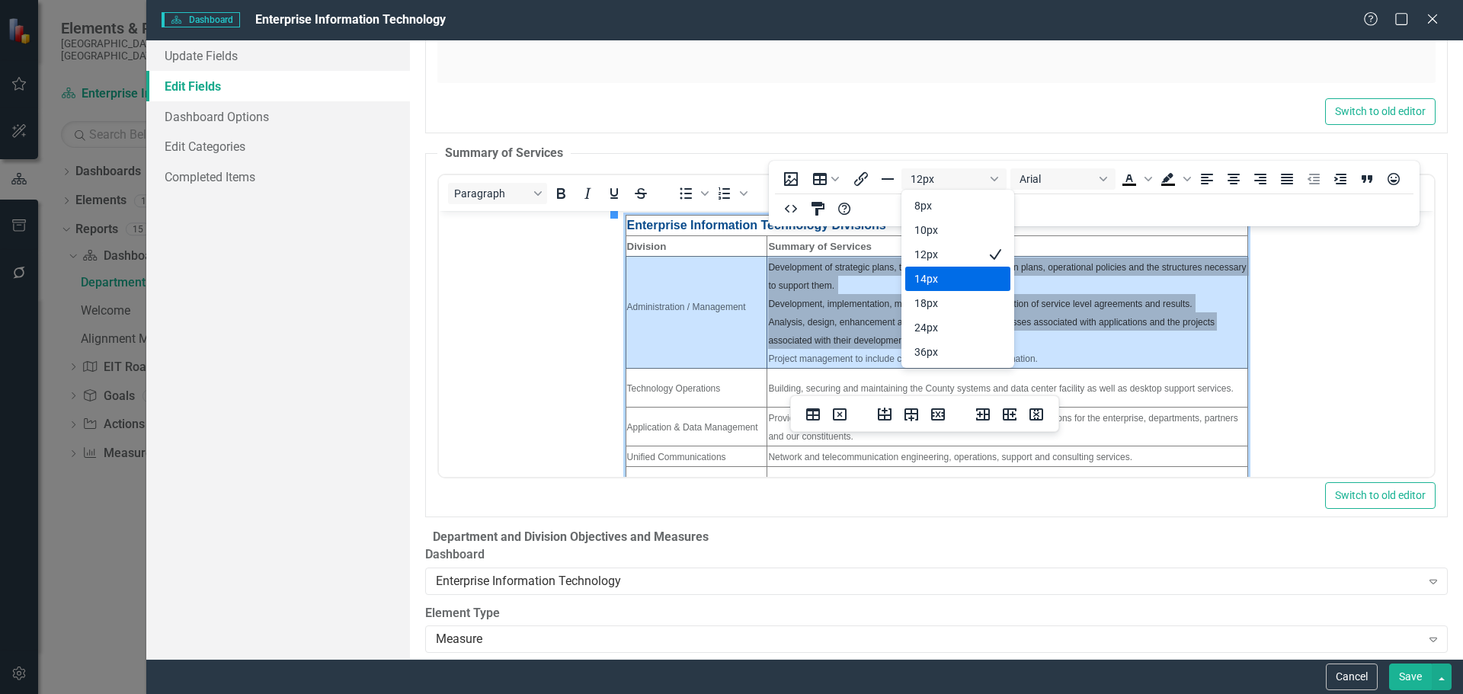
click at [945, 273] on div "14px" at bounding box center [948, 279] width 66 height 18
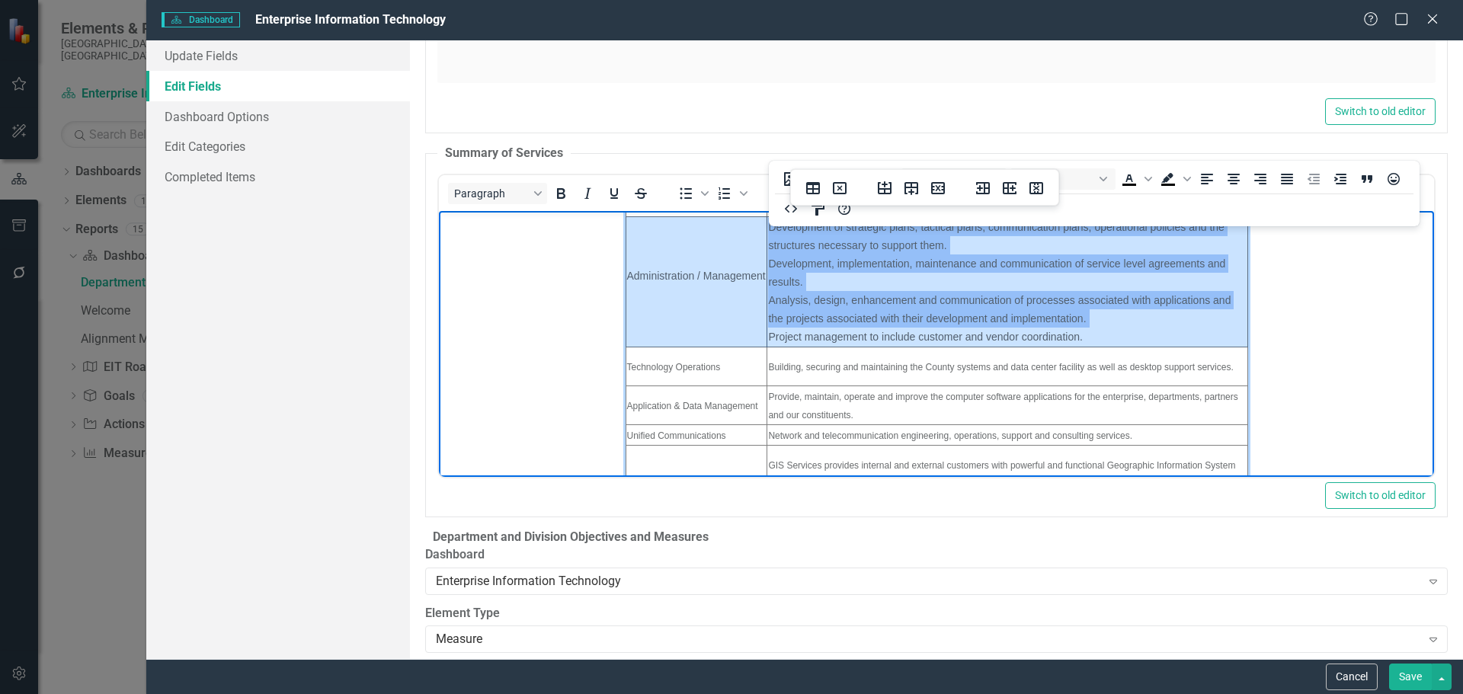
scroll to position [76, 0]
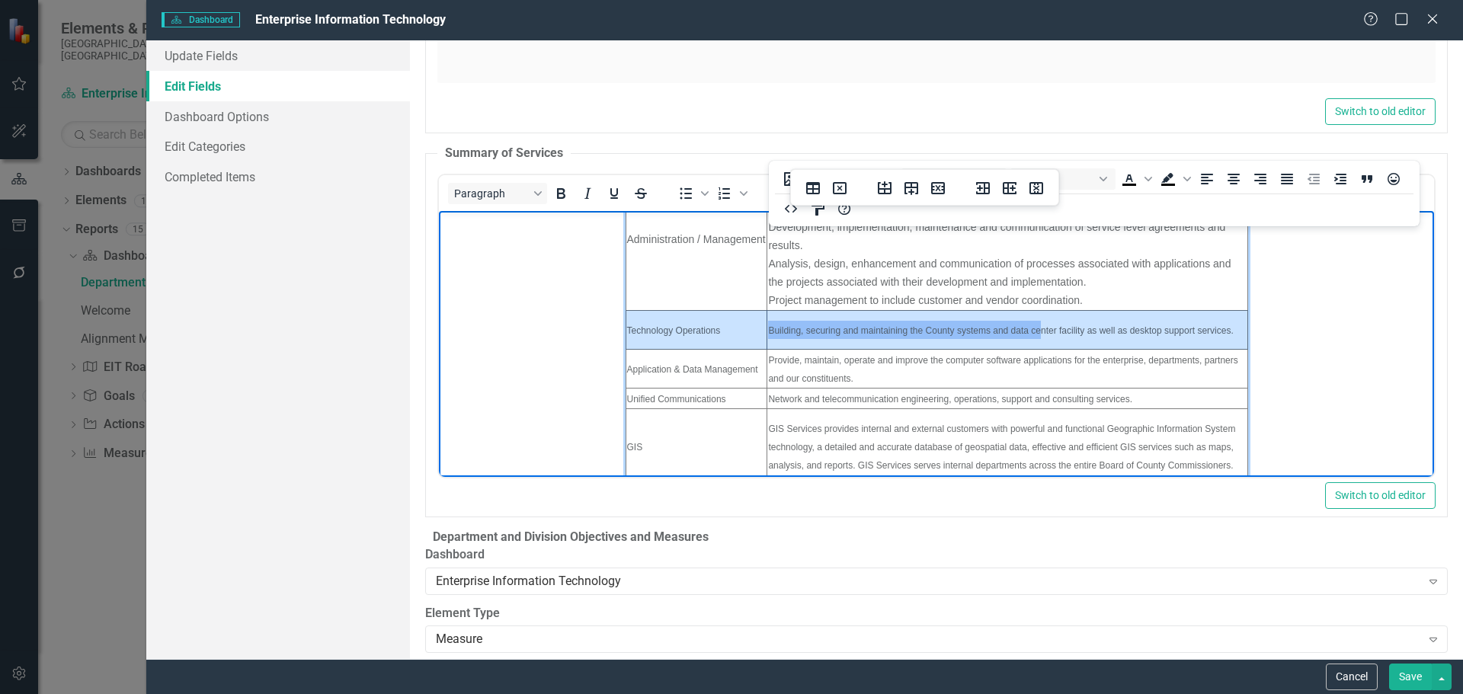
drag, startPoint x: 614, startPoint y: 327, endPoint x: 1030, endPoint y: 312, distance: 415.6
click at [1030, 312] on html "Enterprise Information Technology Divisions Division Summary of Services Admini…" at bounding box center [935, 348] width 995 height 429
click at [783, 184] on icon "Reveal or hide additional toolbar items" at bounding box center [782, 193] width 18 height 18
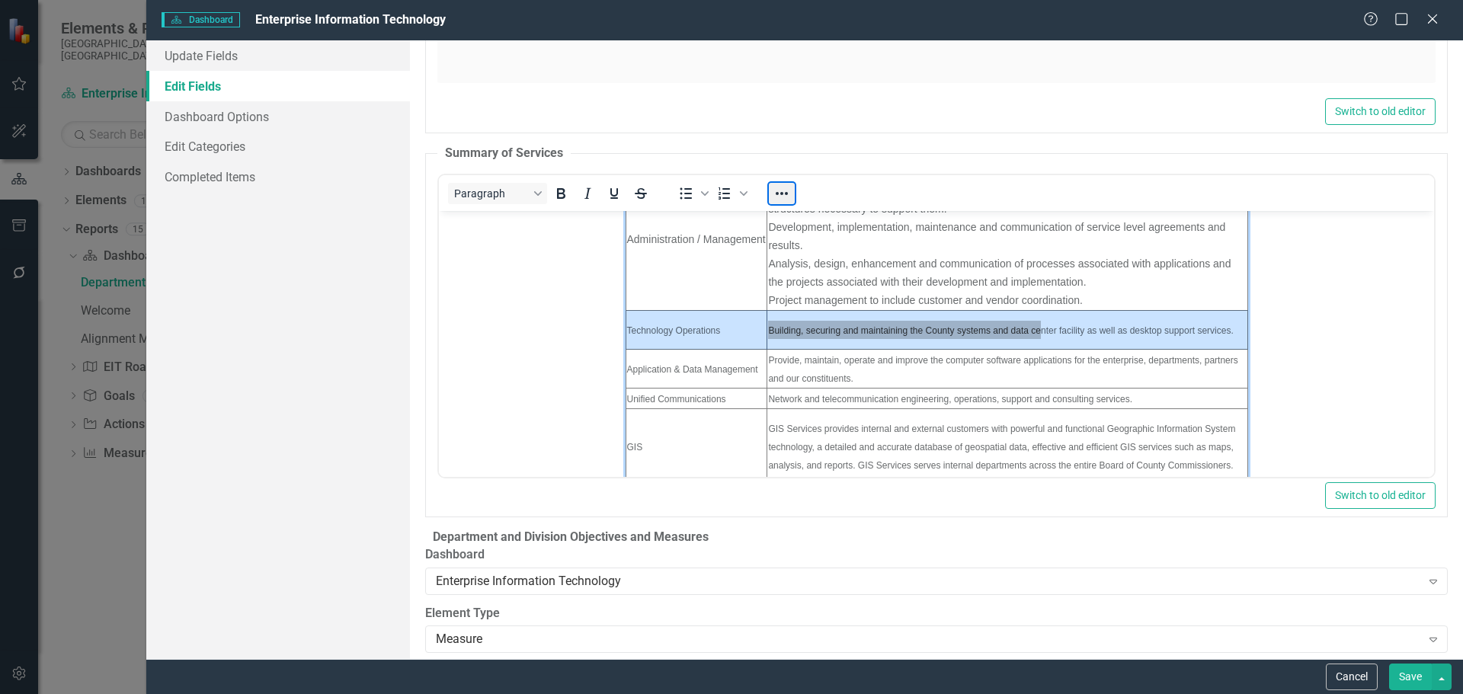
click at [779, 183] on button "Reveal or hide additional toolbar items" at bounding box center [782, 193] width 26 height 21
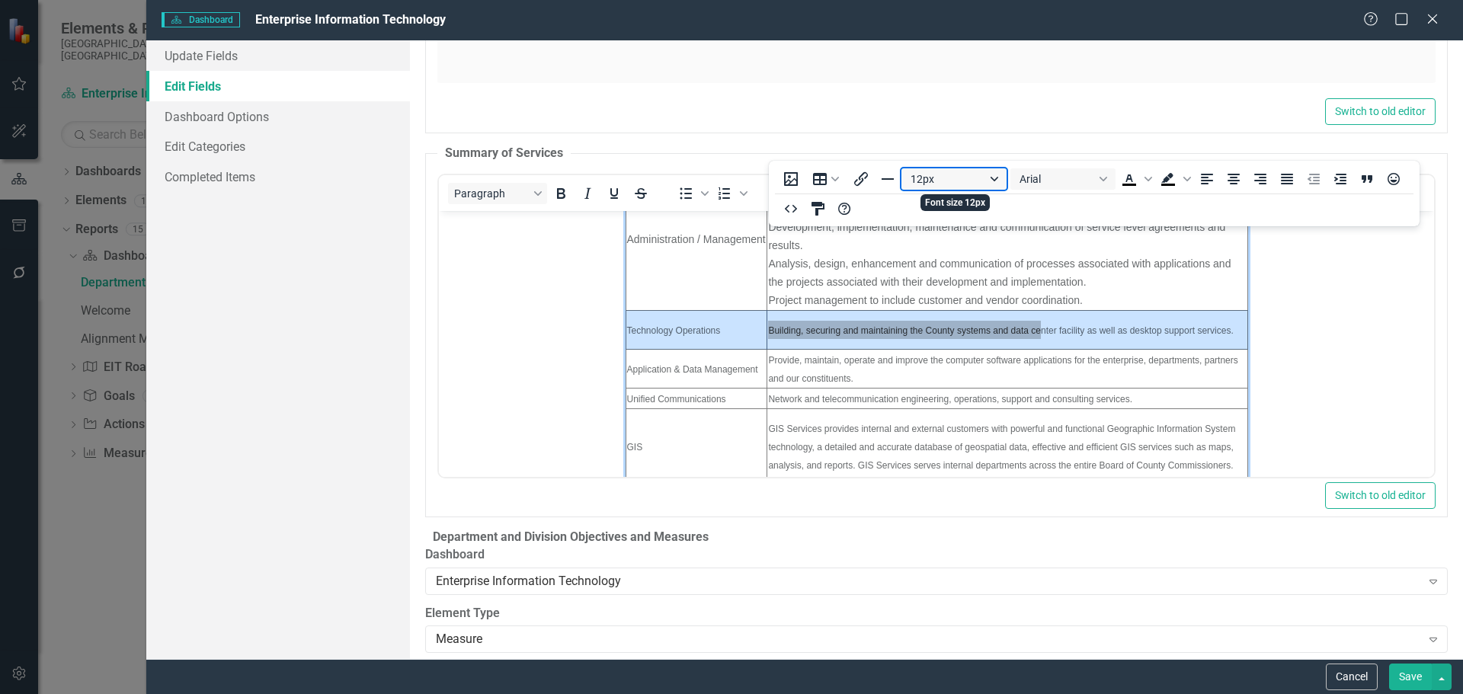
click at [998, 180] on button "12px" at bounding box center [954, 178] width 105 height 21
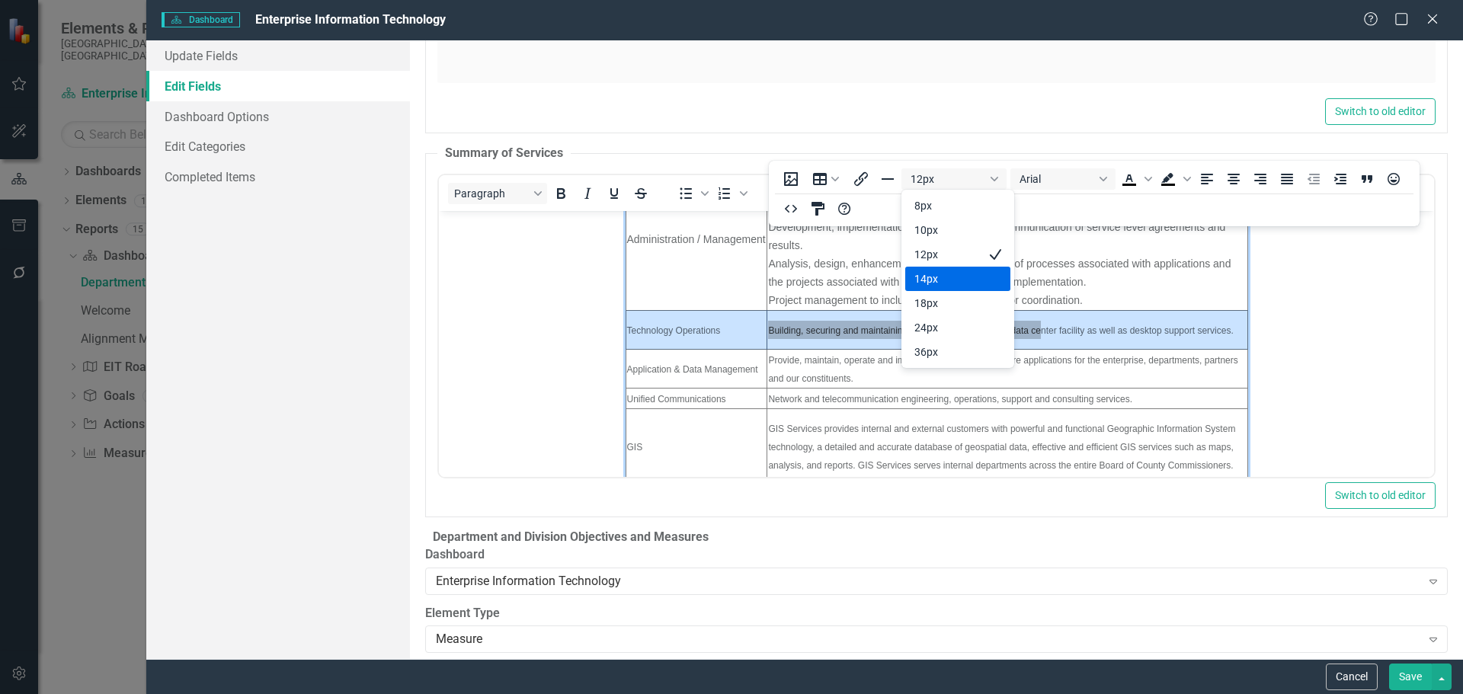
click at [949, 273] on div "14px" at bounding box center [948, 279] width 66 height 18
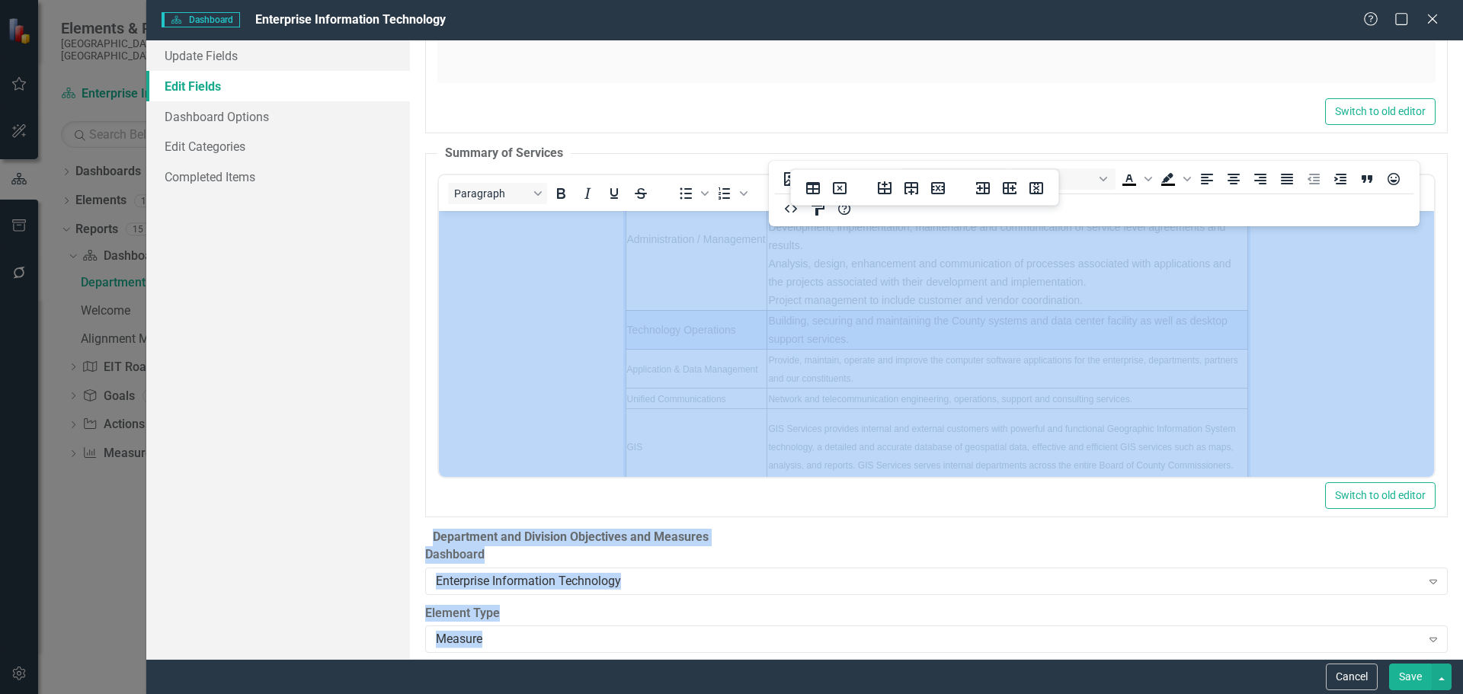
drag, startPoint x: 857, startPoint y: 181, endPoint x: 870, endPoint y: 149, distance: 34.5
click at [870, 149] on body "Accessibility Screen-Reader Guide, Feedback, and Issue Reporting | New window E…" at bounding box center [731, 347] width 1463 height 694
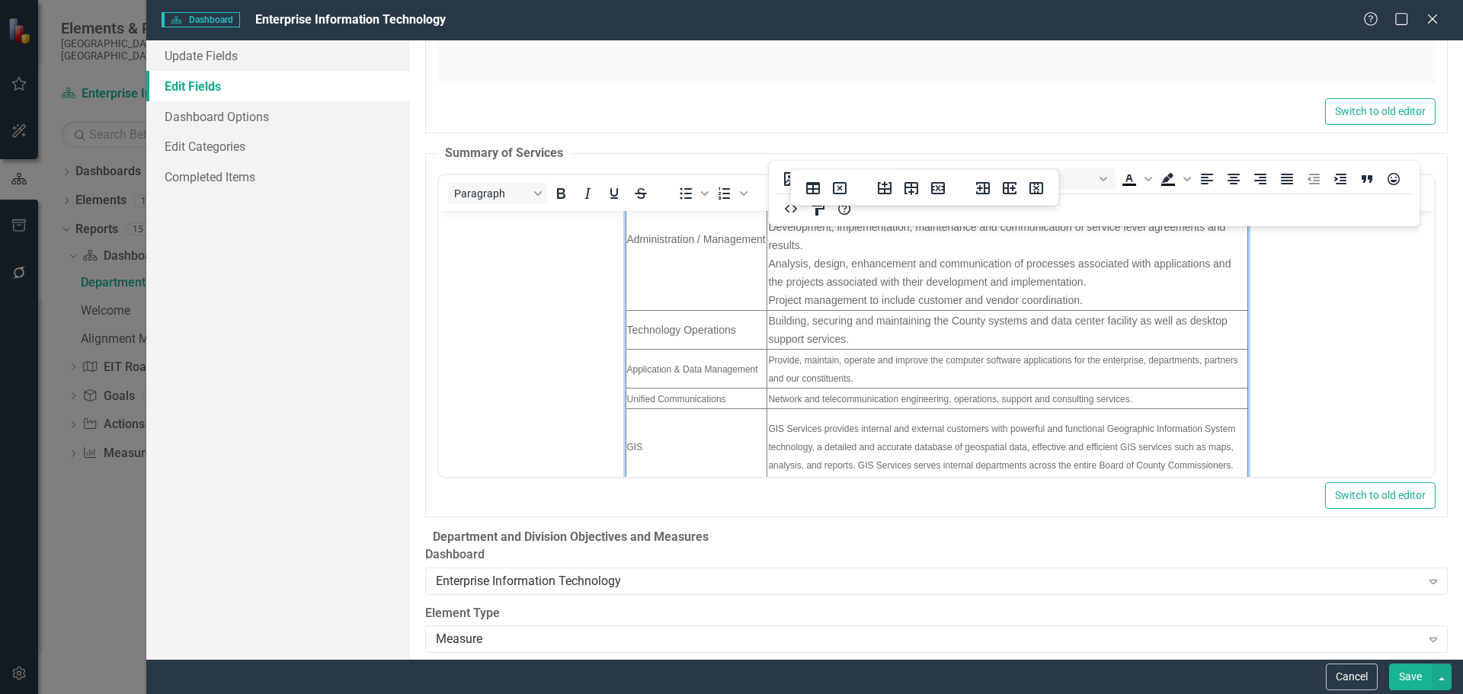
click at [701, 352] on td "Application & Data Management" at bounding box center [696, 368] width 142 height 39
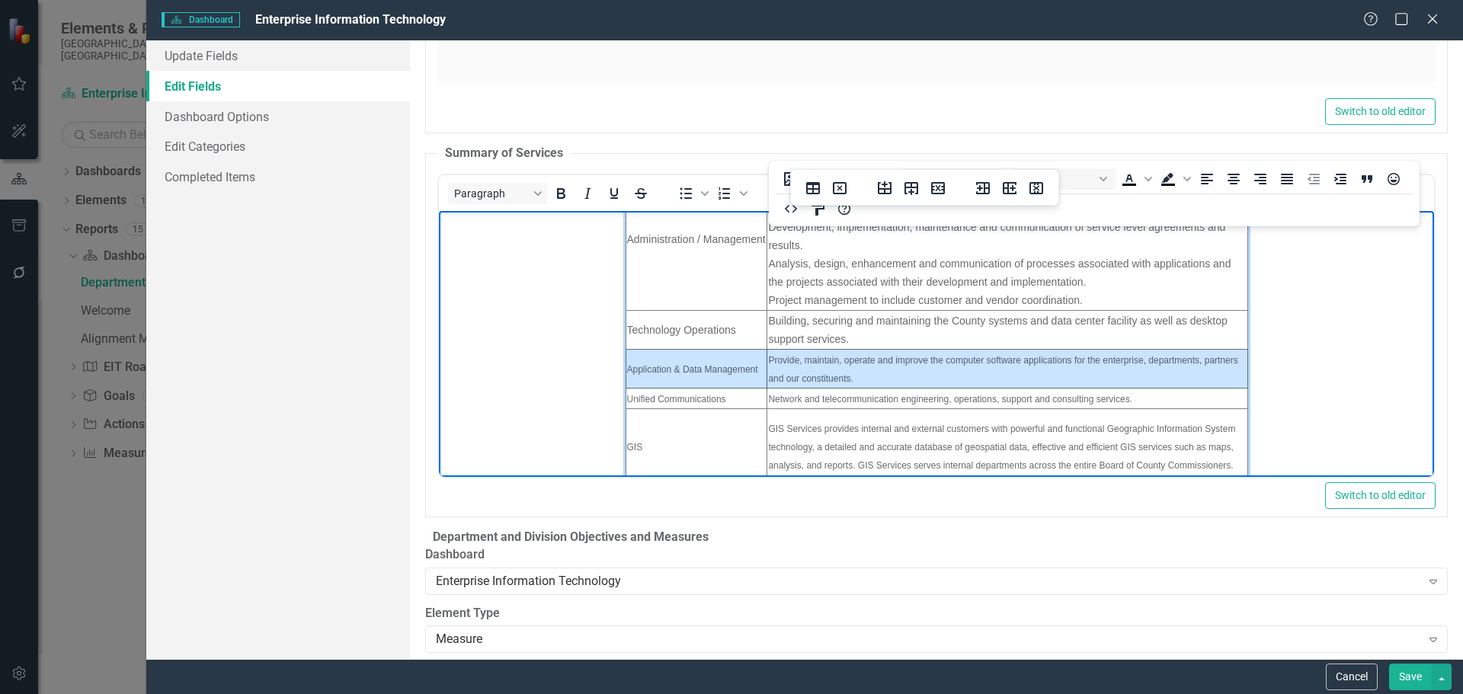
drag, startPoint x: 613, startPoint y: 370, endPoint x: 946, endPoint y: 322, distance: 336.6
click at [948, 353] on tr "Application & Data Management Provide, maintain, operate and improve the comput…" at bounding box center [936, 368] width 622 height 39
click at [783, 184] on icon "Reveal or hide additional toolbar items" at bounding box center [782, 193] width 18 height 18
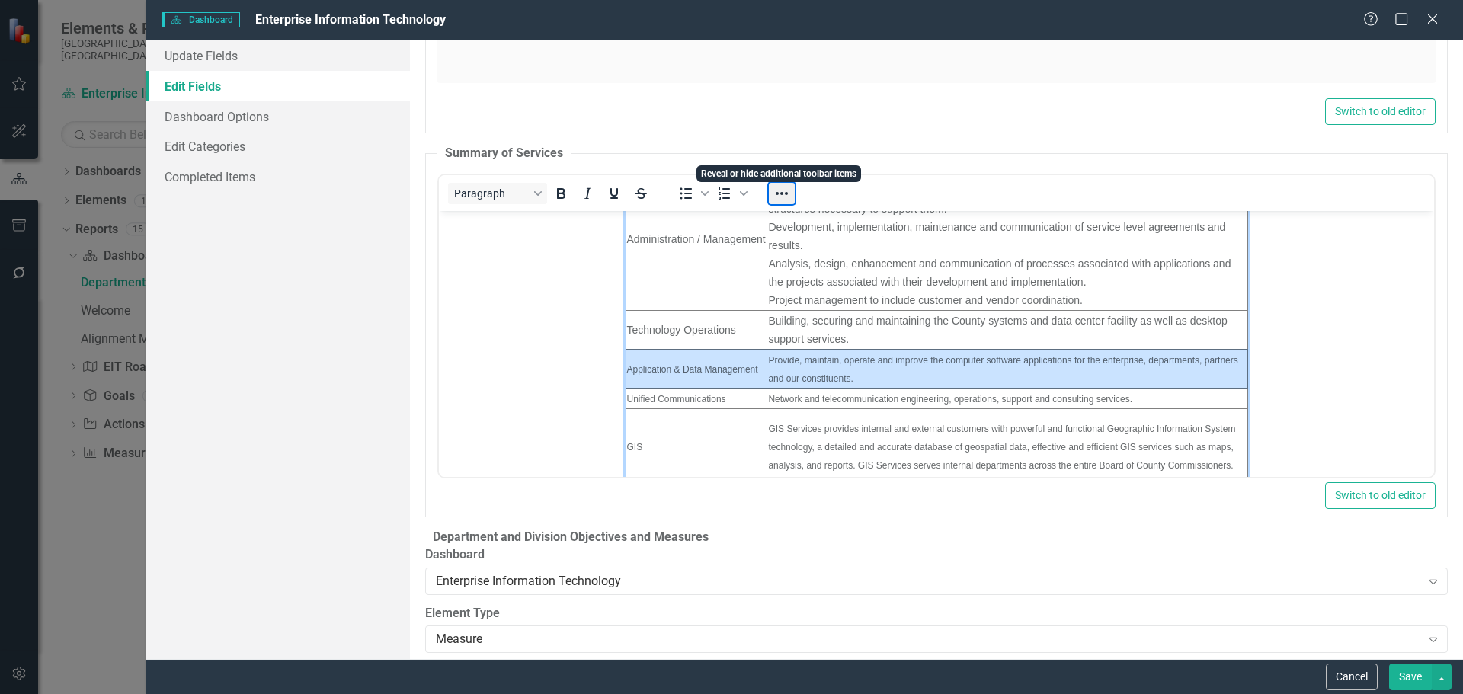
click at [783, 183] on button "Reveal or hide additional toolbar items" at bounding box center [782, 193] width 26 height 21
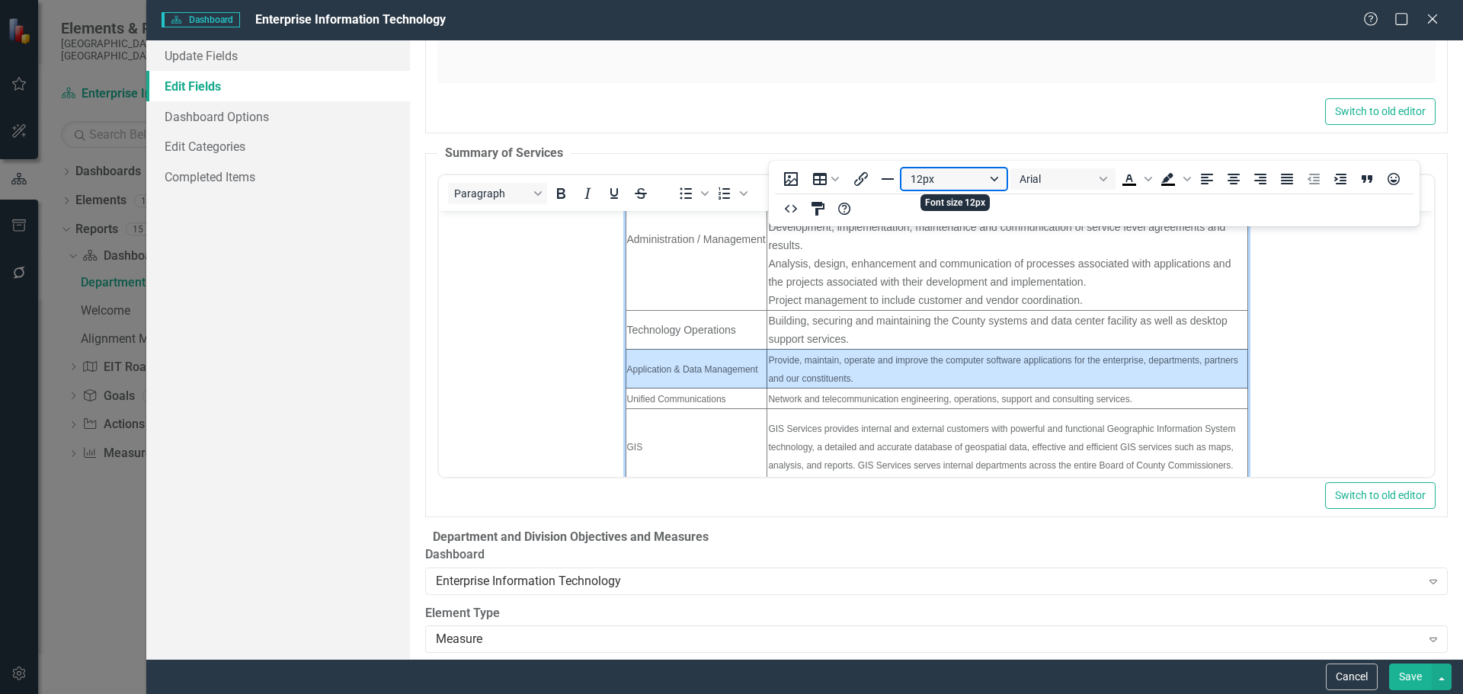
click at [999, 175] on button "12px" at bounding box center [954, 178] width 105 height 21
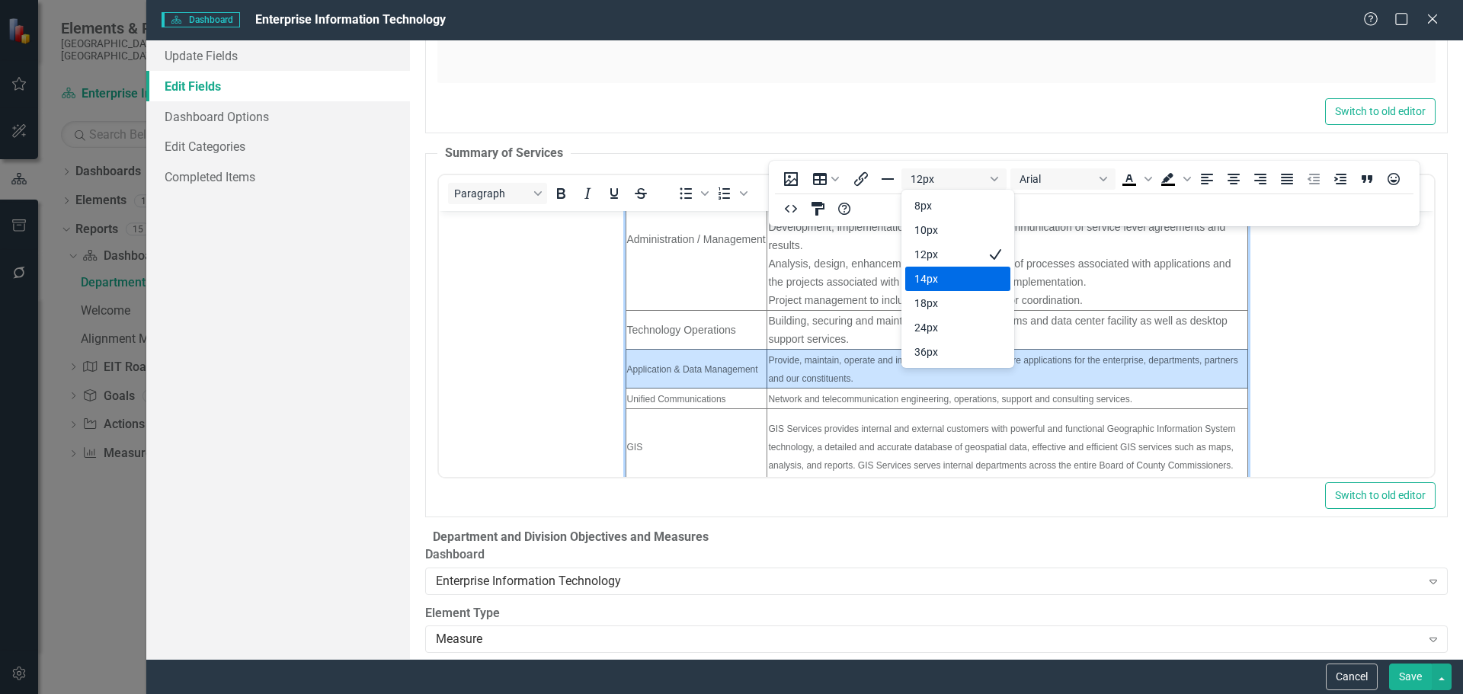
drag, startPoint x: 936, startPoint y: 286, endPoint x: 320, endPoint y: 187, distance: 623.7
click at [936, 286] on div "14px" at bounding box center [948, 279] width 66 height 18
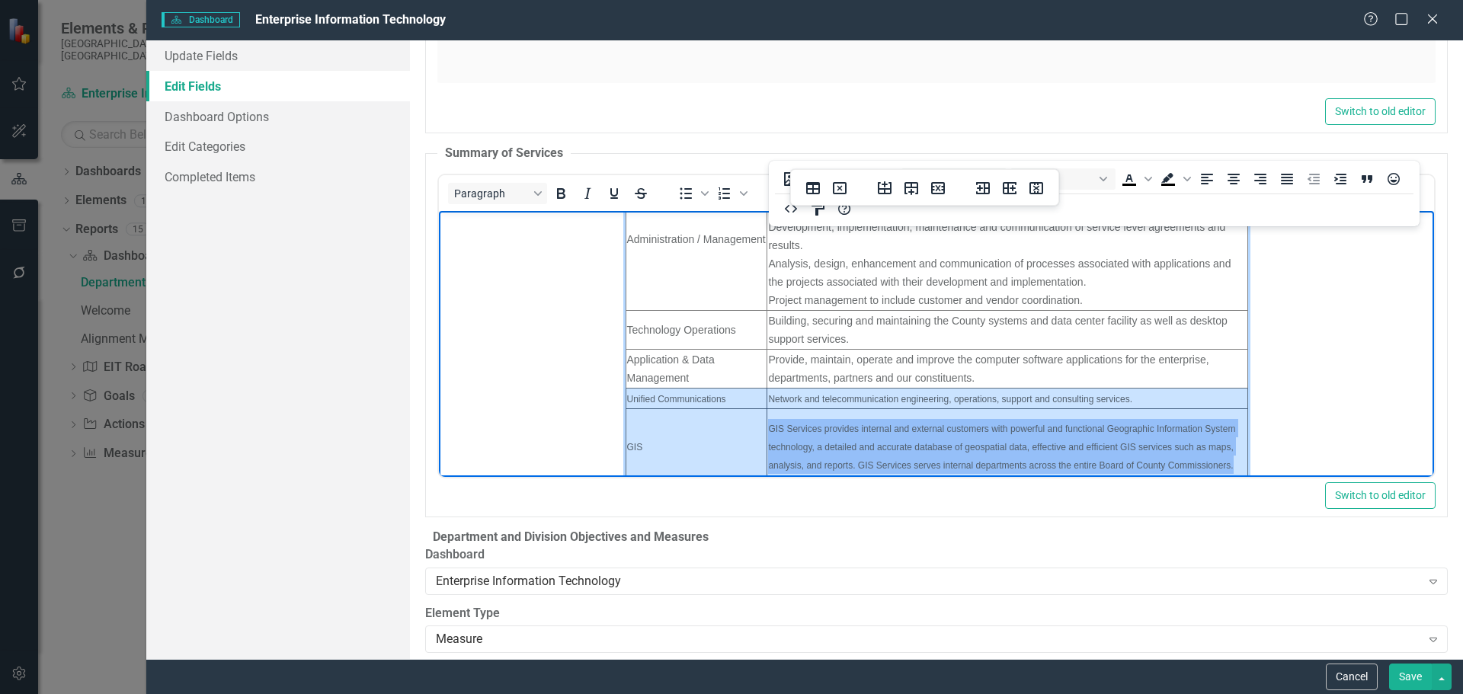
drag, startPoint x: 613, startPoint y: 398, endPoint x: 1077, endPoint y: 421, distance: 464.7
click at [1077, 421] on tbody "Enterprise Information Technology Divisions Division Summary of Services Admini…" at bounding box center [936, 349] width 622 height 421
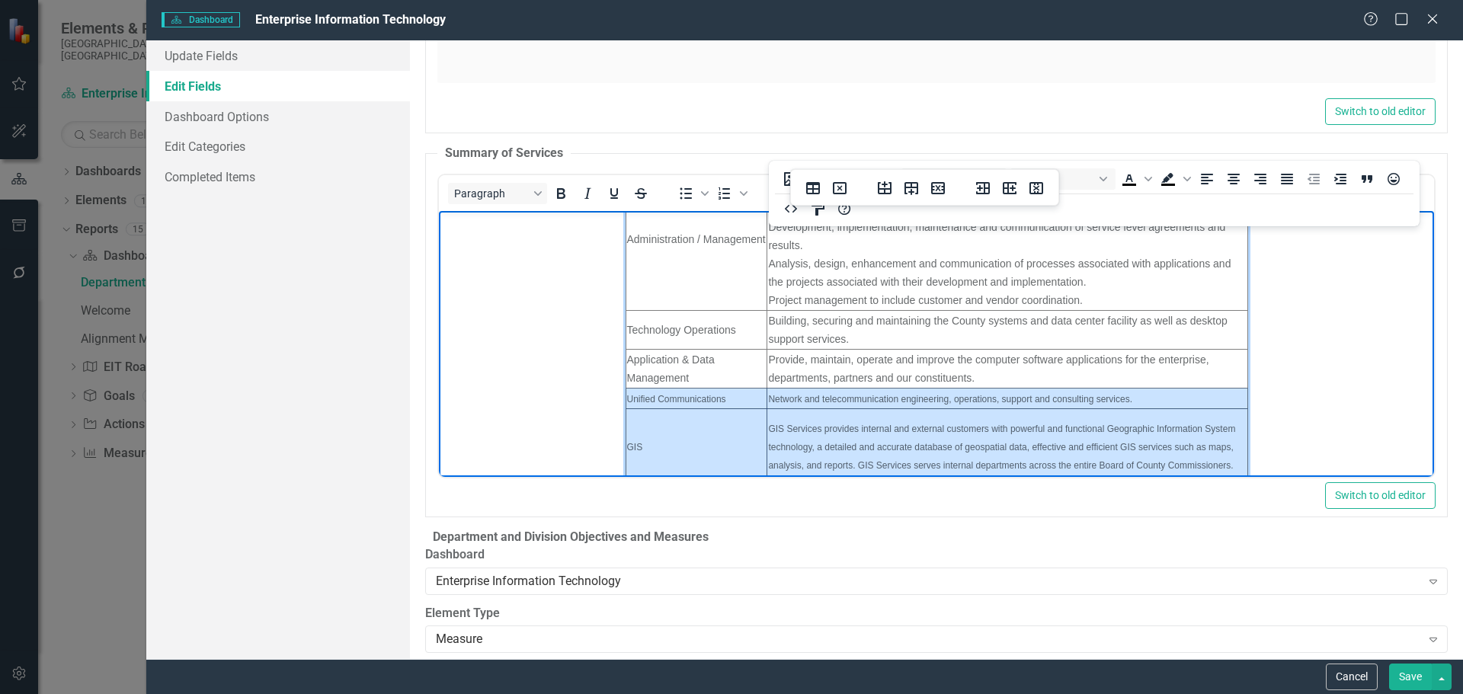
click at [783, 184] on icon "Reveal or hide additional toolbar items" at bounding box center [782, 193] width 18 height 18
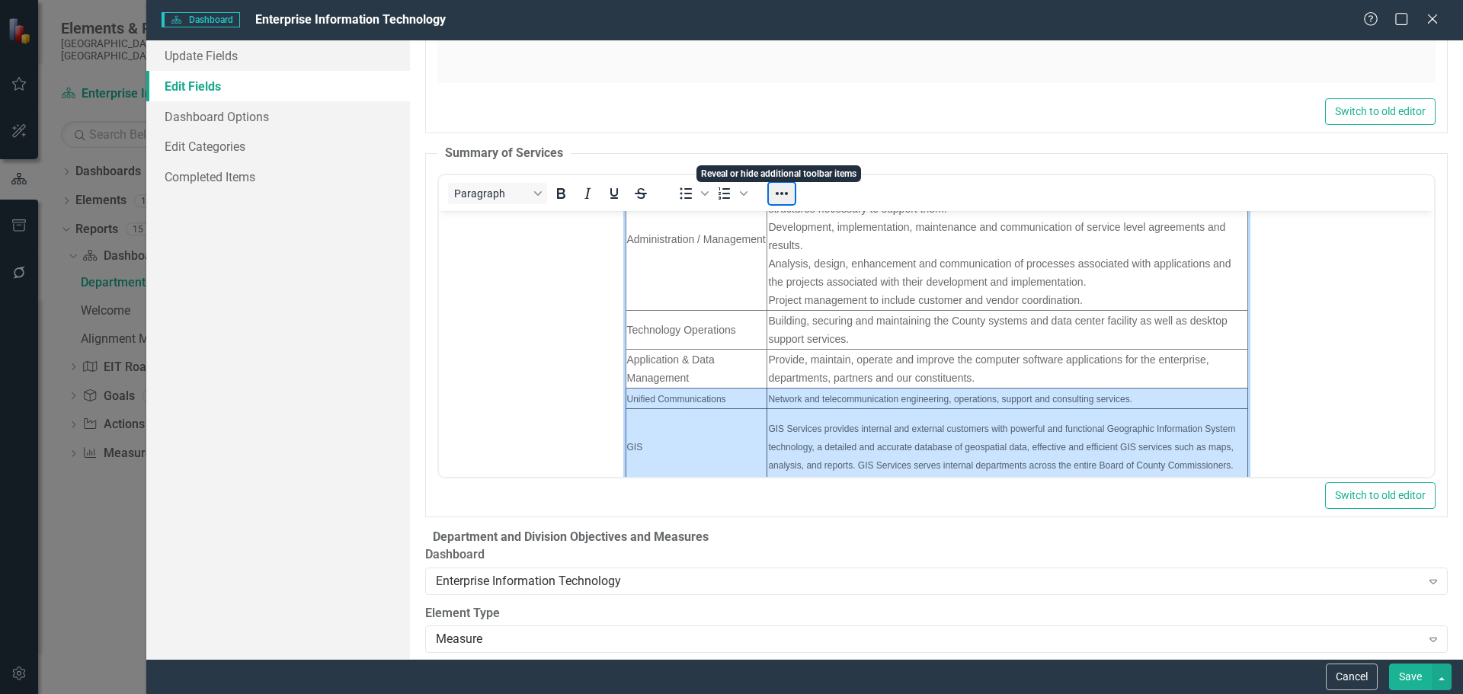
click at [783, 183] on button "Reveal or hide additional toolbar items" at bounding box center [782, 193] width 26 height 21
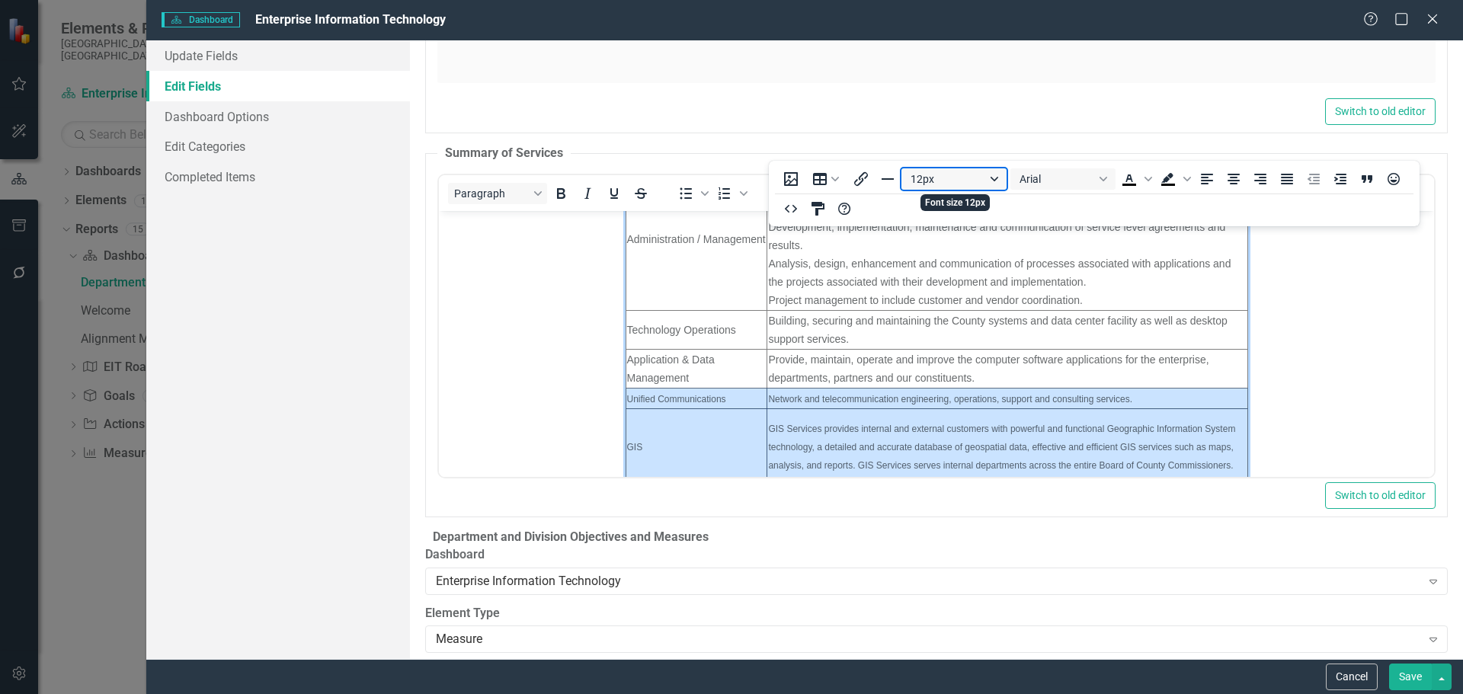
click at [995, 176] on button "12px" at bounding box center [954, 178] width 105 height 21
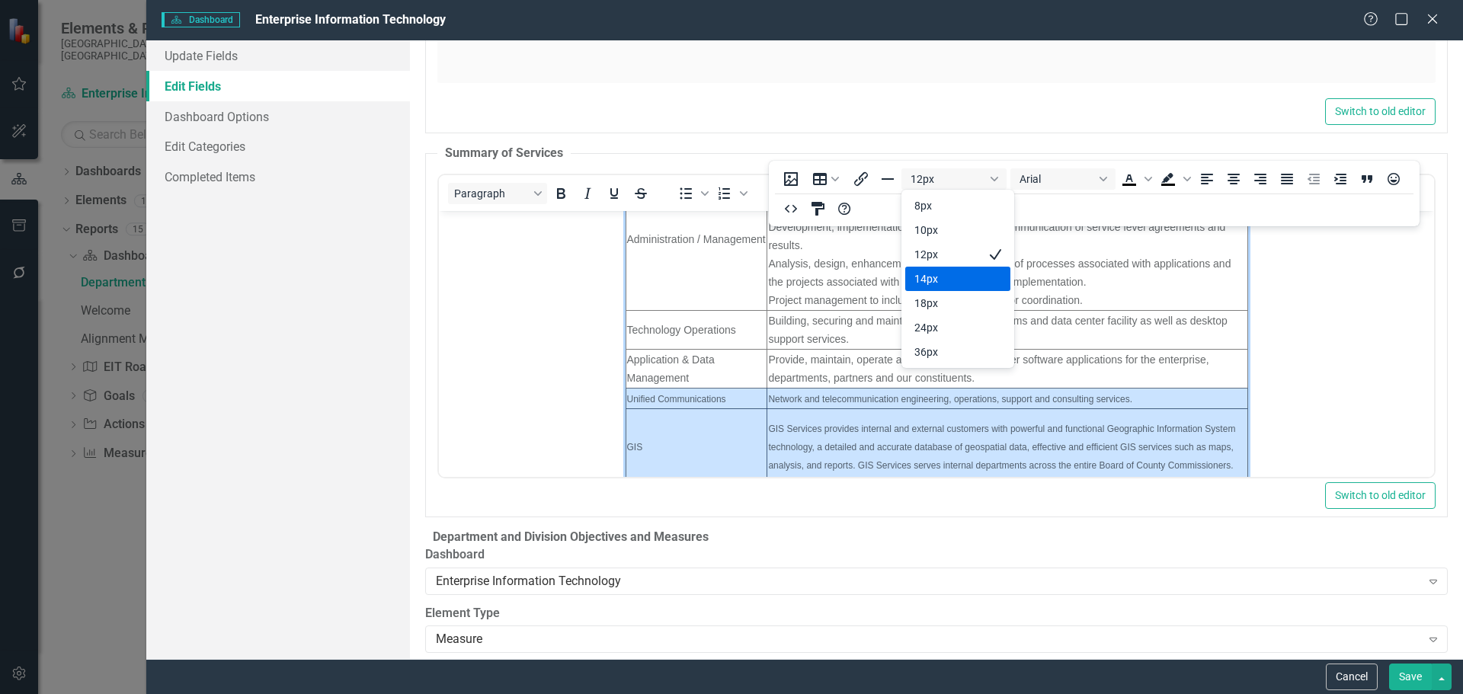
click at [953, 281] on div "14px" at bounding box center [948, 279] width 66 height 18
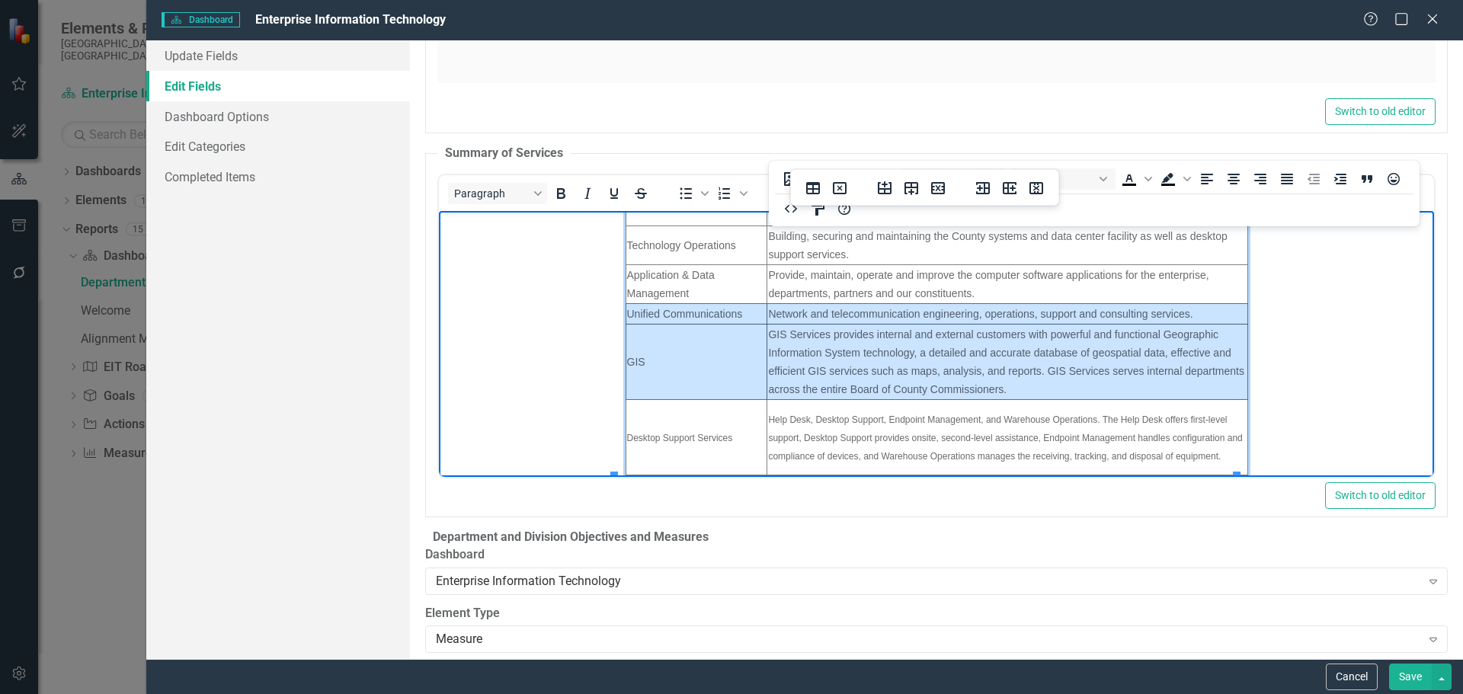
scroll to position [163, 0]
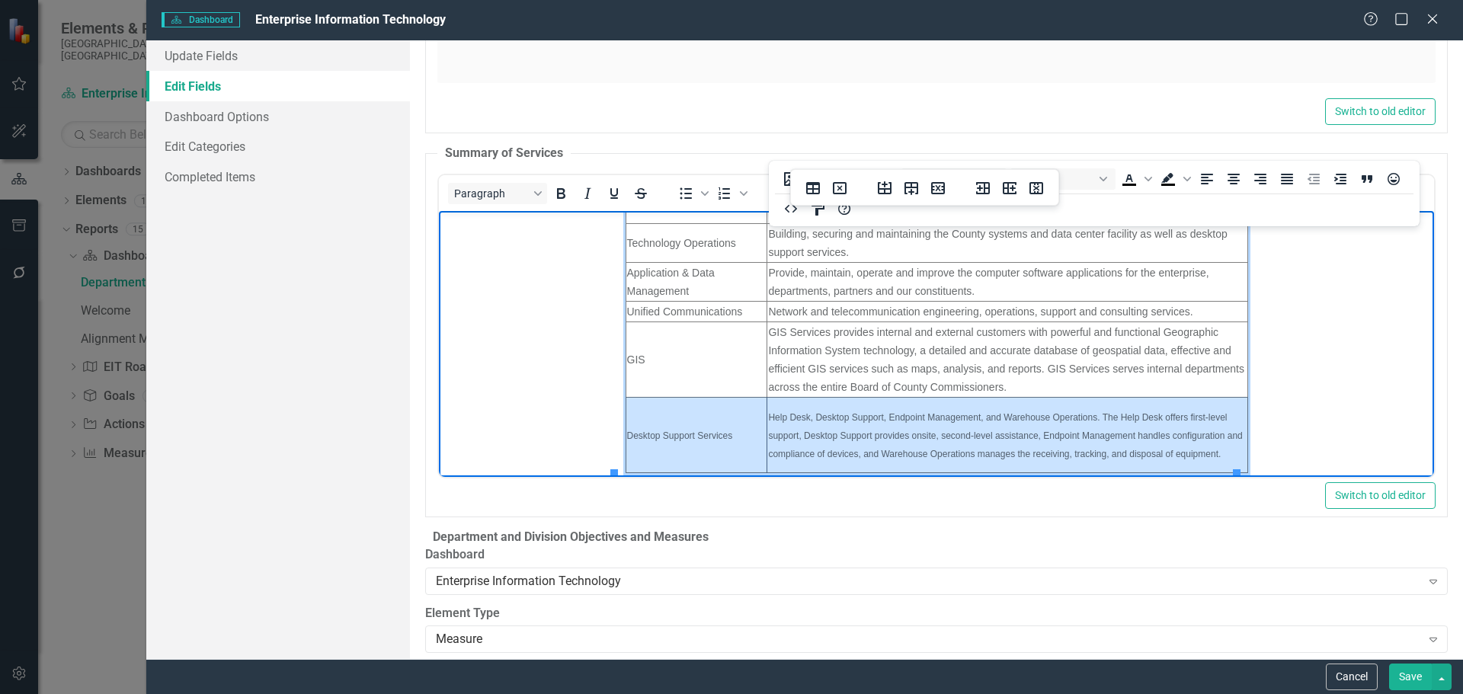
drag, startPoint x: 729, startPoint y: 431, endPoint x: 908, endPoint y: 447, distance: 180.6
click at [908, 447] on tr "Desktop Support Services Help Desk, Desktop Support, Endpoint Management, and W…" at bounding box center [936, 434] width 622 height 75
click at [781, 184] on icon "Reveal or hide additional toolbar items" at bounding box center [782, 193] width 18 height 18
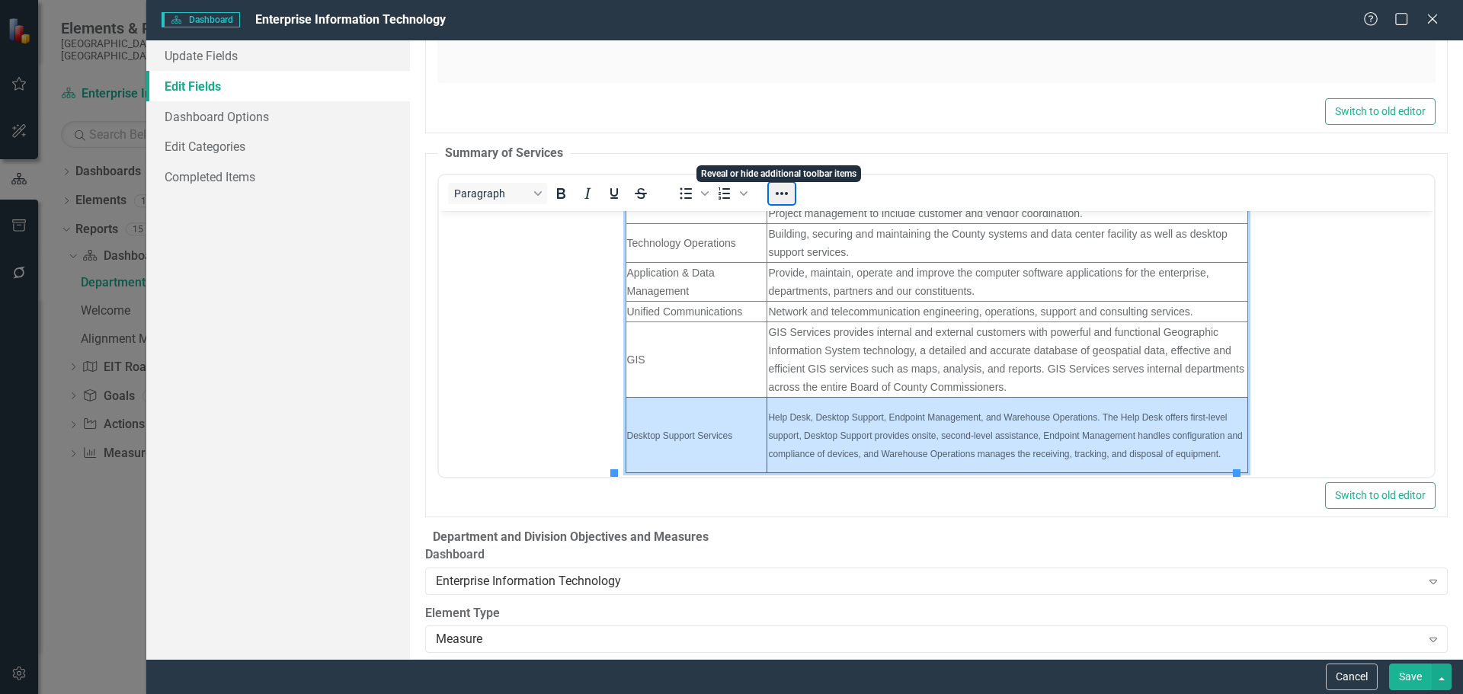
click at [781, 183] on button "Reveal or hide additional toolbar items" at bounding box center [782, 193] width 26 height 21
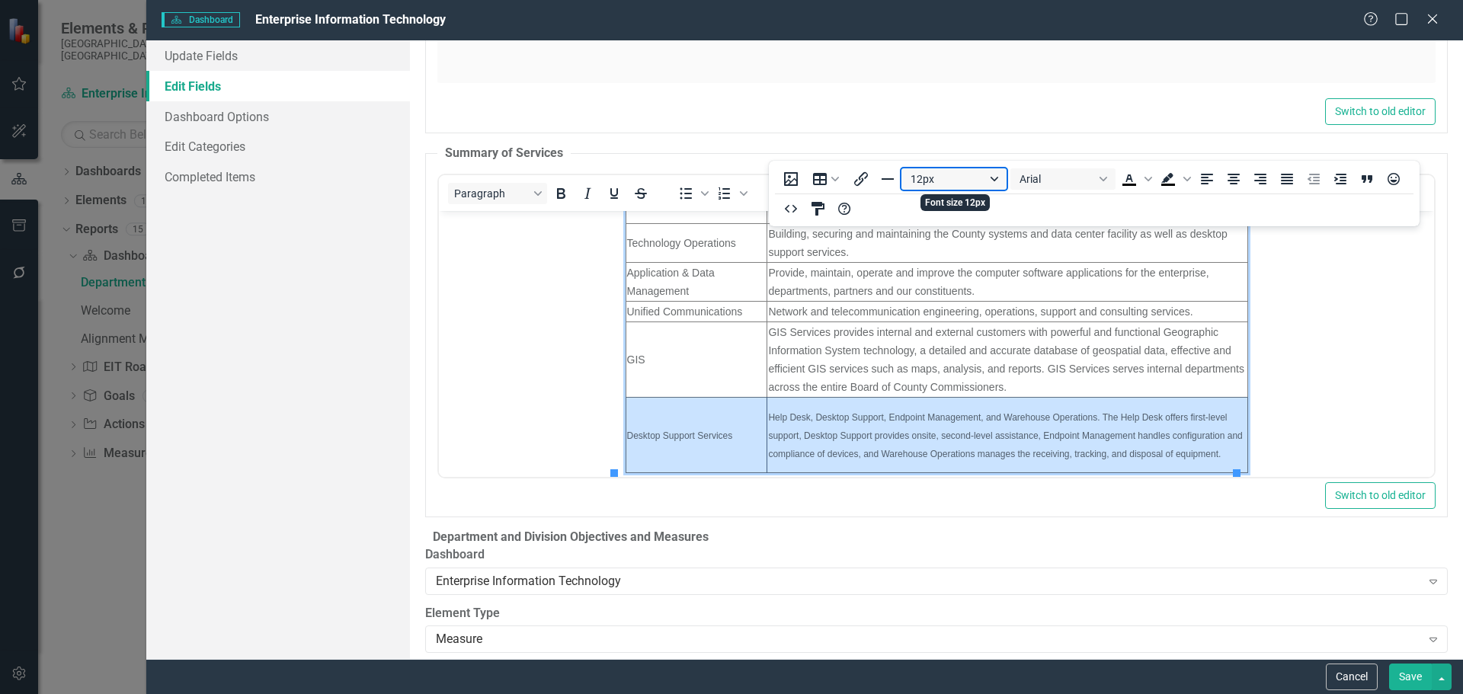
click at [1002, 175] on button "12px" at bounding box center [954, 178] width 105 height 21
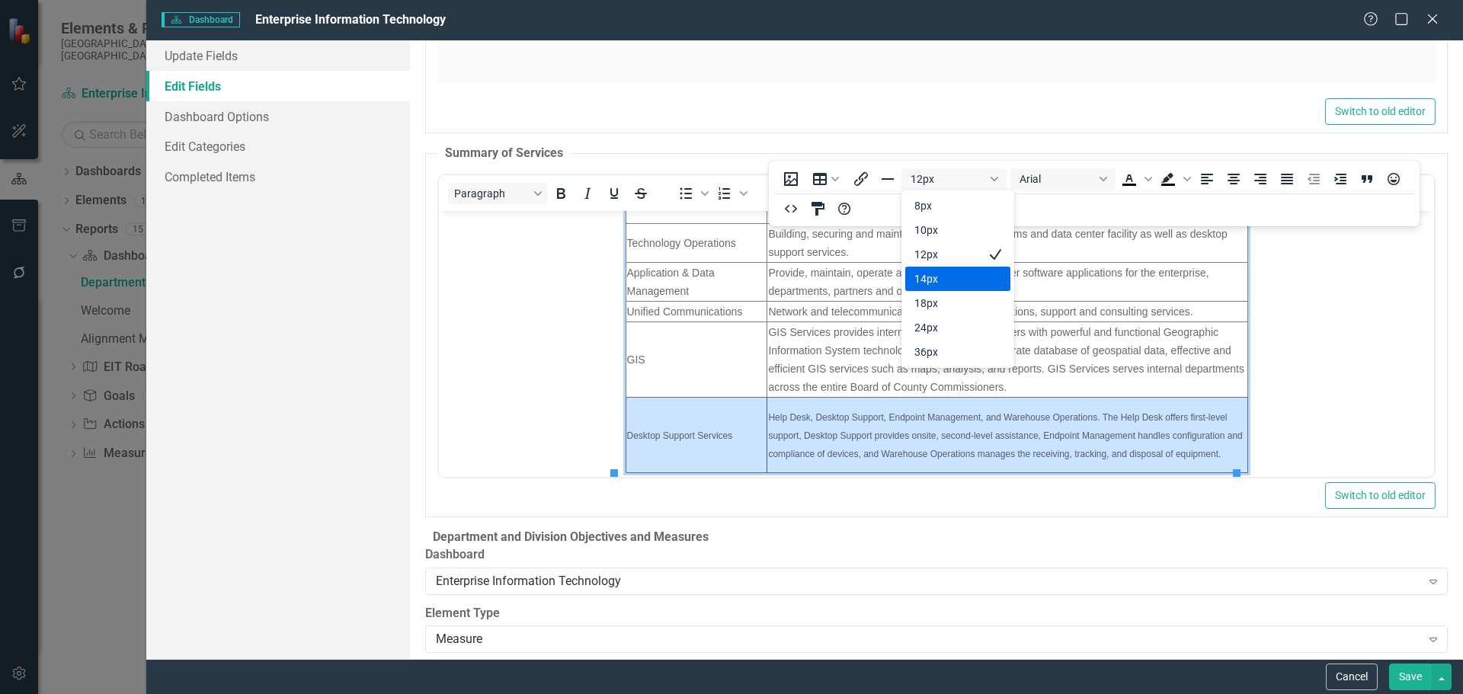
click at [956, 270] on div "14px" at bounding box center [948, 279] width 66 height 18
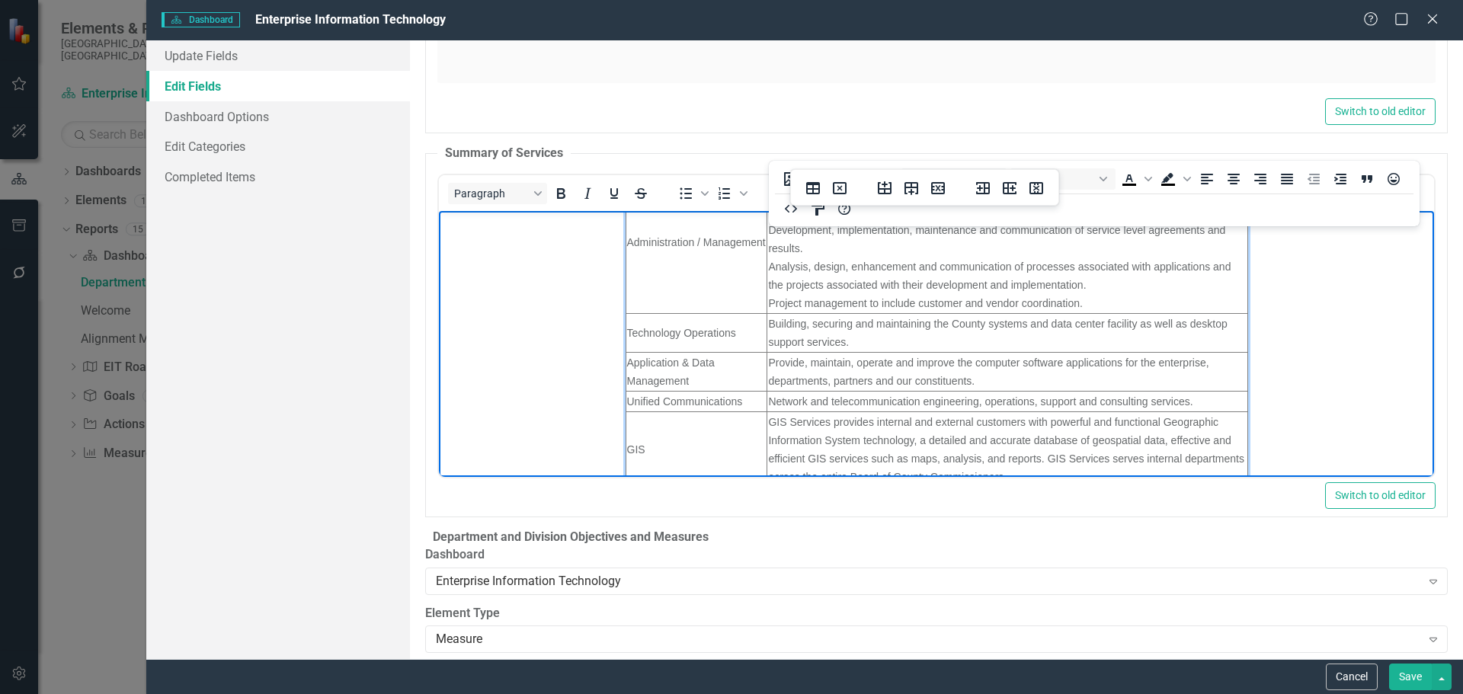
scroll to position [0, 0]
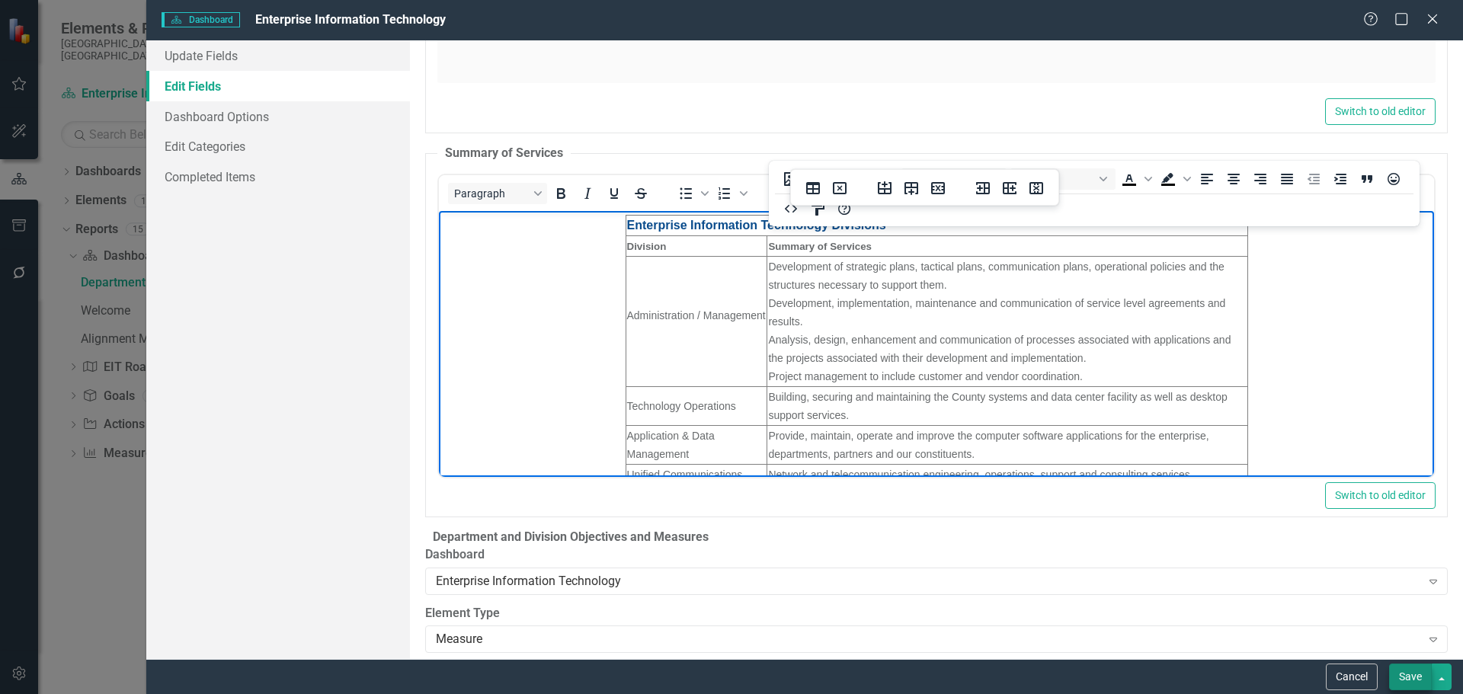
click at [1405, 678] on button "Save" at bounding box center [1410, 677] width 43 height 27
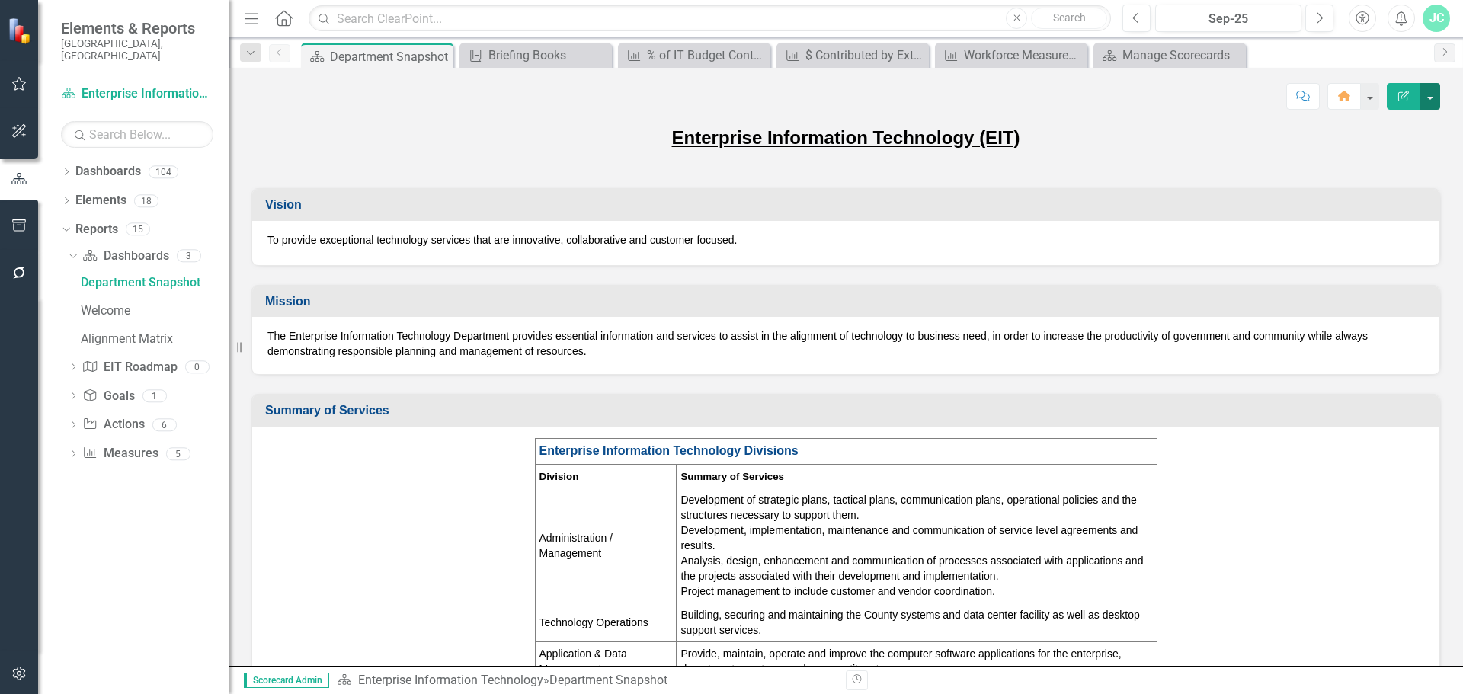
click at [1423, 90] on button "button" at bounding box center [1431, 96] width 20 height 27
click at [1385, 214] on link "PDF Export to PDF" at bounding box center [1377, 214] width 123 height 28
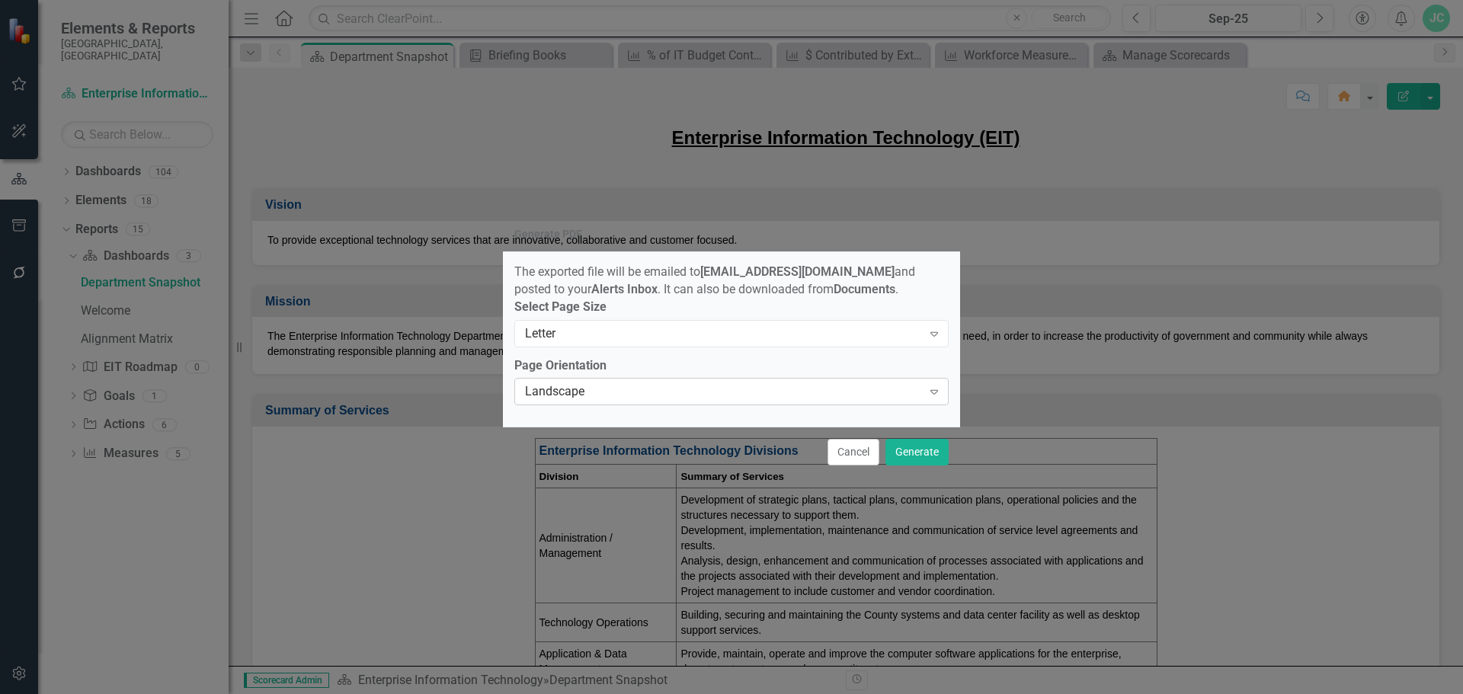
click at [940, 388] on div "Expand" at bounding box center [934, 392] width 27 height 24
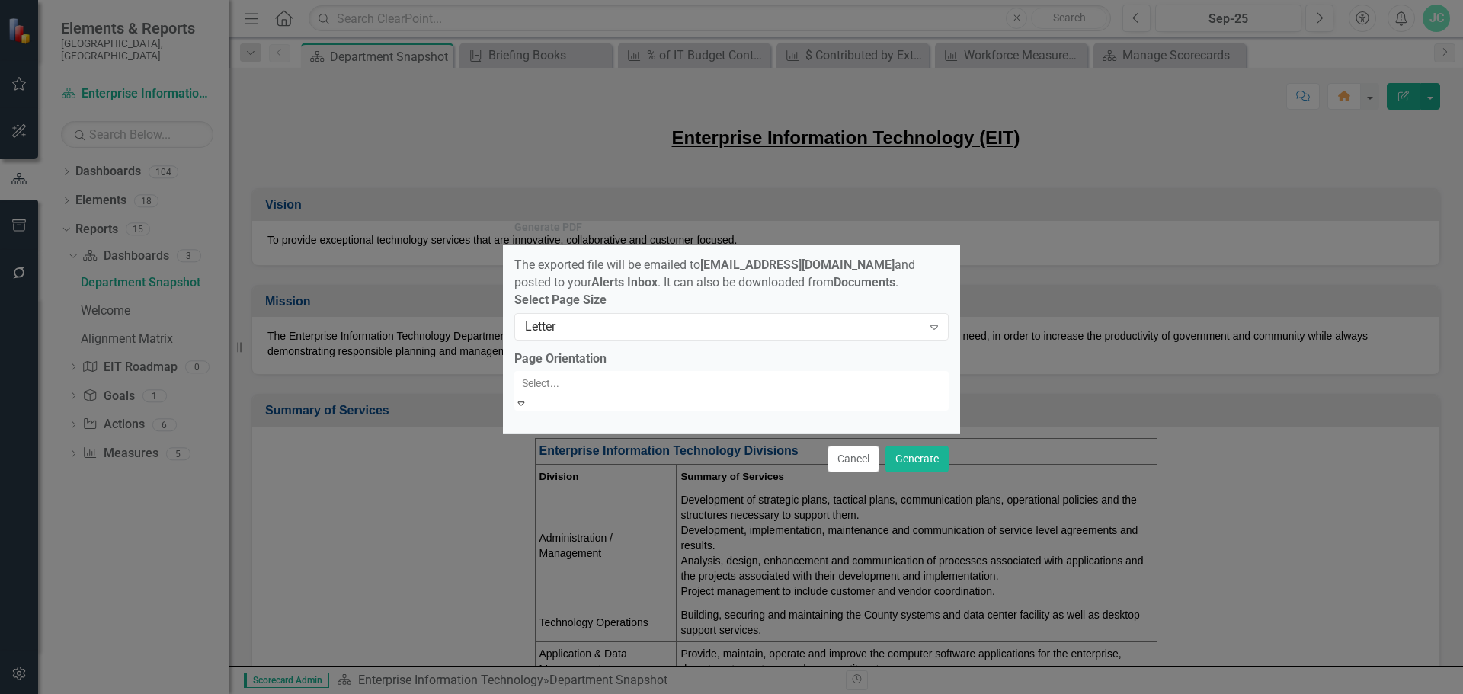
drag, startPoint x: 597, startPoint y: 442, endPoint x: 840, endPoint y: 432, distance: 243.3
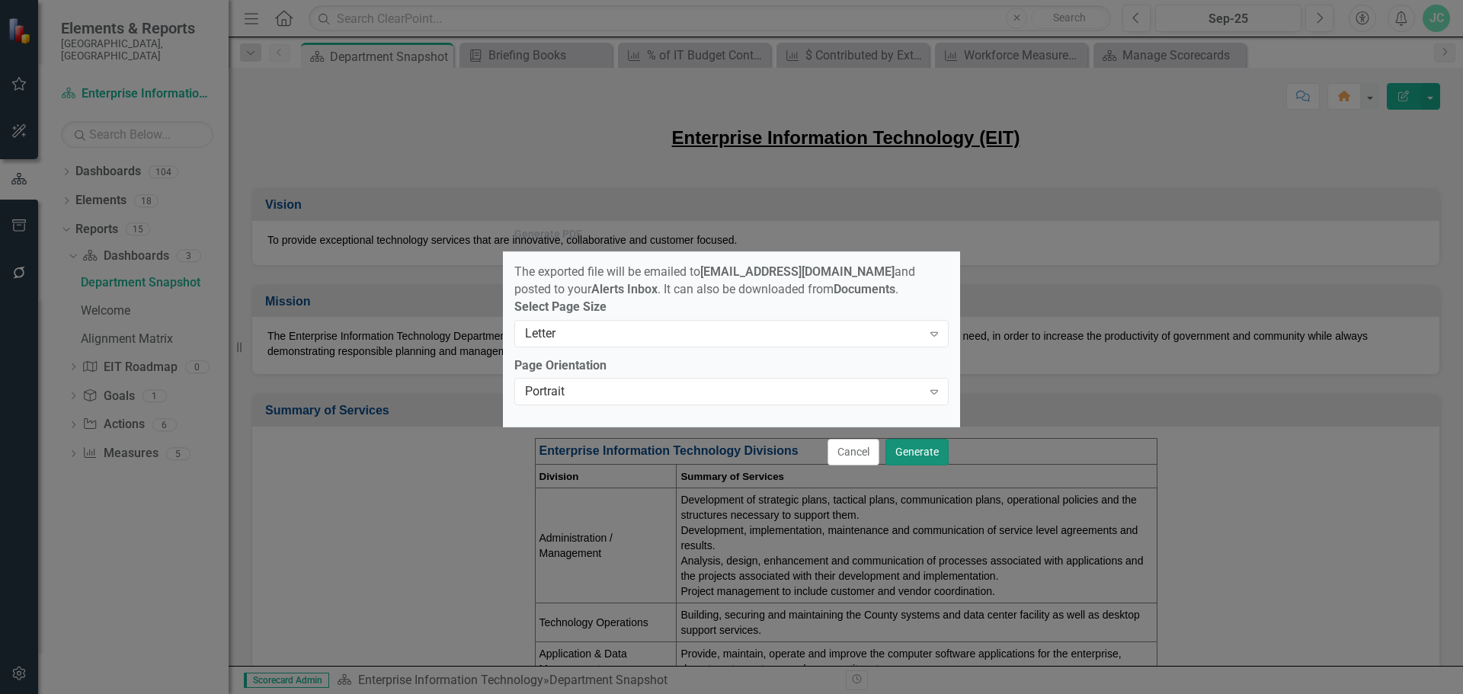
click at [903, 449] on button "Generate" at bounding box center [917, 452] width 63 height 27
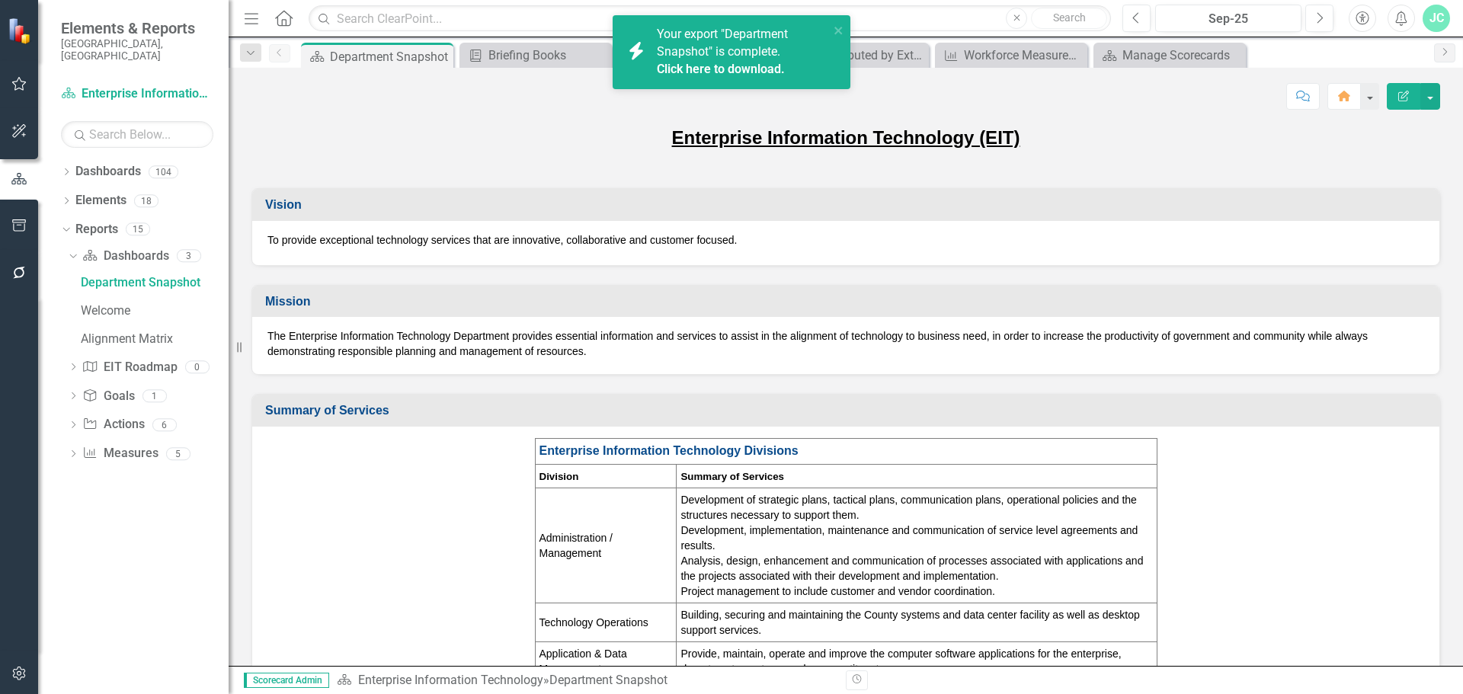
click at [753, 66] on link "Click here to download." at bounding box center [721, 69] width 128 height 14
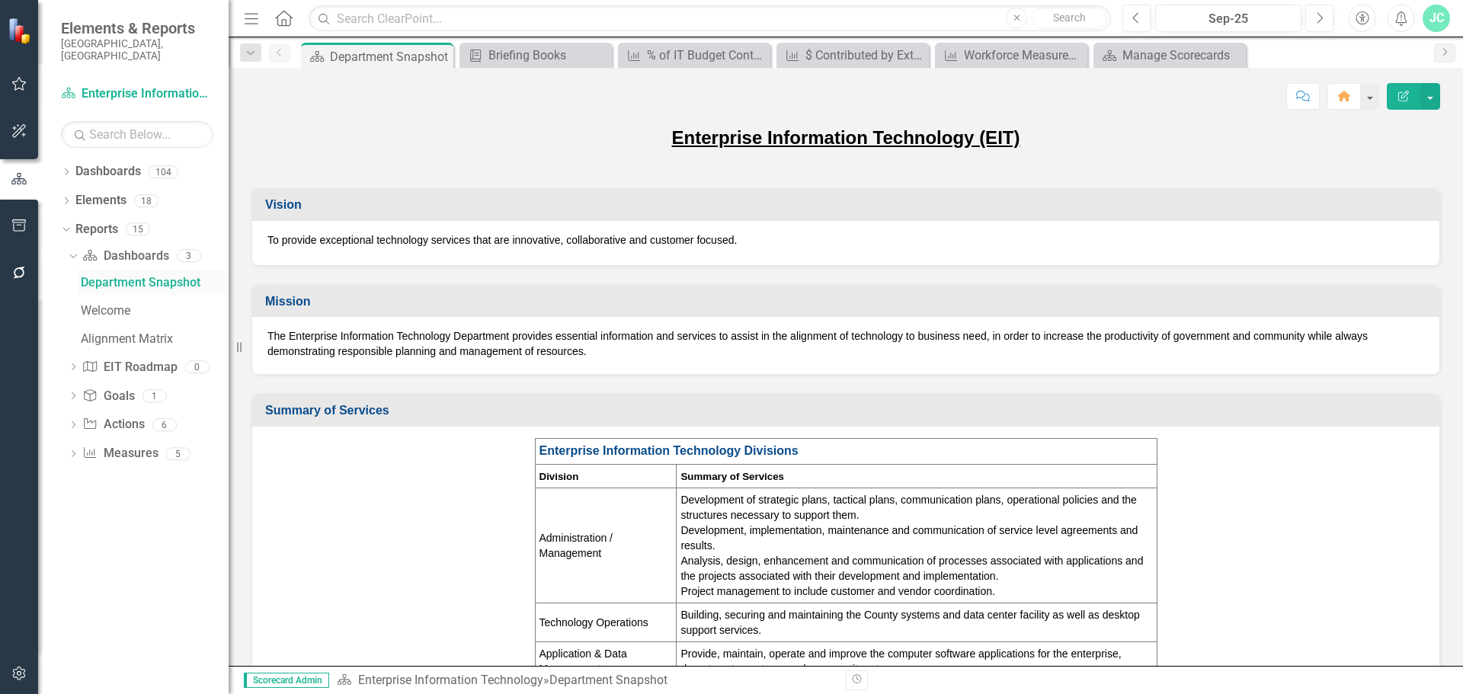
click at [135, 276] on div "Department Snapshot" at bounding box center [155, 283] width 148 height 14
click at [66, 244] on div "Dropdown Dashboard Dashboards 3 Department Snapshot Welcome Alignment Matrix Dr…" at bounding box center [145, 357] width 168 height 226
click at [92, 221] on link "Reports" at bounding box center [96, 230] width 43 height 18
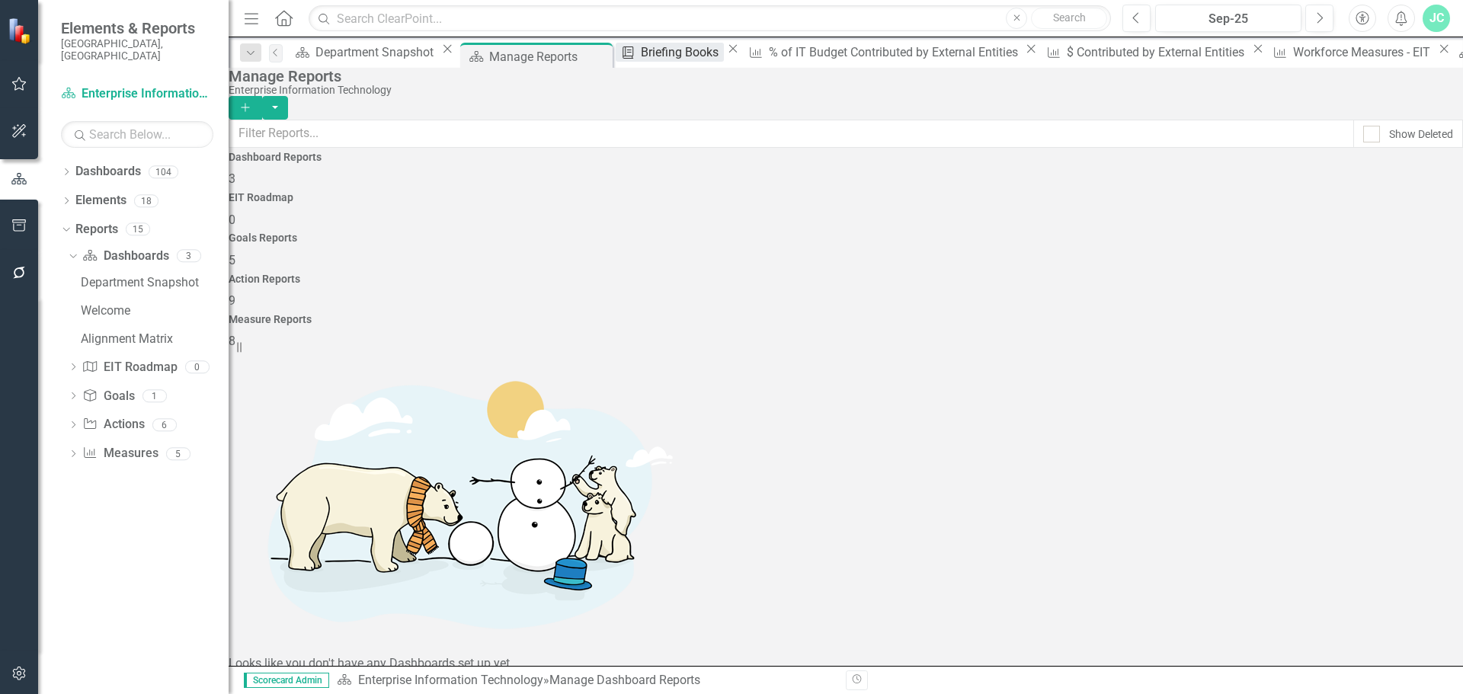
click at [658, 57] on div "Briefing Books" at bounding box center [682, 52] width 82 height 19
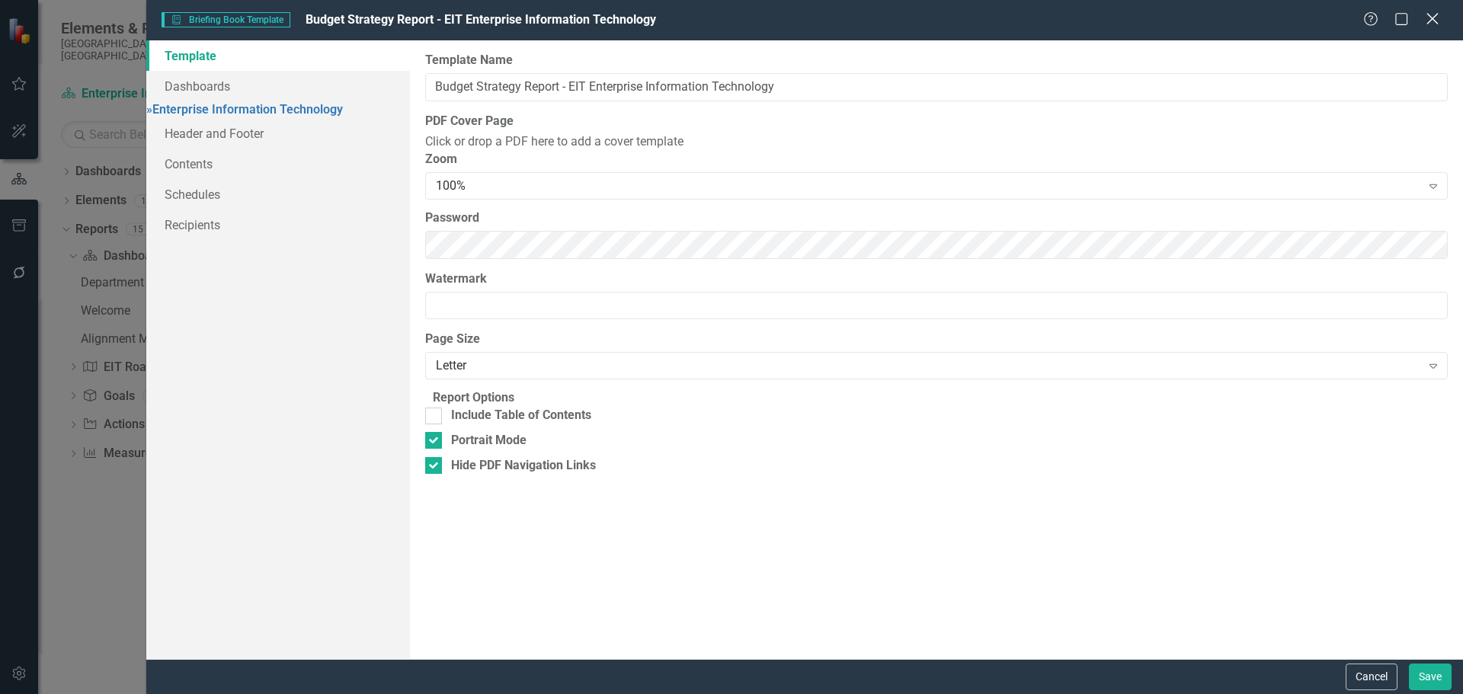
click at [1427, 17] on icon "Close" at bounding box center [1432, 18] width 19 height 14
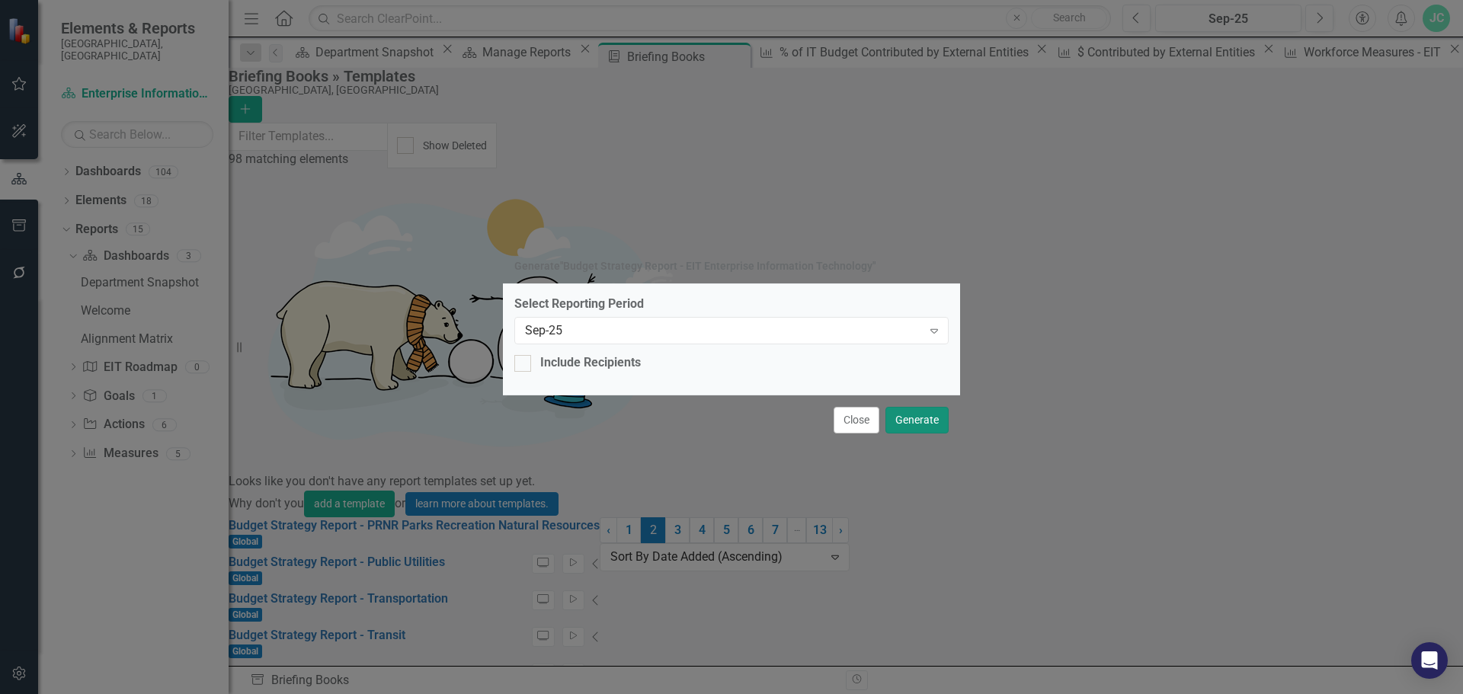
click at [932, 407] on button "Generate" at bounding box center [917, 420] width 63 height 27
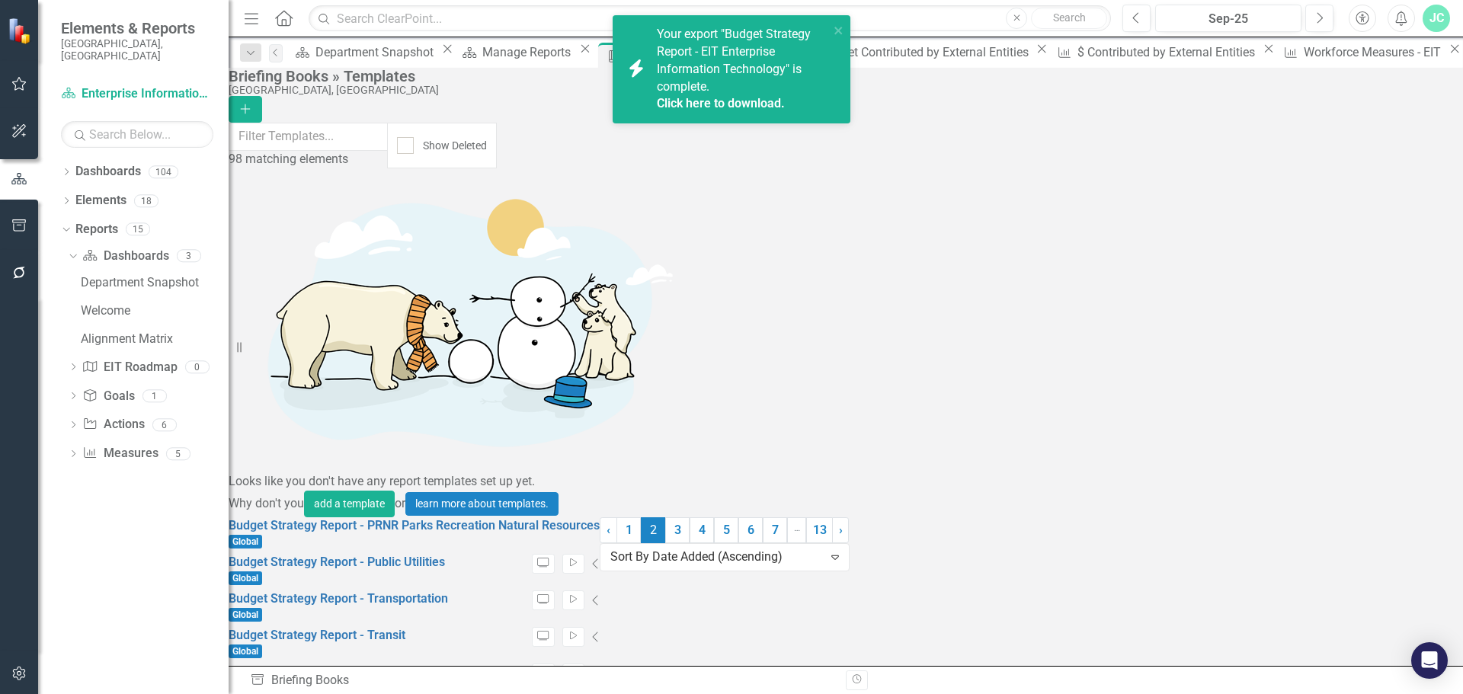
click at [719, 103] on link "Click here to download." at bounding box center [721, 103] width 128 height 14
